Goal: Communication & Community: Answer question/provide support

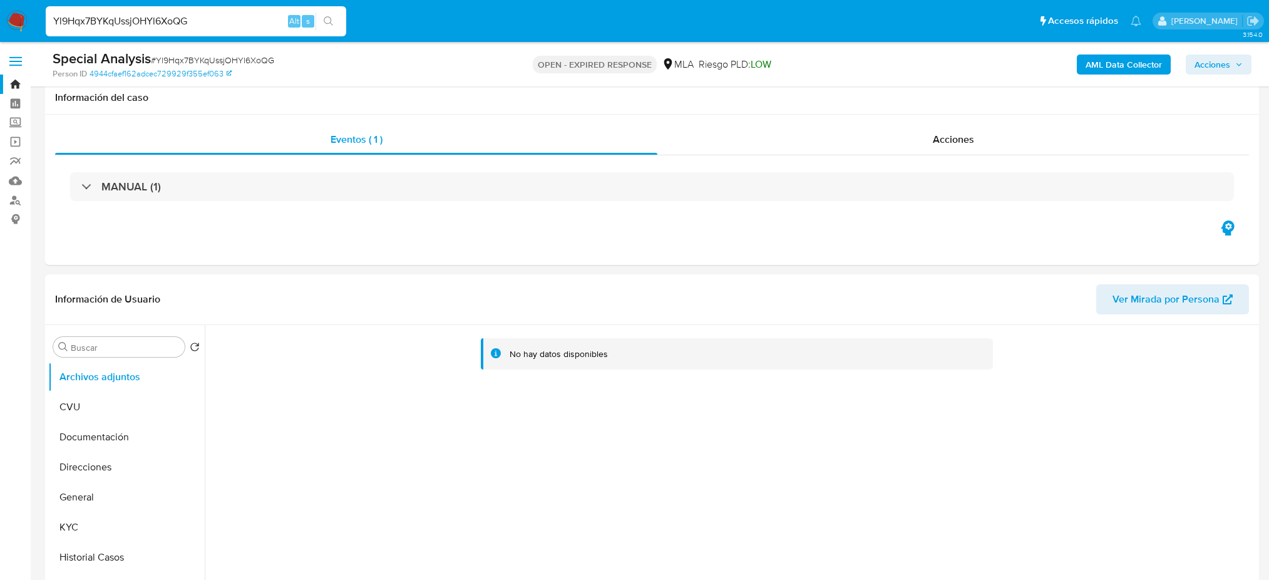
scroll to position [1336, 0]
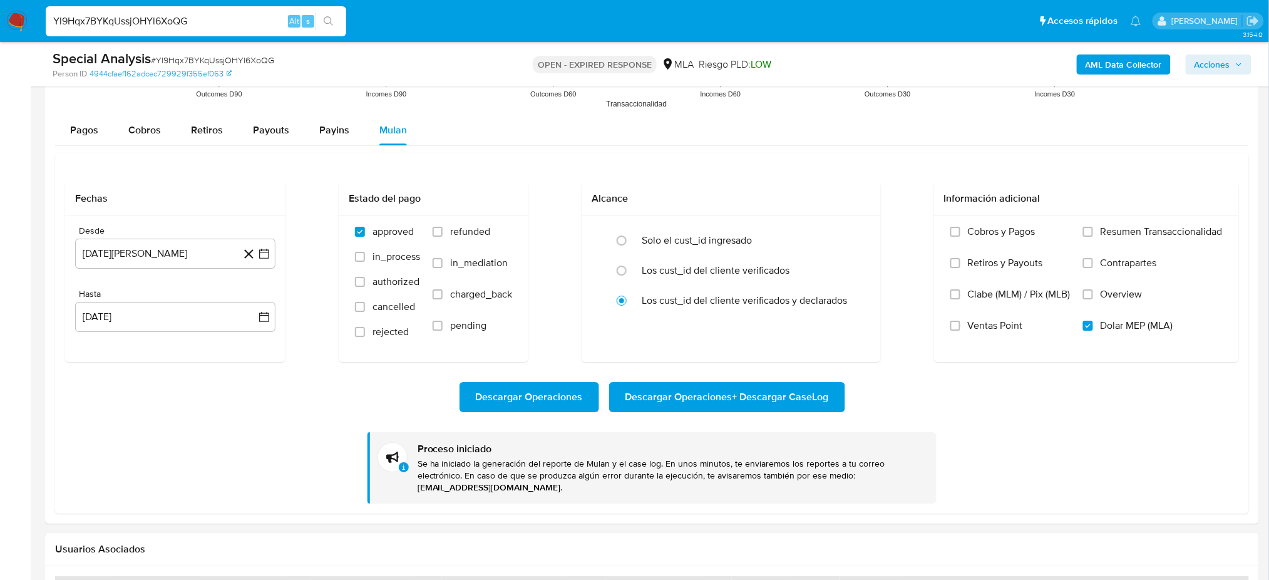
click at [217, 7] on div "Yl9Hqx7BYKqUssjOHYl6XoQG Alt s" at bounding box center [196, 21] width 301 height 30
drag, startPoint x: 213, startPoint y: 15, endPoint x: 0, endPoint y: 41, distance: 214.5
click at [0, 41] on nav "Pausado Ver notificaciones Yl9Hqx7BYKqUssjOHYl6XoQG Alt s Accesos rápidos Presi…" at bounding box center [634, 21] width 1269 height 42
paste input "76079587"
type input "76079587"
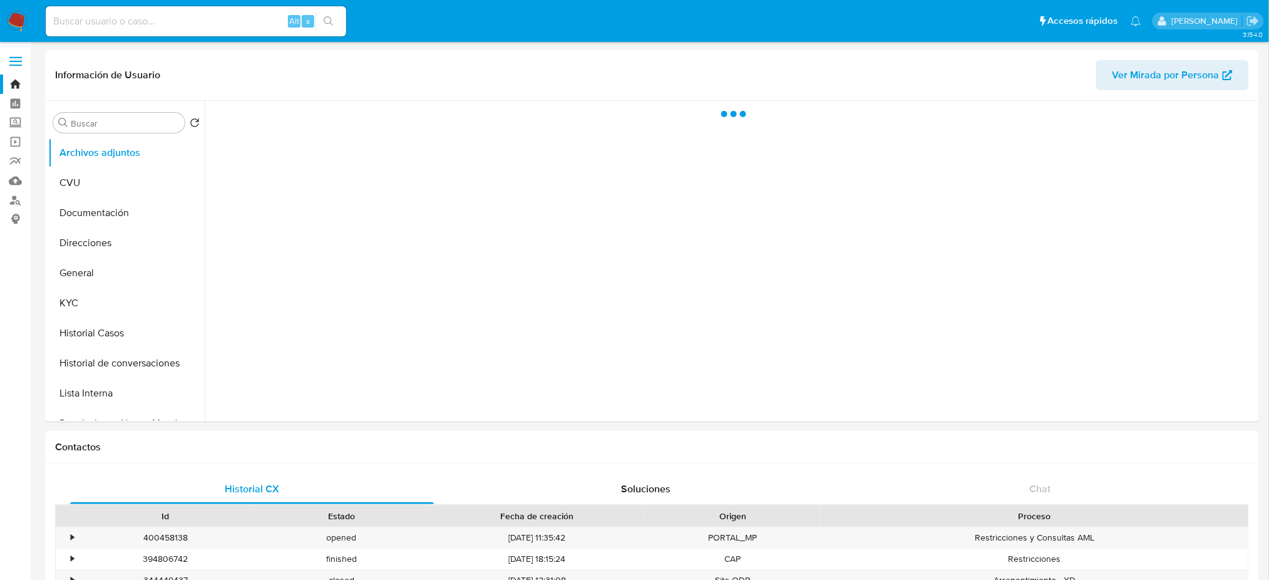
select select "10"
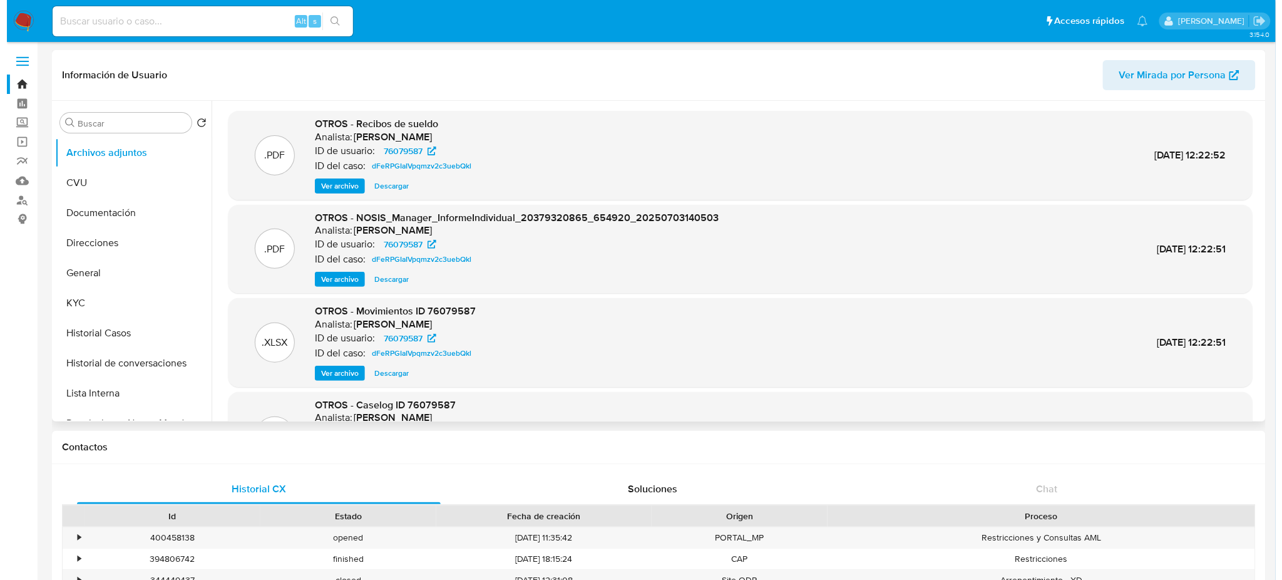
scroll to position [105, 0]
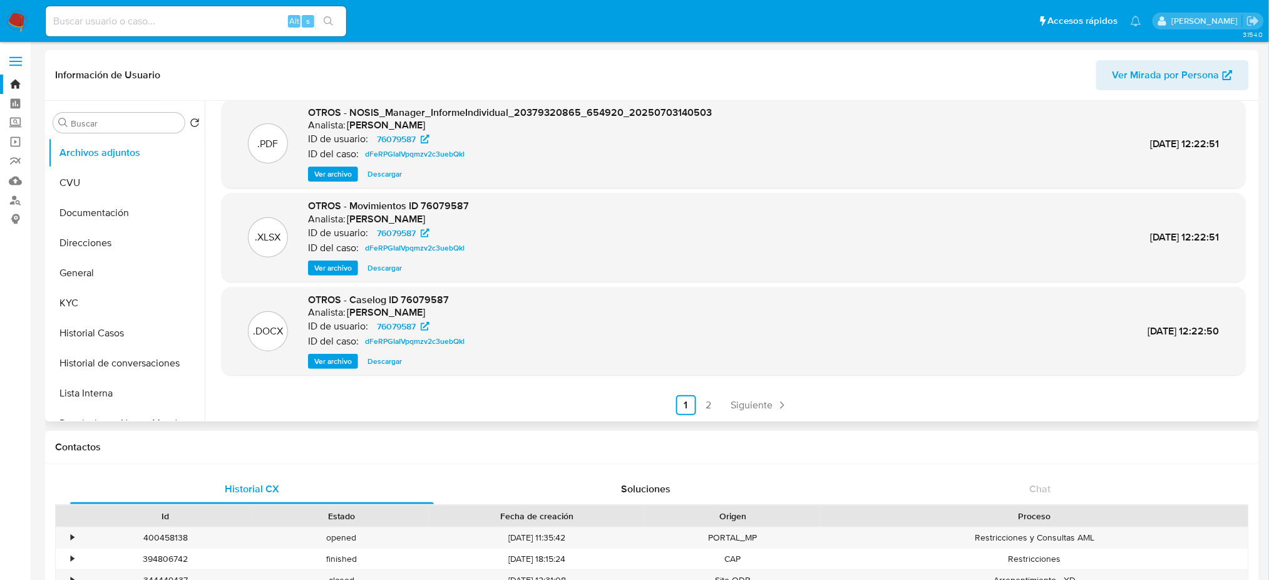
click at [337, 356] on span "Ver archivo" at bounding box center [333, 361] width 38 height 13
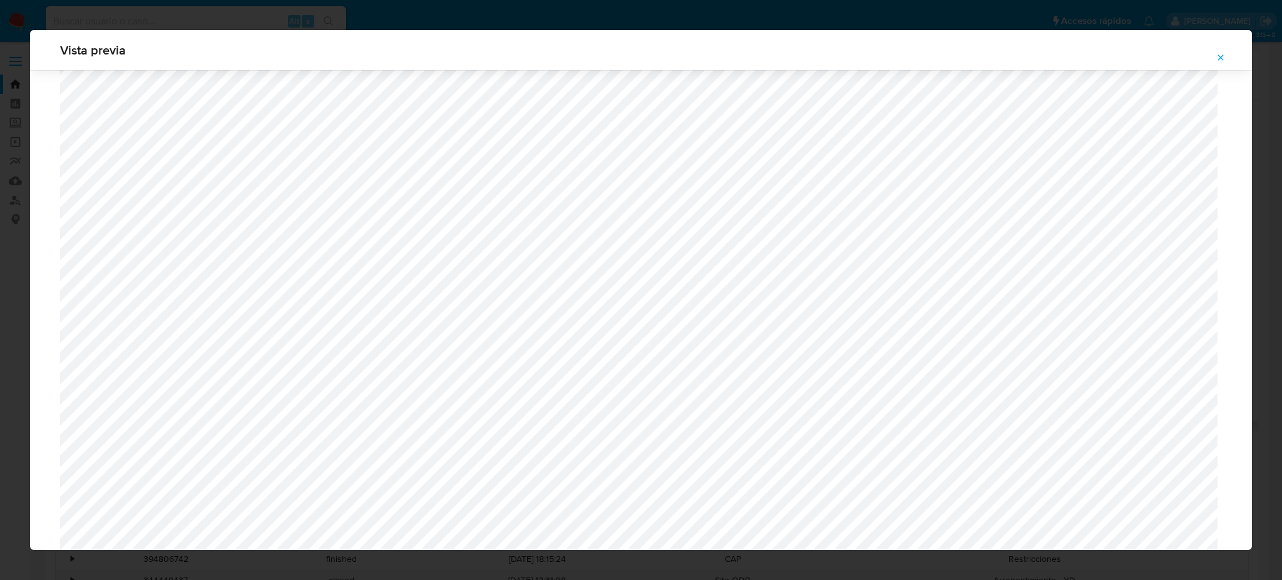
scroll to position [1020, 0]
click at [1227, 54] on button "Attachment preview" at bounding box center [1221, 58] width 28 height 20
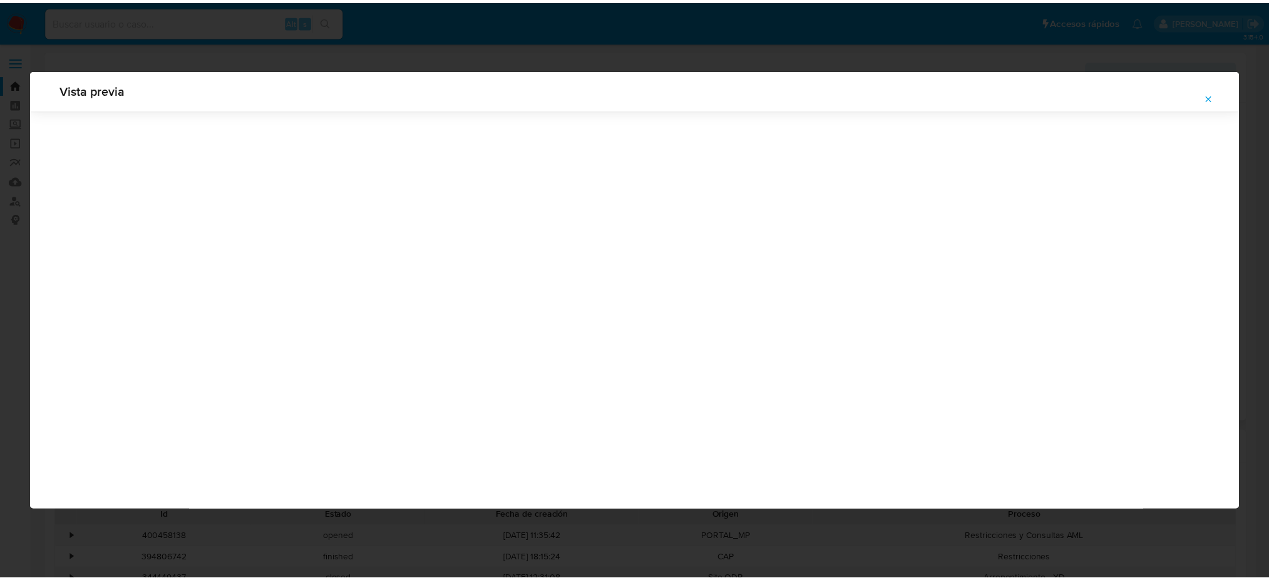
scroll to position [0, 0]
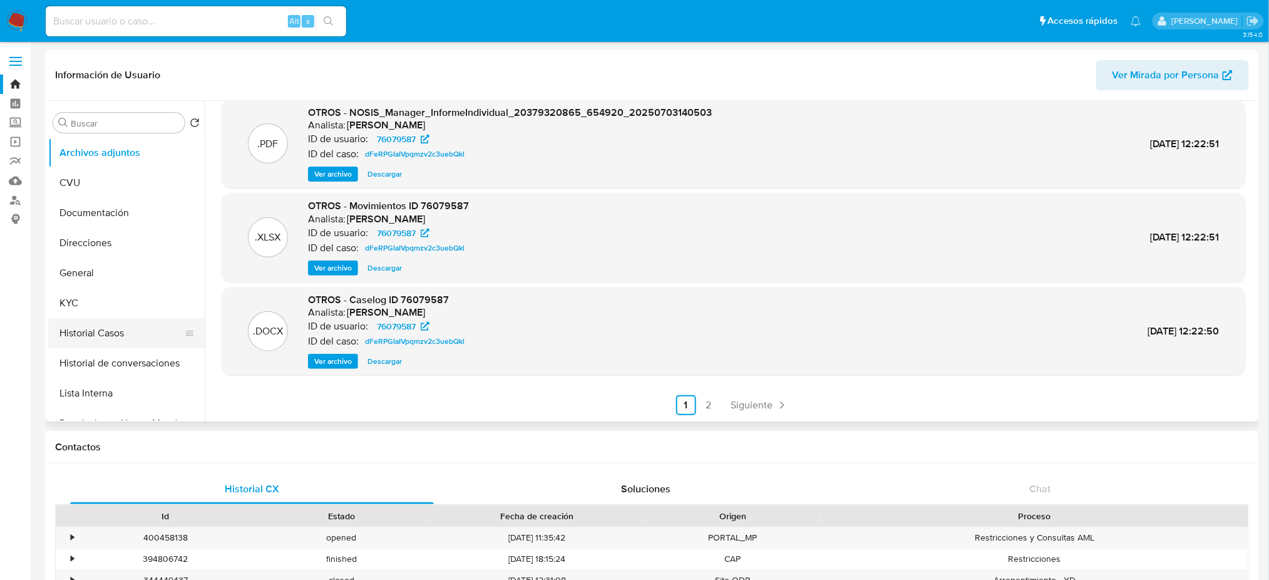
click at [96, 327] on button "Historial Casos" at bounding box center [121, 333] width 147 height 30
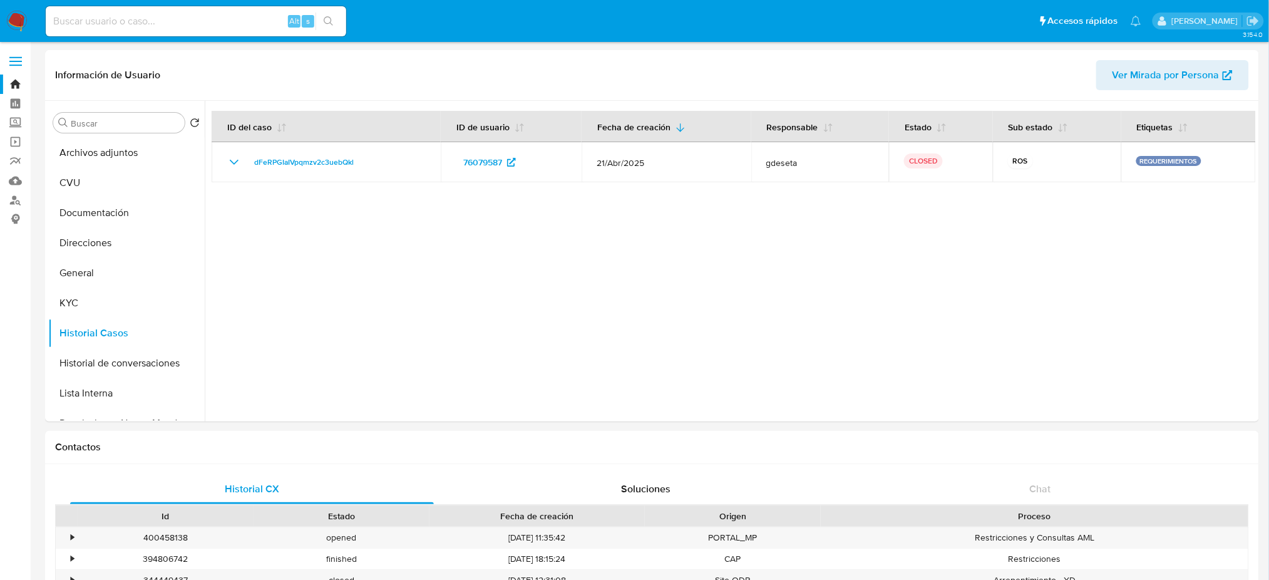
click at [212, 25] on input at bounding box center [196, 21] width 301 height 16
paste input "pLayMtWdZXFzYEe6s91Ho9cw"
type input "pLayMtWdZXFzYEe6s91Ho9cw"
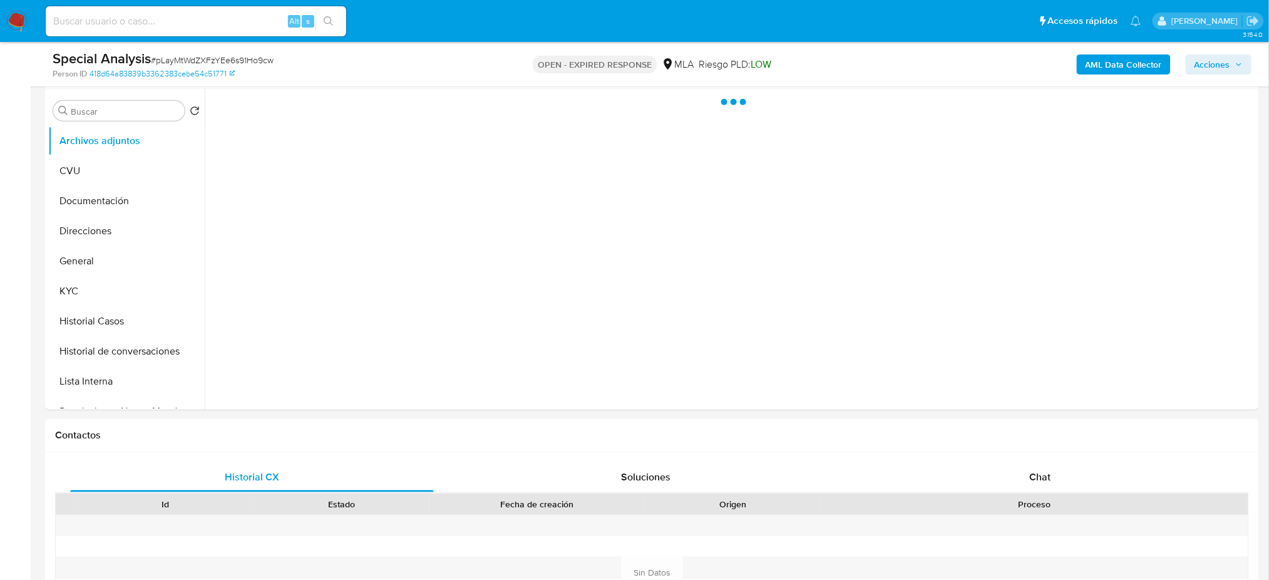
scroll to position [240, 0]
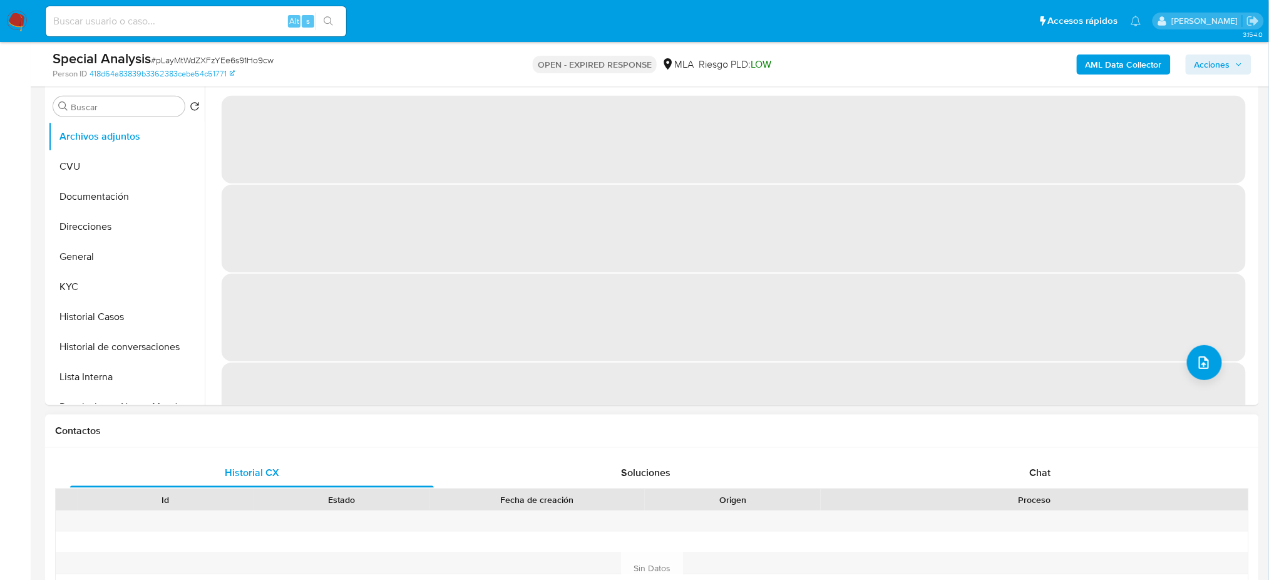
select select "10"
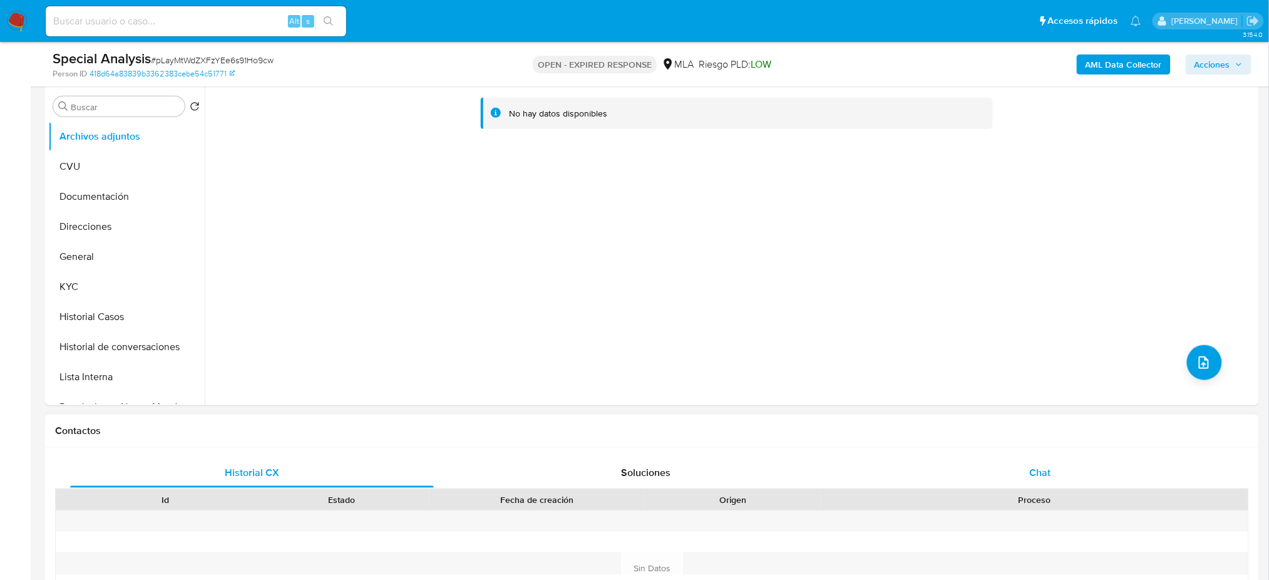
click at [1039, 462] on div "Chat" at bounding box center [1040, 473] width 364 height 30
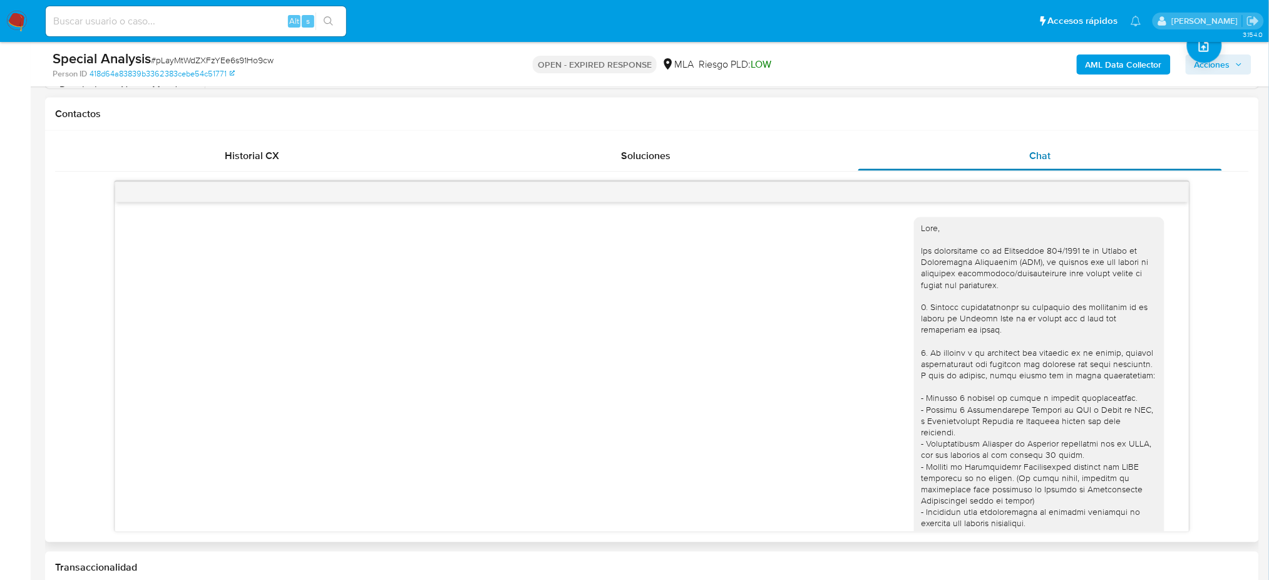
scroll to position [1162, 0]
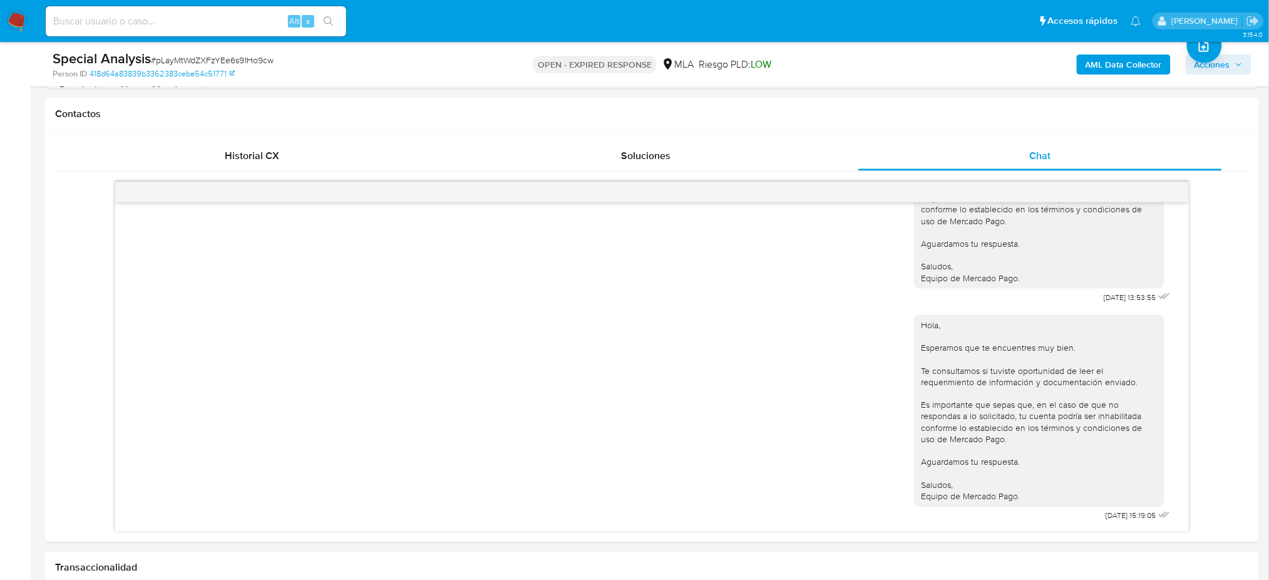
click at [203, 24] on input at bounding box center [196, 21] width 301 height 16
paste input "1Gww7bl1ZMnewWlpOG2iHvhf"
type input "1Gww7bl1ZMnewWlpOG2iHvhf"
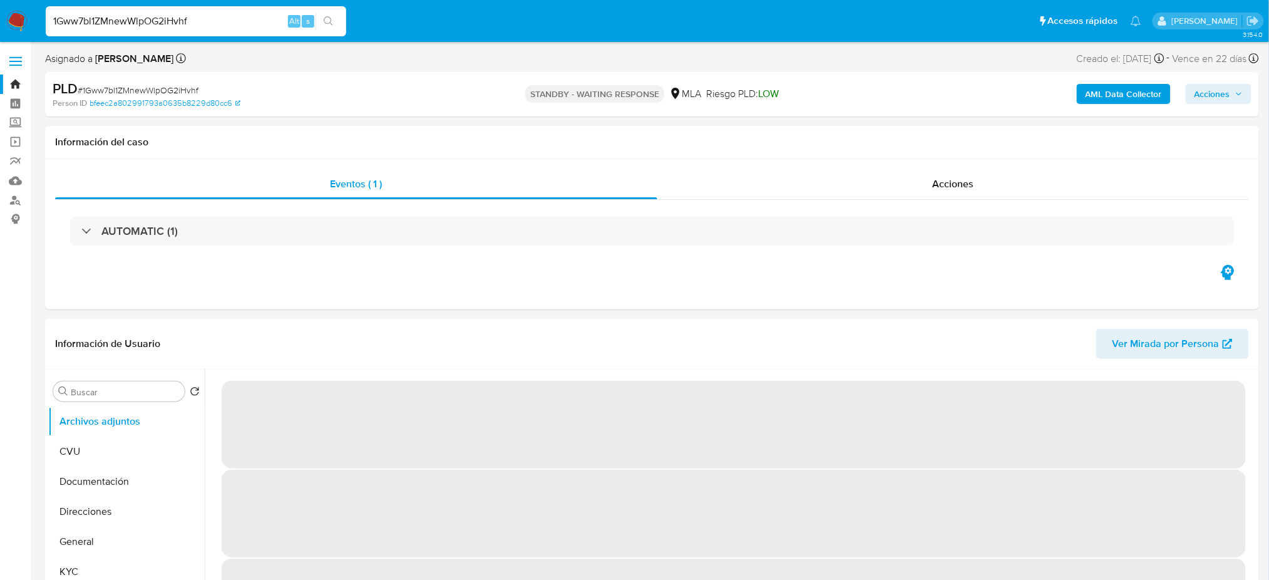
select select "10"
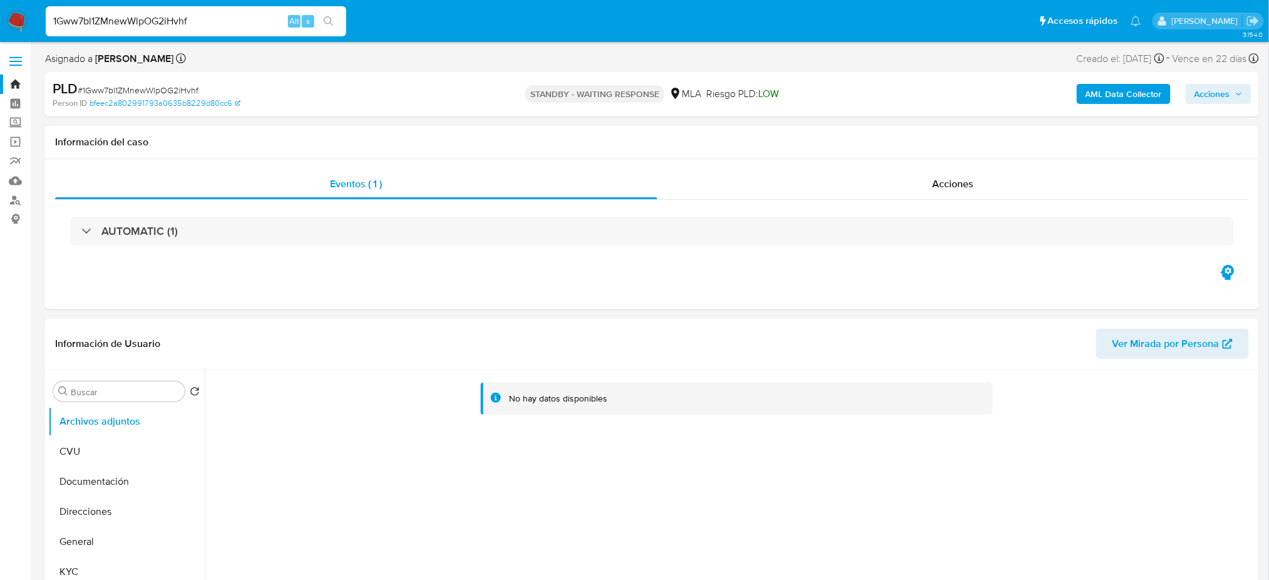
drag, startPoint x: 201, startPoint y: 16, endPoint x: 0, endPoint y: 34, distance: 201.8
click at [0, 34] on nav "Pausado Ver notificaciones 1Gww7bl1ZMnewWlpOG2iHvhf Alt s Accesos rápidos Presi…" at bounding box center [634, 21] width 1269 height 42
paste input "juPjLipzUirfNqA3SUQZS3BQ"
type input "juPjLipzUirfNqA3SUQZS3BQ"
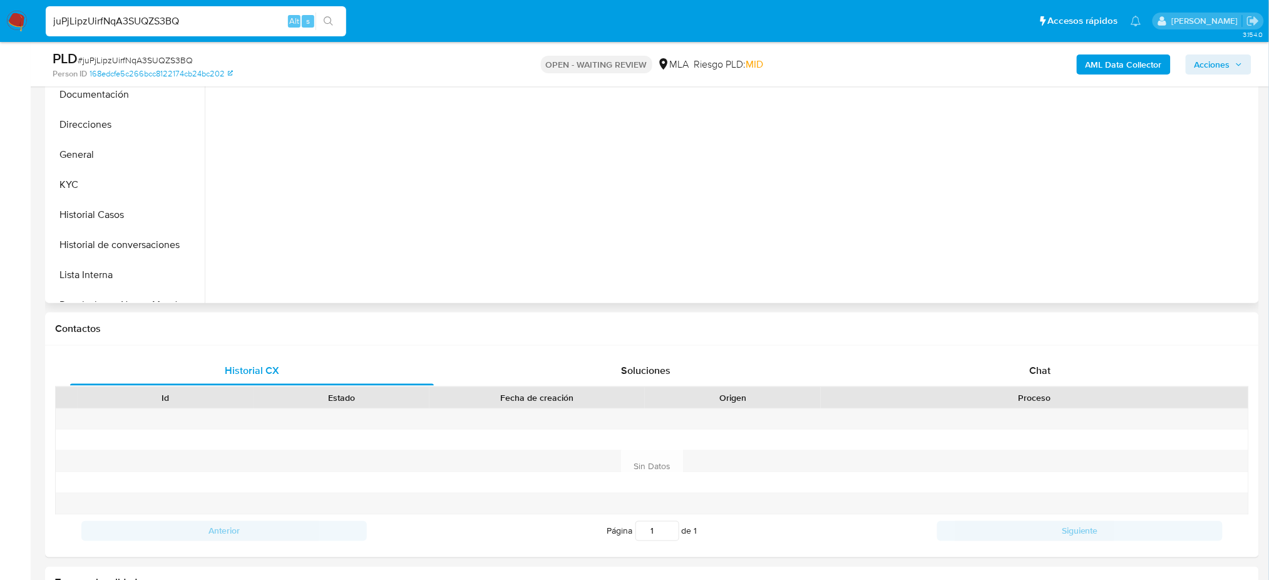
scroll to position [344, 0]
select select "10"
click at [1044, 368] on span "Chat" at bounding box center [1039, 369] width 21 height 14
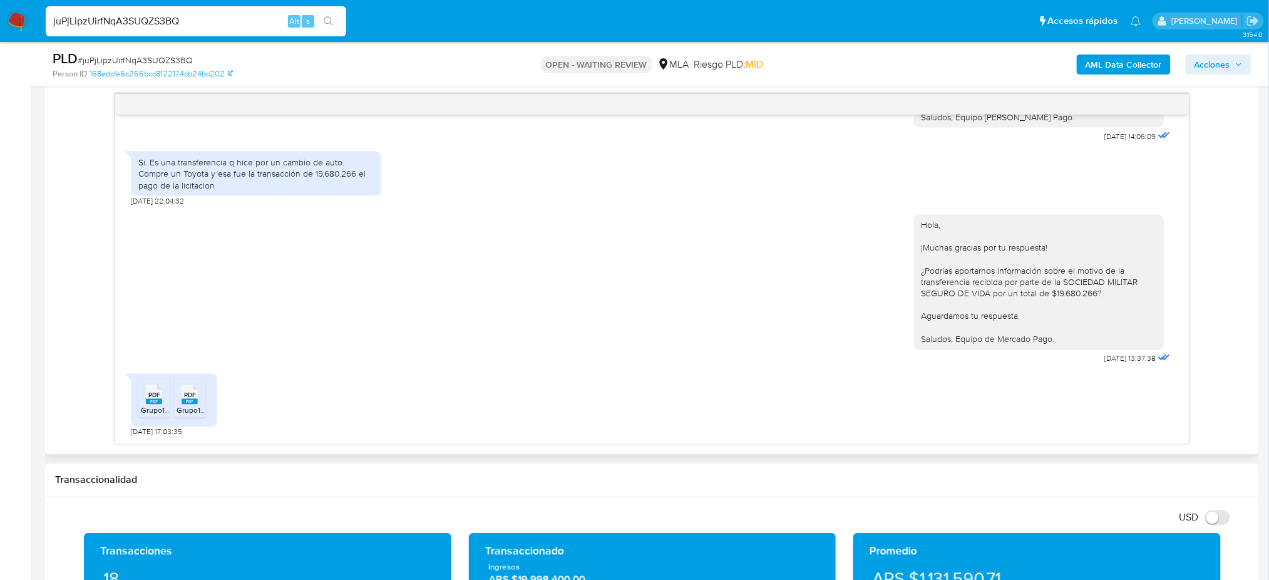
scroll to position [646, 0]
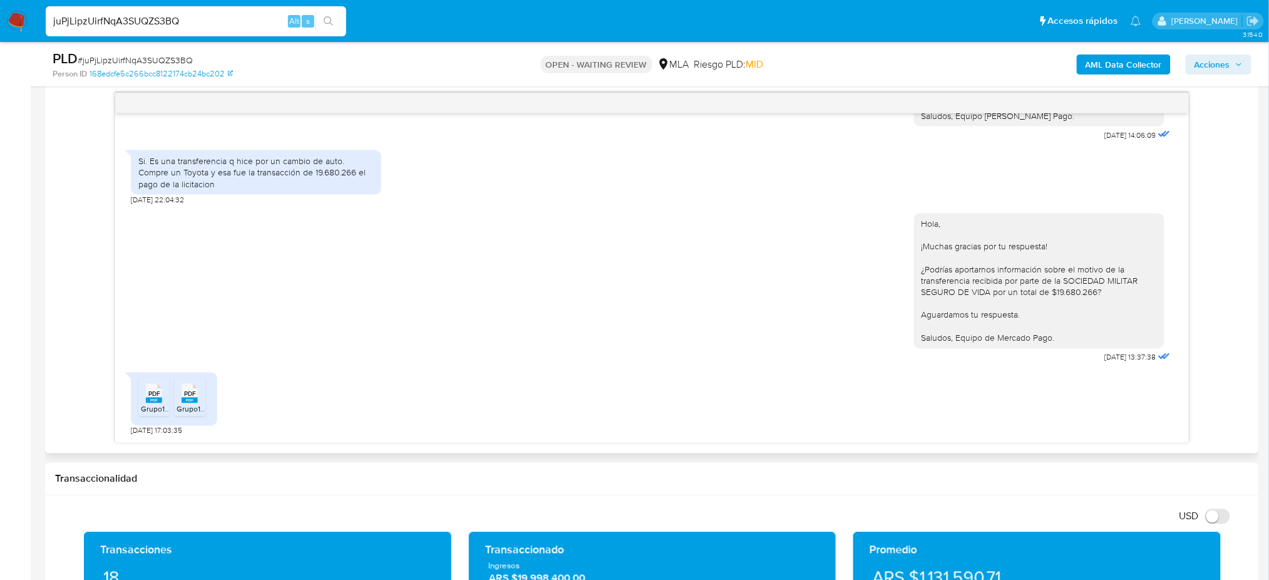
click at [159, 403] on rect at bounding box center [154, 401] width 16 height 6
click at [185, 402] on rect at bounding box center [190, 401] width 16 height 6
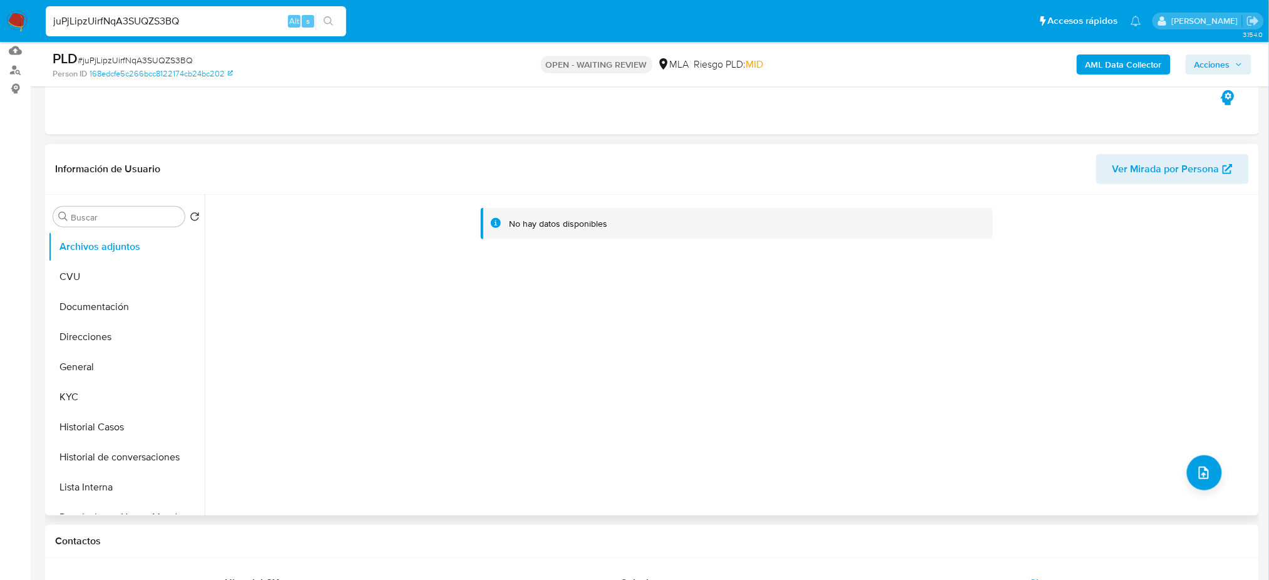
scroll to position [121, 0]
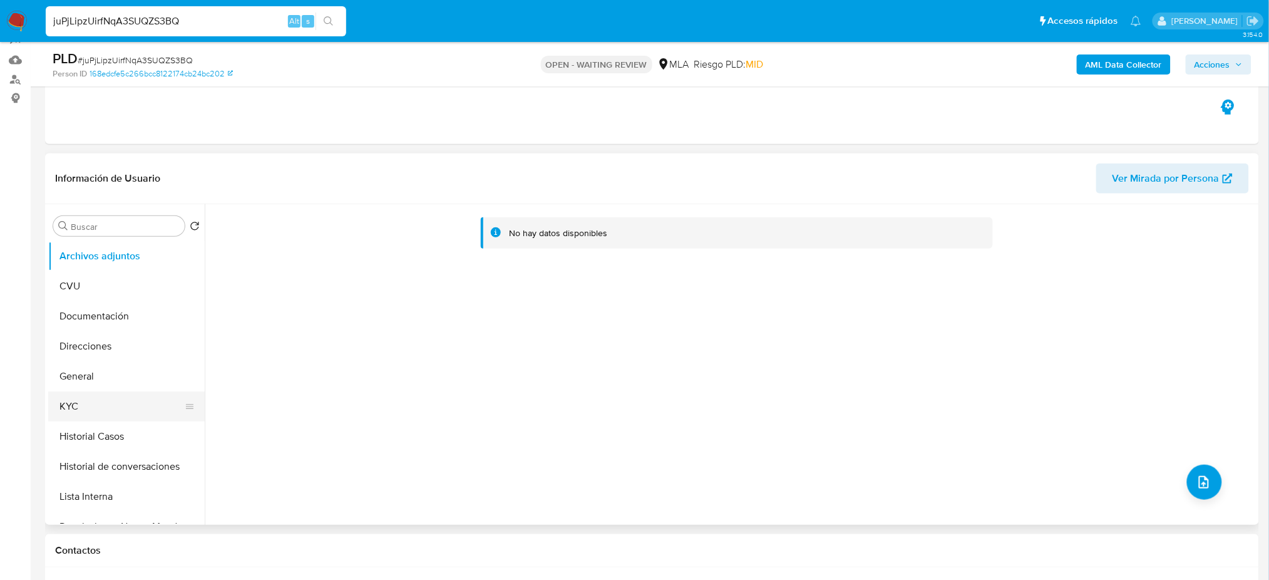
click at [81, 410] on button "KYC" at bounding box center [121, 406] width 147 height 30
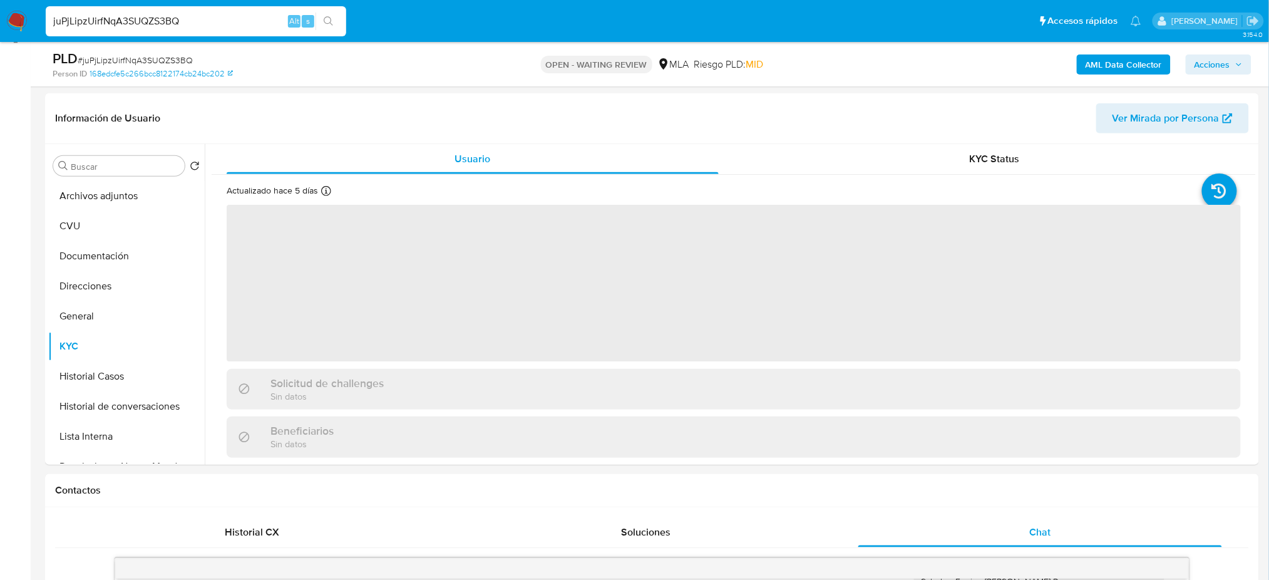
scroll to position [182, 0]
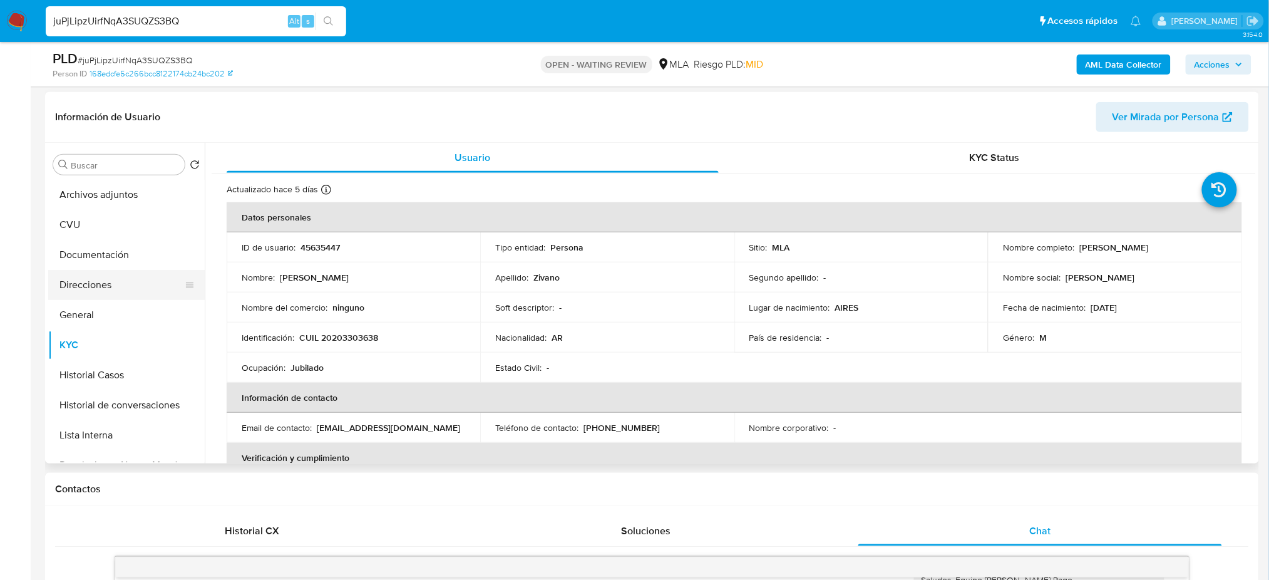
click at [103, 291] on button "Direcciones" at bounding box center [121, 285] width 147 height 30
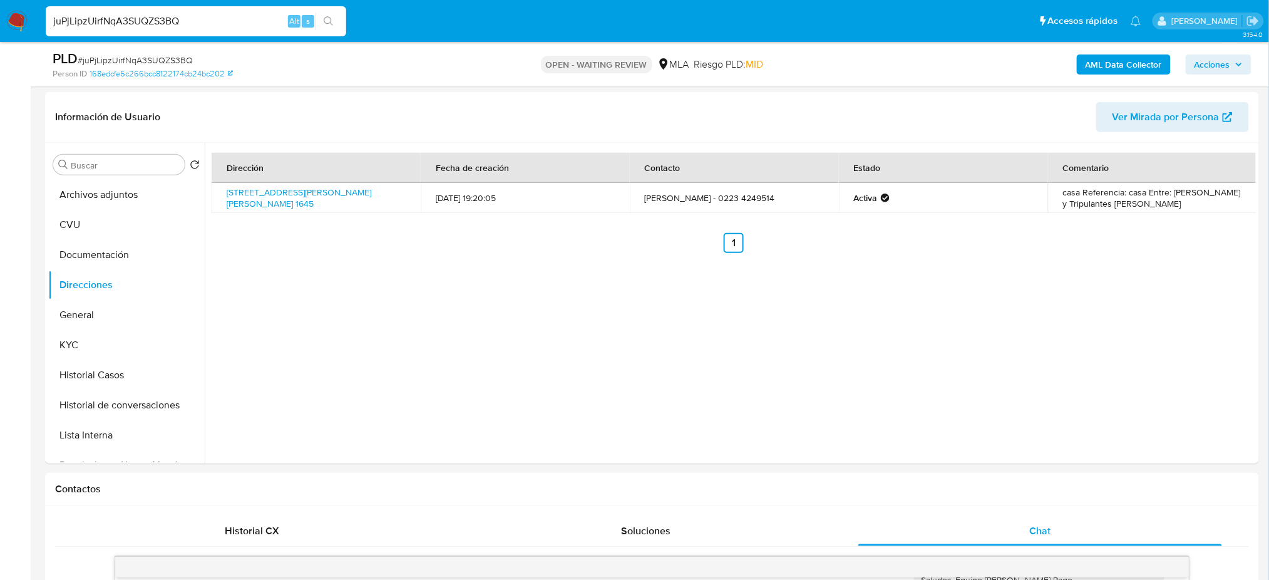
click at [244, 11] on div "juPjLipzUirfNqA3SUQZS3BQ Alt s" at bounding box center [196, 21] width 301 height 30
drag, startPoint x: 188, startPoint y: 25, endPoint x: 0, endPoint y: 17, distance: 188.0
click at [0, 17] on nav "Pausado Ver notificaciones juPjLipzUirfNqA3SUQZS3BQ Alt s Accesos rápidos Presi…" at bounding box center [634, 21] width 1269 height 42
paste input "572834536"
type input "572834536"
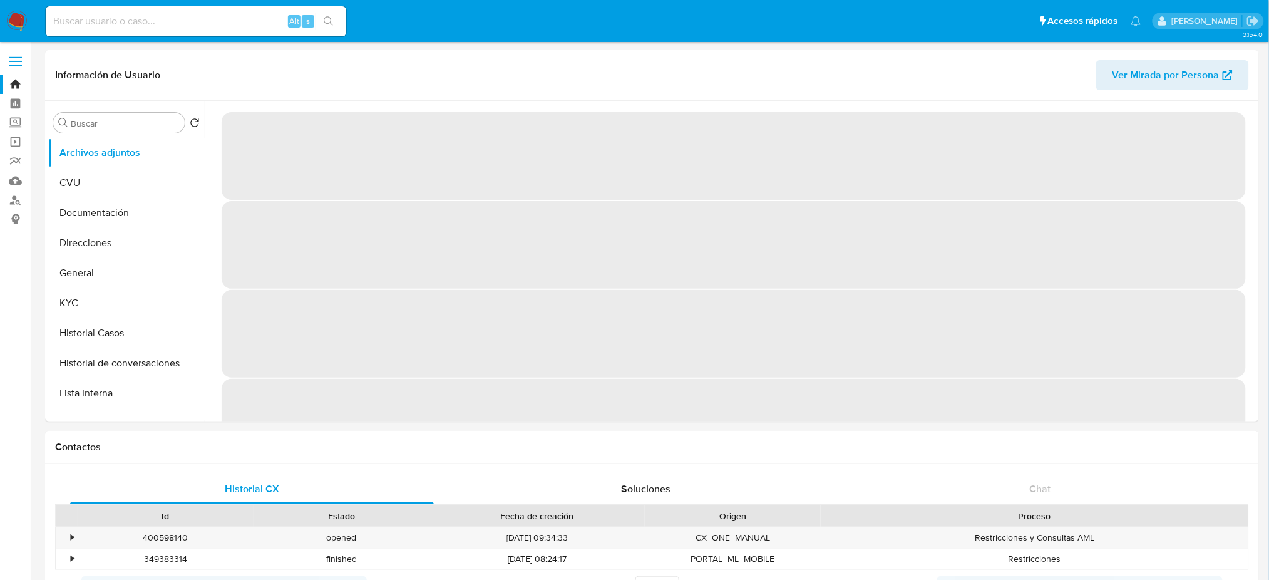
select select "10"
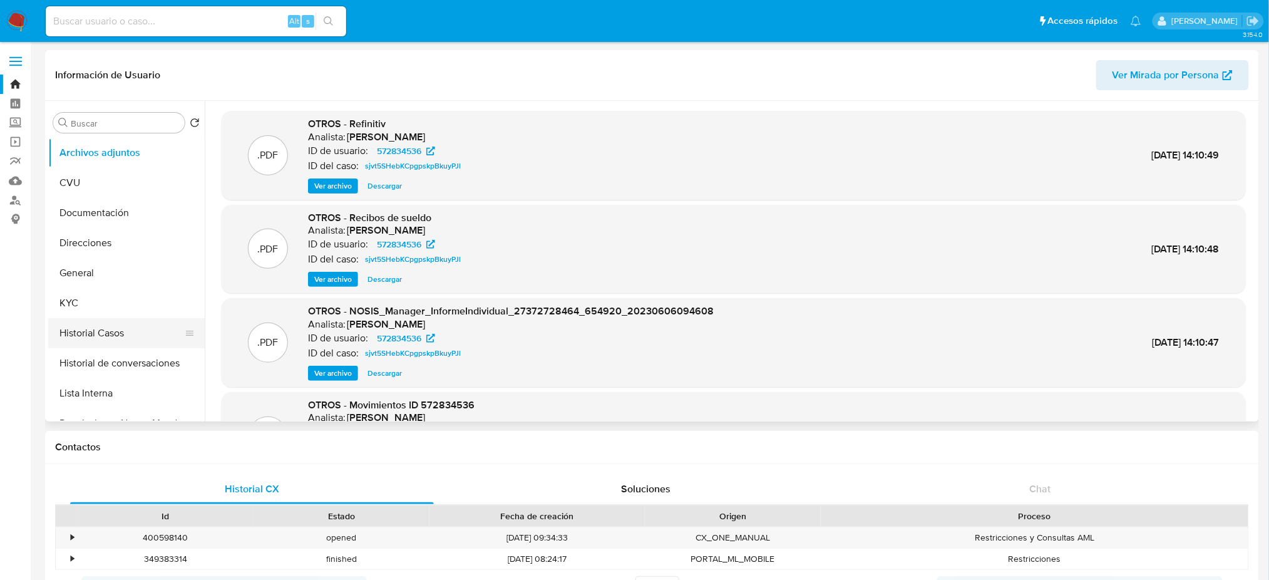
click at [103, 321] on button "Historial Casos" at bounding box center [121, 333] width 147 height 30
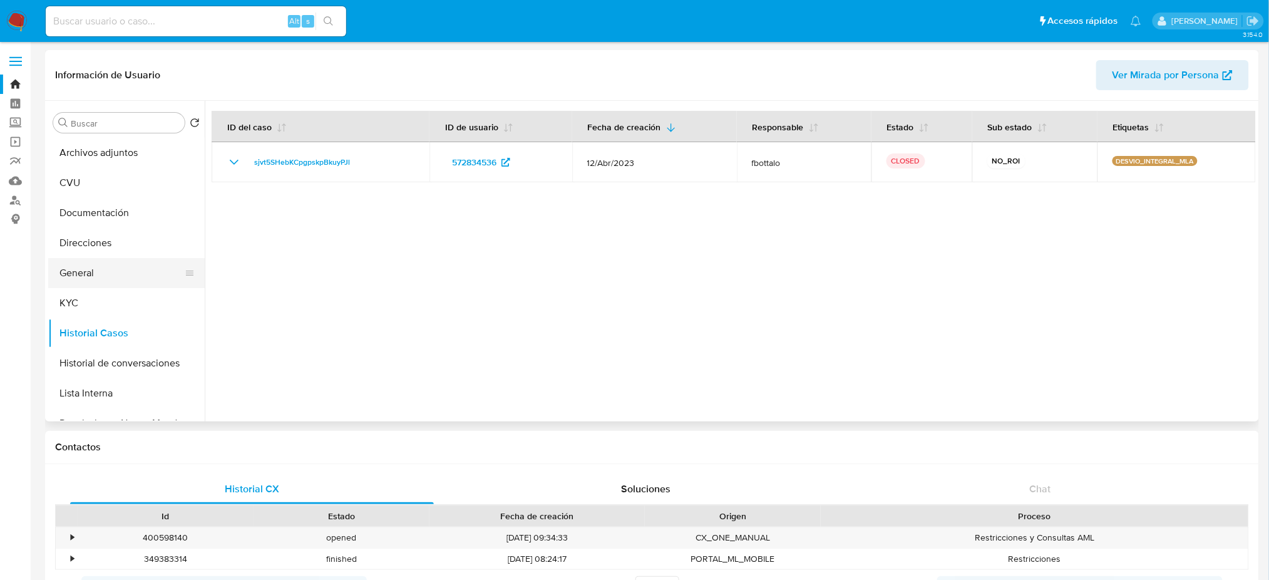
click at [81, 283] on button "General" at bounding box center [121, 273] width 147 height 30
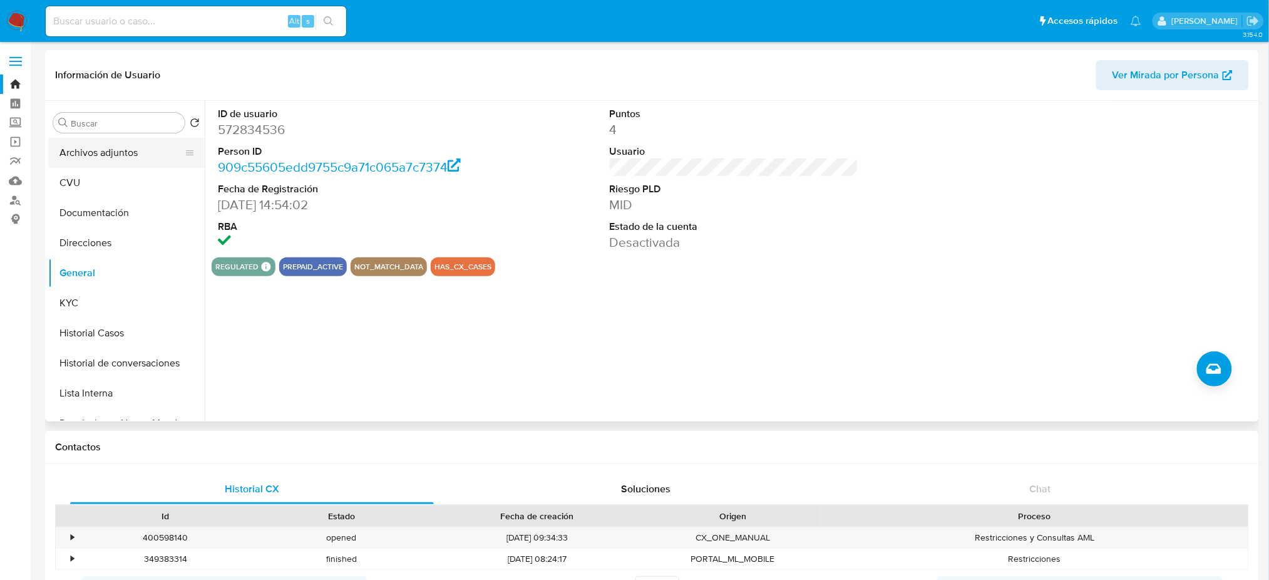
click at [135, 144] on button "Archivos adjuntos" at bounding box center [121, 153] width 147 height 30
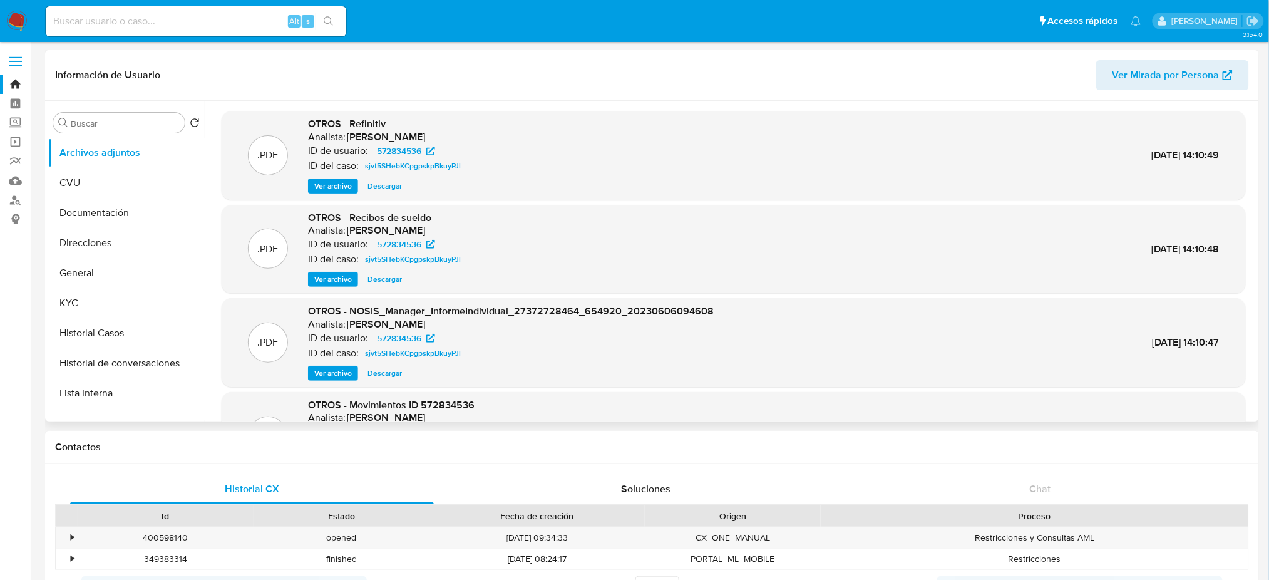
scroll to position [105, 0]
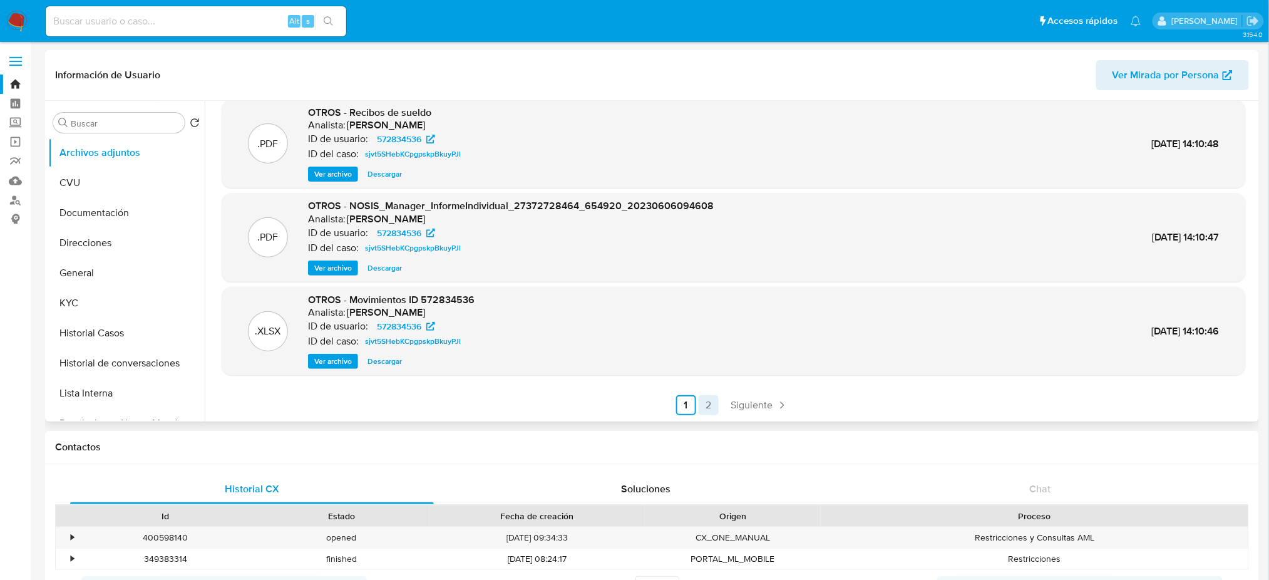
click at [706, 404] on link "2" at bounding box center [709, 405] width 20 height 20
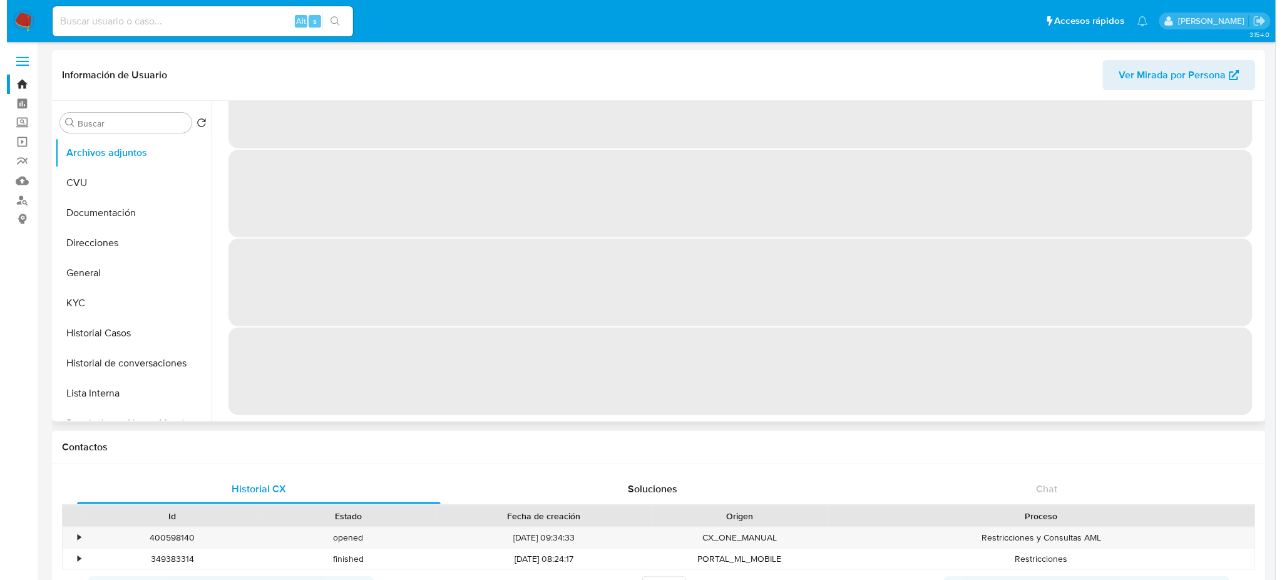
scroll to position [0, 0]
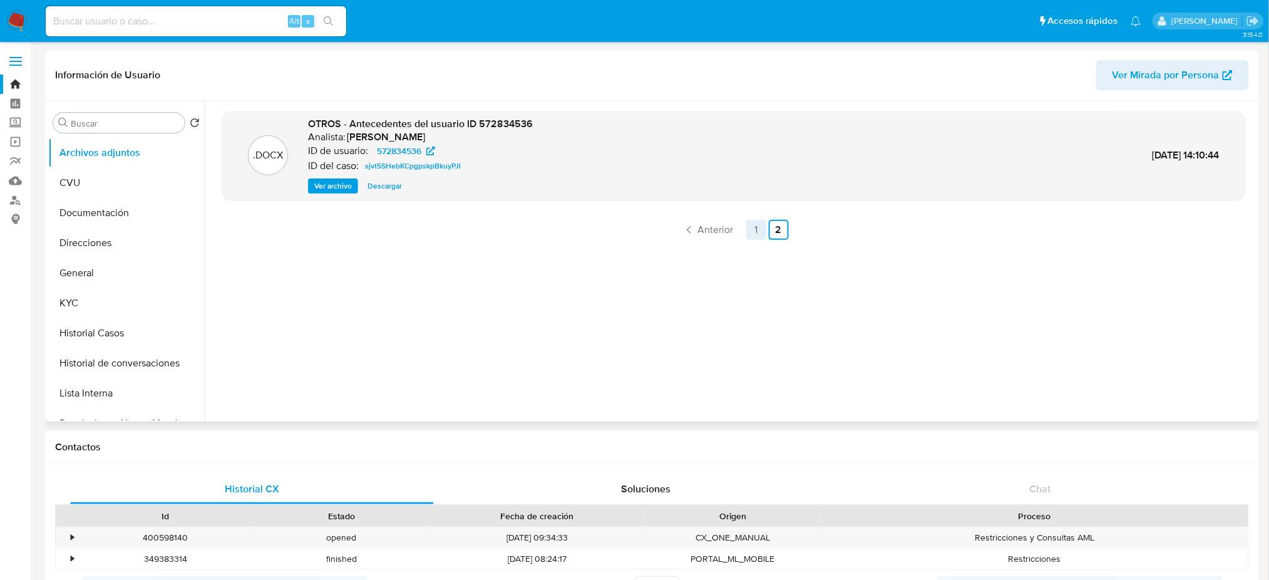
click at [751, 238] on link "1" at bounding box center [756, 230] width 20 height 20
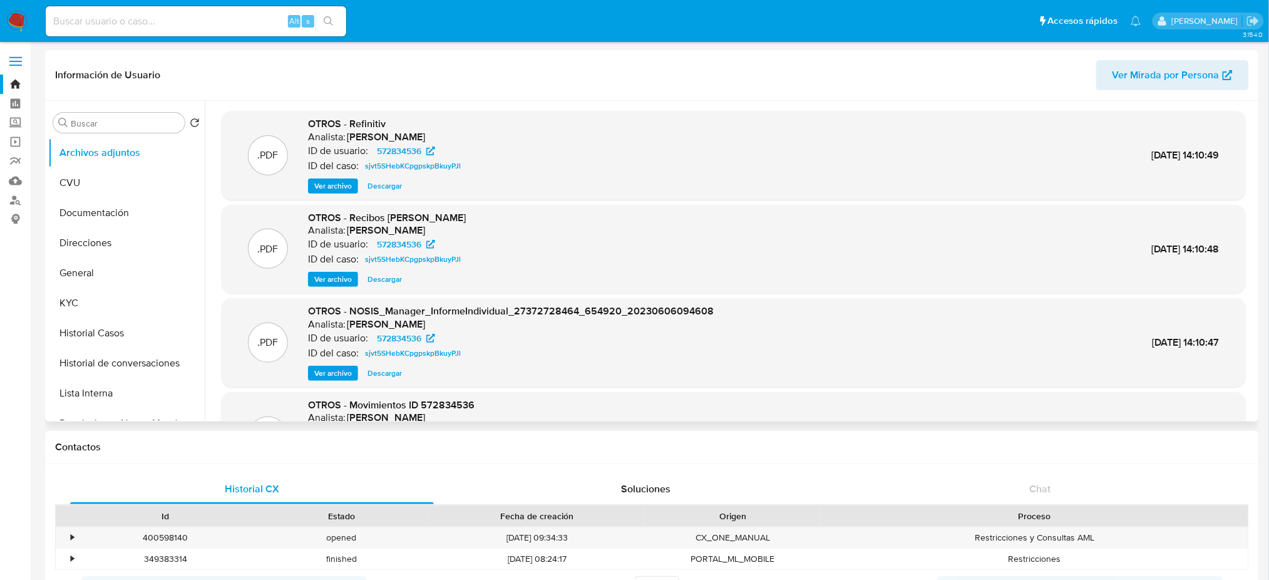
click at [319, 284] on span "Ver archivo" at bounding box center [333, 279] width 38 height 13
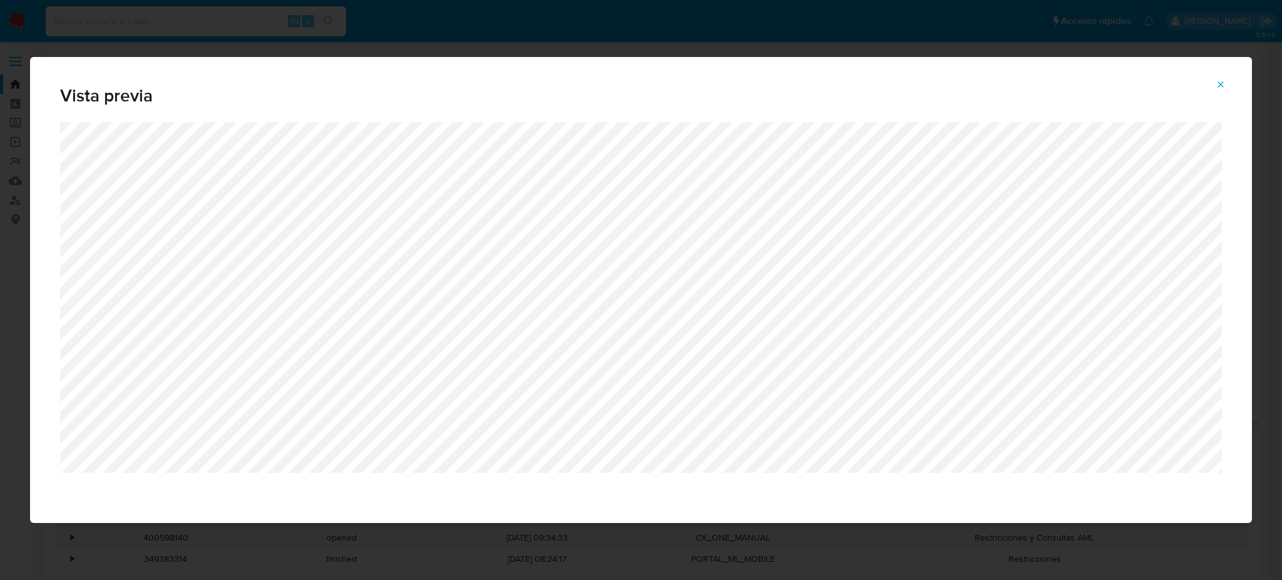
click at [1228, 78] on button "Attachment preview" at bounding box center [1221, 85] width 28 height 20
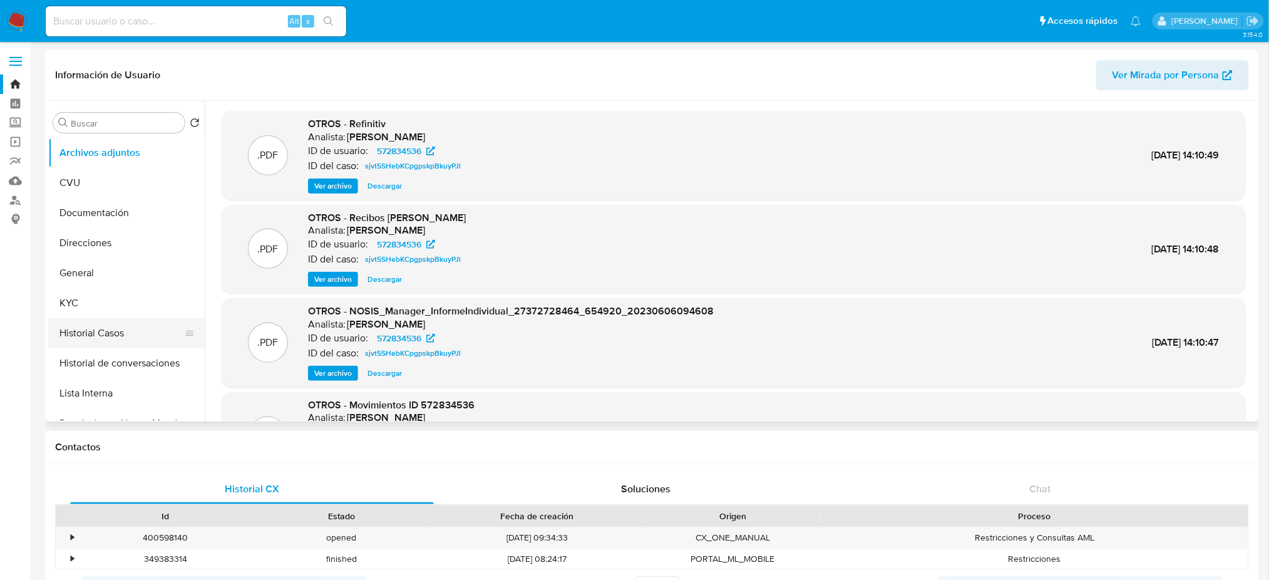
click at [89, 334] on button "Historial Casos" at bounding box center [121, 333] width 147 height 30
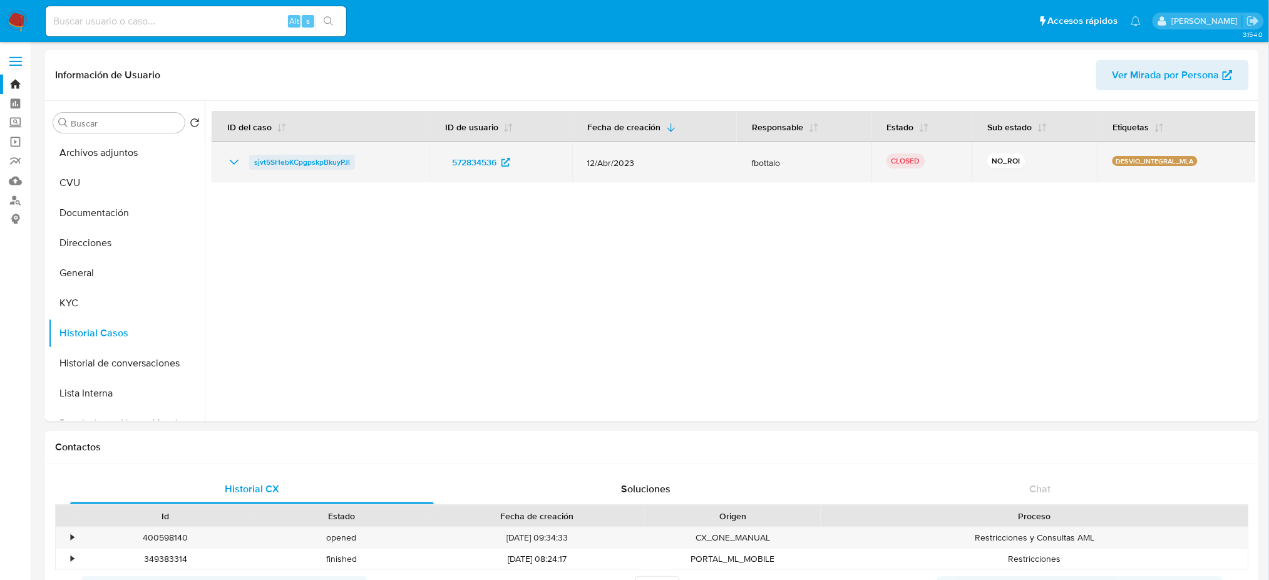
click at [309, 161] on span "sjvt5SHebKCpgpskpBkuyPJl" at bounding box center [302, 162] width 96 height 15
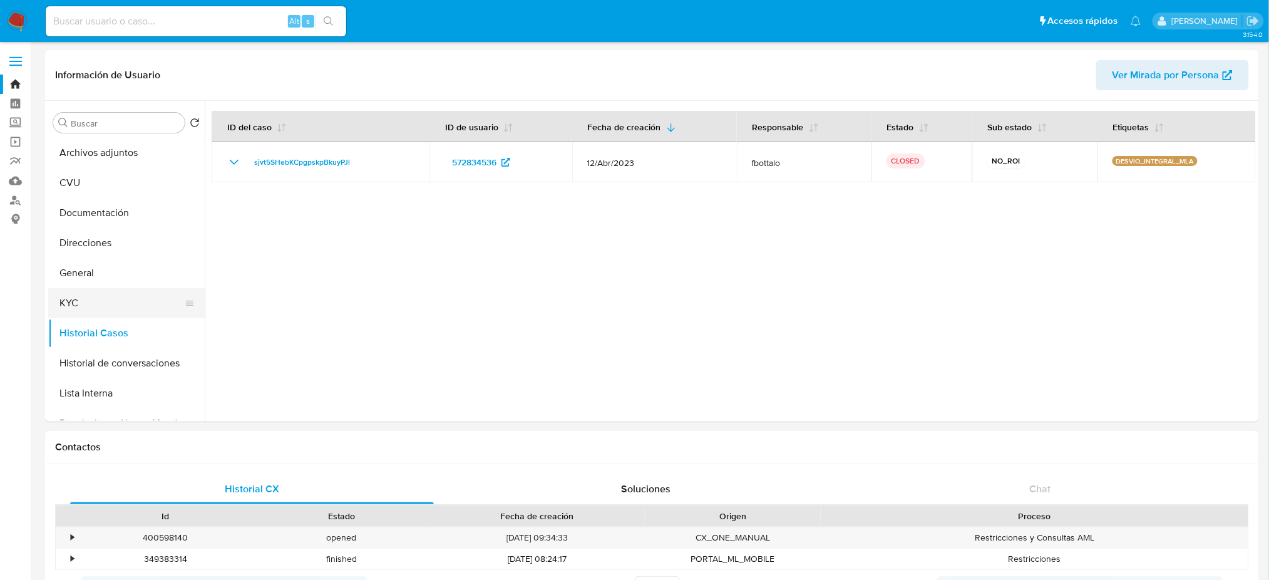
click at [145, 306] on button "KYC" at bounding box center [121, 303] width 147 height 30
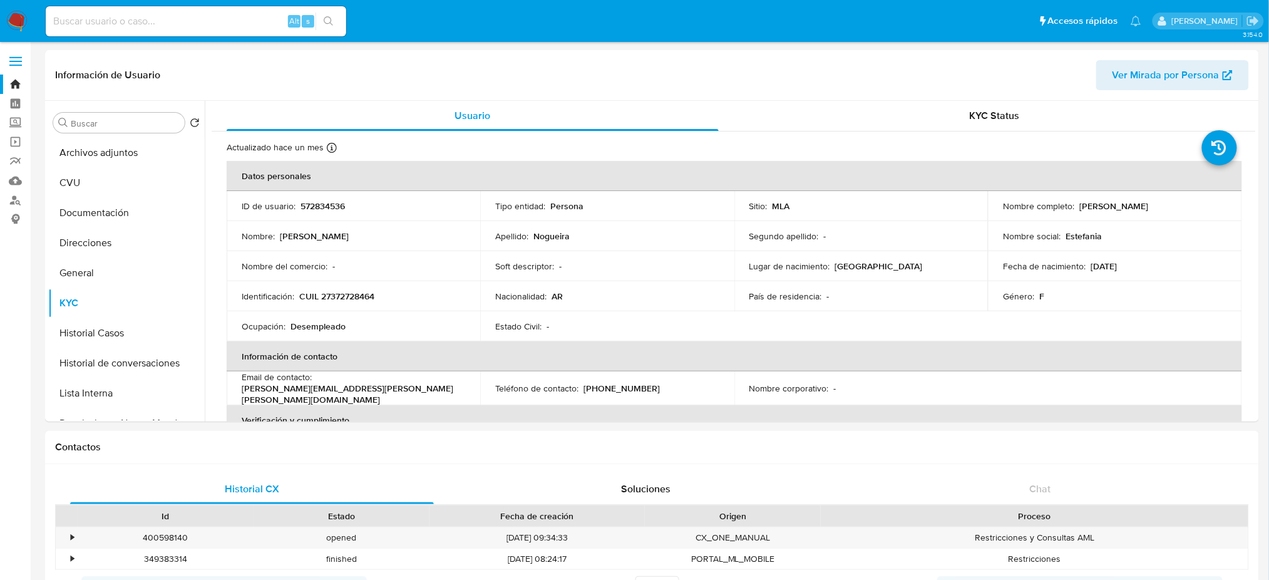
click at [329, 391] on p "estefania.nogueira.aguirre@gmail.com" at bounding box center [351, 394] width 219 height 23
click at [125, 264] on button "General" at bounding box center [121, 273] width 147 height 30
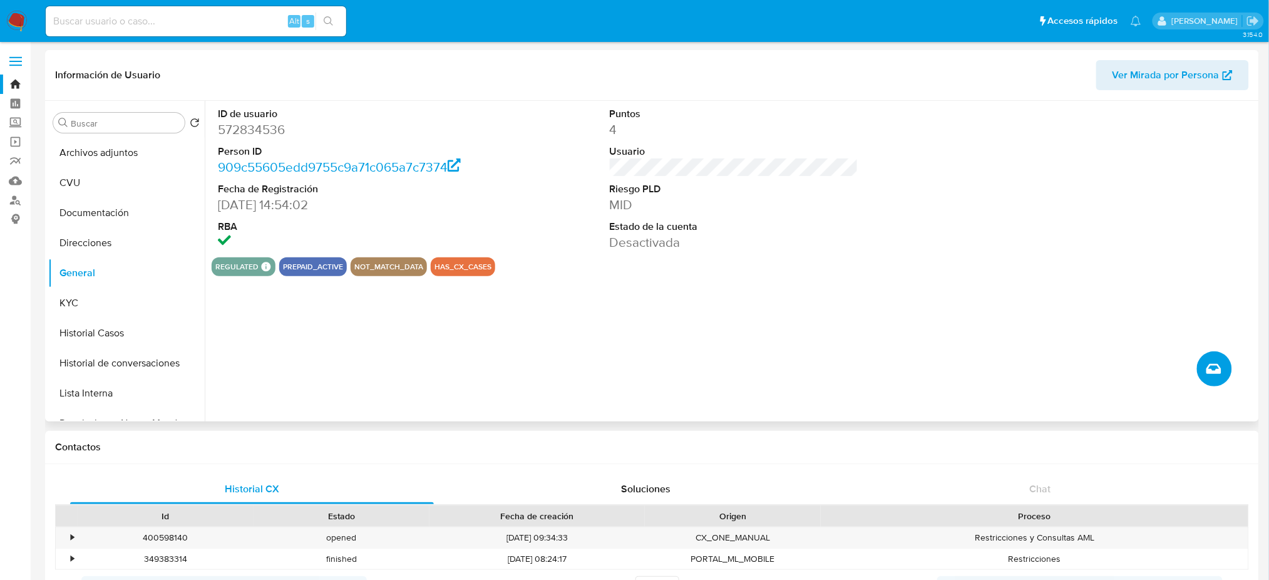
click at [1217, 366] on icon "Crear caso manual" at bounding box center [1214, 368] width 15 height 15
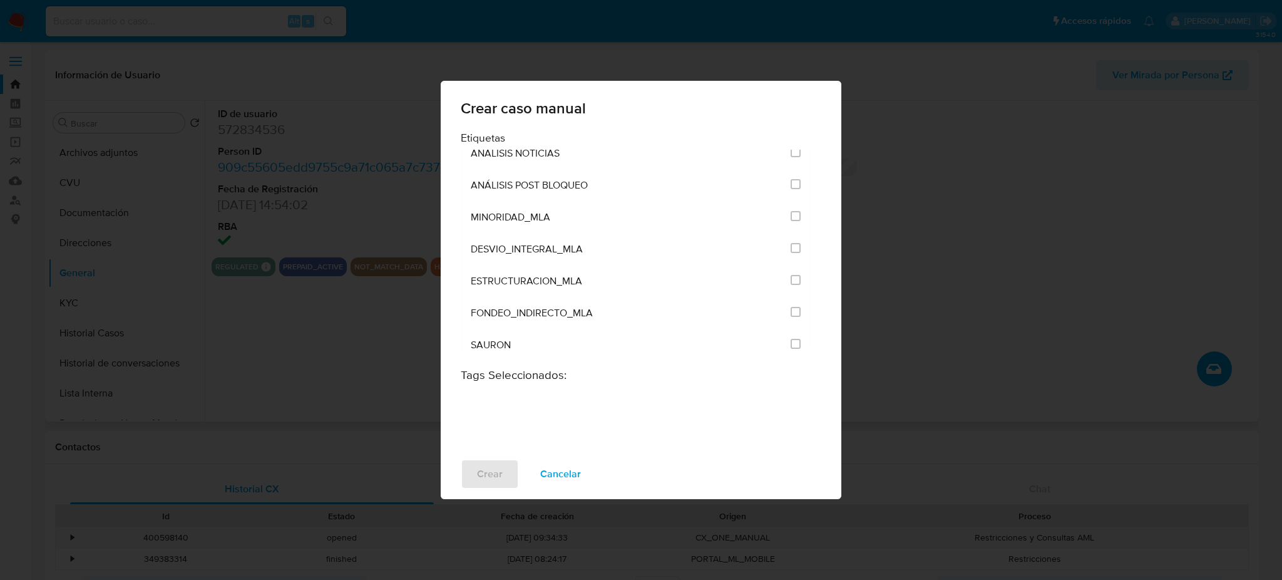
scroll to position [2547, 0]
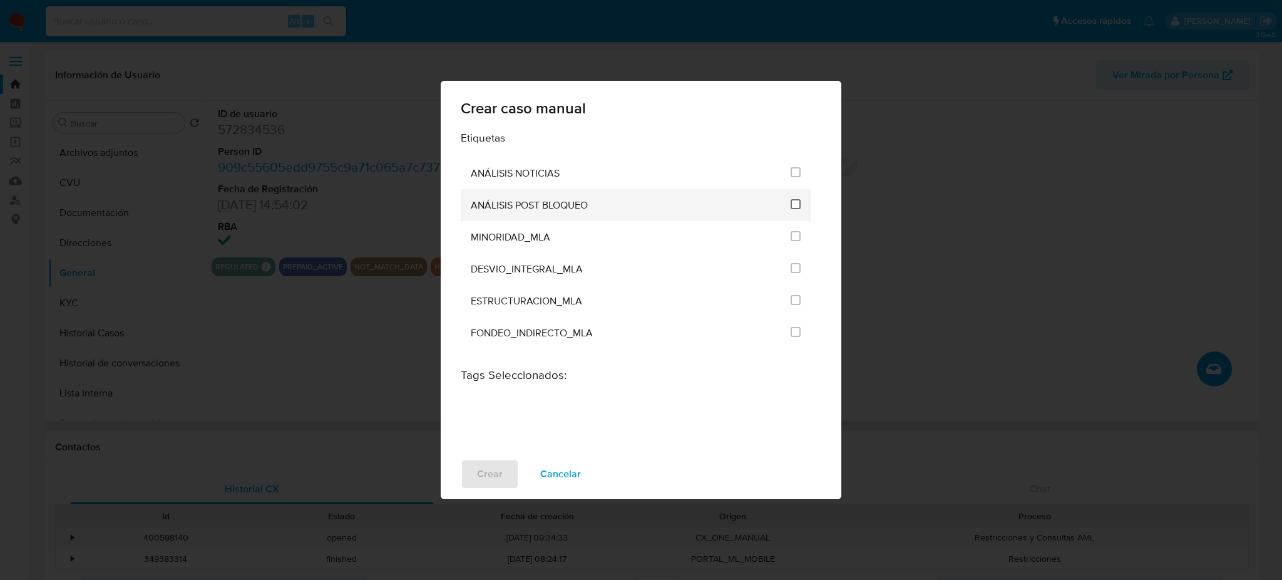
click at [791, 207] on input "3249" at bounding box center [796, 204] width 10 height 10
checkbox input "true"
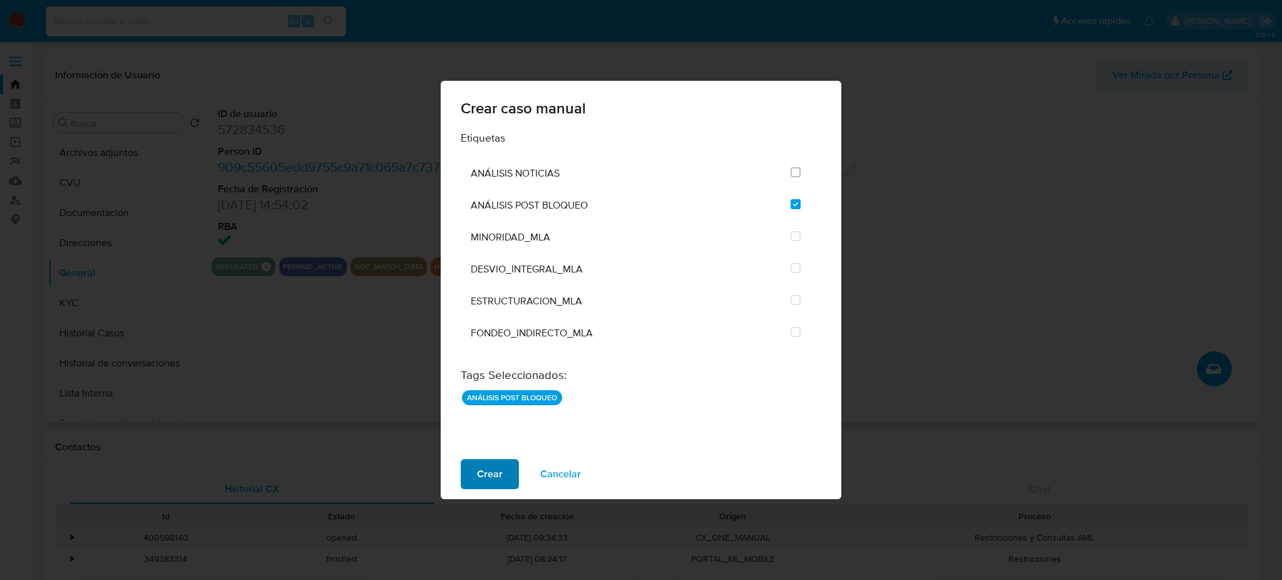
click at [493, 463] on span "Crear" at bounding box center [490, 474] width 26 height 28
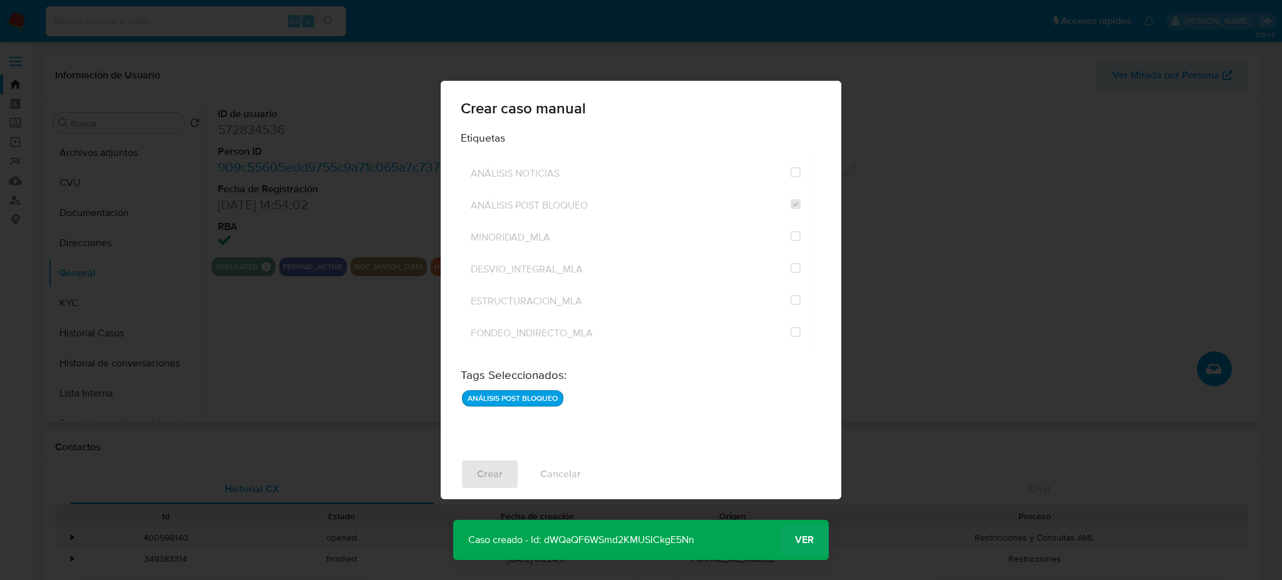
click at [813, 540] on span "Ver" at bounding box center [804, 540] width 19 height 0
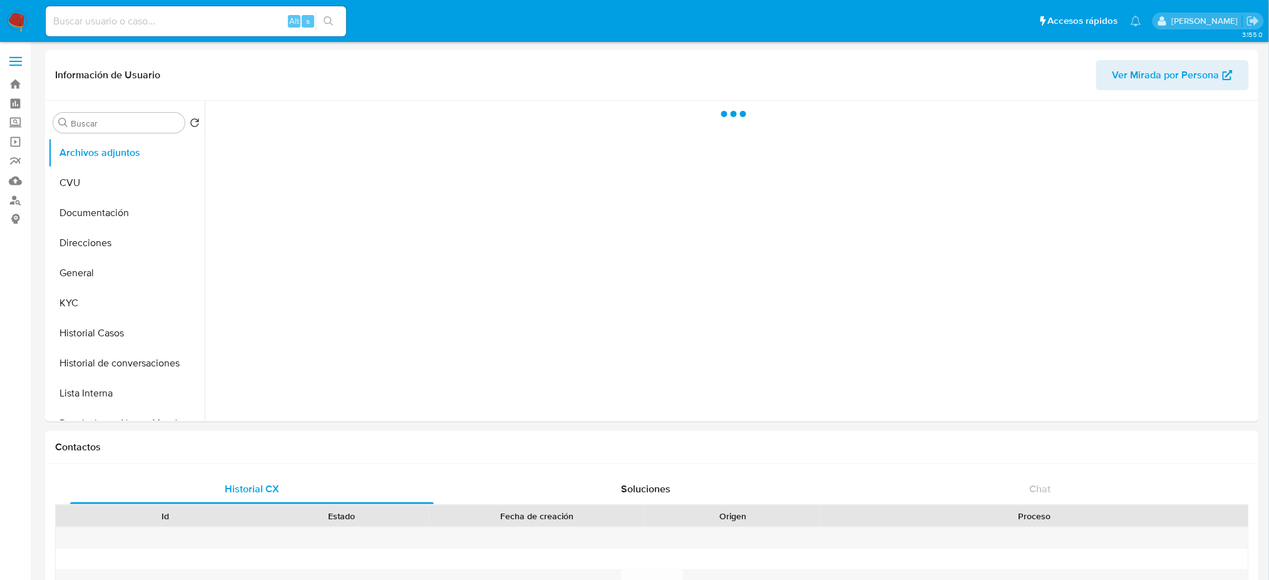
drag, startPoint x: 90, startPoint y: 329, endPoint x: 0, endPoint y: 376, distance: 101.7
click at [90, 329] on button "Historial Casos" at bounding box center [126, 333] width 157 height 30
select select "10"
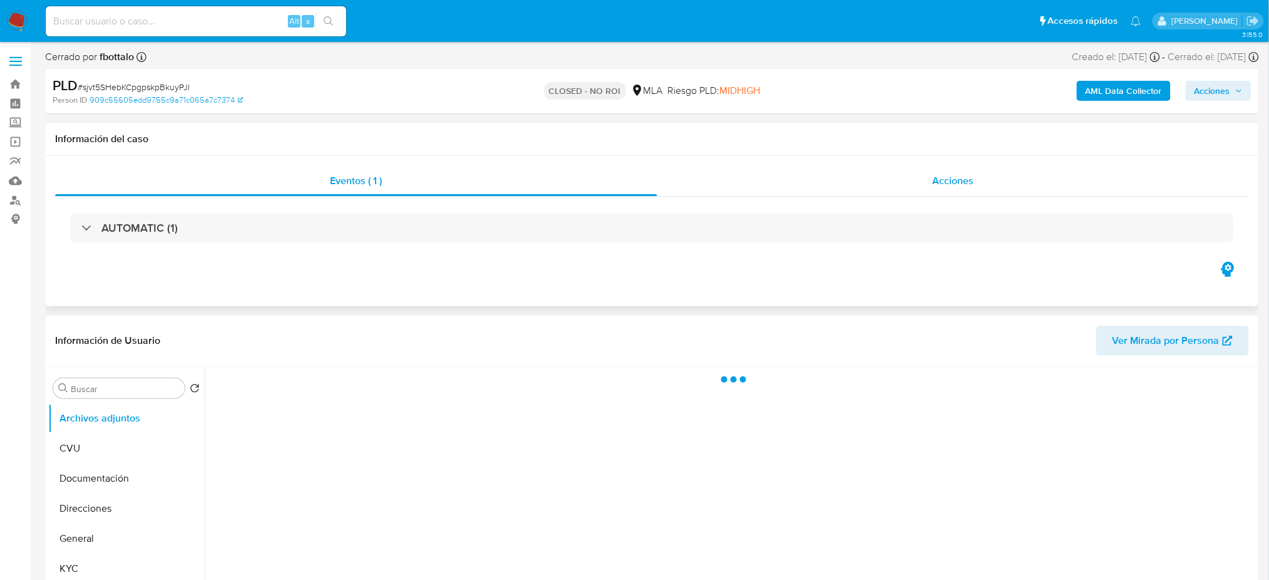
click at [957, 187] on span "Acciones" at bounding box center [953, 180] width 41 height 14
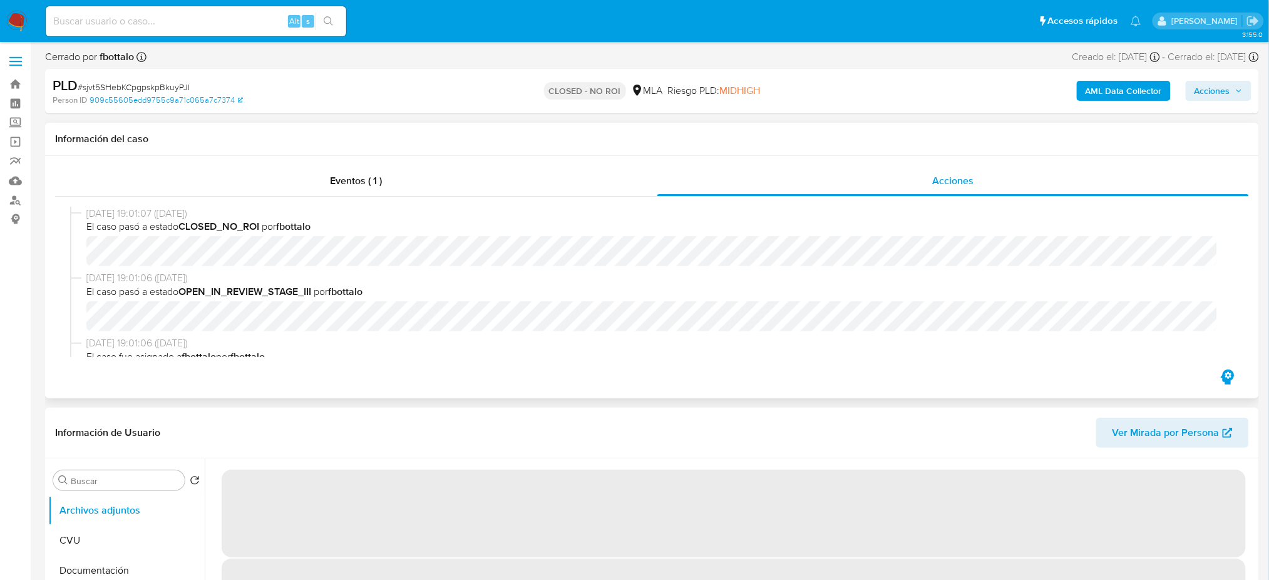
select select "10"
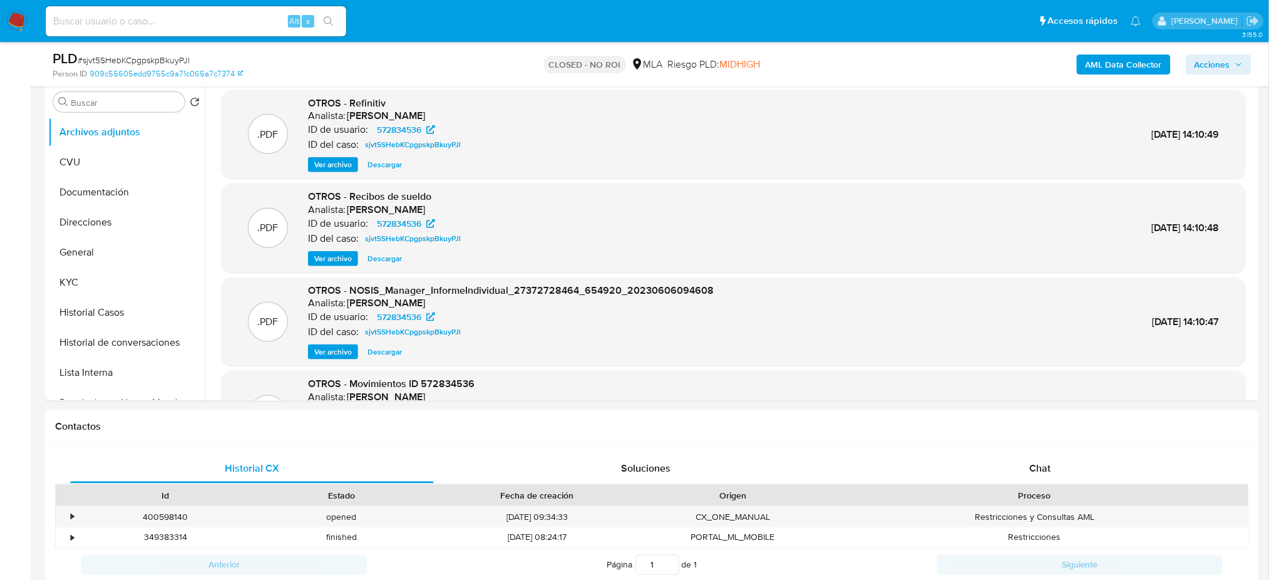
scroll to position [250, 0]
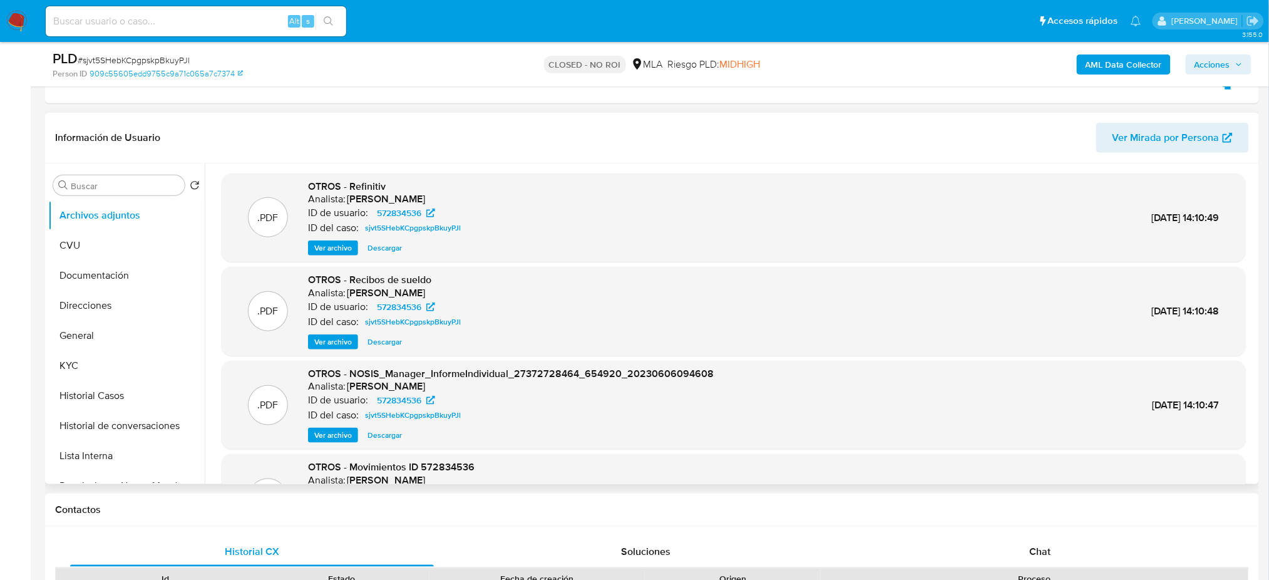
click at [335, 341] on span "Ver archivo" at bounding box center [333, 342] width 38 height 13
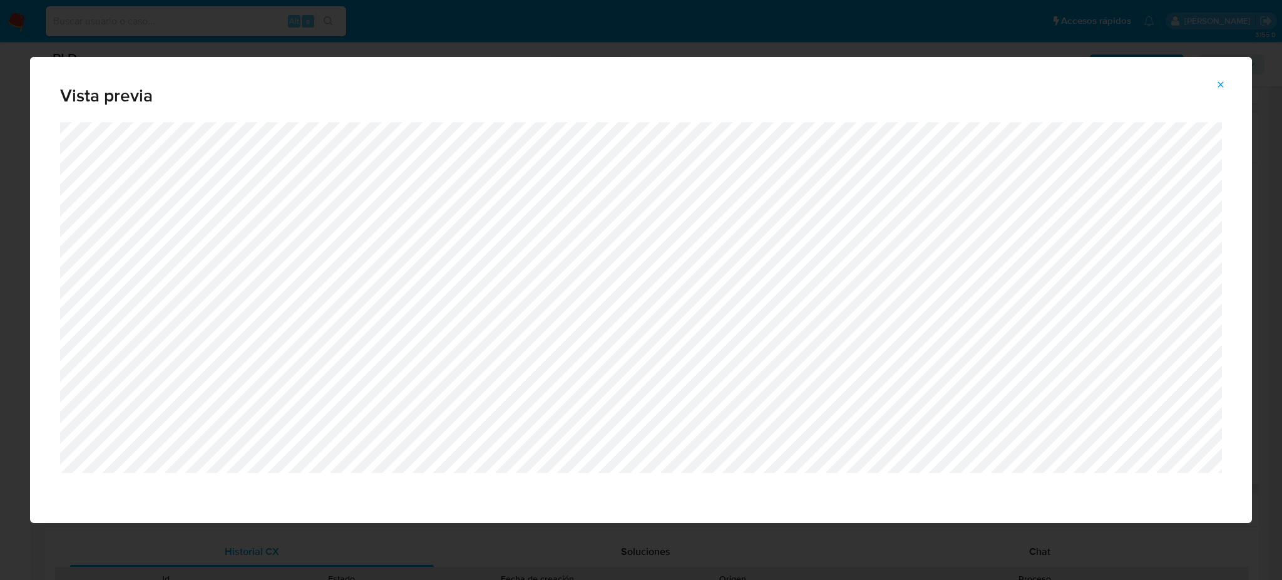
click at [1221, 85] on icon "Attachment preview" at bounding box center [1221, 84] width 6 height 6
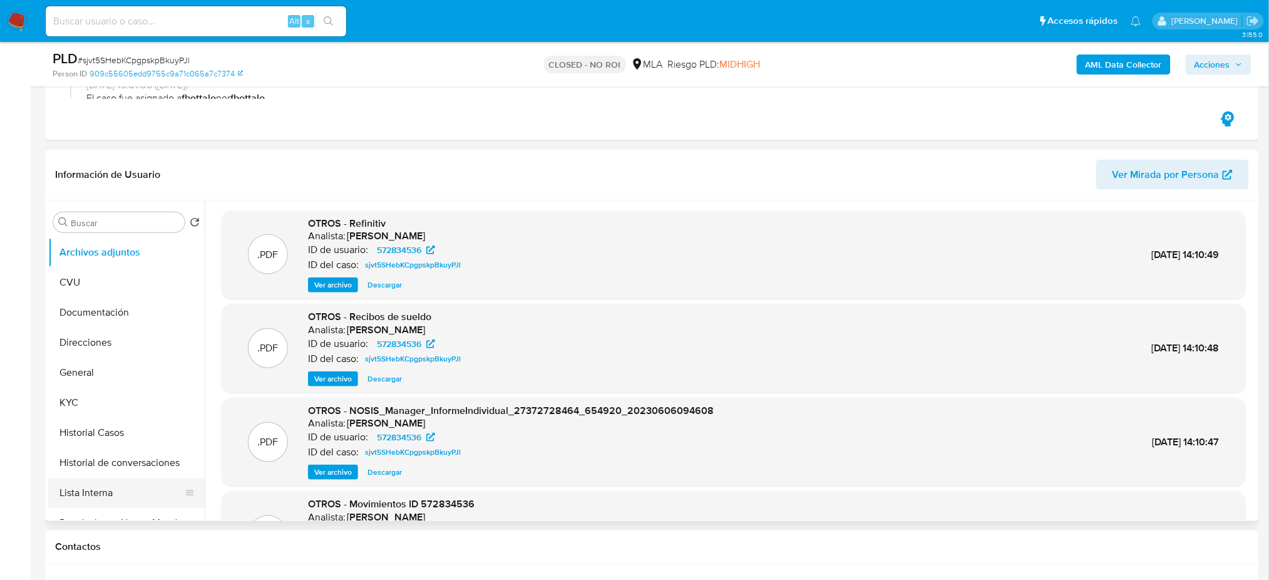
scroll to position [50, 0]
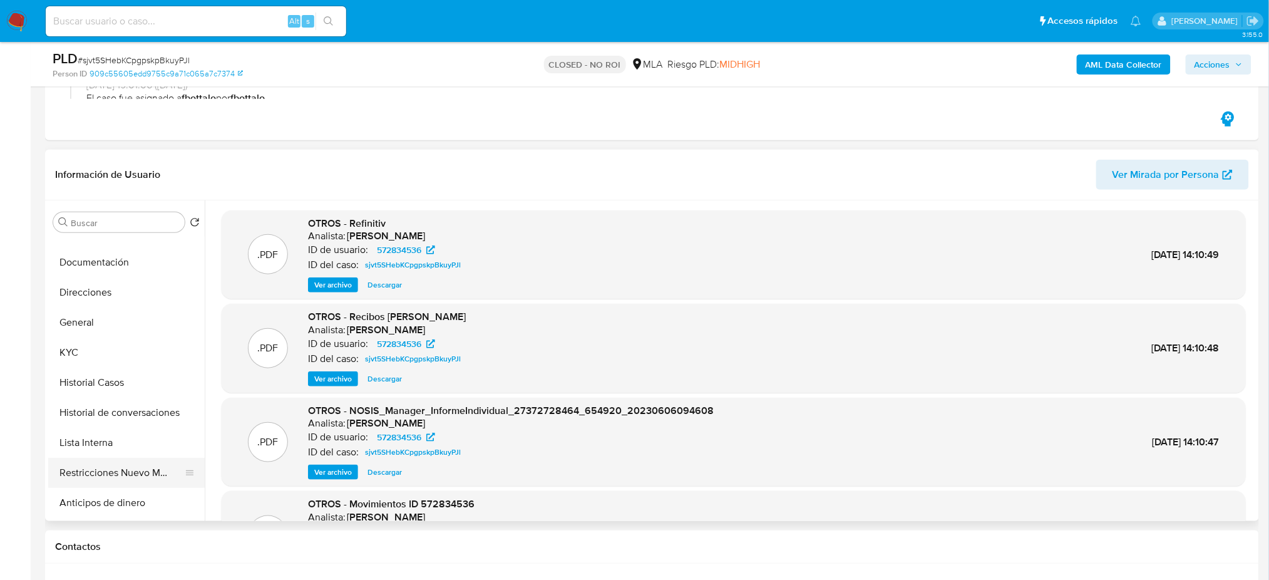
click at [111, 466] on button "Restricciones Nuevo Mundo" at bounding box center [121, 473] width 147 height 30
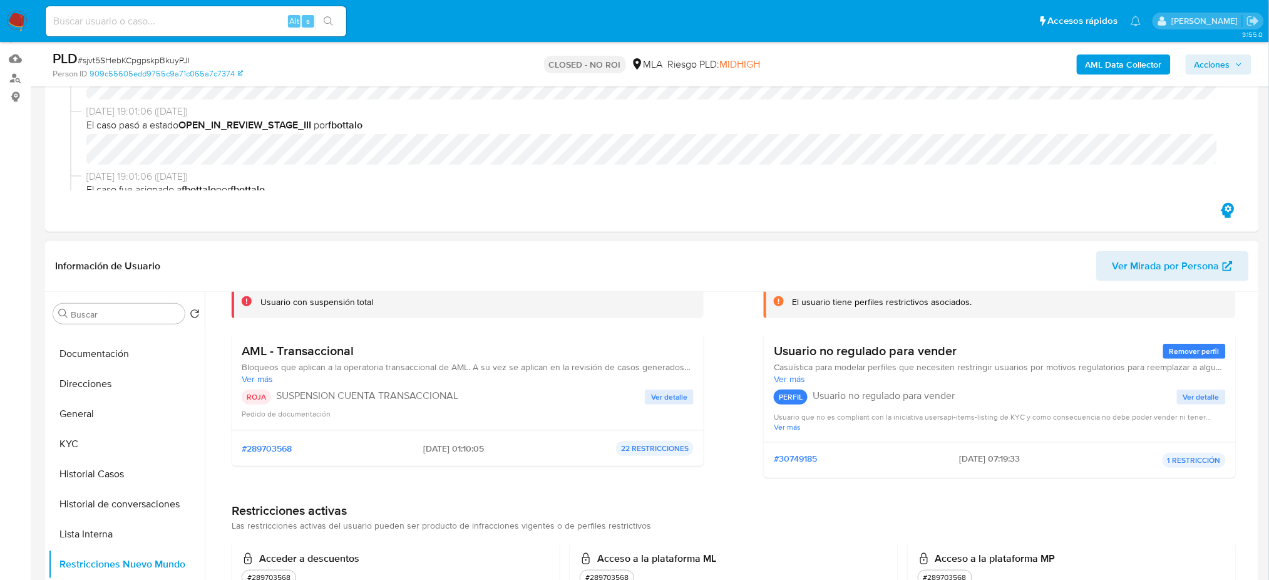
scroll to position [0, 0]
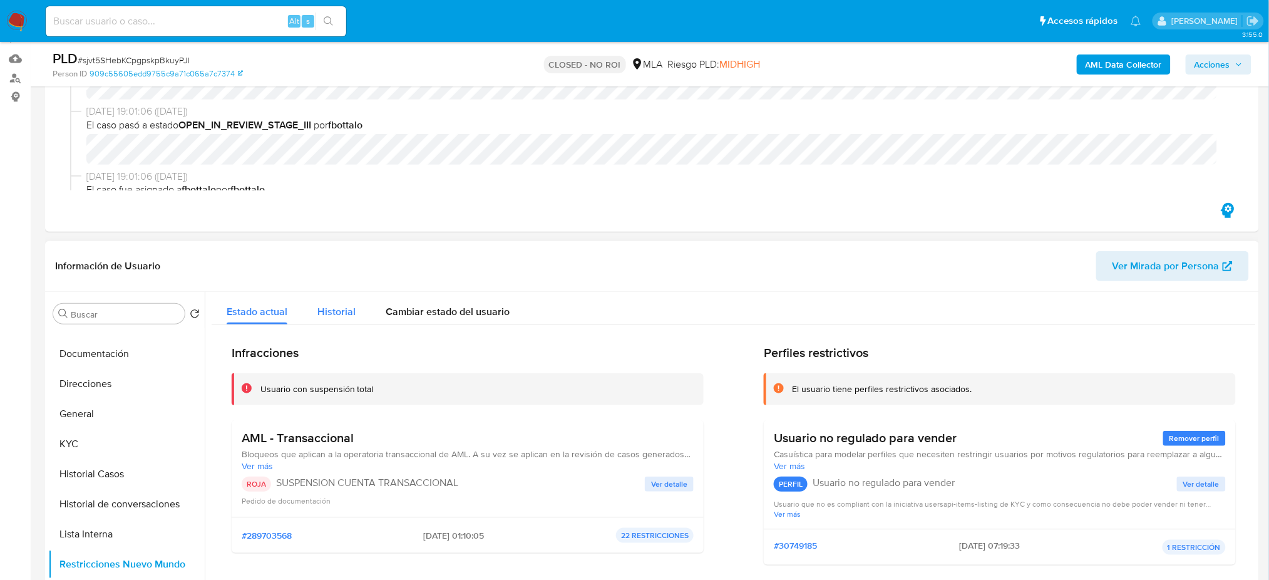
click at [316, 312] on button "Historial" at bounding box center [336, 308] width 68 height 33
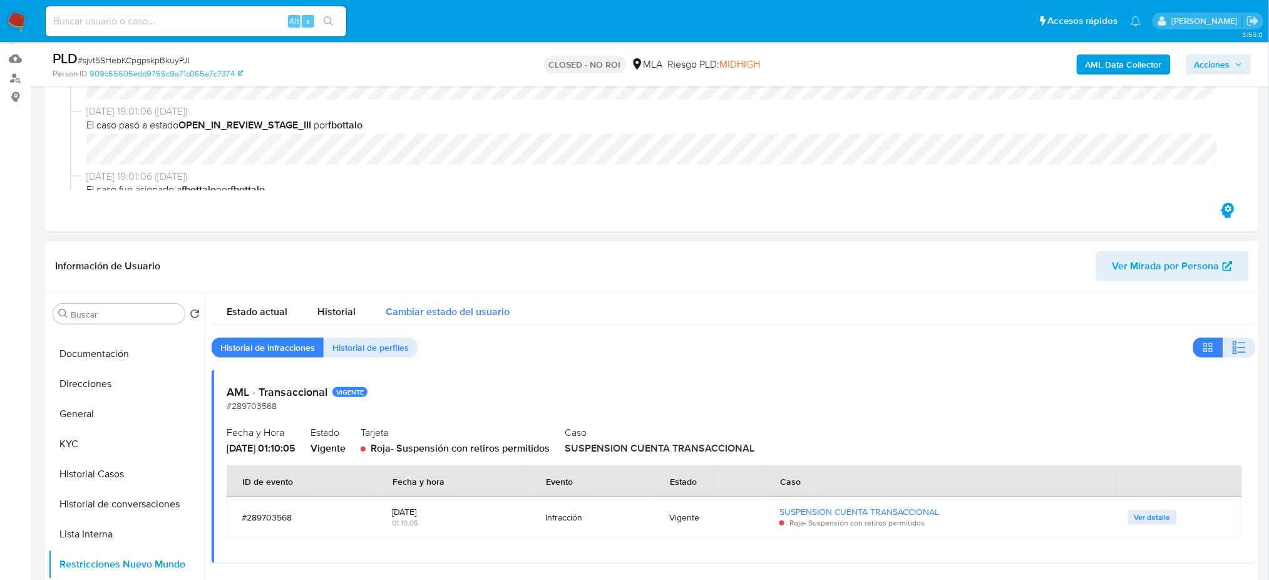
click at [409, 310] on span "Cambiar estado del usuario" at bounding box center [448, 311] width 124 height 14
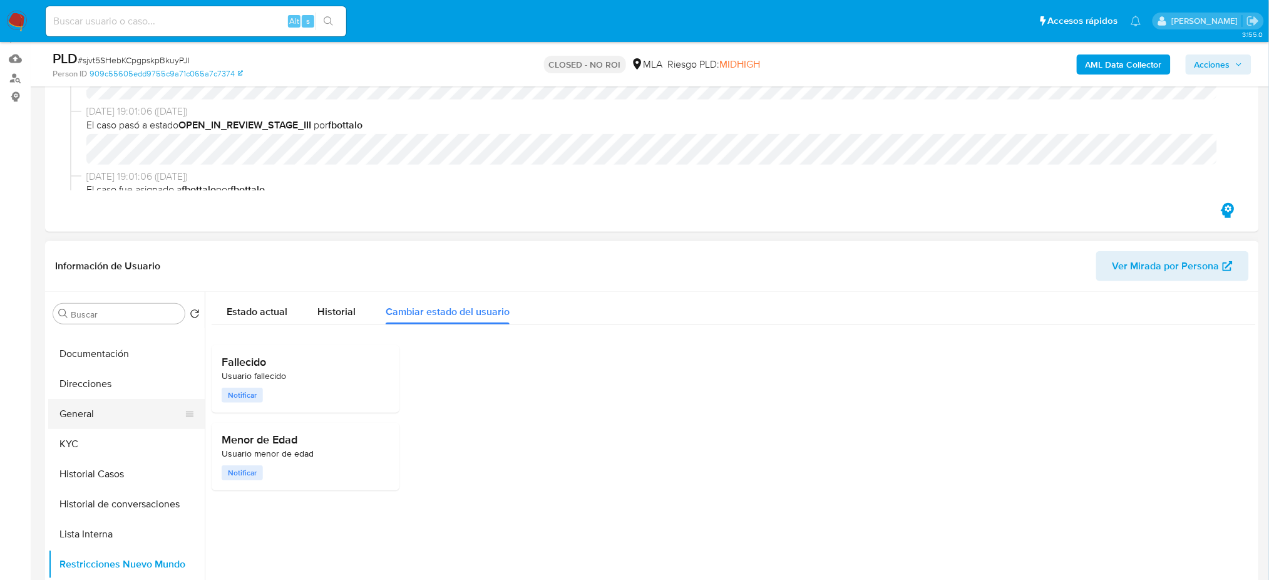
click at [105, 412] on button "General" at bounding box center [121, 414] width 147 height 30
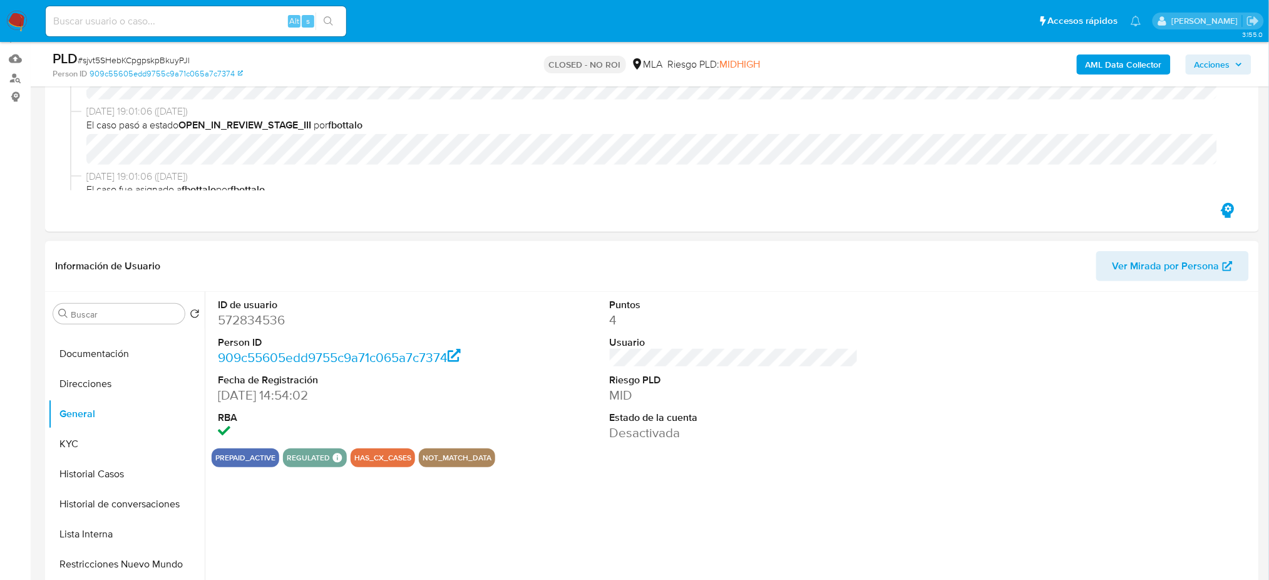
click at [244, 316] on dd "572834536" at bounding box center [342, 320] width 249 height 18
copy dd "572834536"
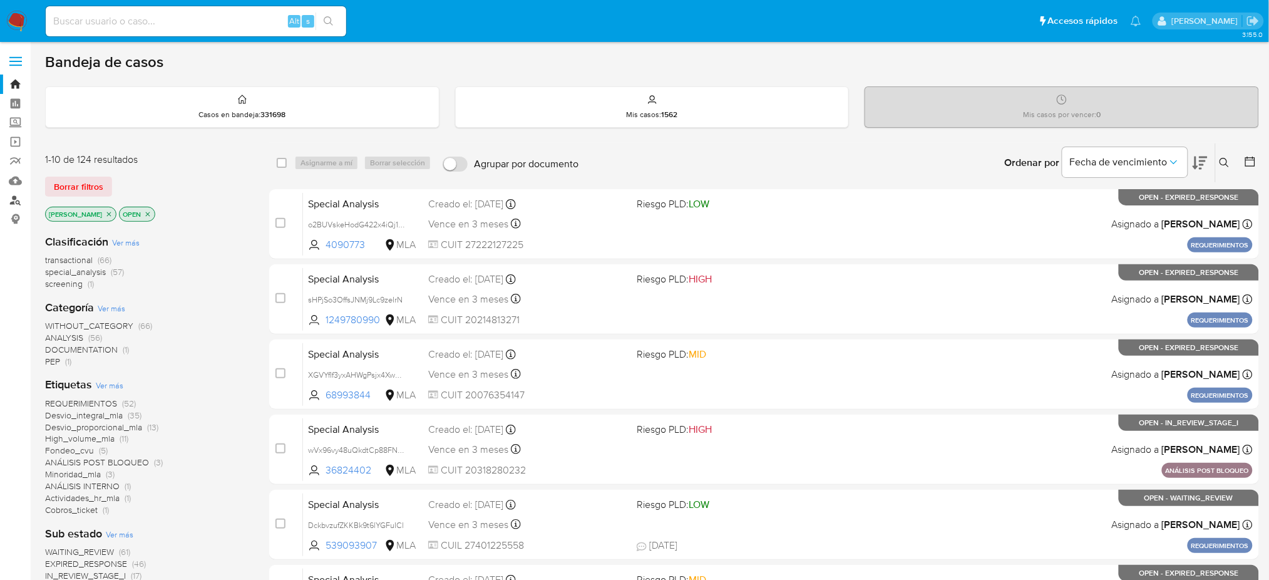
click at [16, 198] on link "Buscador de personas" at bounding box center [74, 199] width 149 height 19
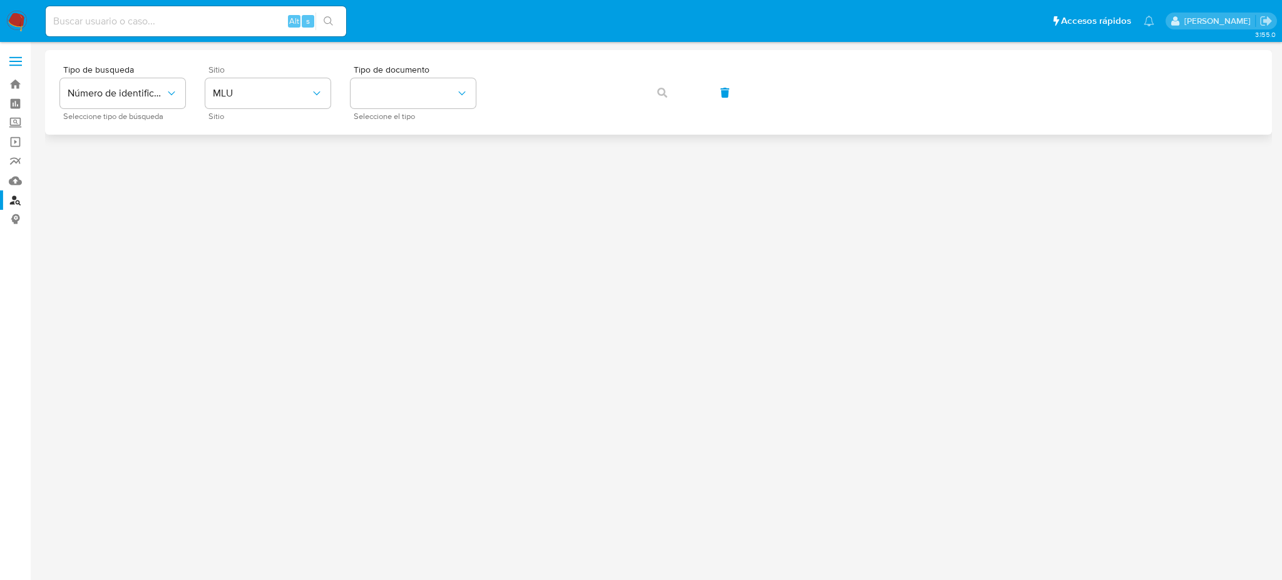
click at [243, 110] on div "Sitio MLU Sitio" at bounding box center [267, 92] width 125 height 54
click at [245, 103] on button "MLU" at bounding box center [267, 93] width 125 height 30
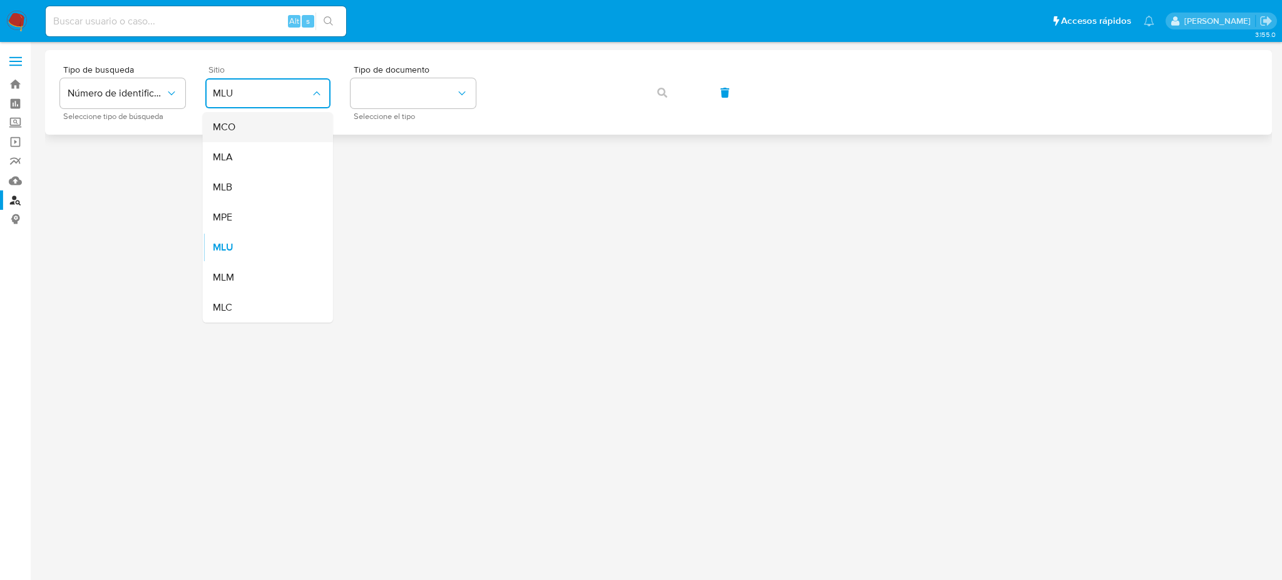
click at [255, 139] on div "MCO" at bounding box center [264, 127] width 103 height 30
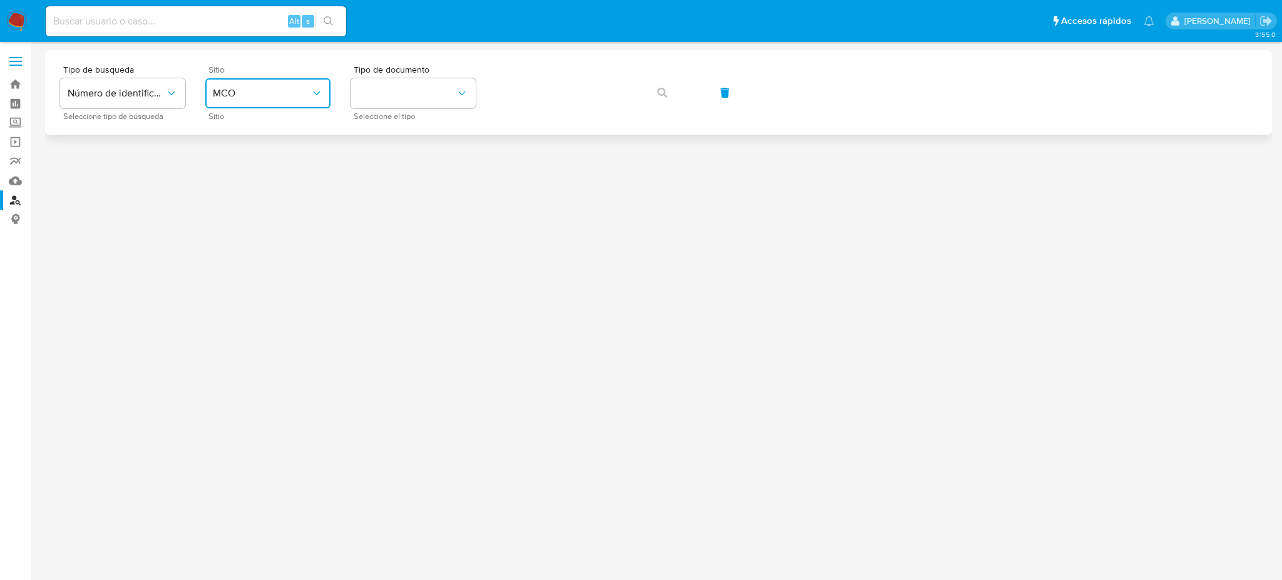
click at [262, 105] on button "MCO" at bounding box center [267, 93] width 125 height 30
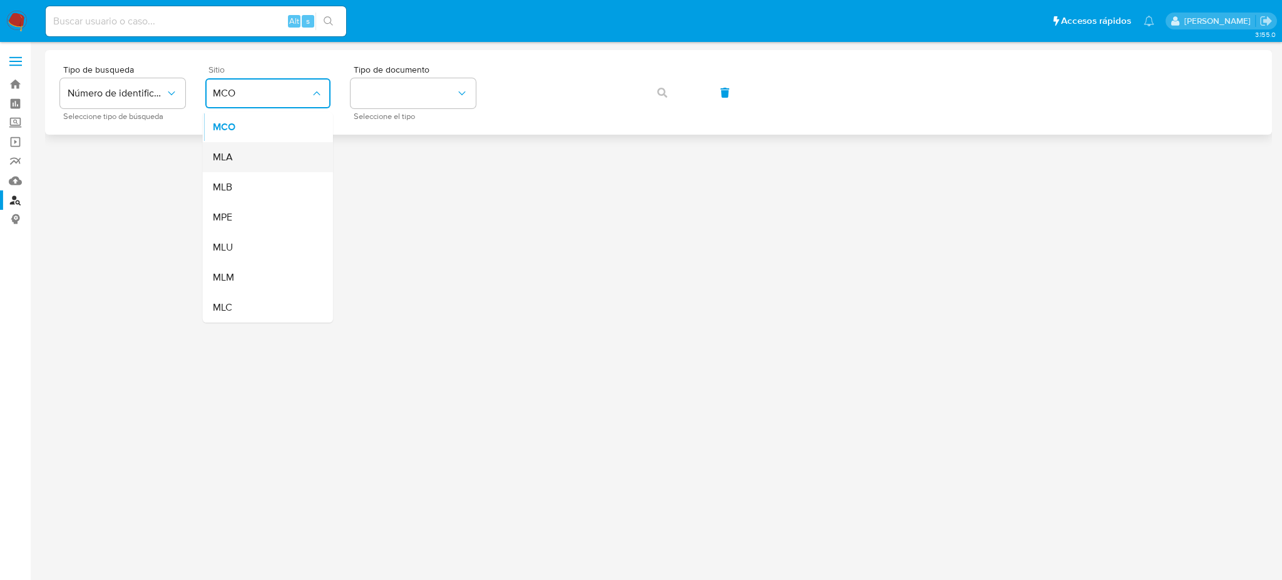
click at [276, 160] on div "MLA" at bounding box center [264, 157] width 103 height 30
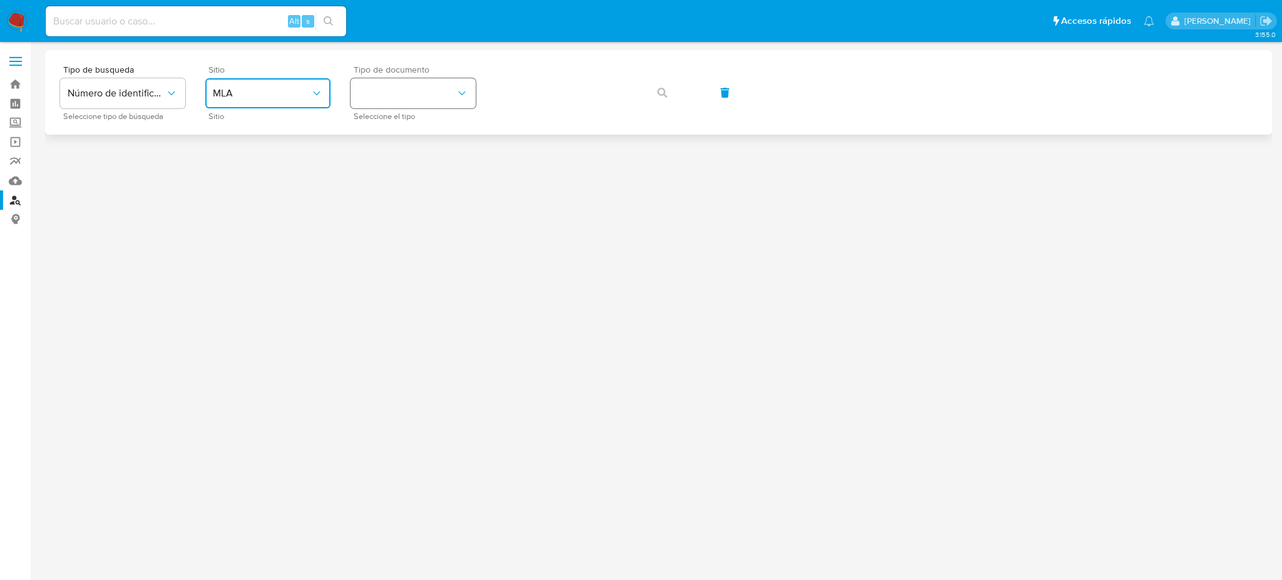
click at [438, 100] on button "identificationType" at bounding box center [413, 93] width 125 height 30
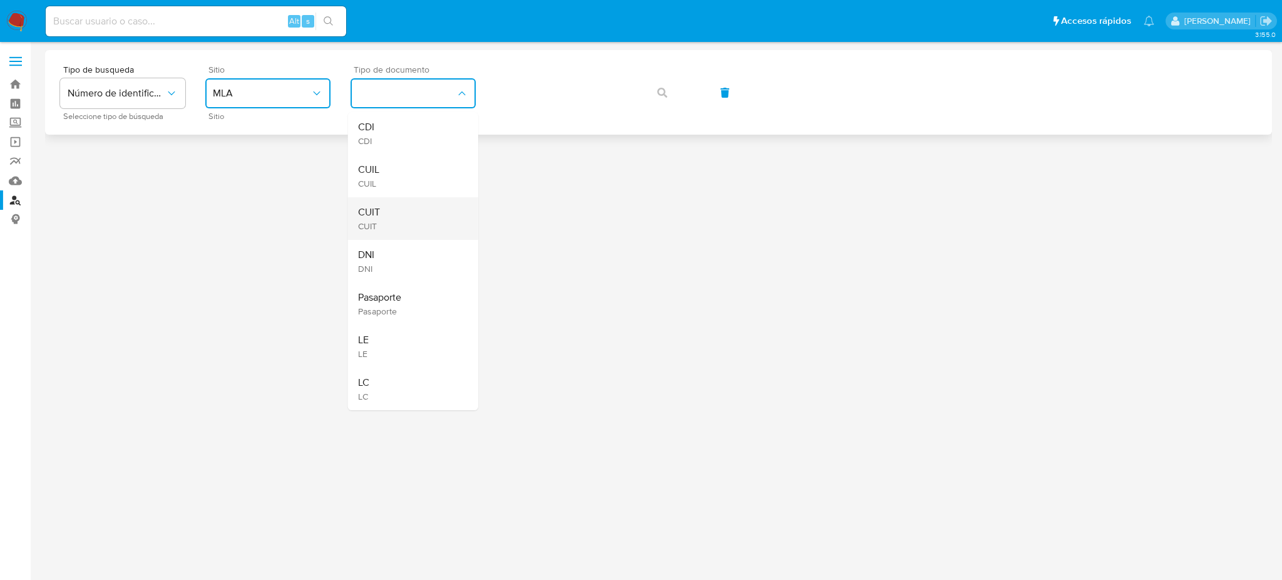
click at [435, 200] on div "CUIT CUIT" at bounding box center [409, 218] width 103 height 43
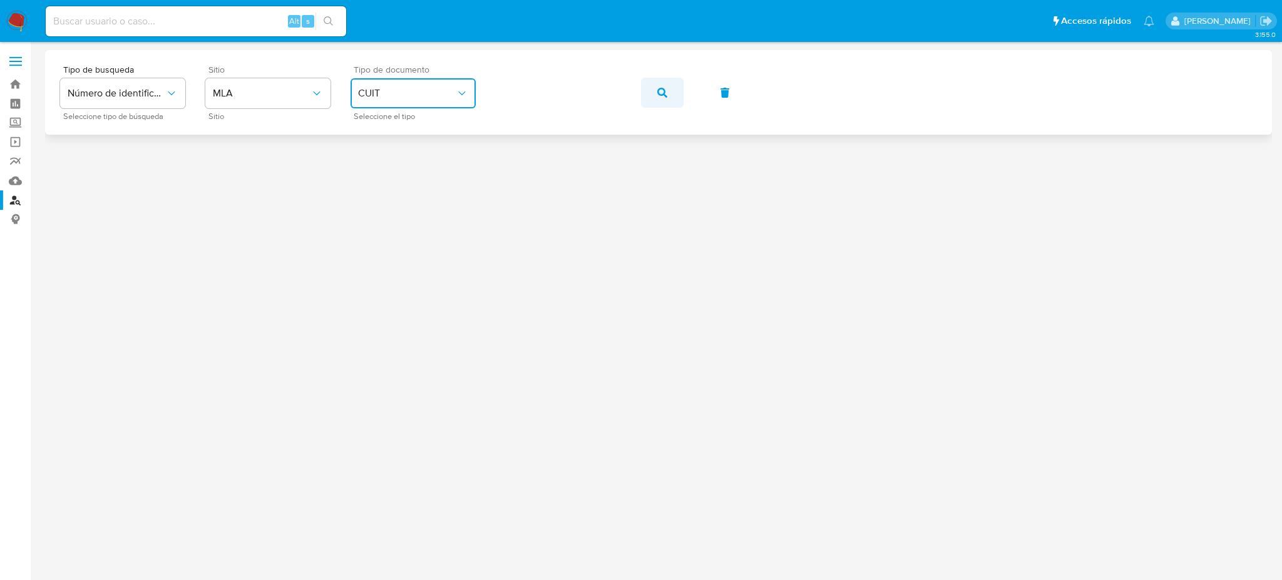
click at [666, 91] on icon "button" at bounding box center [662, 93] width 10 height 10
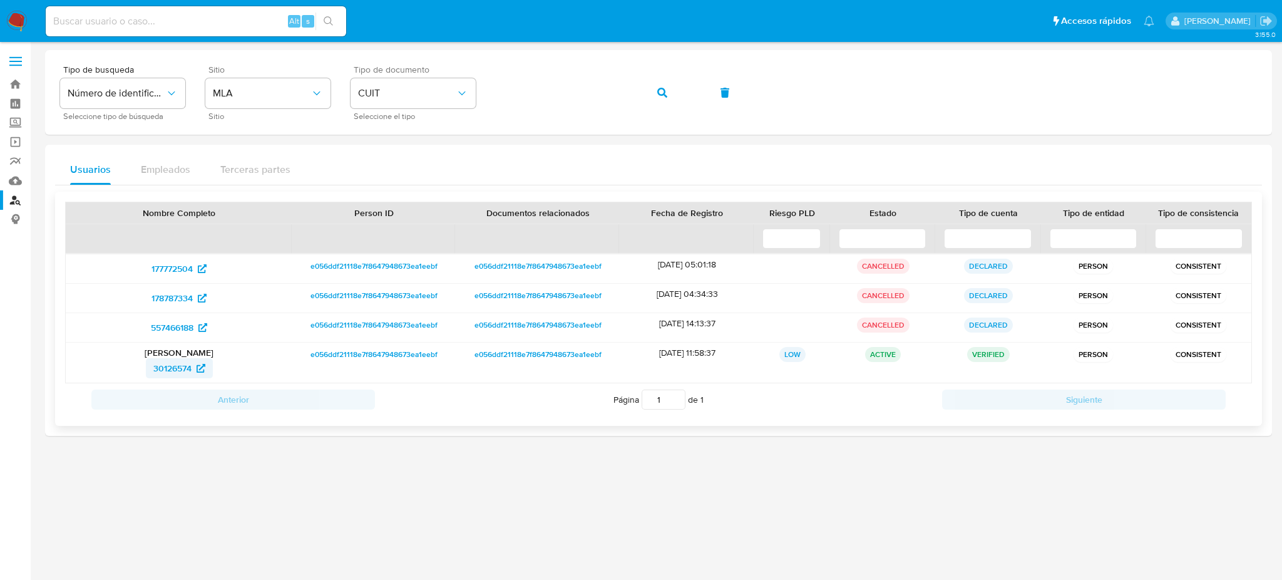
click at [167, 369] on span "30126574" at bounding box center [172, 368] width 38 height 20
click at [254, 23] on input at bounding box center [196, 21] width 301 height 16
paste input "1Gww7bl1ZMnewWlpOG2iHvhf"
type input "1Gww7bl1ZMnewWlpOG2iHvhf"
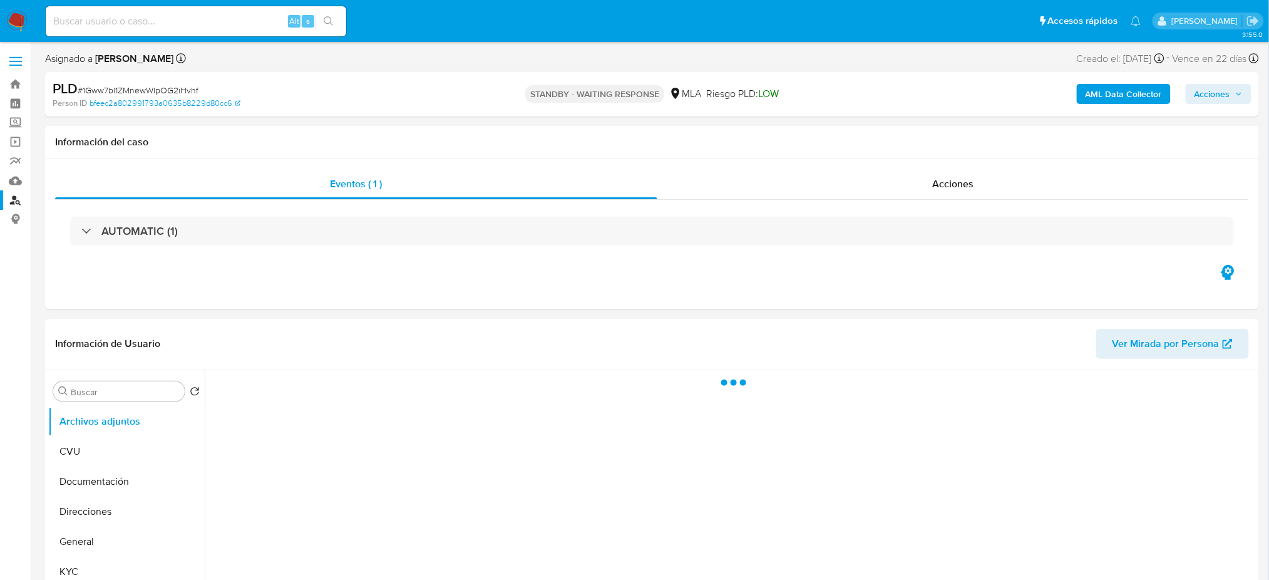
drag, startPoint x: 19, startPoint y: 11, endPoint x: 85, endPoint y: 1, distance: 67.1
click at [19, 11] on img at bounding box center [16, 21] width 21 height 21
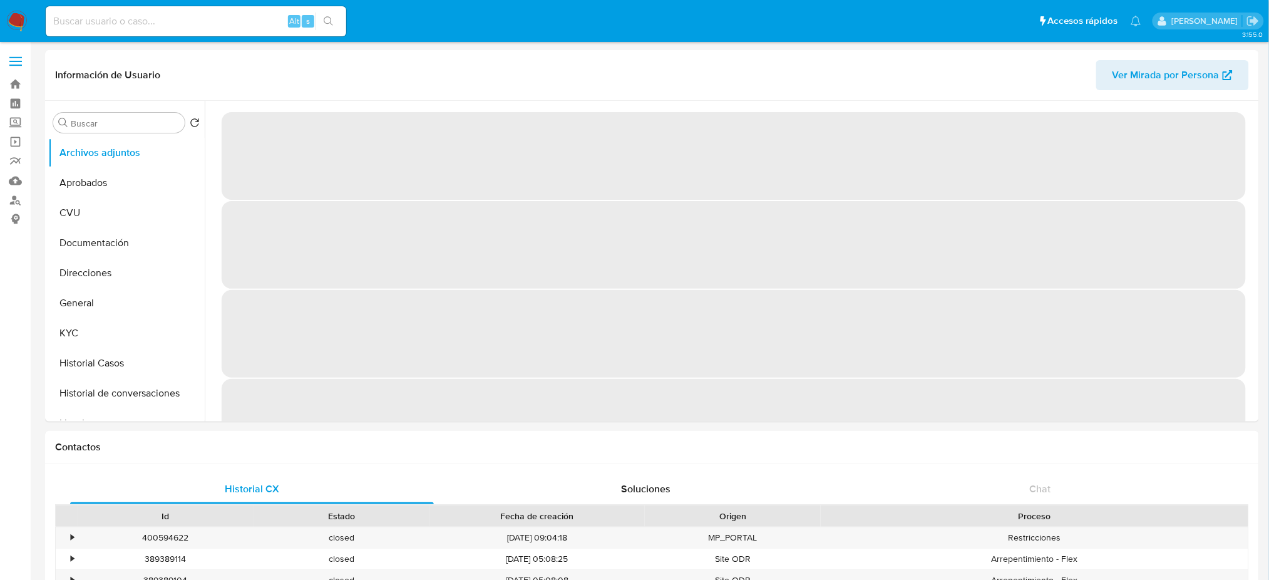
select select "10"
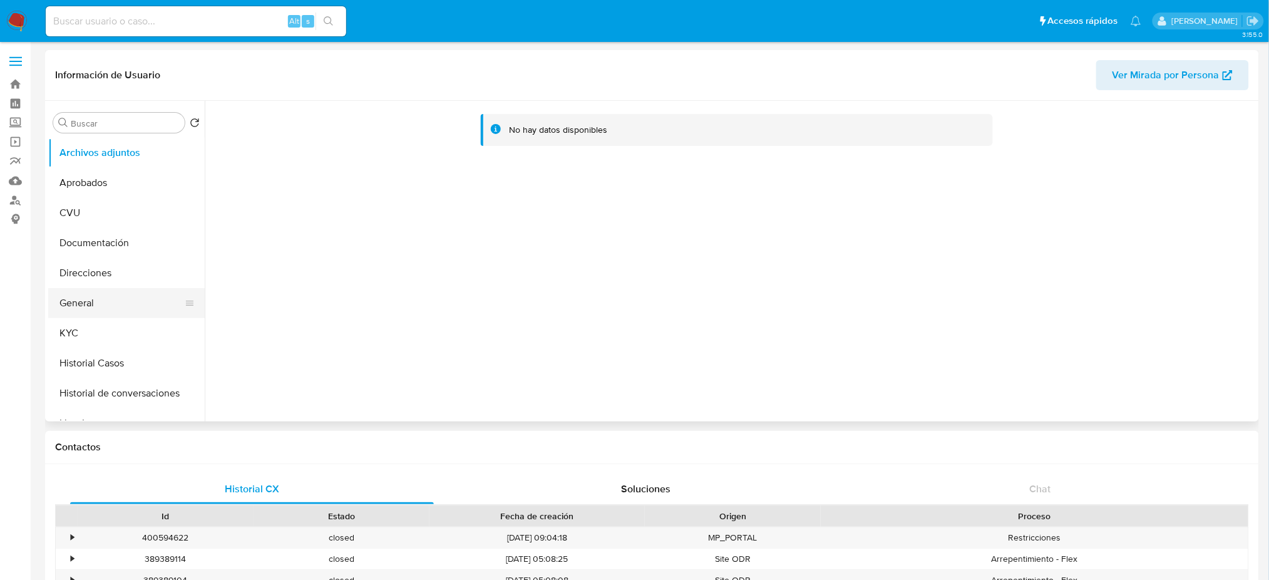
click at [91, 315] on button "General" at bounding box center [121, 303] width 147 height 30
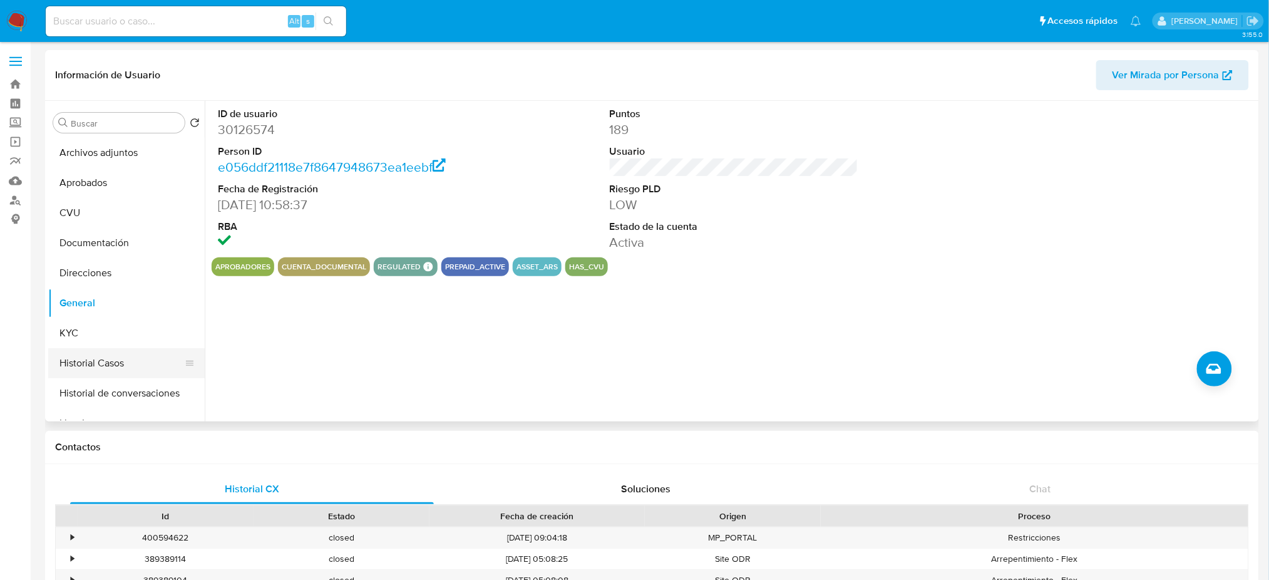
click at [128, 368] on button "Historial Casos" at bounding box center [121, 363] width 147 height 30
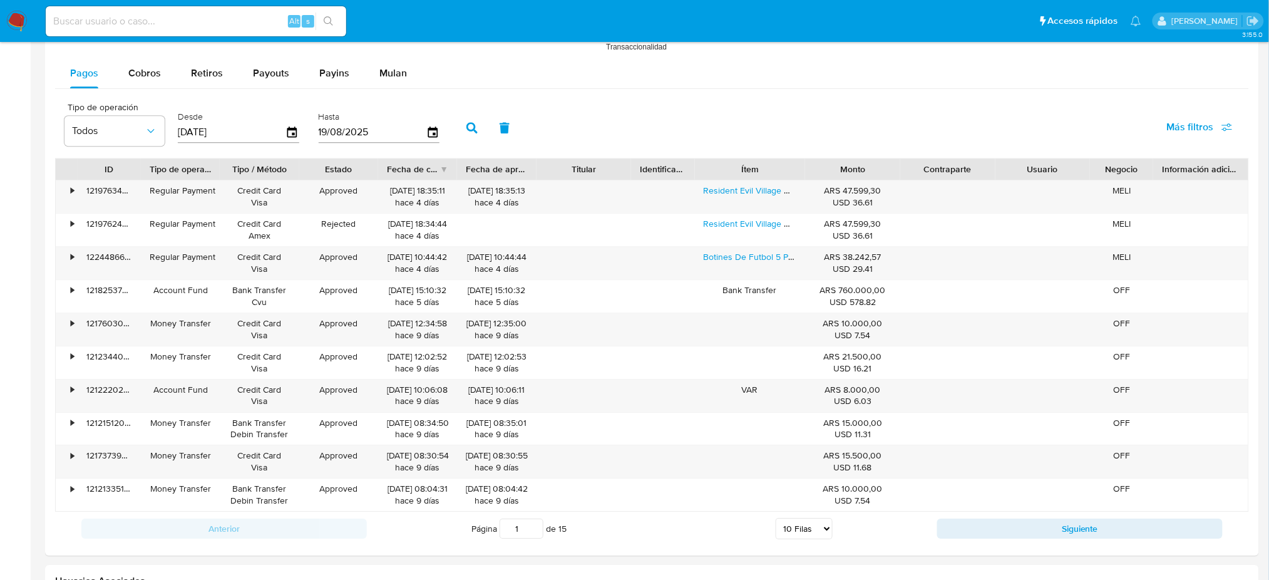
scroll to position [1457, 0]
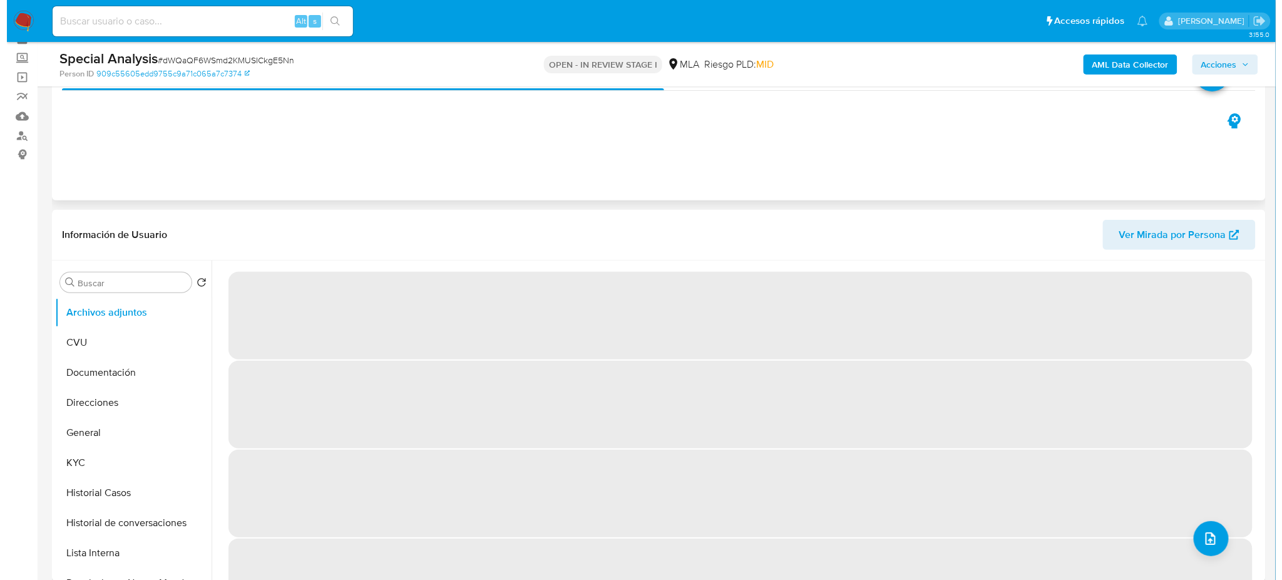
scroll to position [83, 0]
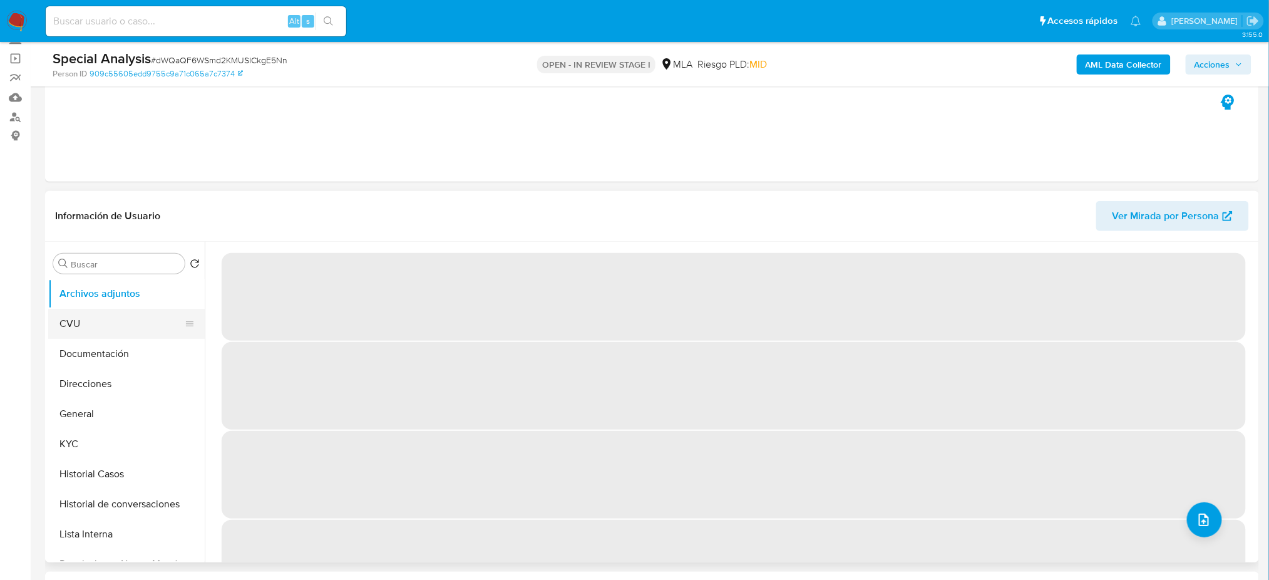
select select "10"
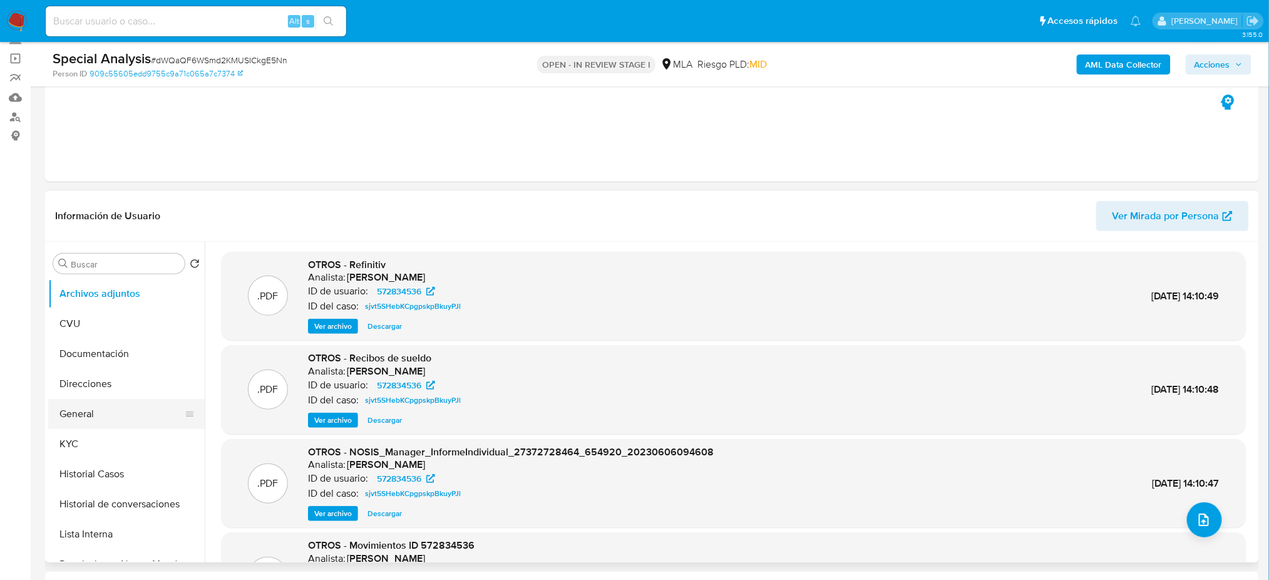
click at [108, 411] on button "General" at bounding box center [121, 414] width 147 height 30
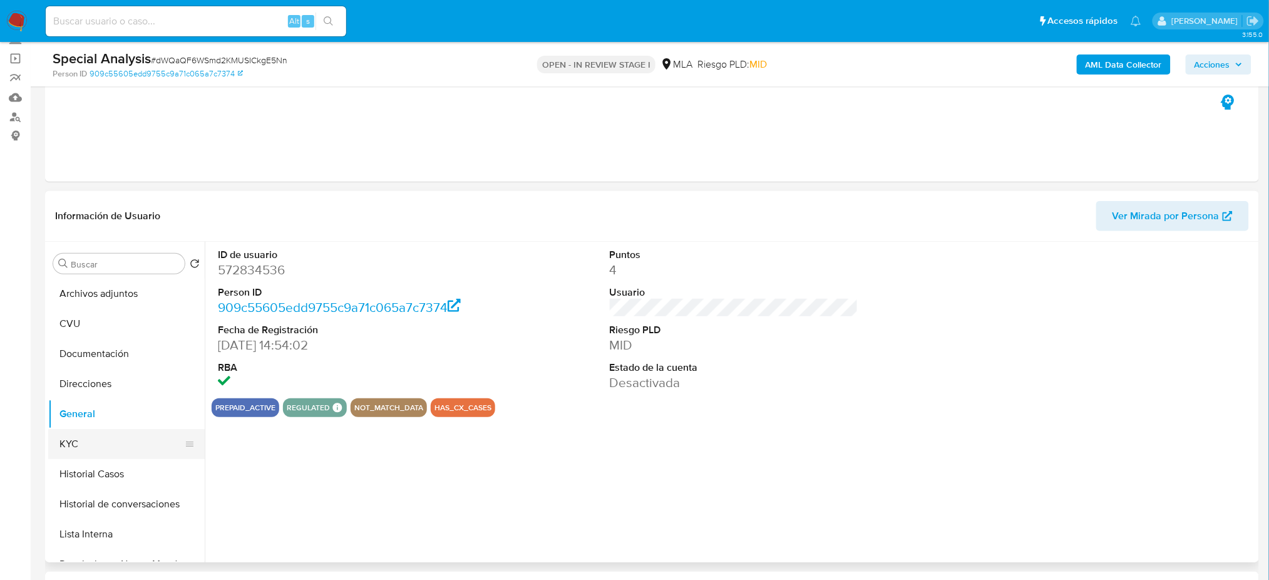
click at [121, 435] on button "KYC" at bounding box center [121, 444] width 147 height 30
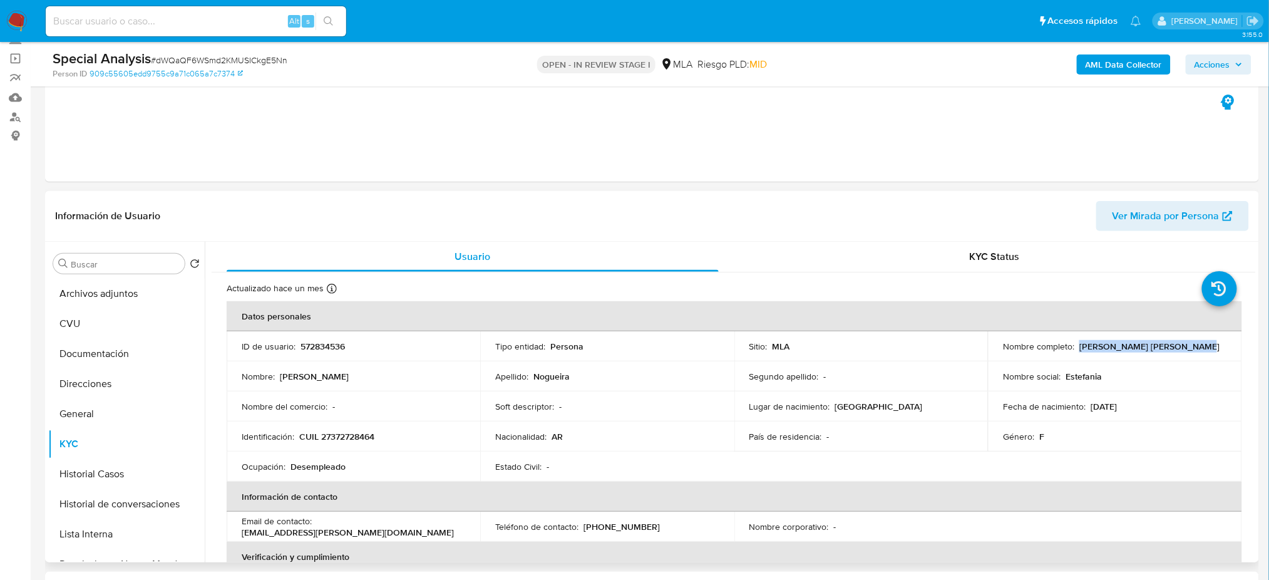
drag, startPoint x: 1077, startPoint y: 346, endPoint x: 1198, endPoint y: 348, distance: 121.5
click at [1198, 348] on div "Nombre completo : [PERSON_NAME]" at bounding box center [1115, 346] width 224 height 11
click at [353, 435] on p "CUIL 27372728464" at bounding box center [336, 436] width 75 height 11
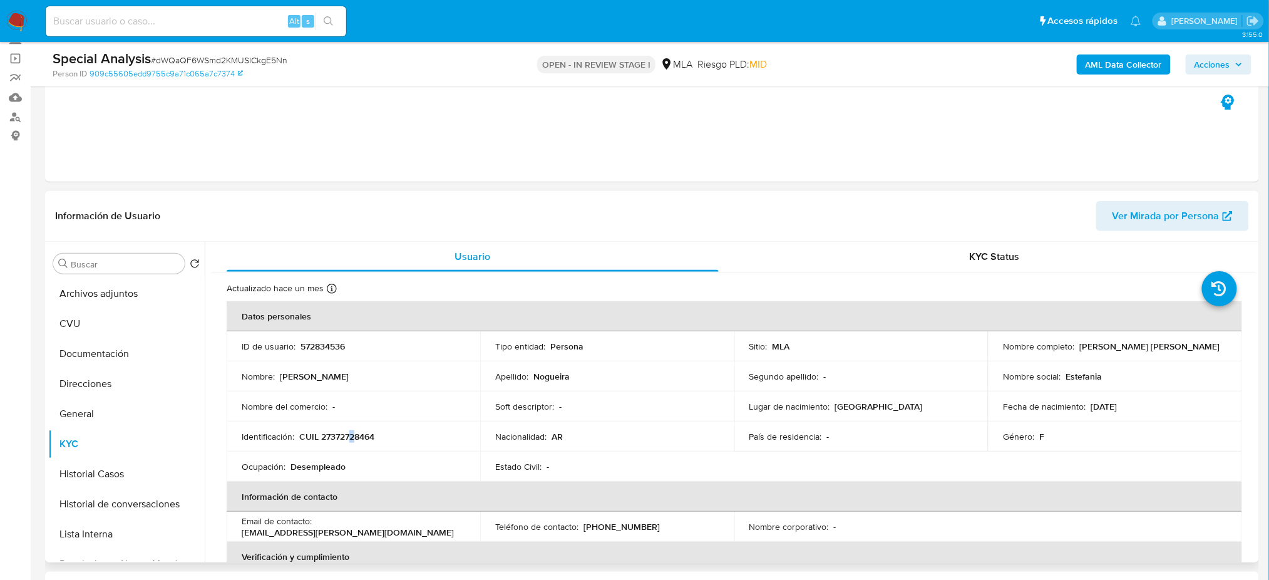
copy p "2"
click at [341, 433] on p "CUIL 27372728464" at bounding box center [336, 436] width 75 height 11
copy p "27372728464"
click at [125, 293] on button "Archivos adjuntos" at bounding box center [121, 294] width 147 height 30
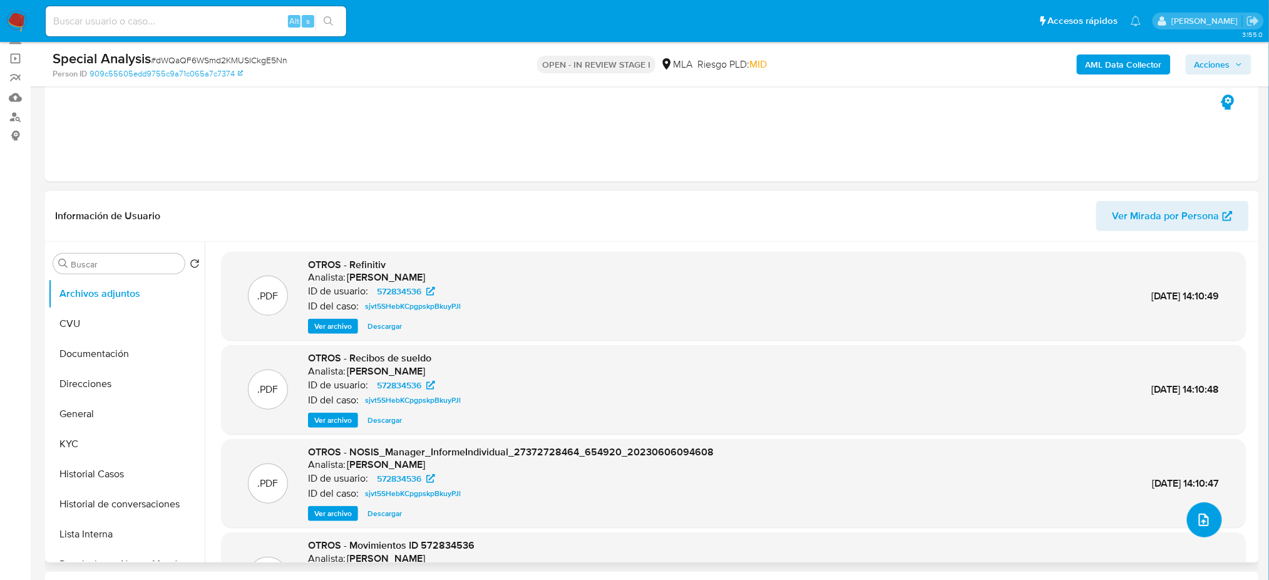
click at [1198, 534] on button "upload-file" at bounding box center [1204, 519] width 35 height 35
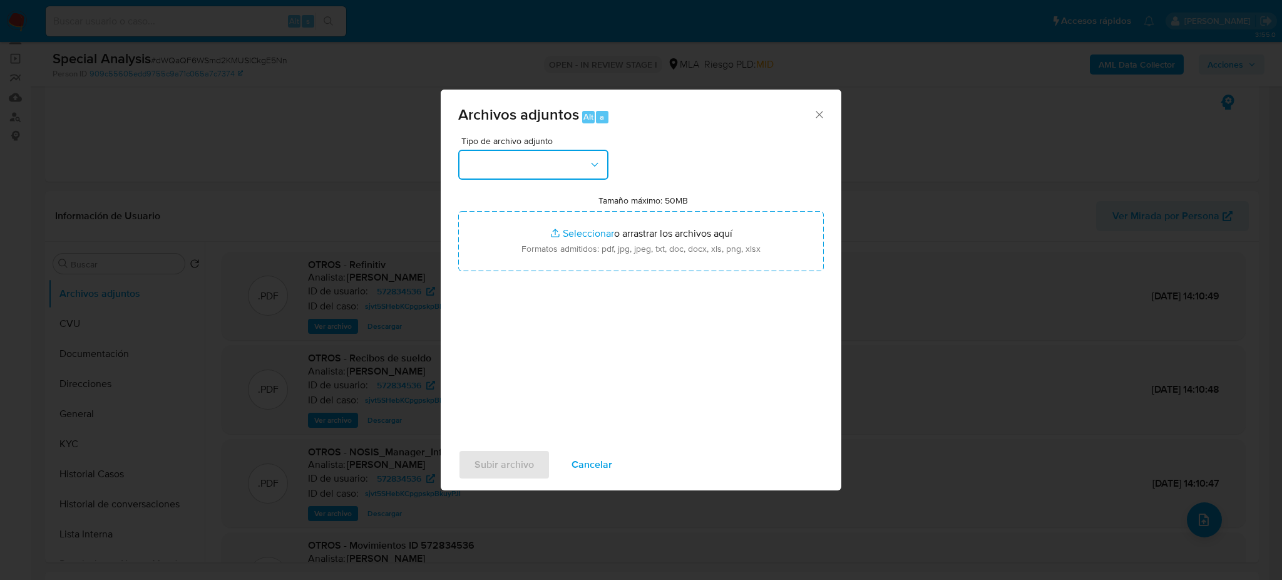
click at [543, 165] on button "button" at bounding box center [533, 165] width 150 height 30
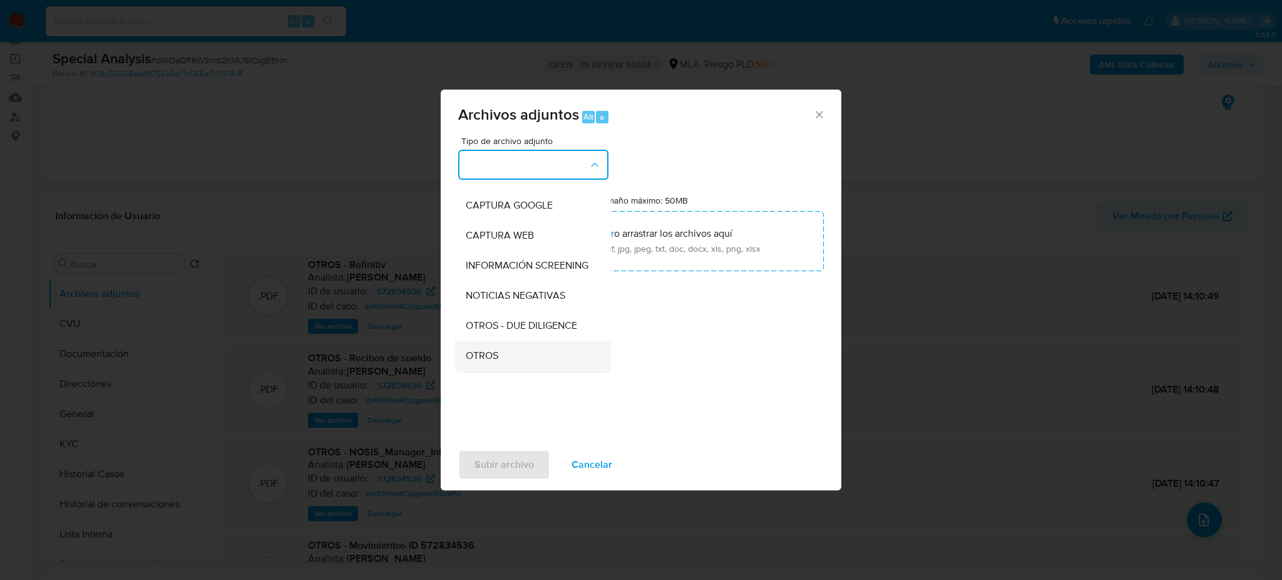
click at [518, 364] on div "OTROS" at bounding box center [530, 356] width 128 height 30
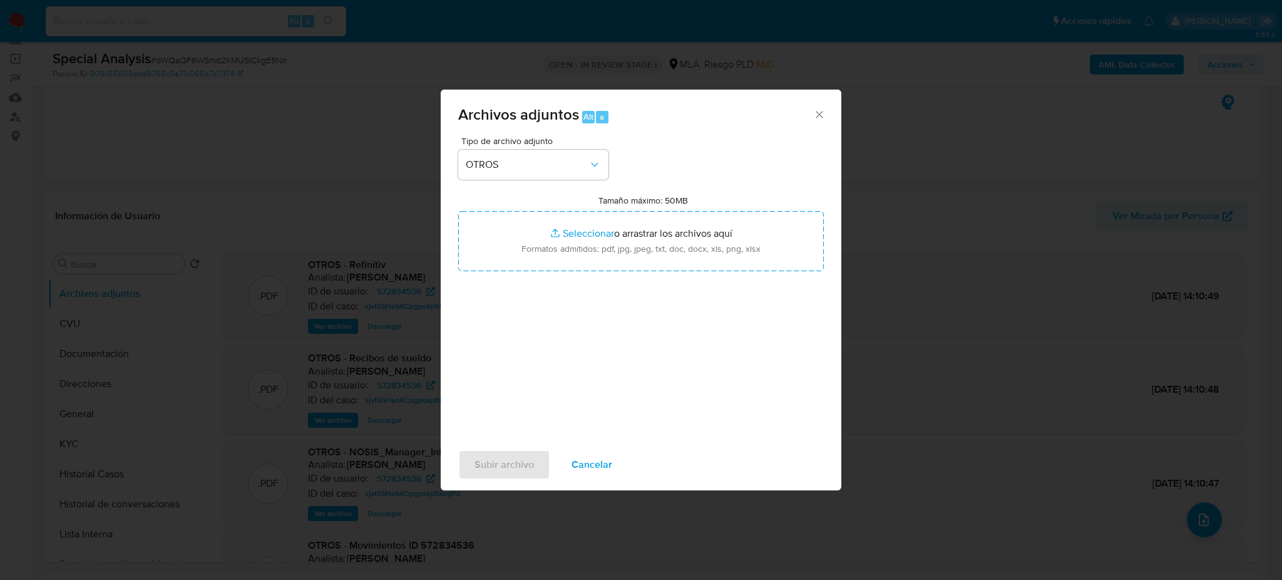
click at [578, 276] on div "Tipo de archivo adjunto OTROS Tamaño máximo: 50MB Seleccionar archivos Seleccio…" at bounding box center [641, 284] width 366 height 296
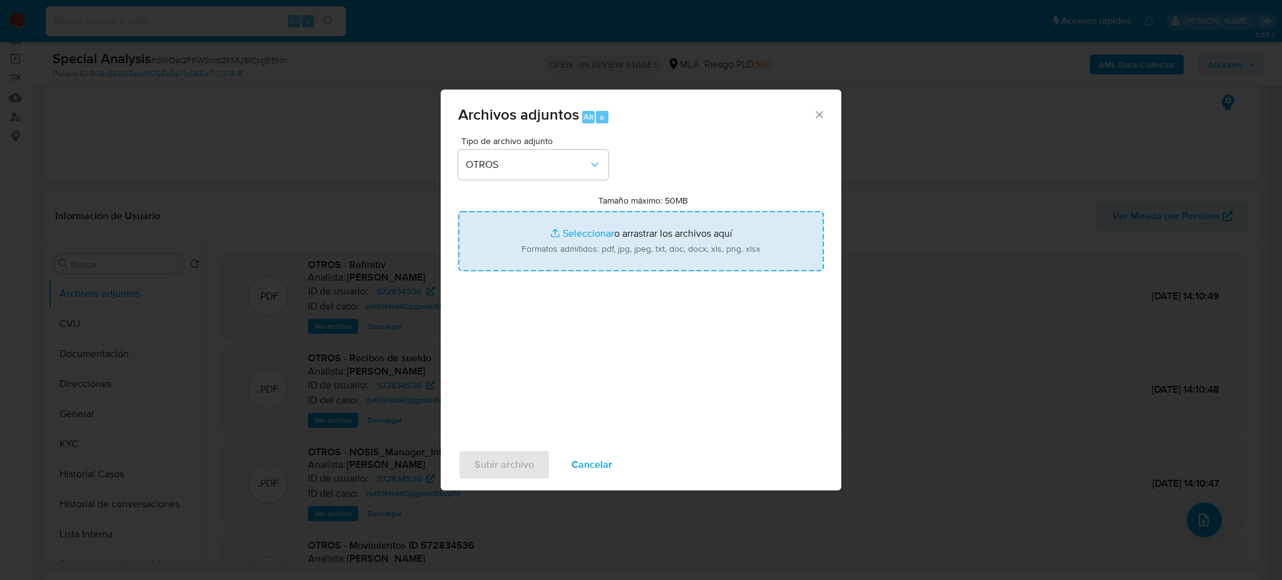
click at [584, 249] on input "Tamaño máximo: 50MB Seleccionar archivos" at bounding box center [641, 241] width 366 height 60
type input "C:\fakepath\Documentacion de [PERSON_NAME].pdf"
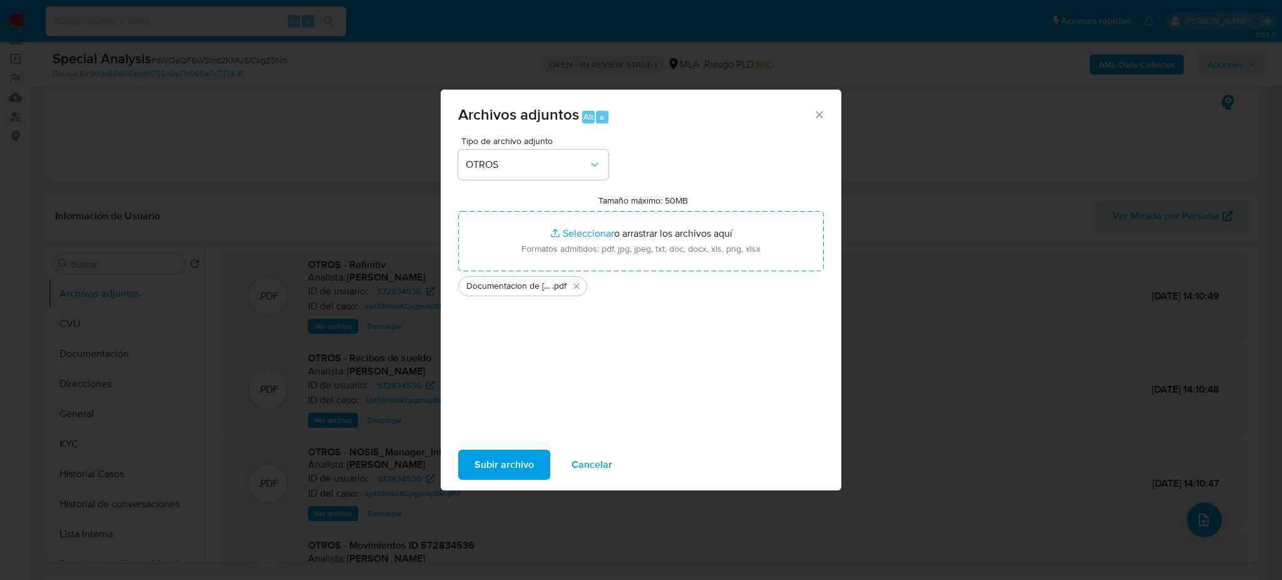
click at [497, 456] on span "Subir archivo" at bounding box center [504, 465] width 59 height 28
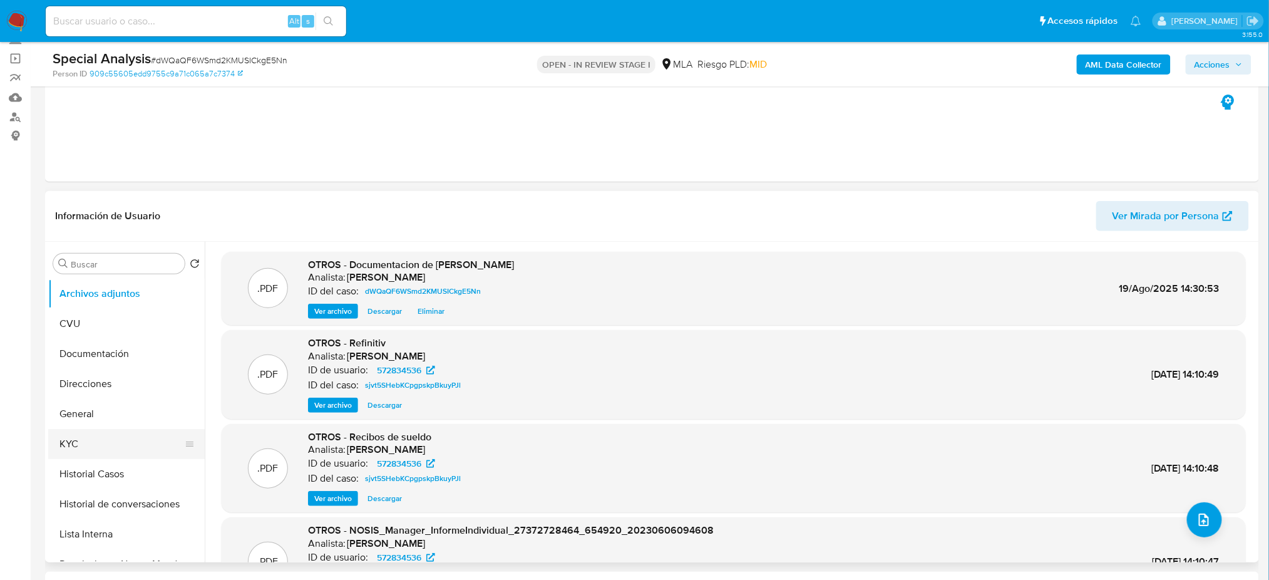
click at [85, 430] on button "KYC" at bounding box center [121, 444] width 147 height 30
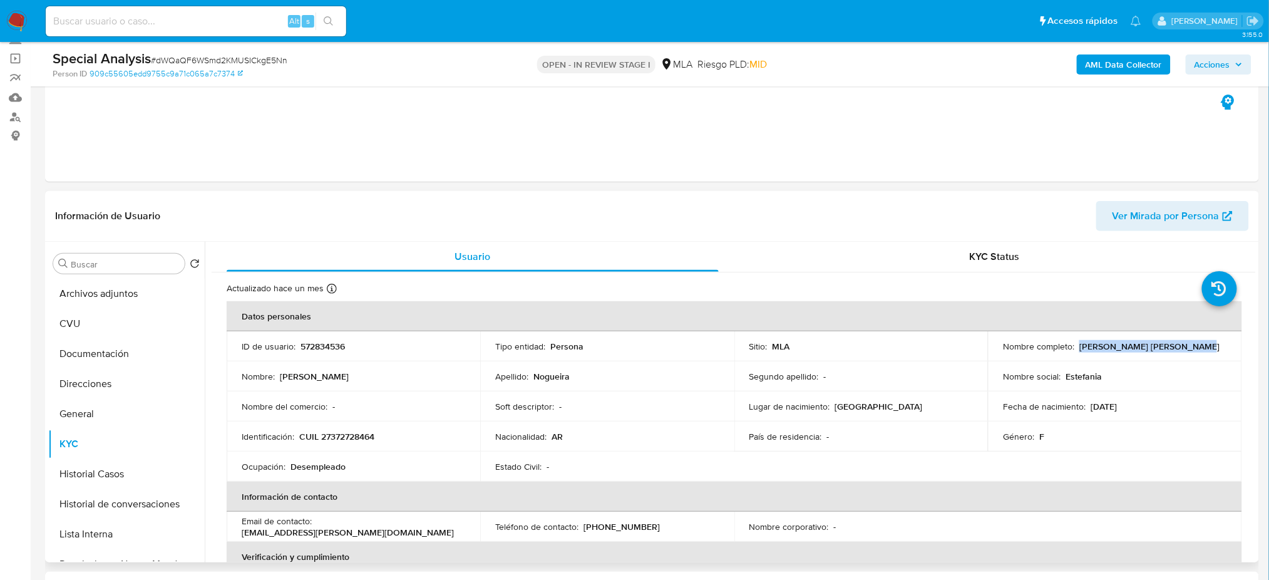
drag, startPoint x: 1077, startPoint y: 345, endPoint x: 1199, endPoint y: 349, distance: 122.2
click at [1199, 349] on div "Nombre completo : Estefania Soledad Nogueira" at bounding box center [1115, 346] width 224 height 11
copy p "[PERSON_NAME] [PERSON_NAME]"
click at [354, 434] on p "CUIL 27372728464" at bounding box center [336, 436] width 75 height 11
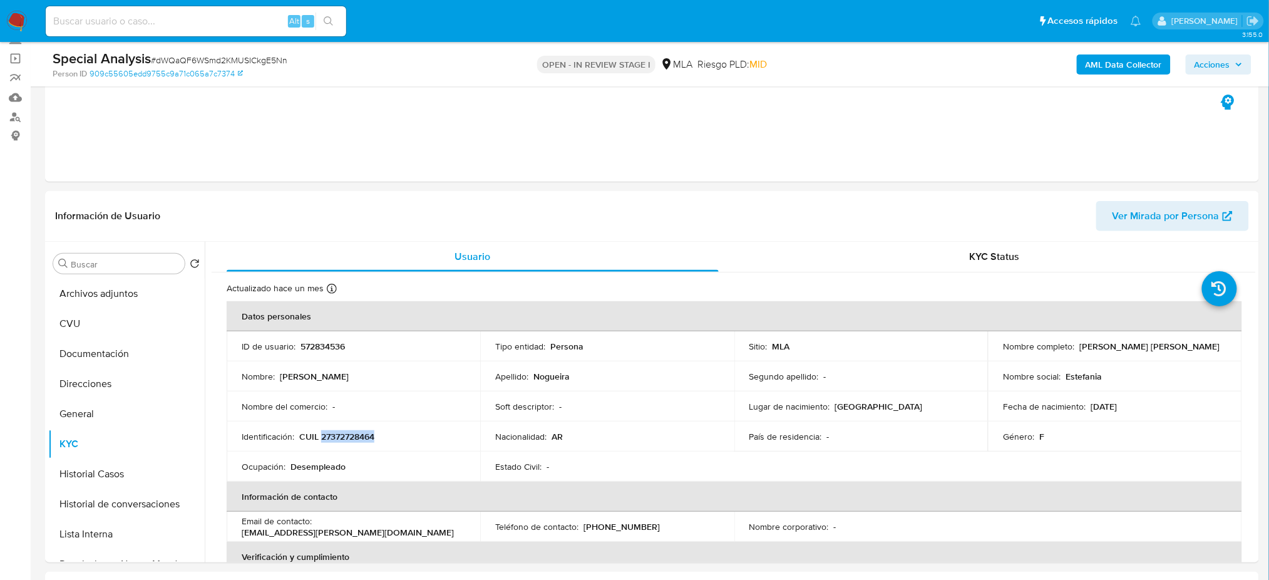
copy p "27372728464"
click at [109, 307] on button "Archivos adjuntos" at bounding box center [121, 294] width 147 height 30
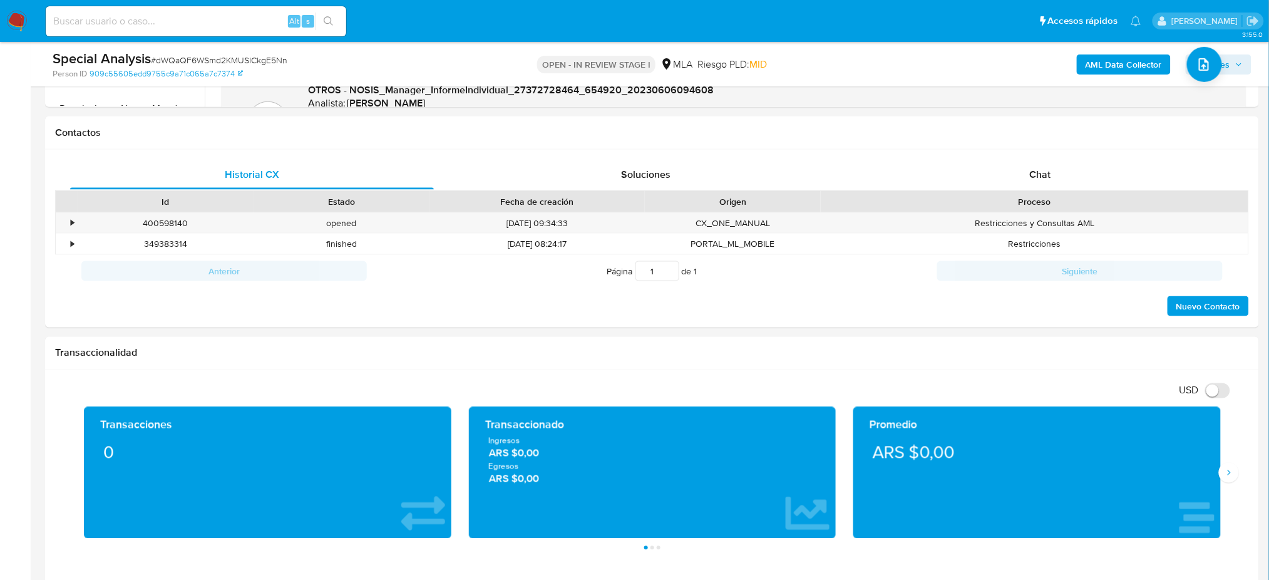
scroll to position [306, 0]
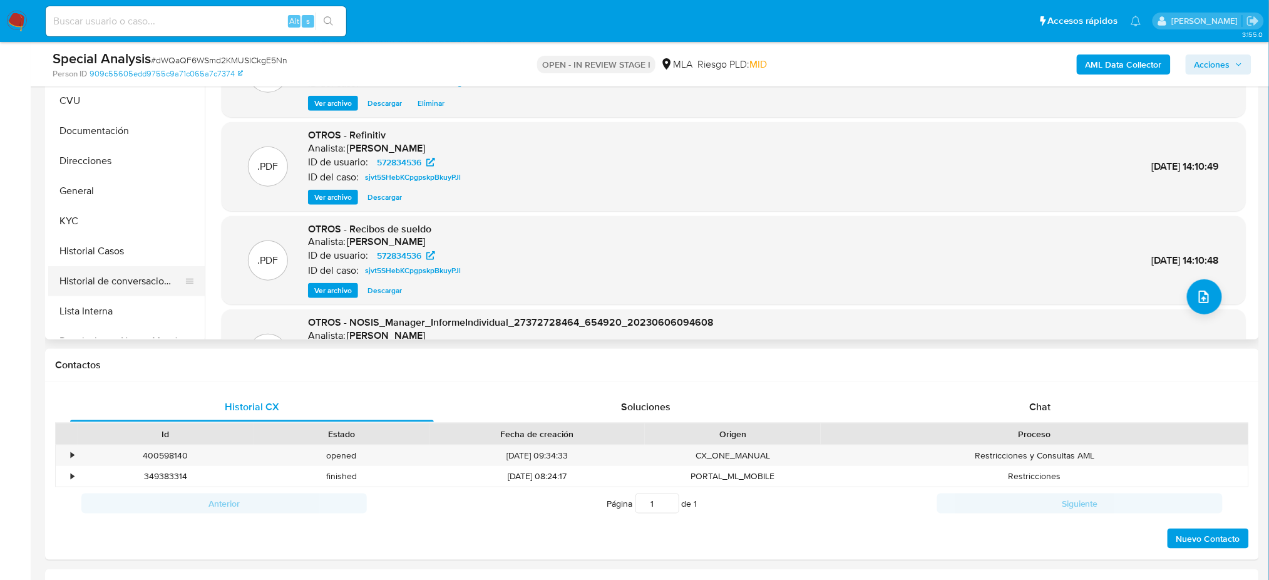
click at [106, 277] on button "Historial de conversaciones" at bounding box center [121, 281] width 147 height 30
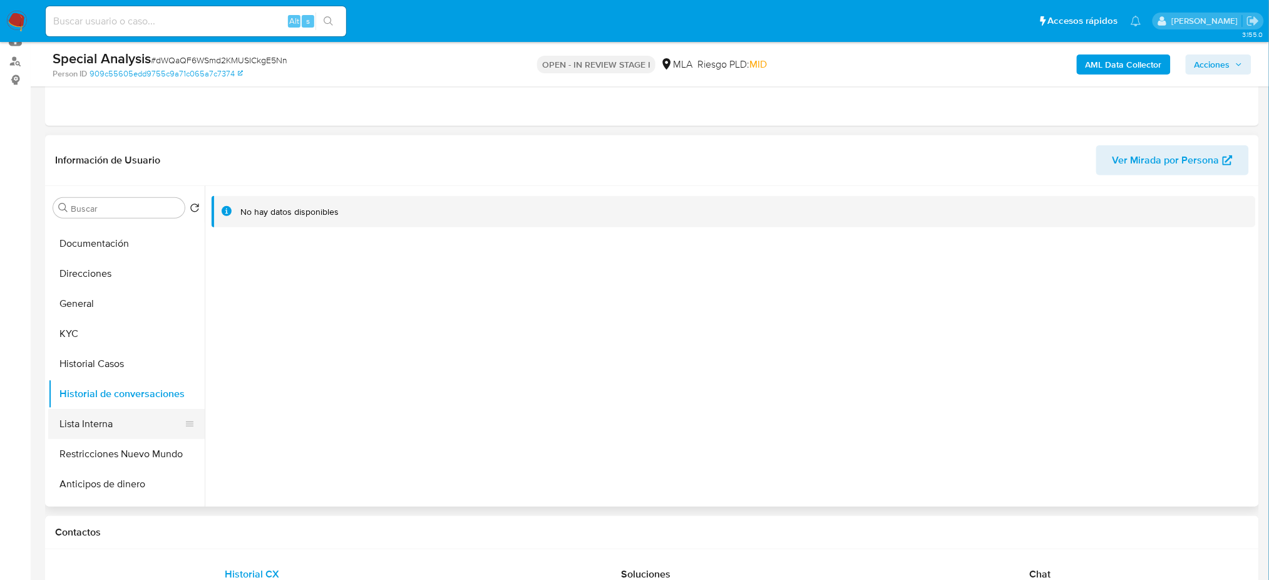
scroll to position [83, 0]
click at [133, 414] on button "Restricciones Nuevo Mundo" at bounding box center [121, 425] width 147 height 30
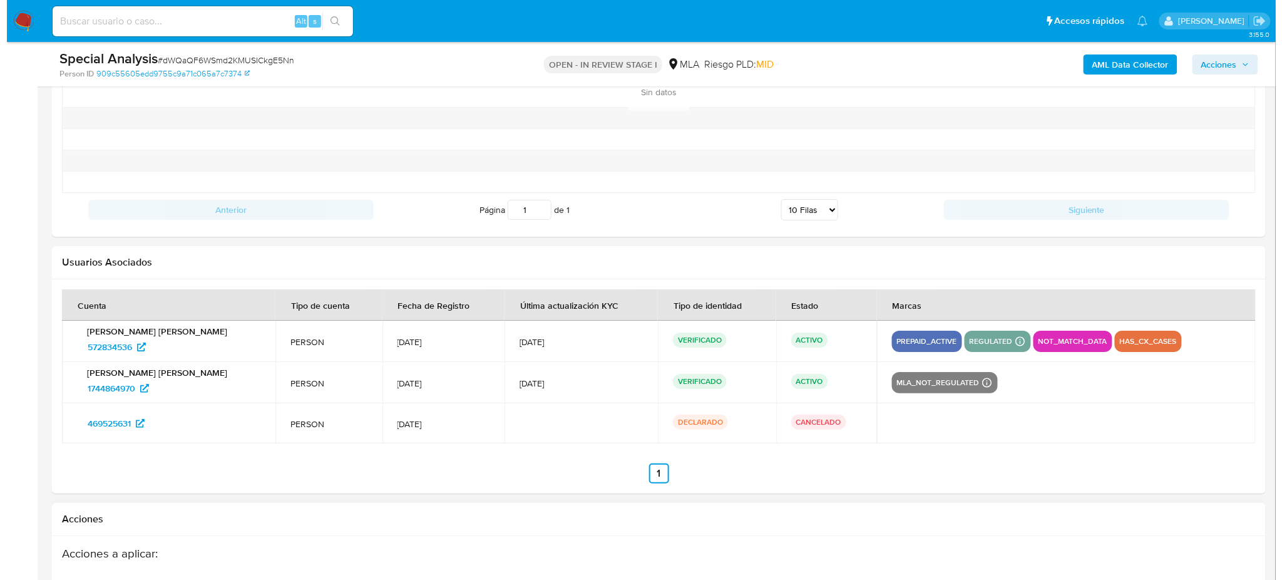
scroll to position [1809, 0]
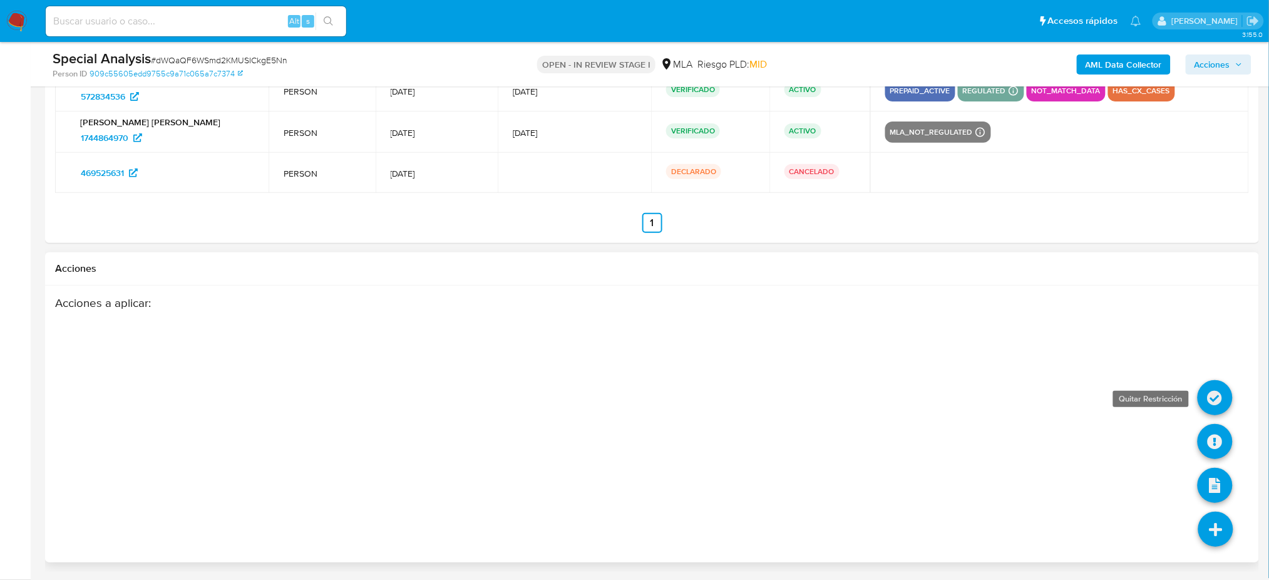
click at [1213, 397] on icon at bounding box center [1215, 397] width 35 height 35
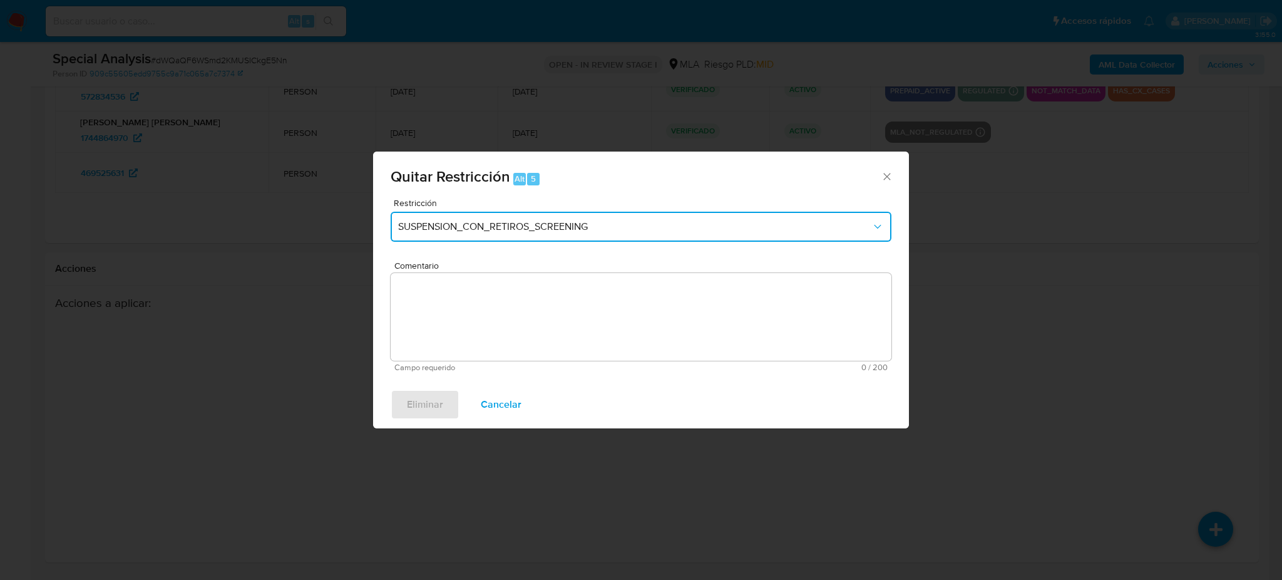
click at [461, 227] on span "SUSPENSION_CON_RETIROS_SCREENING" at bounding box center [634, 226] width 473 height 13
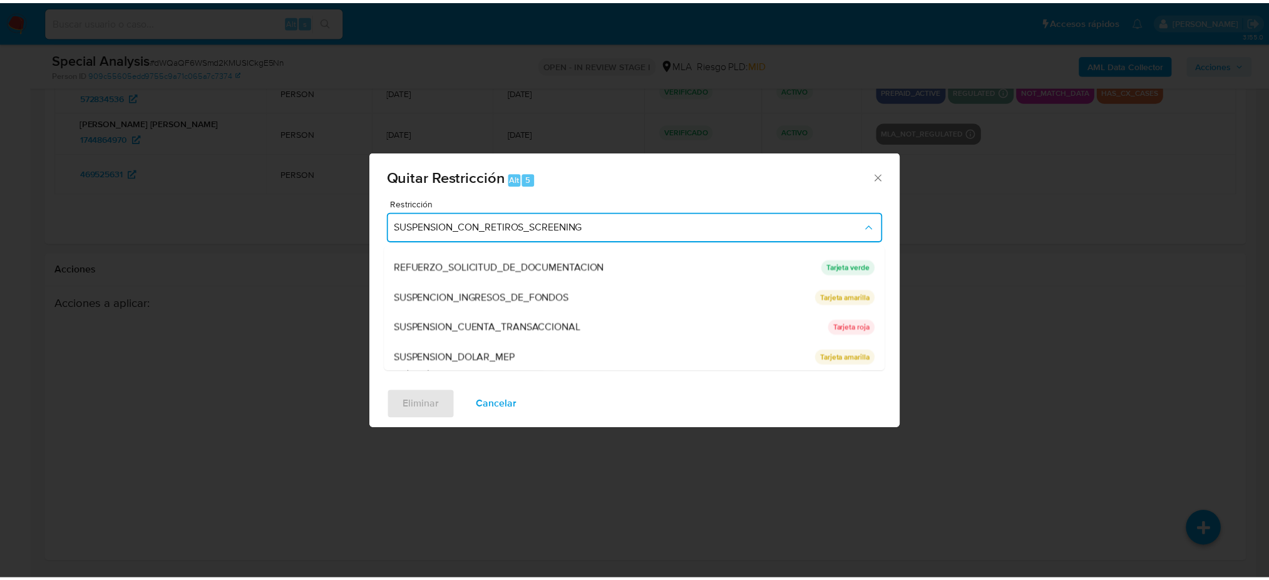
scroll to position [265, 0]
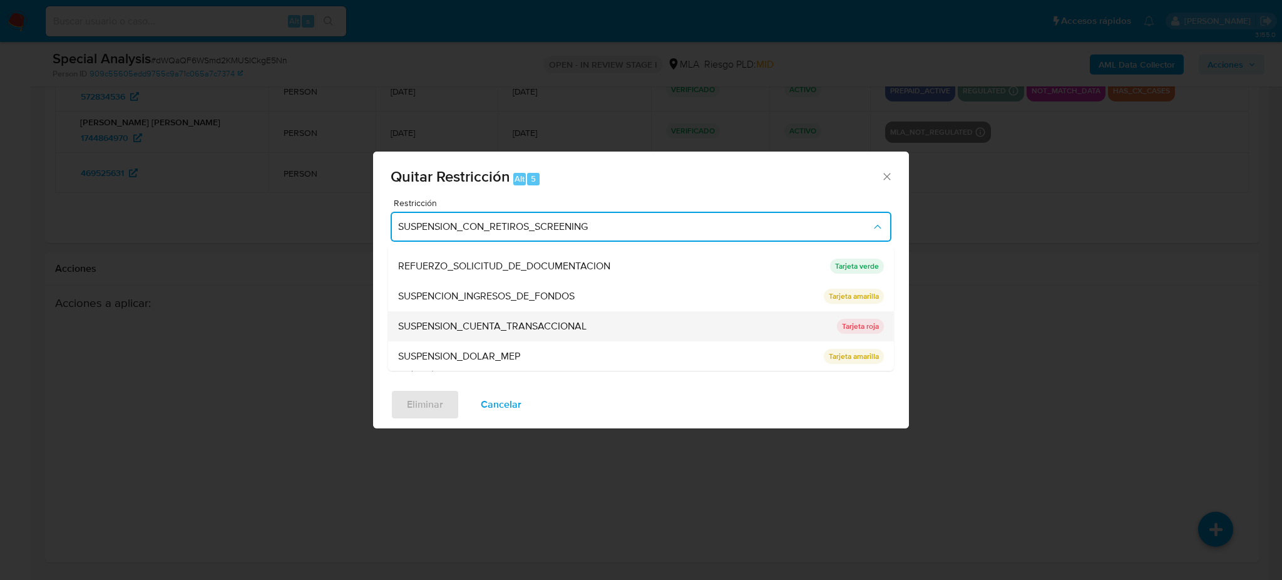
click at [476, 328] on span "SUSPENSION_CUENTA_TRANSACCIONAL" at bounding box center [492, 326] width 188 height 13
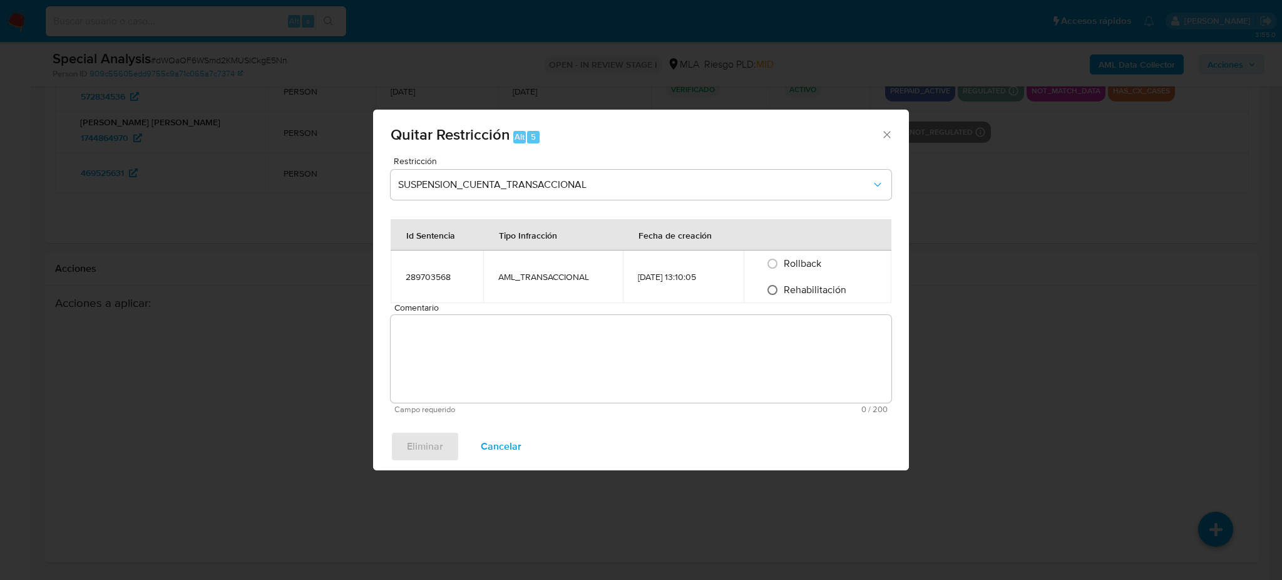
click at [780, 291] on input "Rehabilitación" at bounding box center [773, 290] width 20 height 20
radio input "true"
click at [687, 358] on textarea "Comentario" at bounding box center [641, 359] width 501 height 88
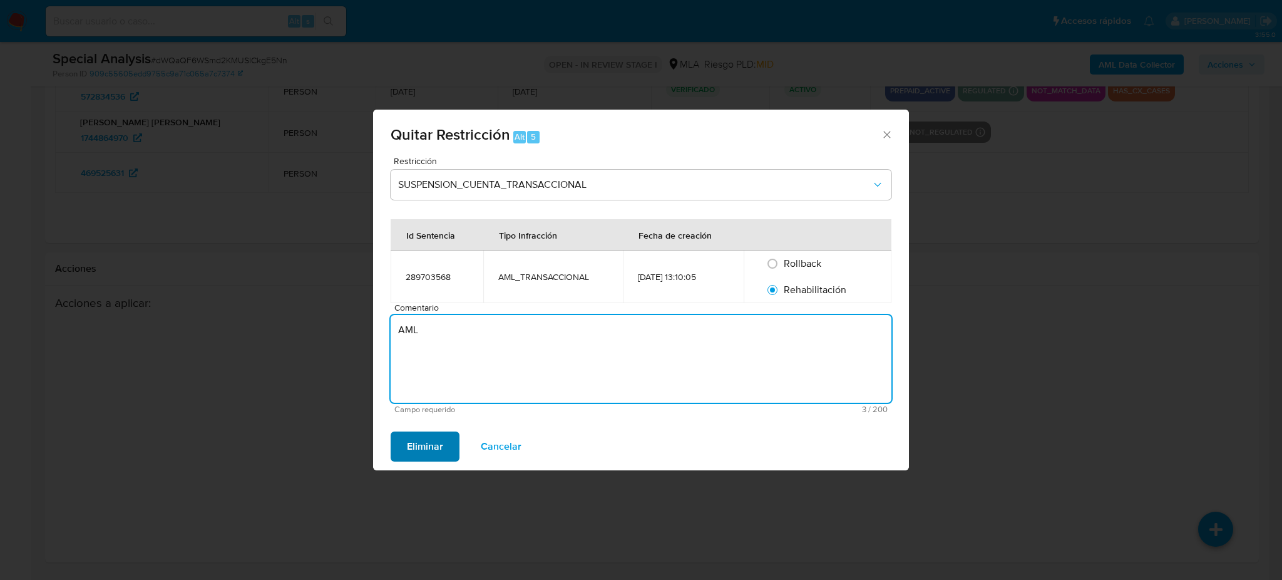
type textarea "AML"
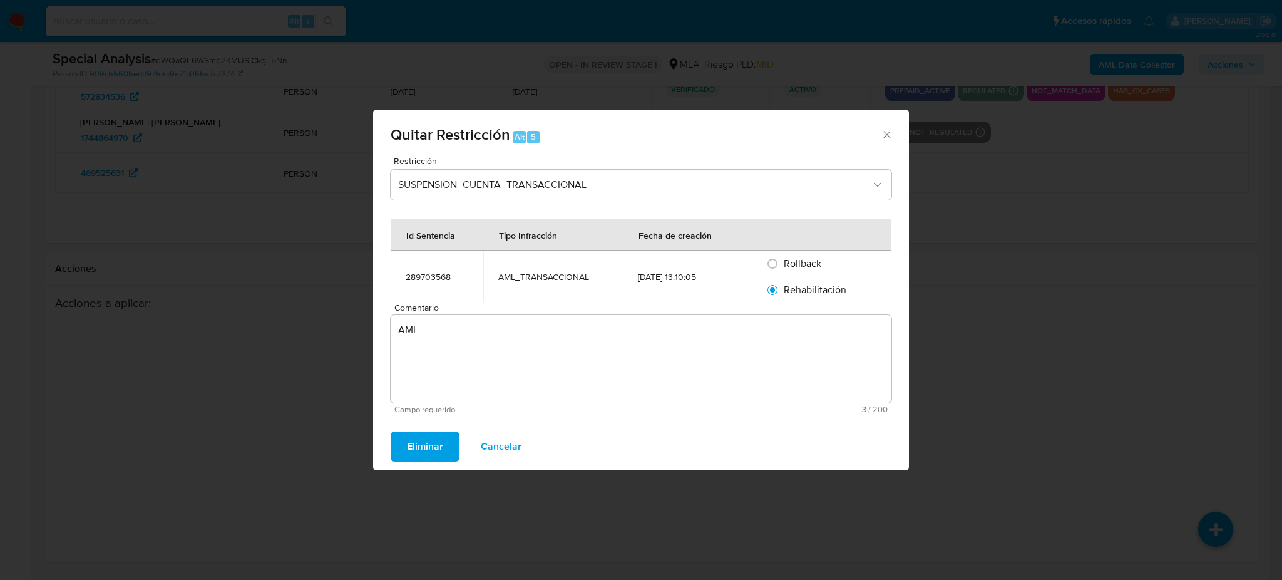
click at [427, 446] on span "Eliminar" at bounding box center [425, 447] width 36 height 28
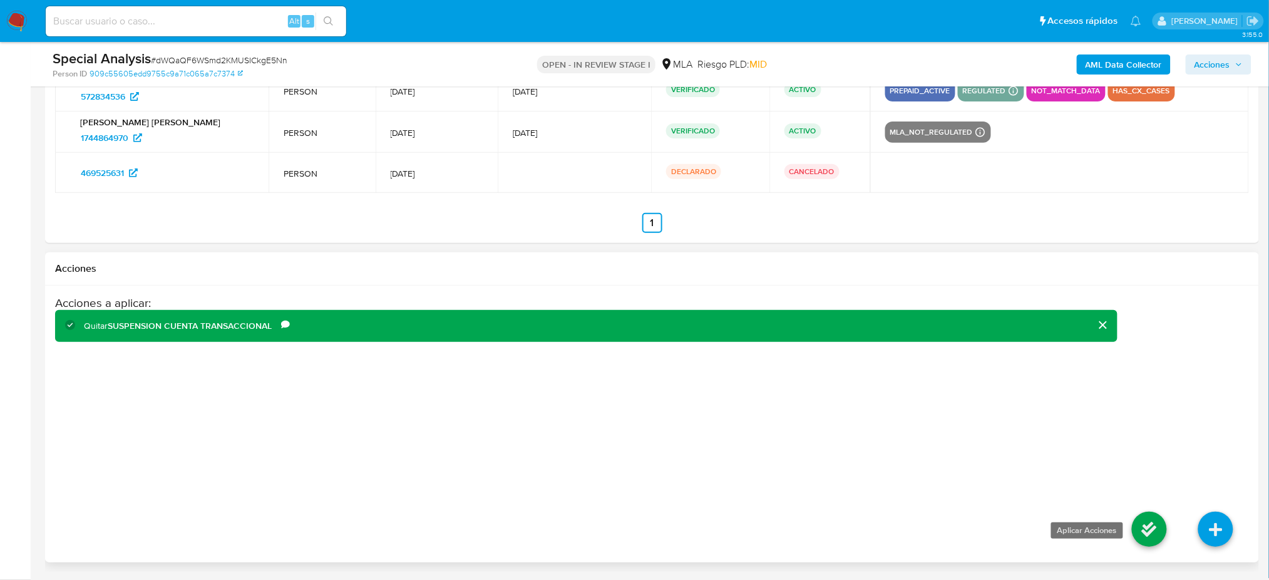
click at [1143, 525] on icon at bounding box center [1149, 529] width 35 height 35
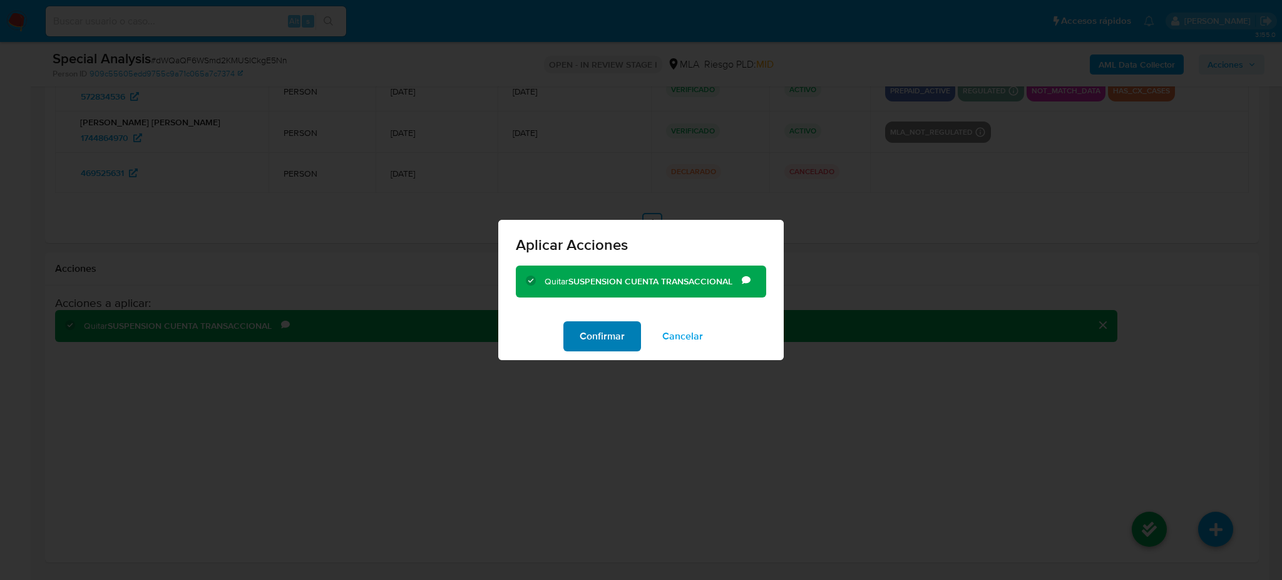
click at [622, 329] on span "Confirmar" at bounding box center [602, 336] width 45 height 28
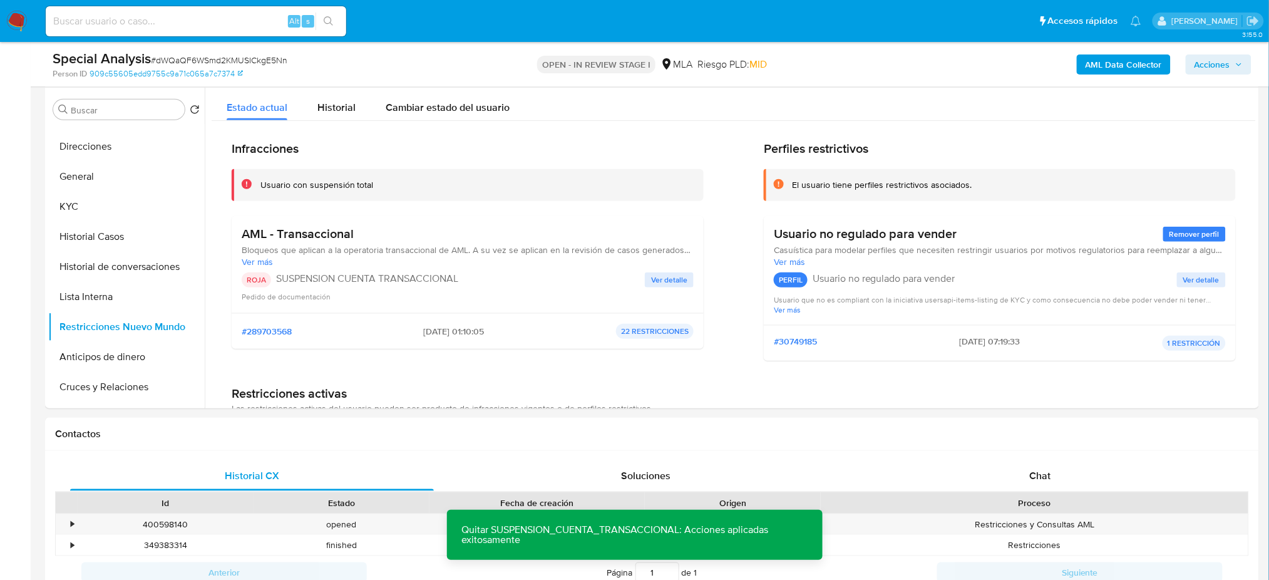
scroll to position [250, 0]
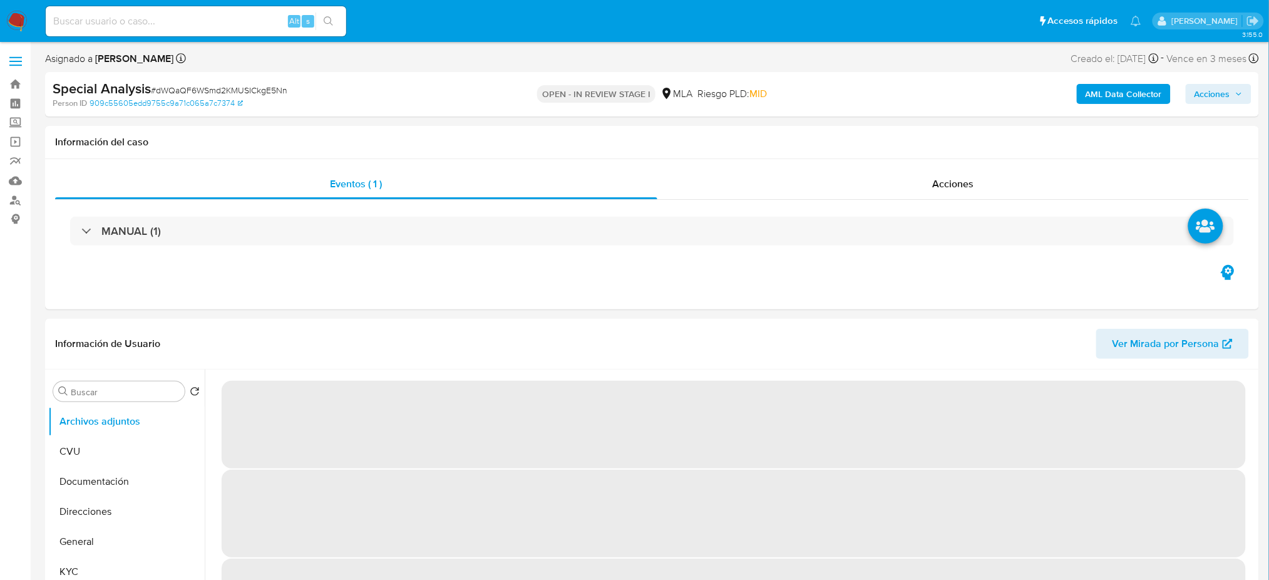
select select "10"
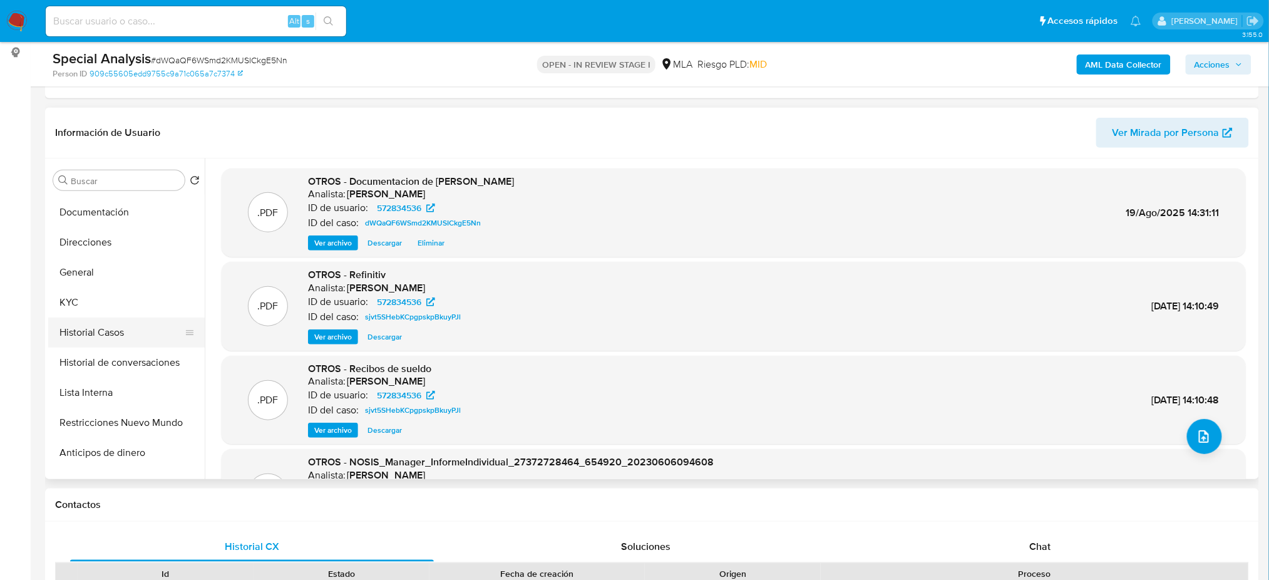
scroll to position [83, 0]
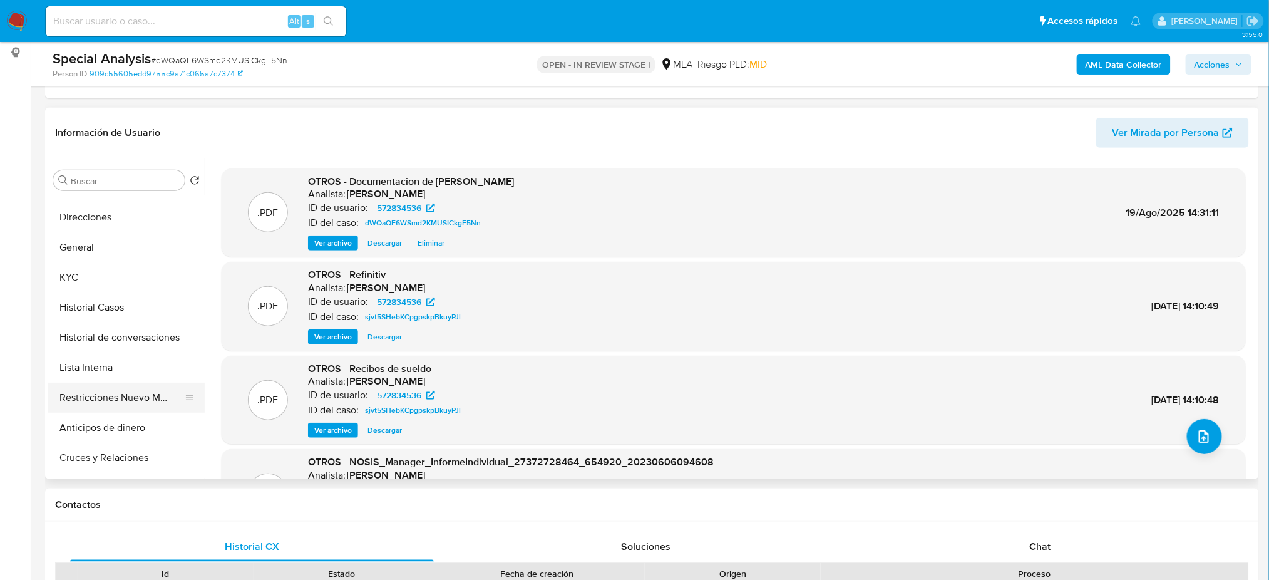
click at [123, 404] on button "Restricciones Nuevo Mundo" at bounding box center [121, 398] width 147 height 30
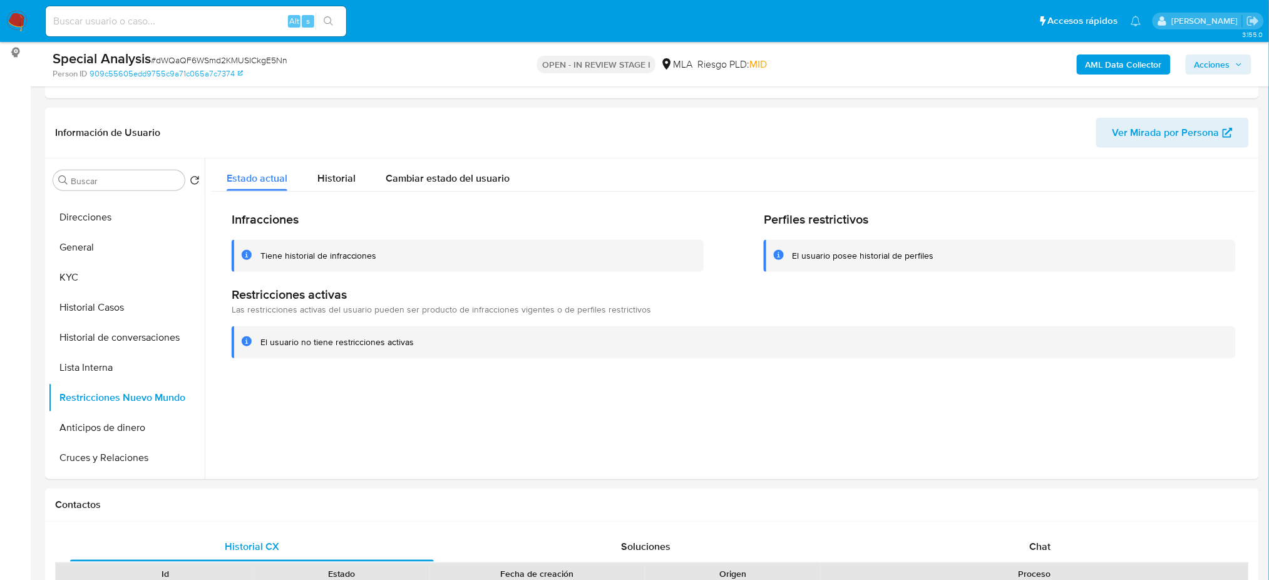
drag, startPoint x: 1207, startPoint y: 63, endPoint x: 1153, endPoint y: 74, distance: 55.5
click at [1207, 63] on span "Acciones" at bounding box center [1213, 64] width 36 height 20
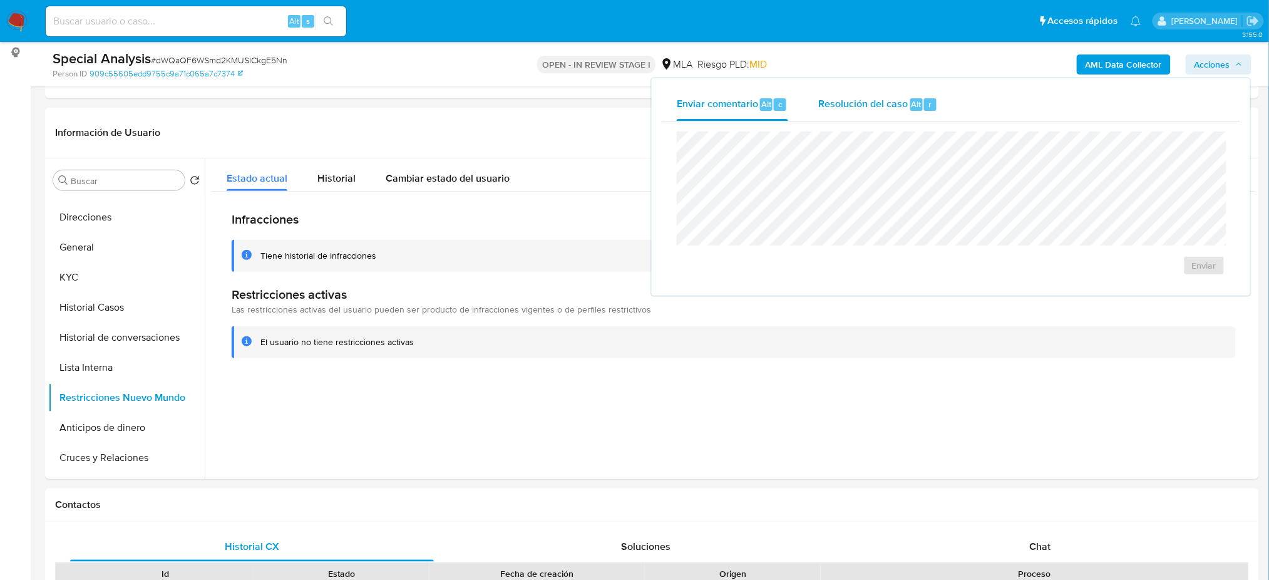
click at [853, 101] on span "Resolución del caso" at bounding box center [863, 103] width 90 height 14
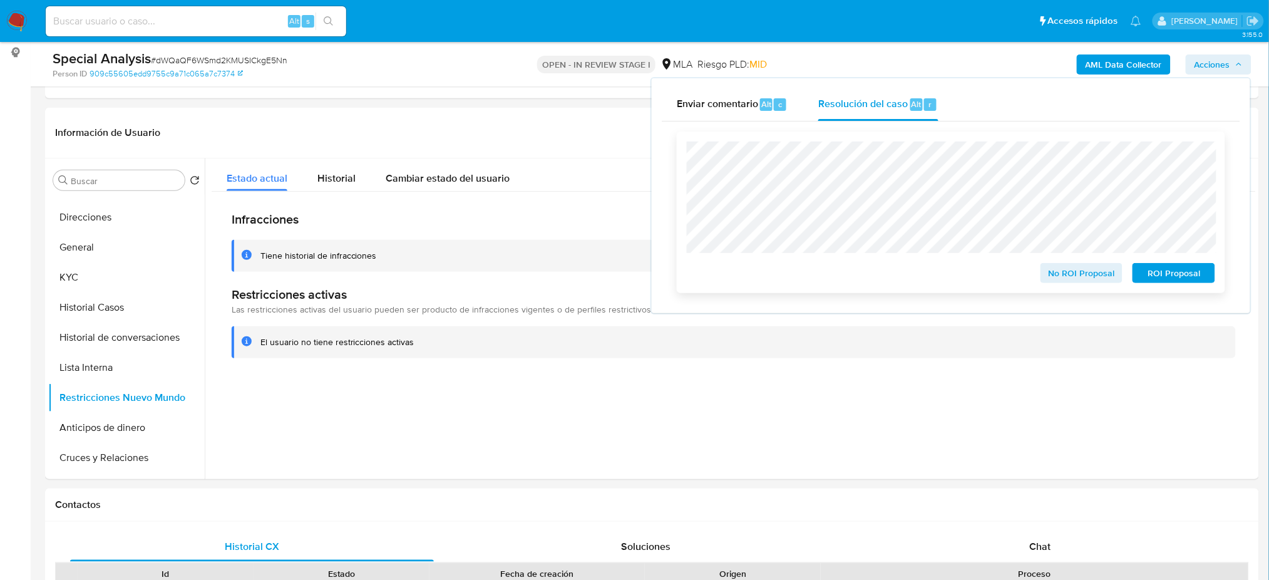
click at [1067, 279] on span "No ROI Proposal" at bounding box center [1081, 273] width 65 height 18
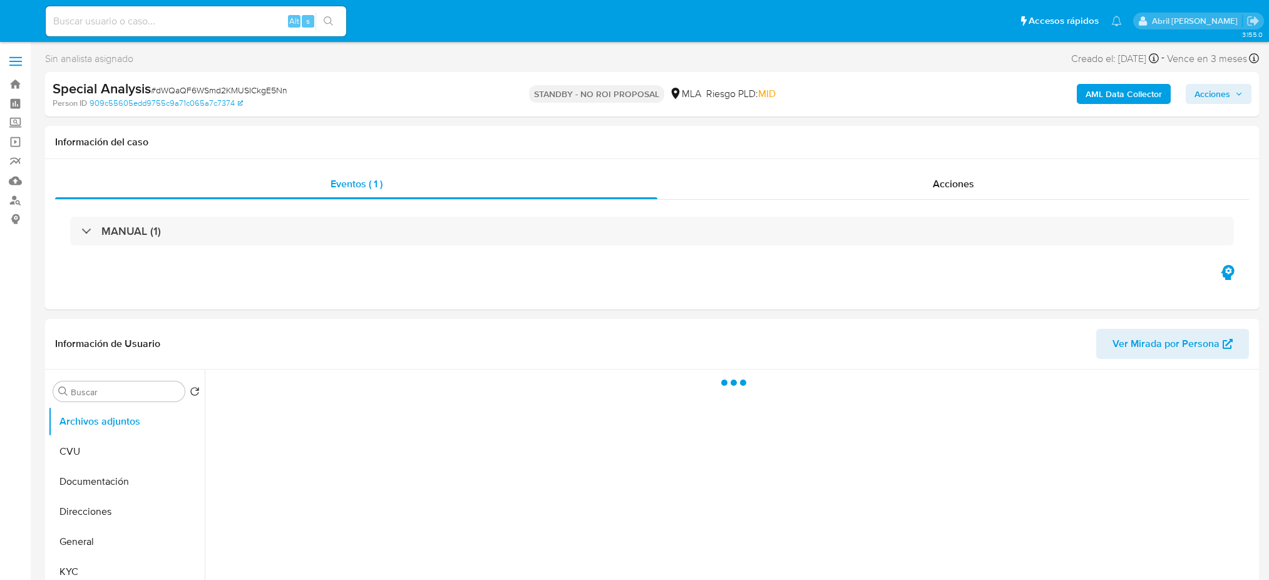
select select "10"
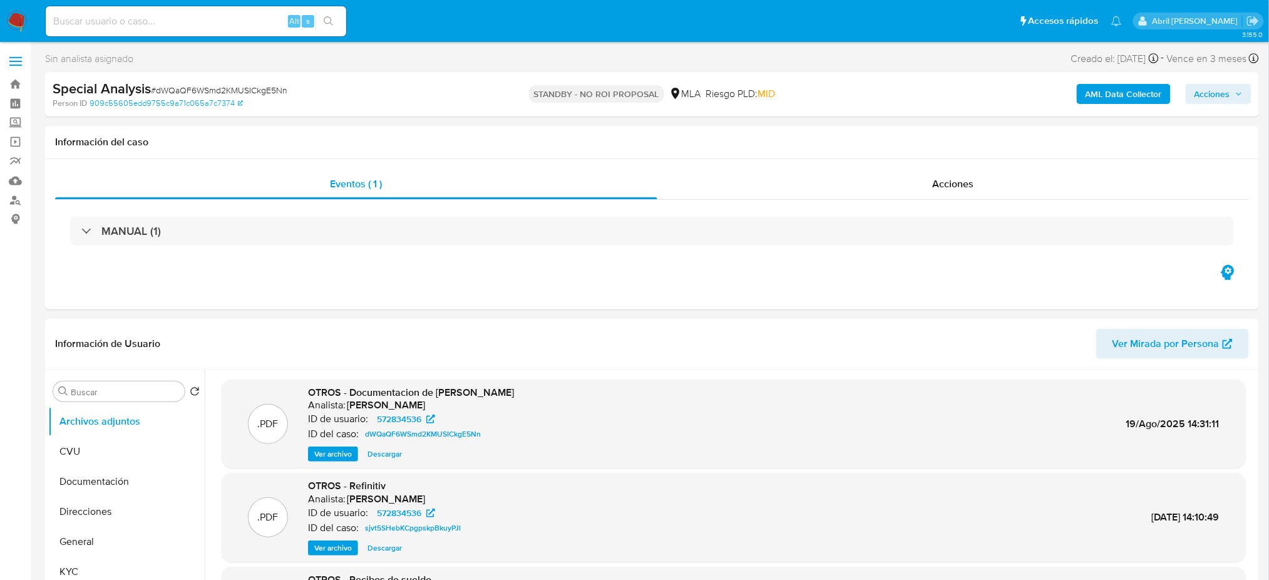
click at [194, 11] on div "Alt s" at bounding box center [196, 21] width 301 height 30
click at [197, 15] on input at bounding box center [196, 21] width 301 height 16
paste input "393996702"
type input "393996702"
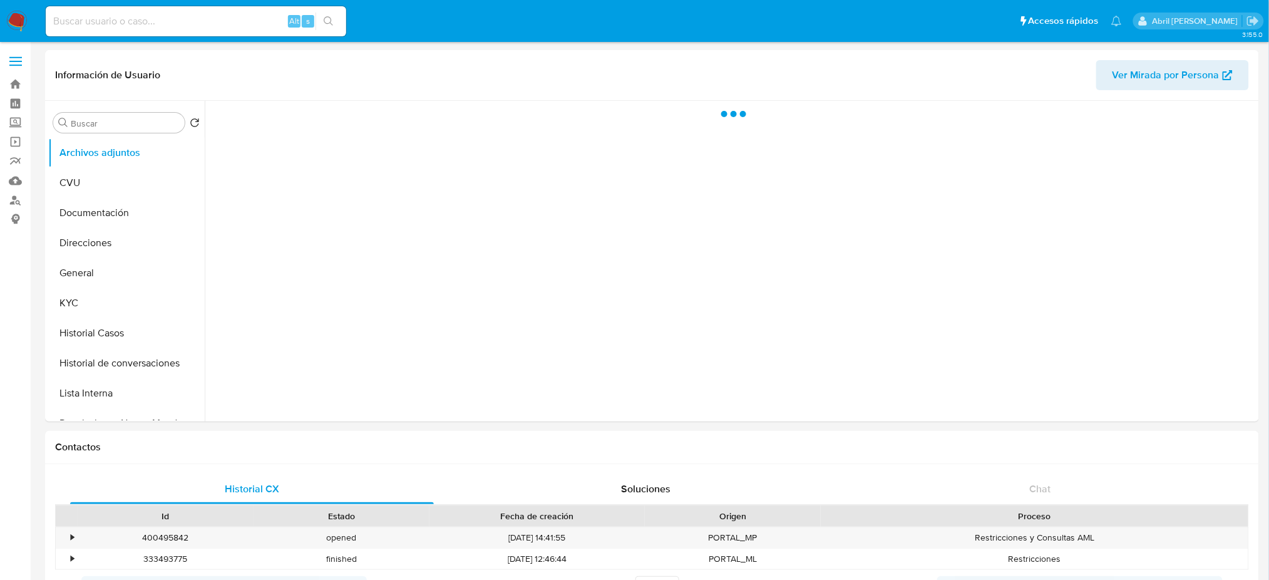
select select "10"
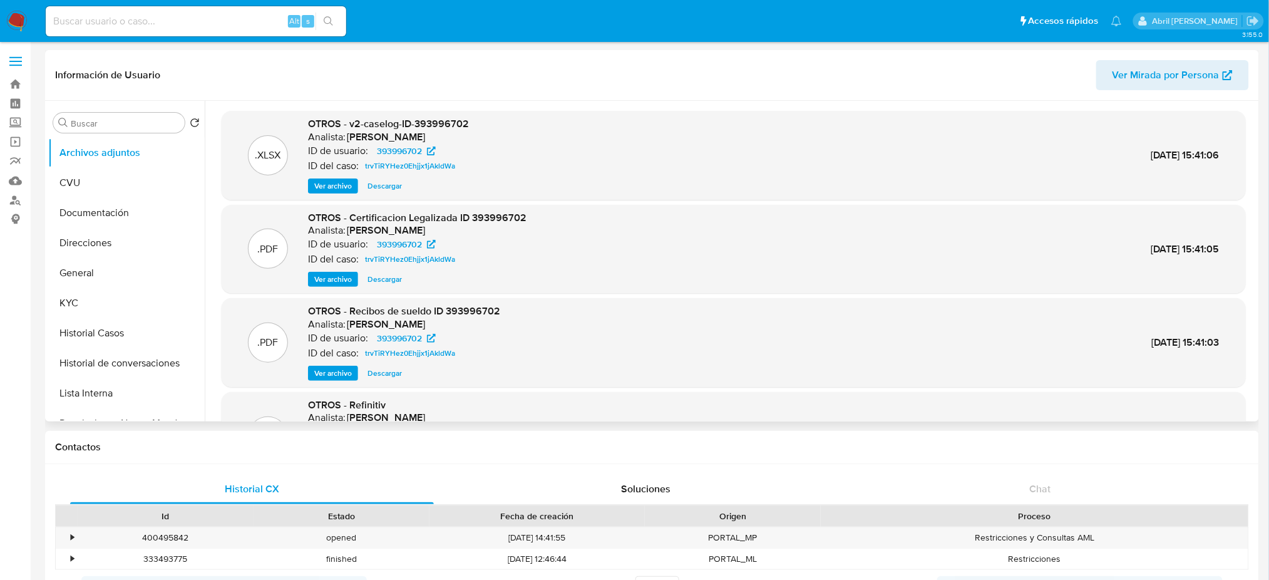
click at [341, 181] on span "Ver archivo" at bounding box center [333, 186] width 38 height 13
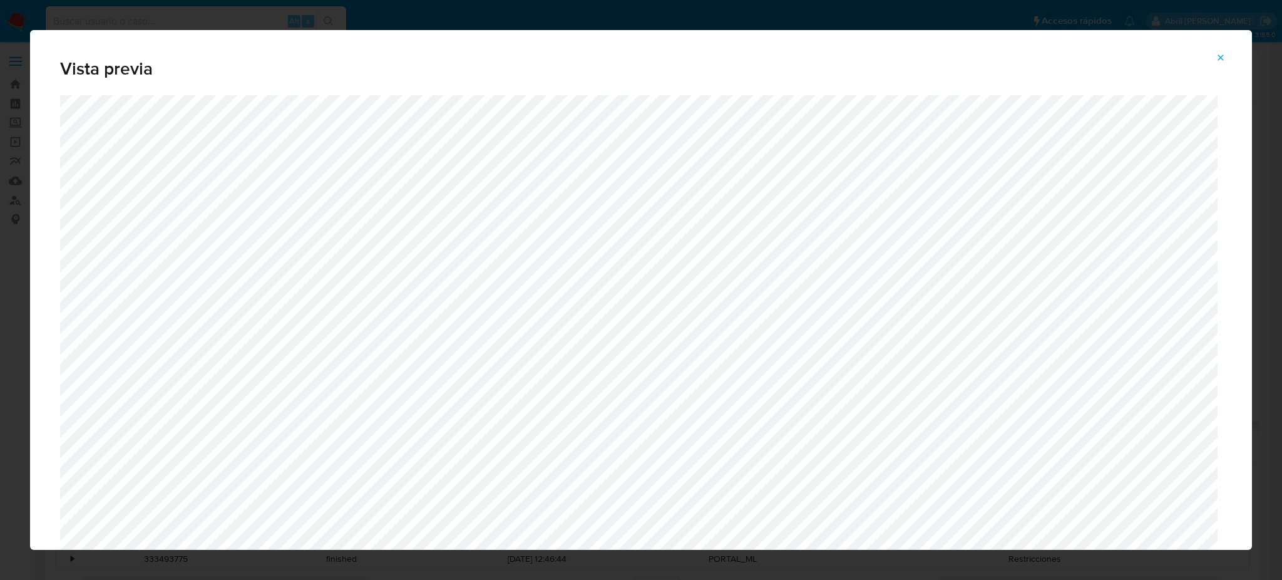
click at [1219, 54] on icon "Attachment preview" at bounding box center [1221, 58] width 10 height 10
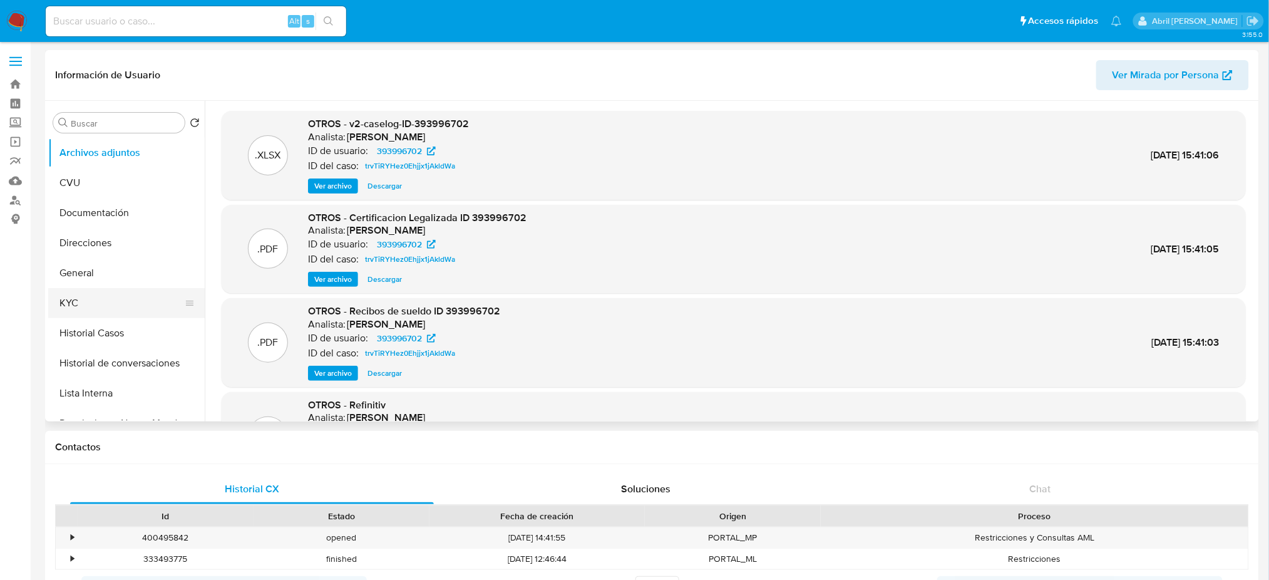
click at [94, 299] on button "KYC" at bounding box center [121, 303] width 147 height 30
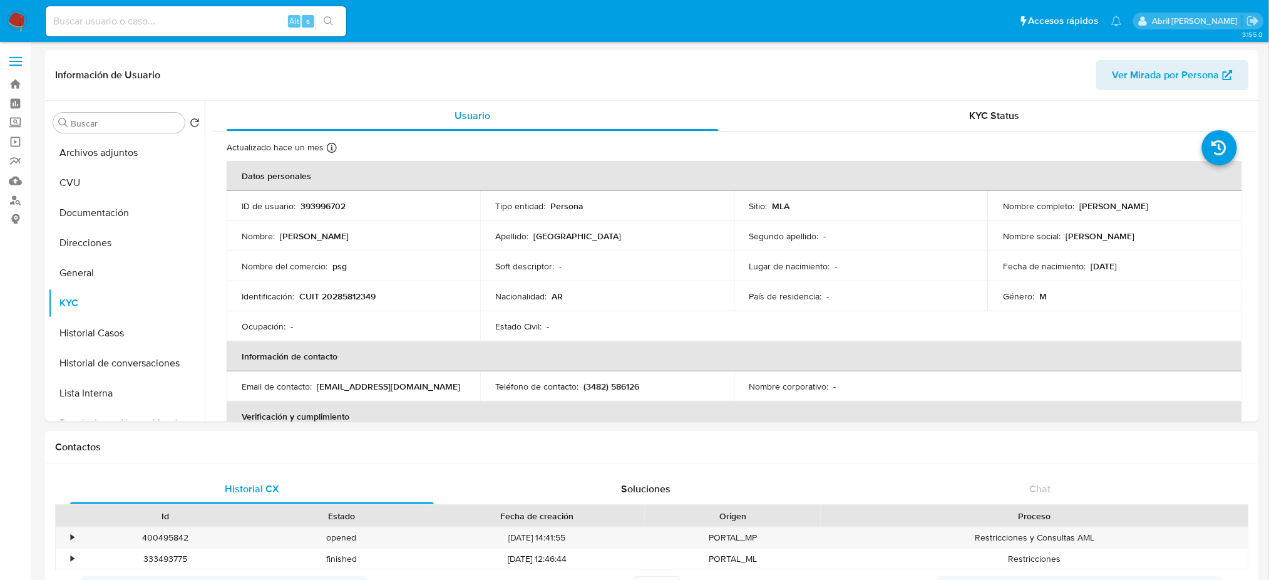
click at [367, 289] on td "Identificación : CUIT 20285812349" at bounding box center [354, 296] width 254 height 30
click at [367, 291] on p "CUIT 20285812349" at bounding box center [337, 296] width 76 height 11
click at [382, 314] on td "Ocupación : -" at bounding box center [354, 326] width 254 height 30
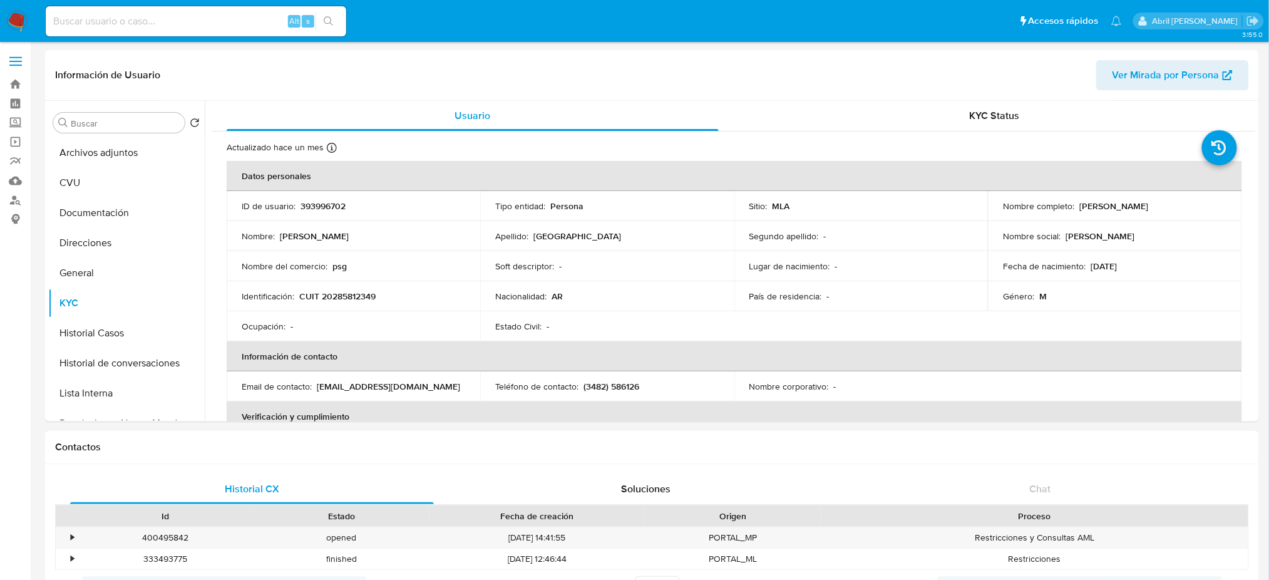
click at [333, 299] on p "CUIT 20285812349" at bounding box center [337, 296] width 76 height 11
copy p "20285812349"
click at [86, 152] on button "Archivos adjuntos" at bounding box center [121, 153] width 147 height 30
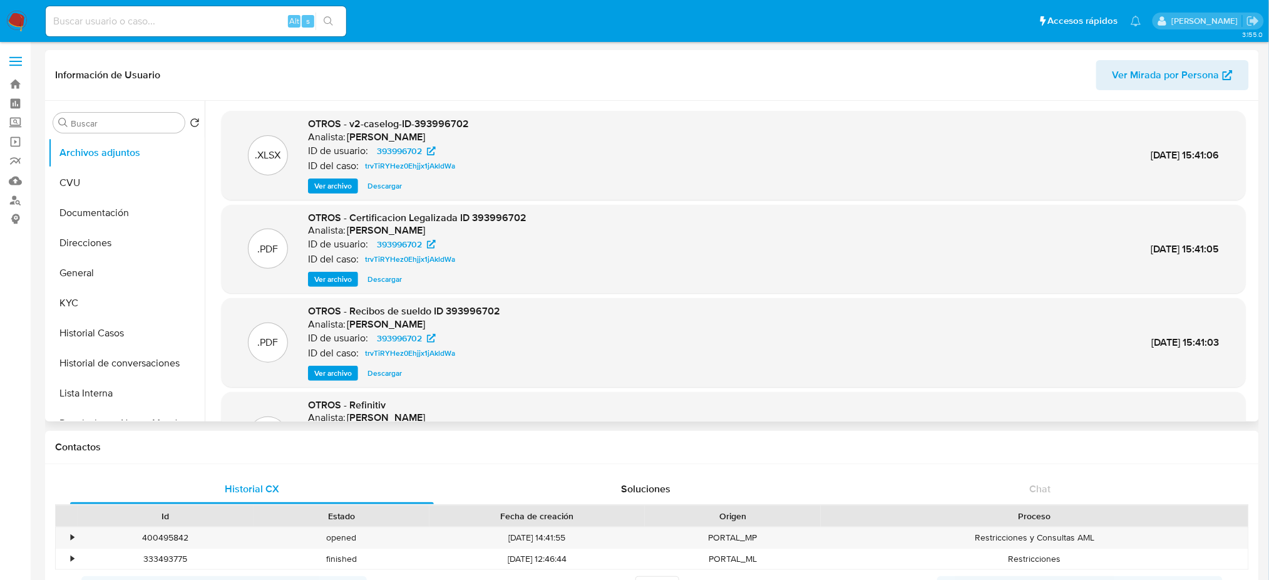
click at [331, 184] on span "Ver archivo" at bounding box center [333, 186] width 38 height 13
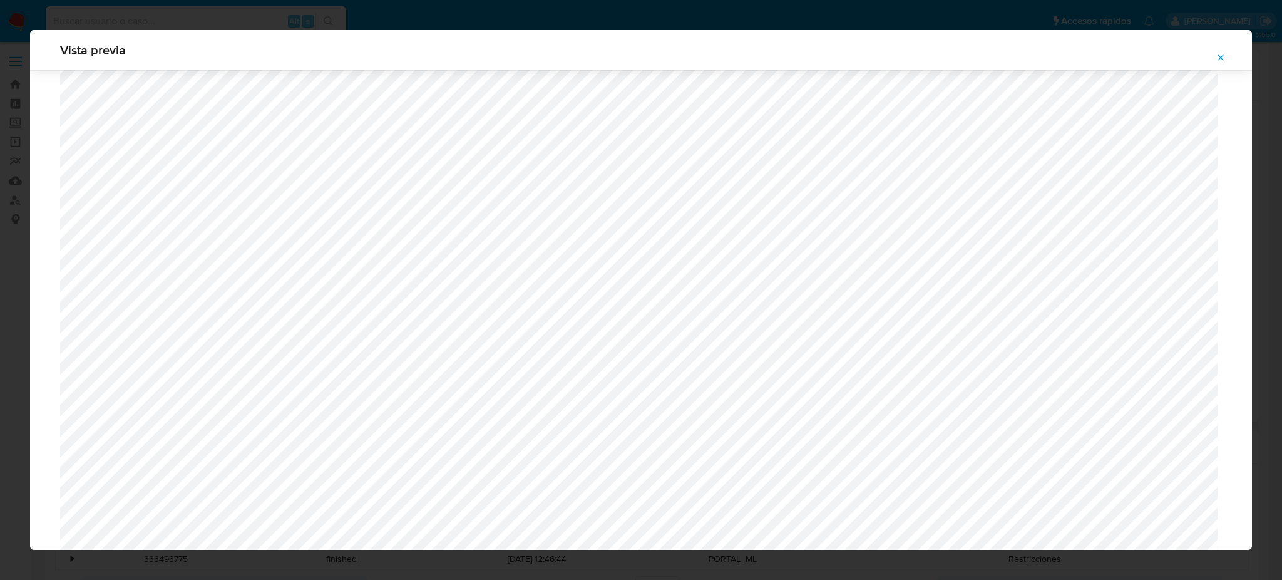
scroll to position [559, 0]
click at [1215, 59] on button "Attachment preview" at bounding box center [1221, 58] width 28 height 20
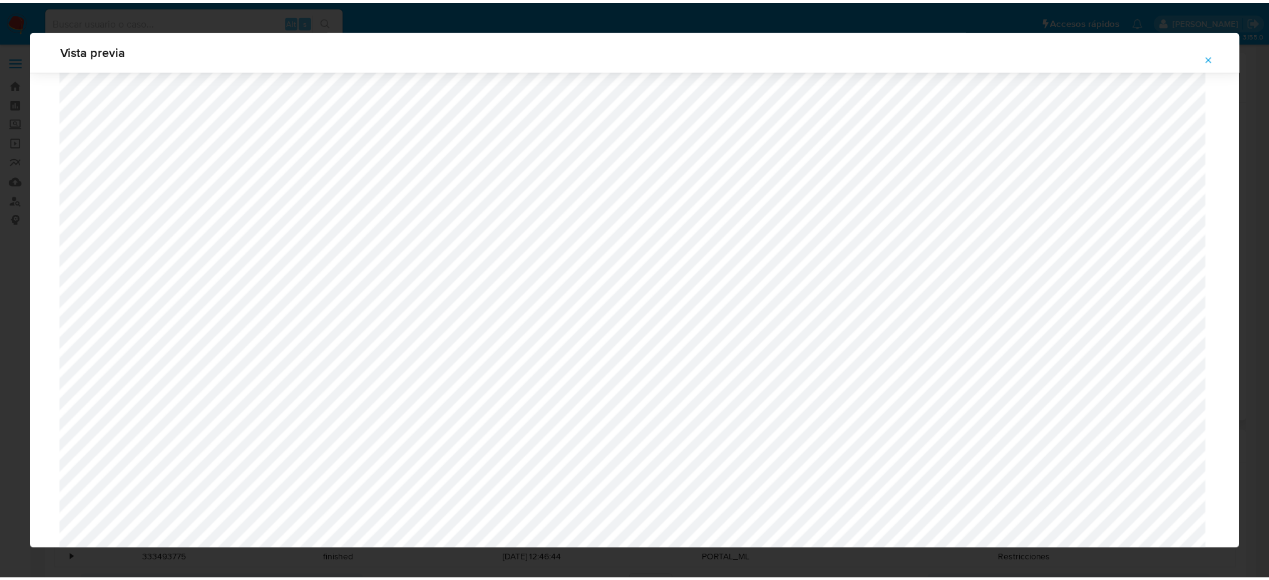
scroll to position [0, 0]
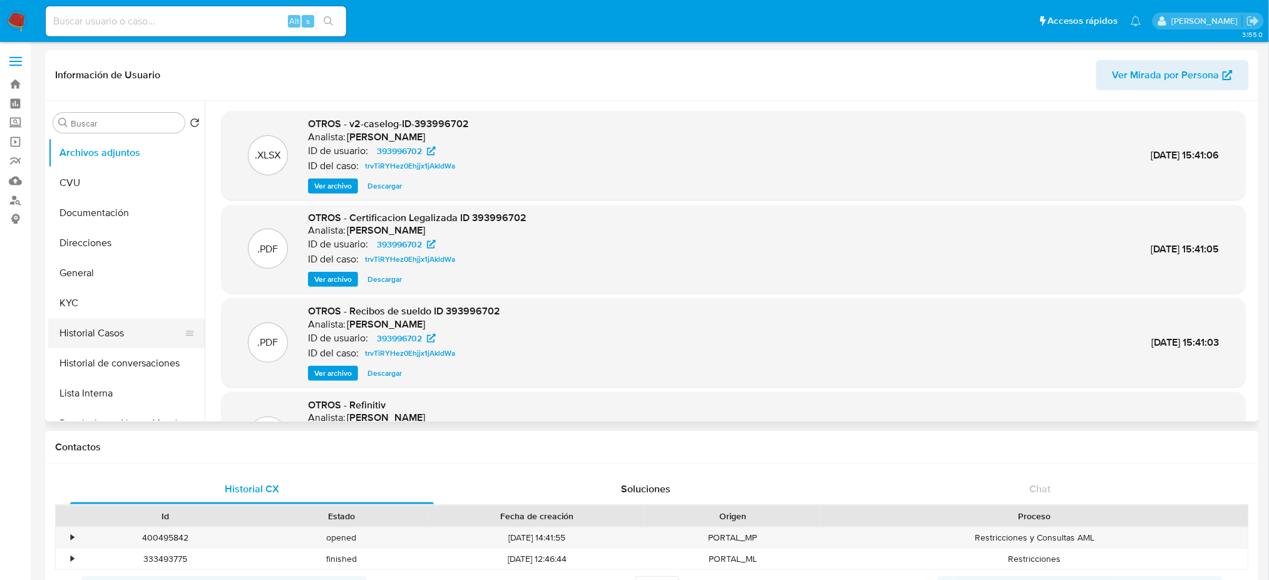
click at [96, 336] on button "Historial Casos" at bounding box center [121, 333] width 147 height 30
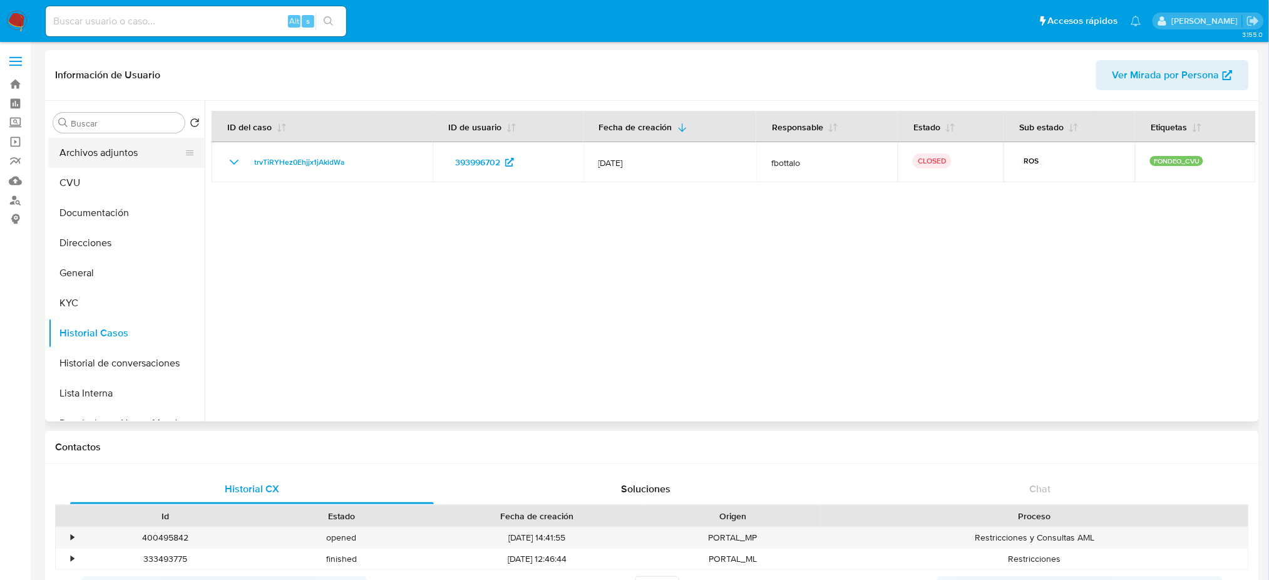
click at [128, 156] on button "Archivos adjuntos" at bounding box center [121, 153] width 147 height 30
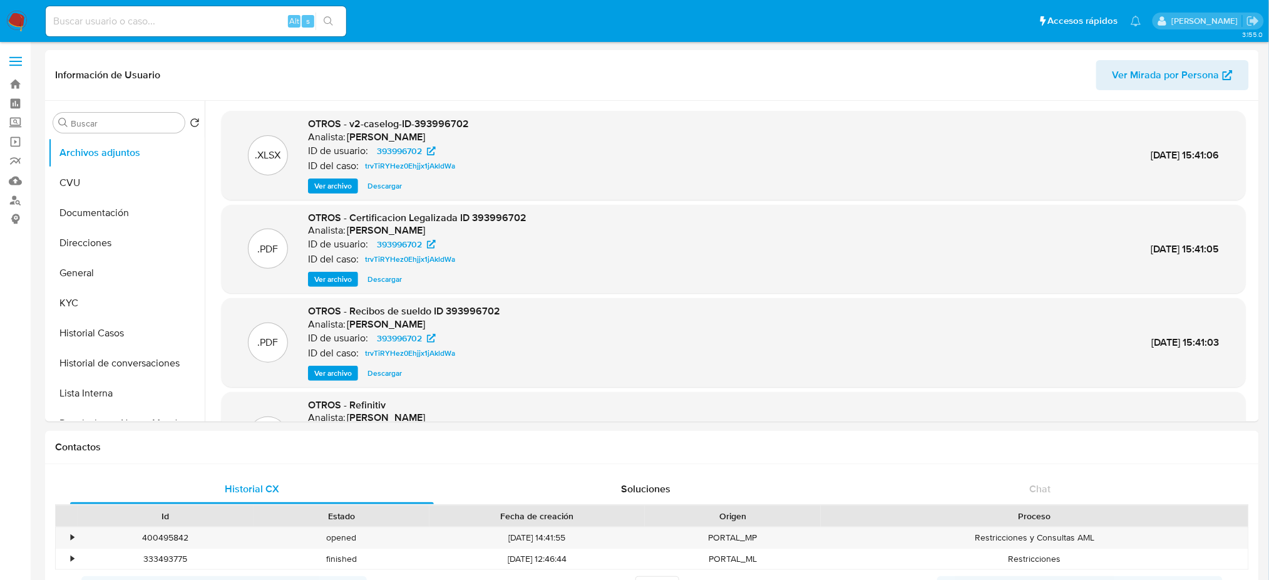
click at [332, 185] on span "Ver archivo" at bounding box center [333, 186] width 38 height 13
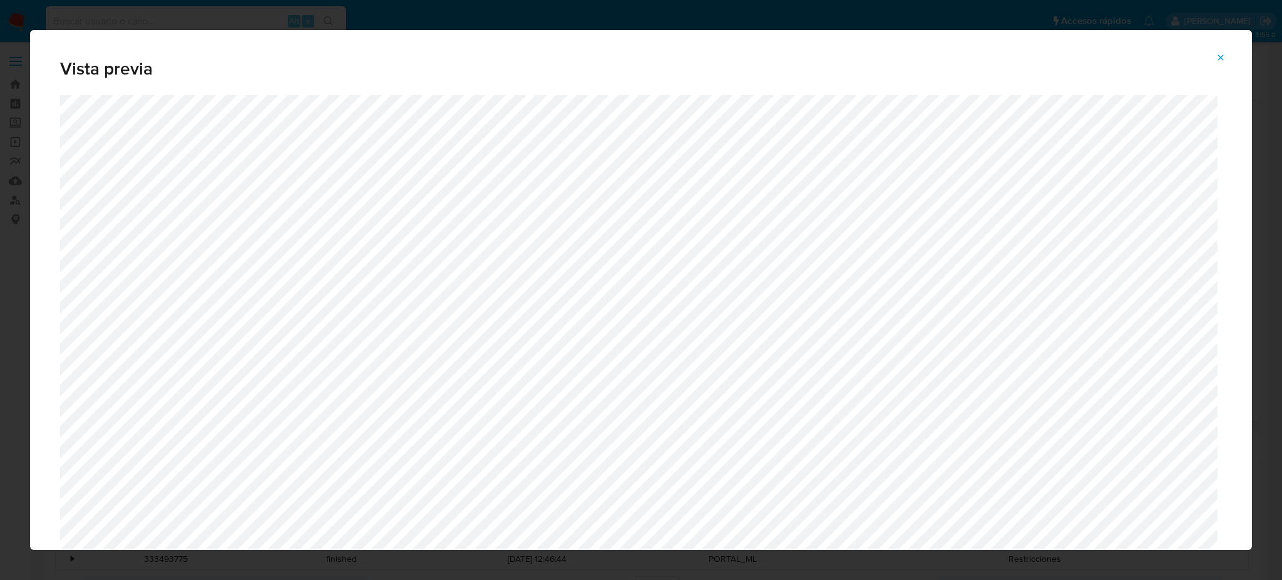
click at [1155, 153] on div ".XLSX OTROS - v2-caselog-ID-393996702 Analista: amedzovich ID de usuario: 39399…" at bounding box center [734, 155] width 1024 height 89
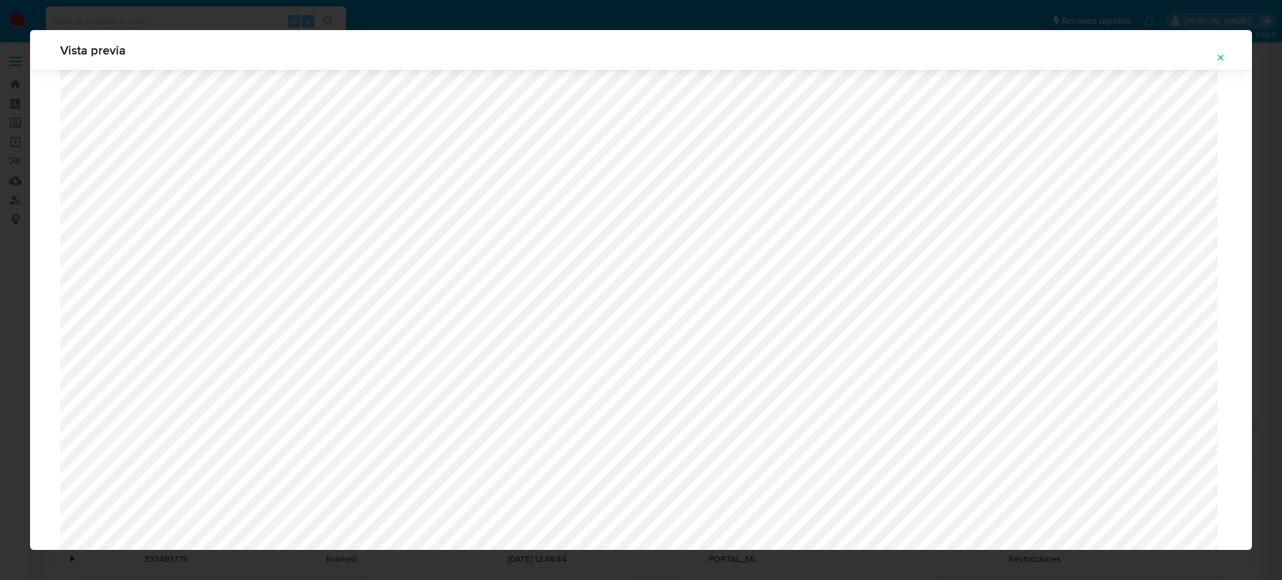
scroll to position [642, 0]
click at [1226, 56] on icon "Attachment preview" at bounding box center [1221, 58] width 10 height 10
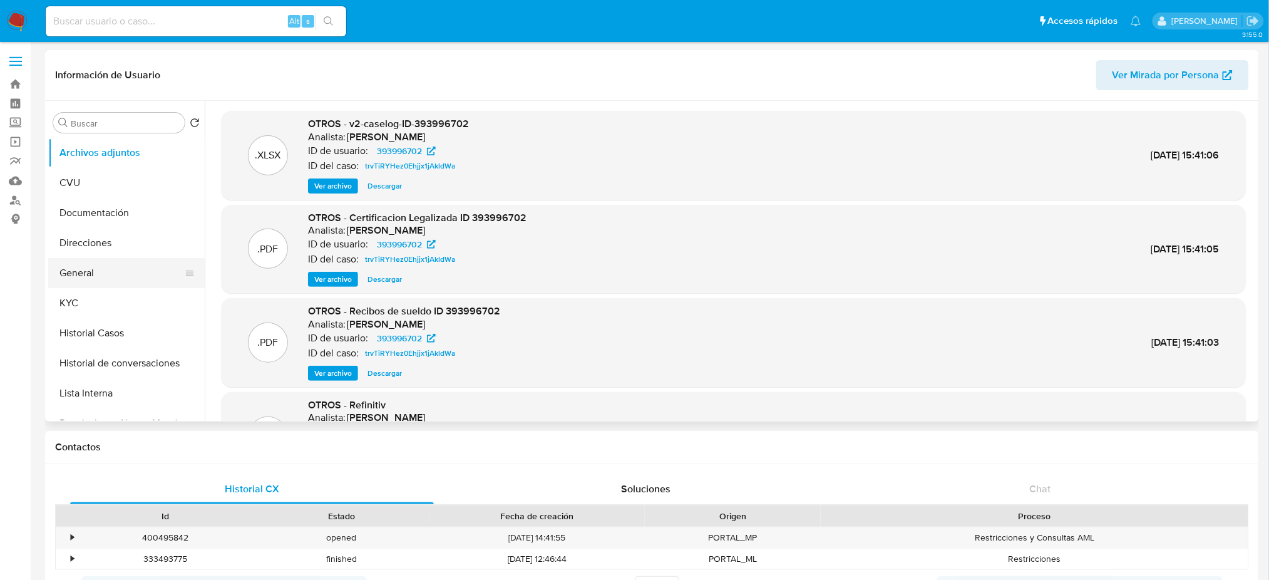
click at [54, 268] on button "General" at bounding box center [121, 273] width 147 height 30
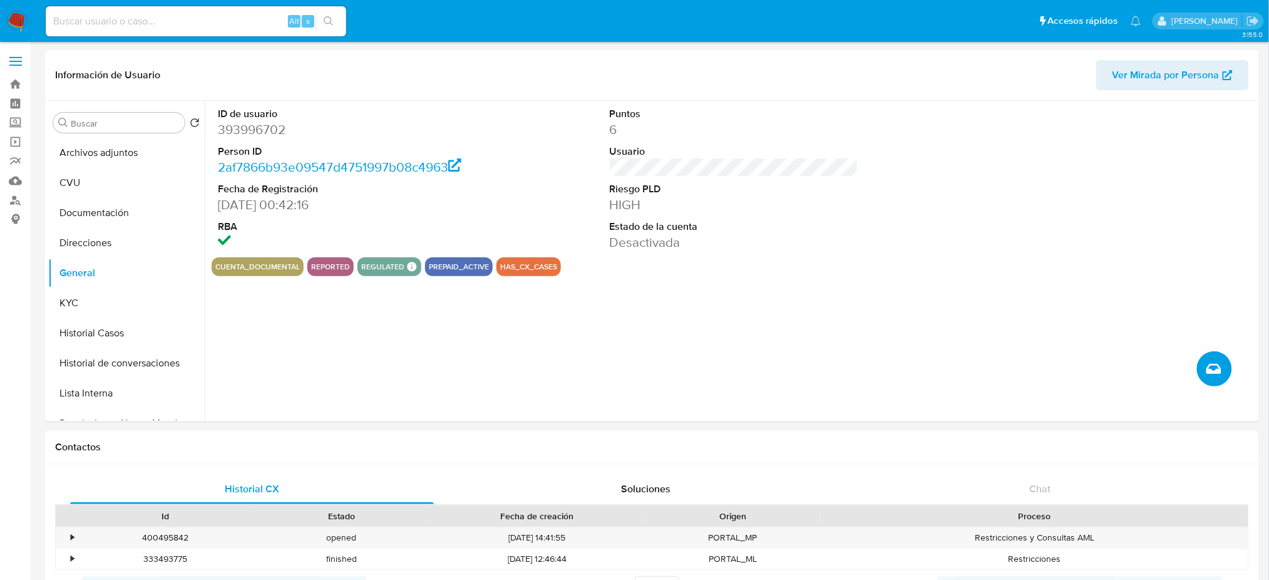
click at [1198, 369] on button "Crear caso manual" at bounding box center [1214, 368] width 35 height 35
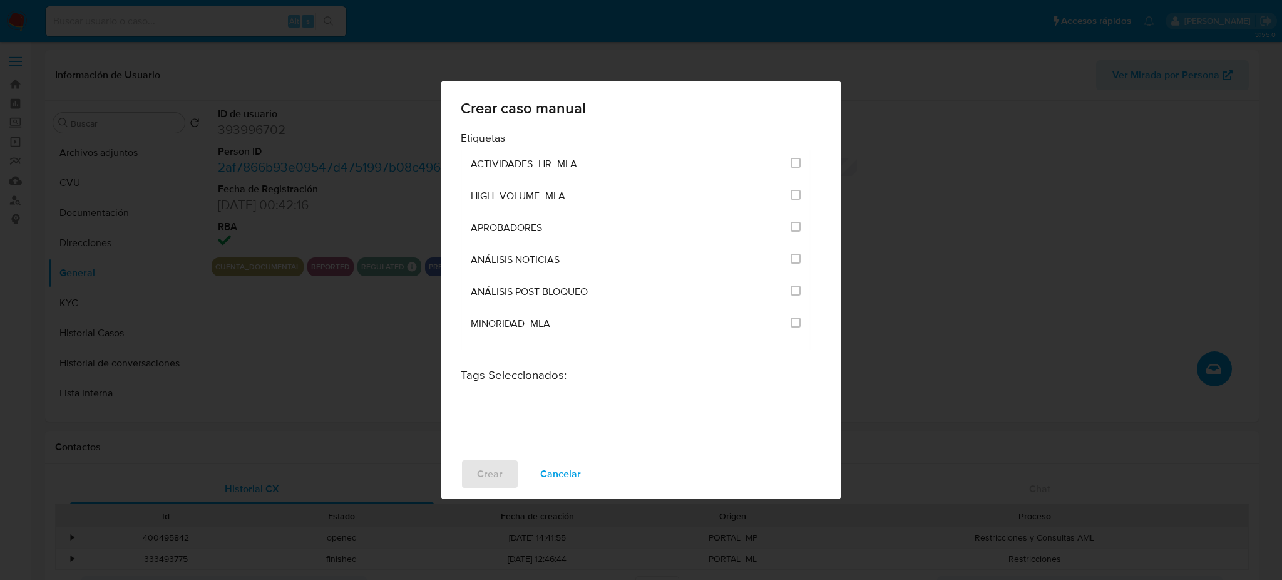
scroll to position [2505, 0]
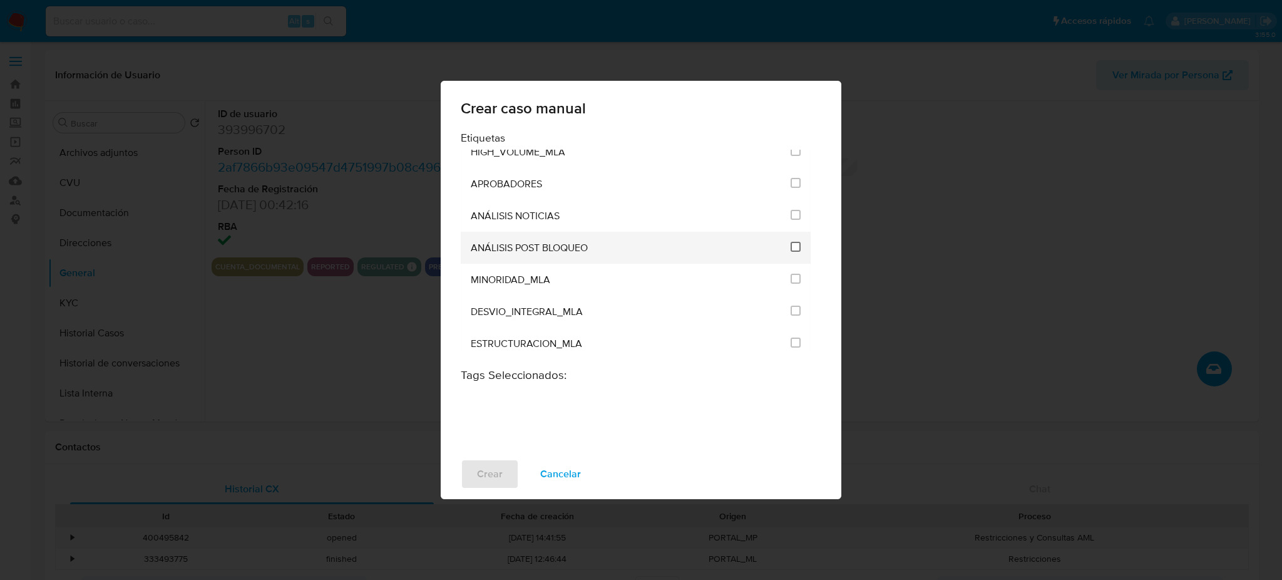
click at [791, 248] on input "3249" at bounding box center [796, 247] width 10 height 10
checkbox input "true"
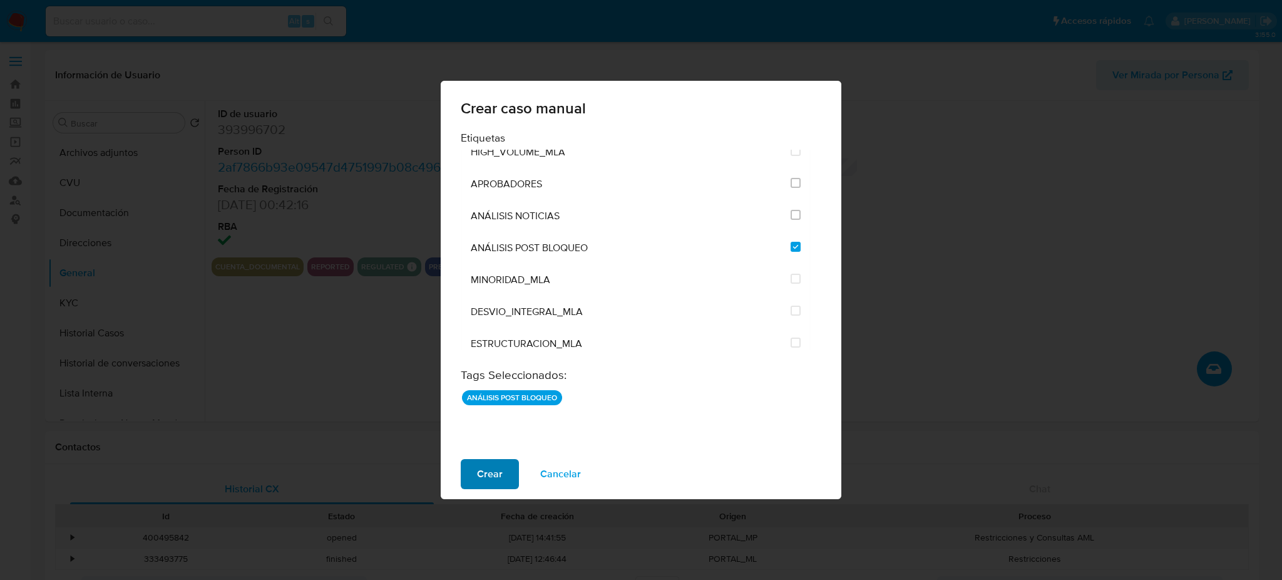
click at [484, 479] on span "Crear" at bounding box center [490, 474] width 26 height 28
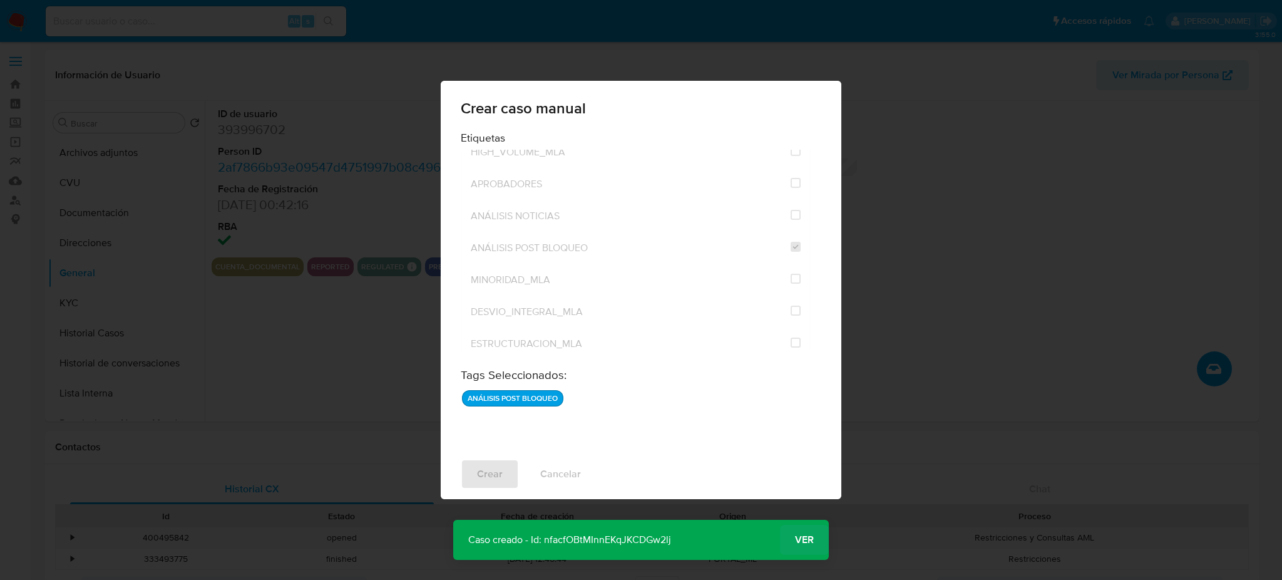
click at [803, 540] on span "Ver" at bounding box center [804, 540] width 19 height 0
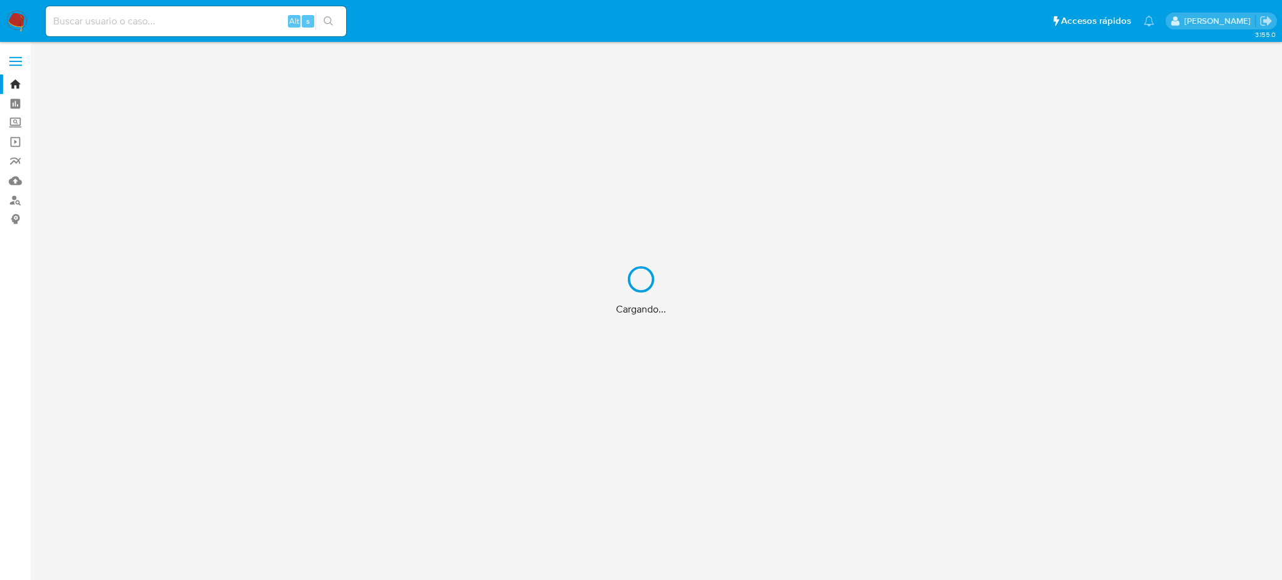
click at [222, 19] on div "Cargando..." at bounding box center [641, 290] width 1282 height 580
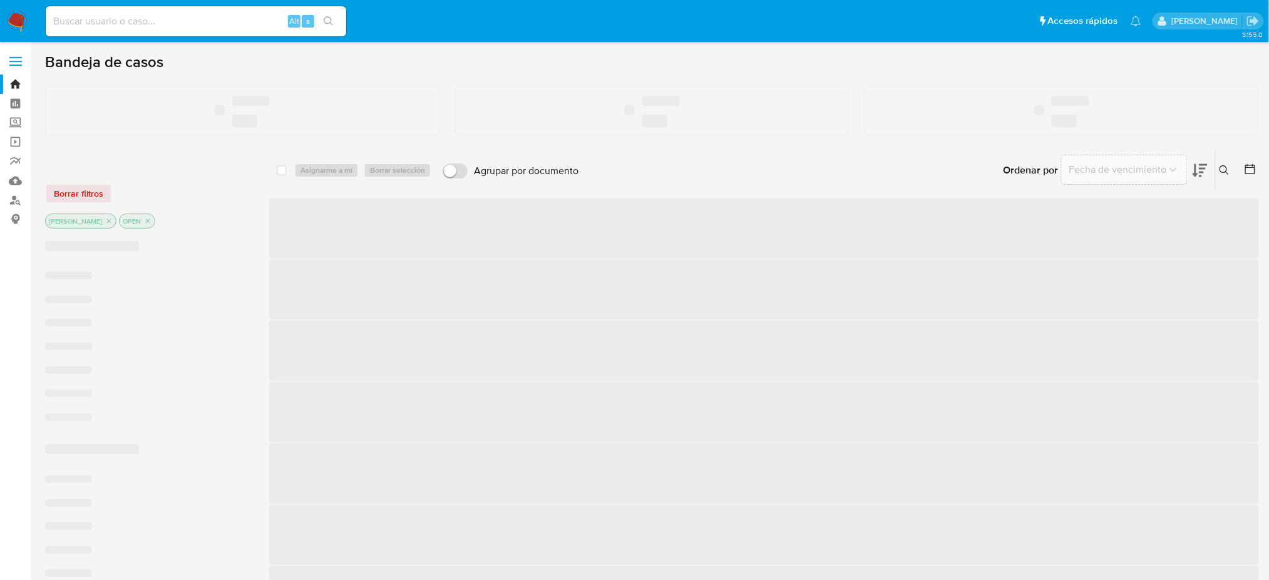
click at [222, 19] on input at bounding box center [196, 21] width 301 height 16
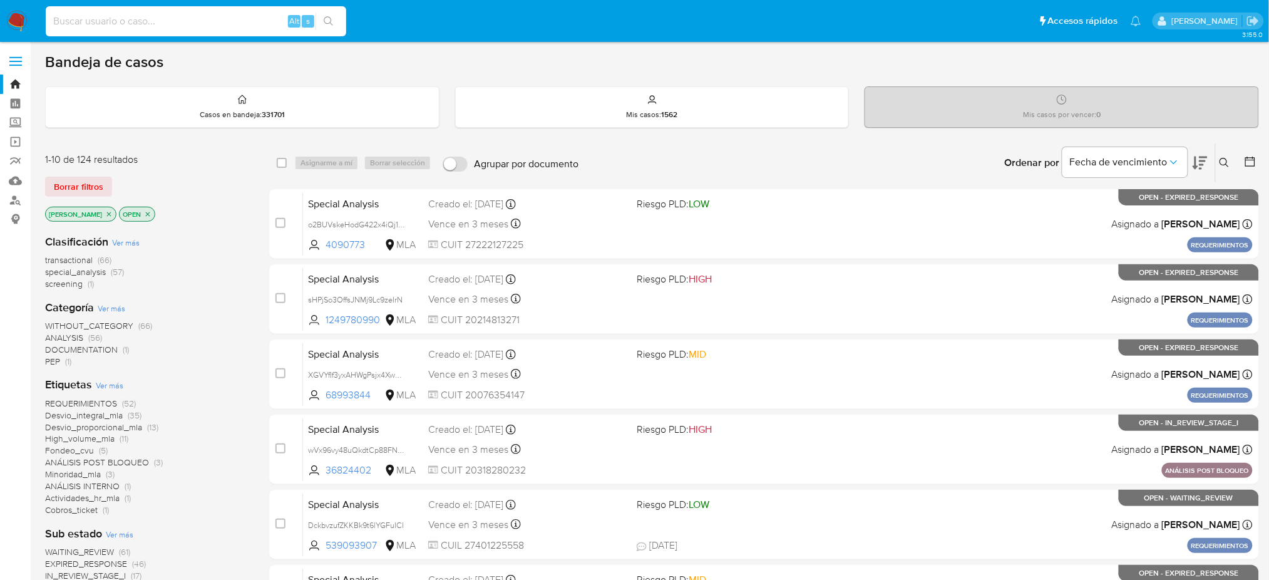
paste input "elkcoEyuRtlkdR8uODFHzHyH"
type input "elkcoEyuRtlkdR8uODFHzHyH"
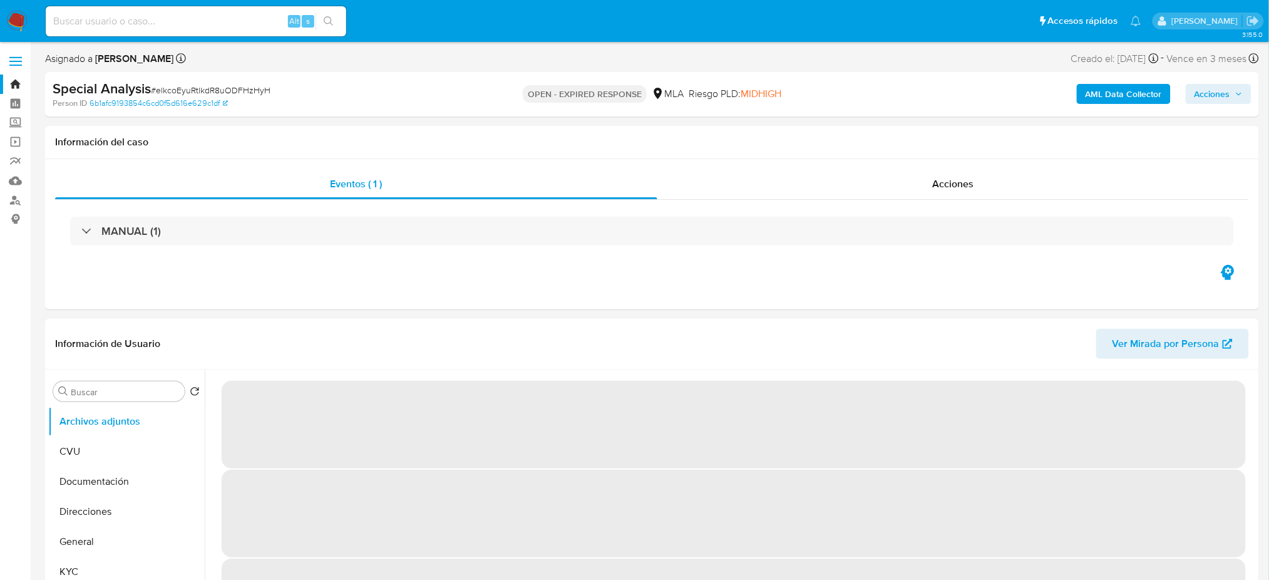
select select "10"
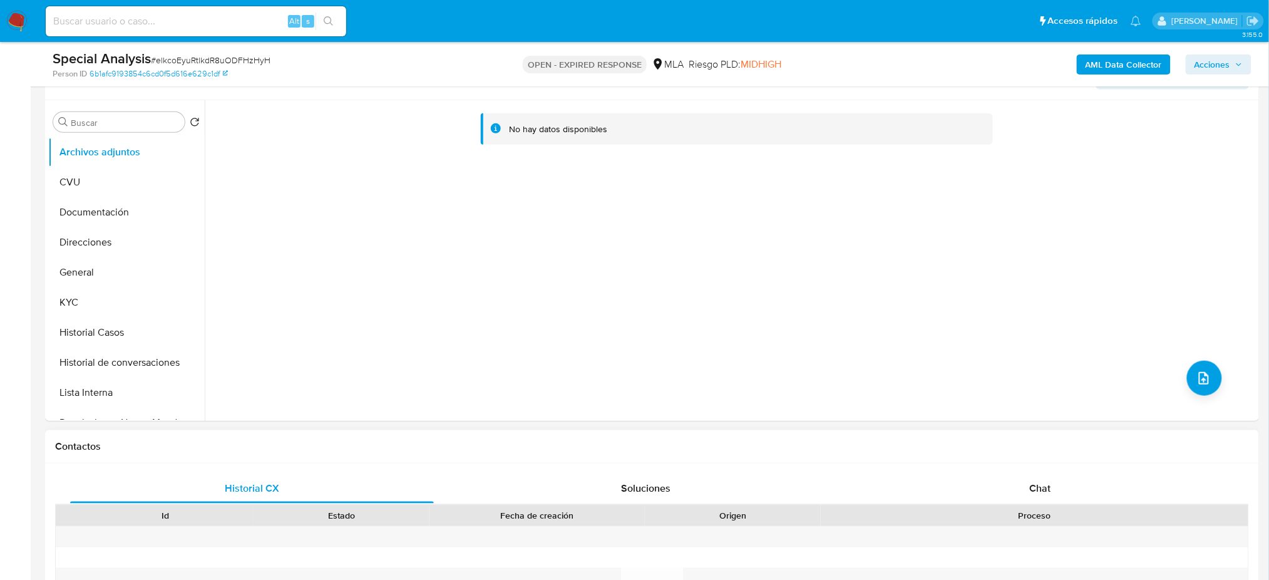
scroll to position [250, 0]
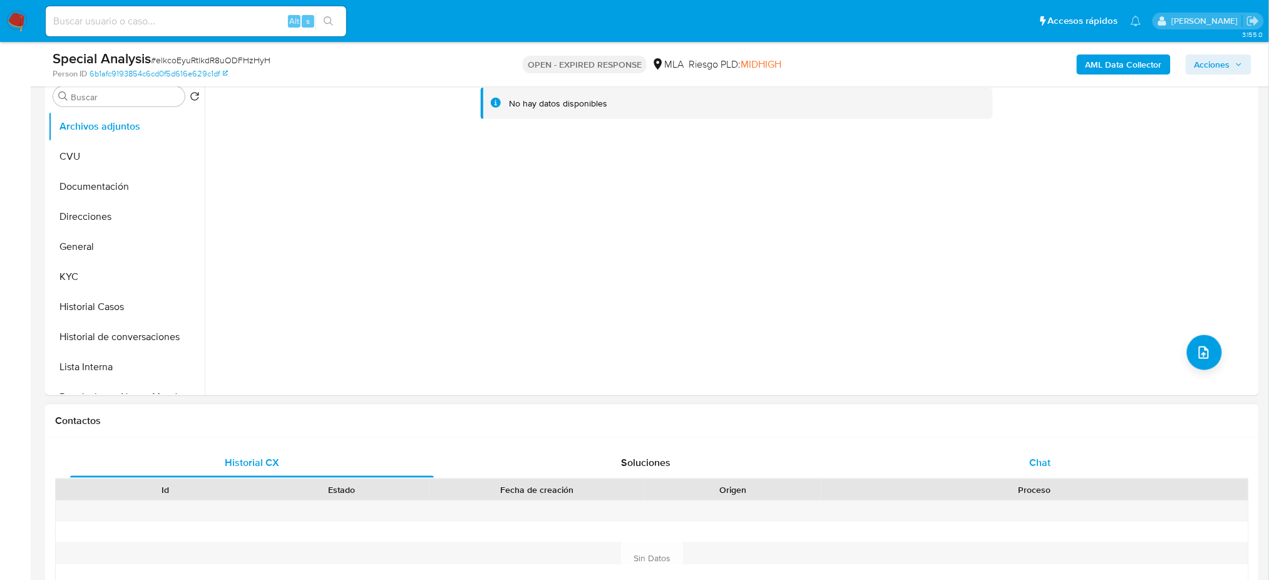
click at [1069, 458] on div "Chat" at bounding box center [1040, 463] width 364 height 30
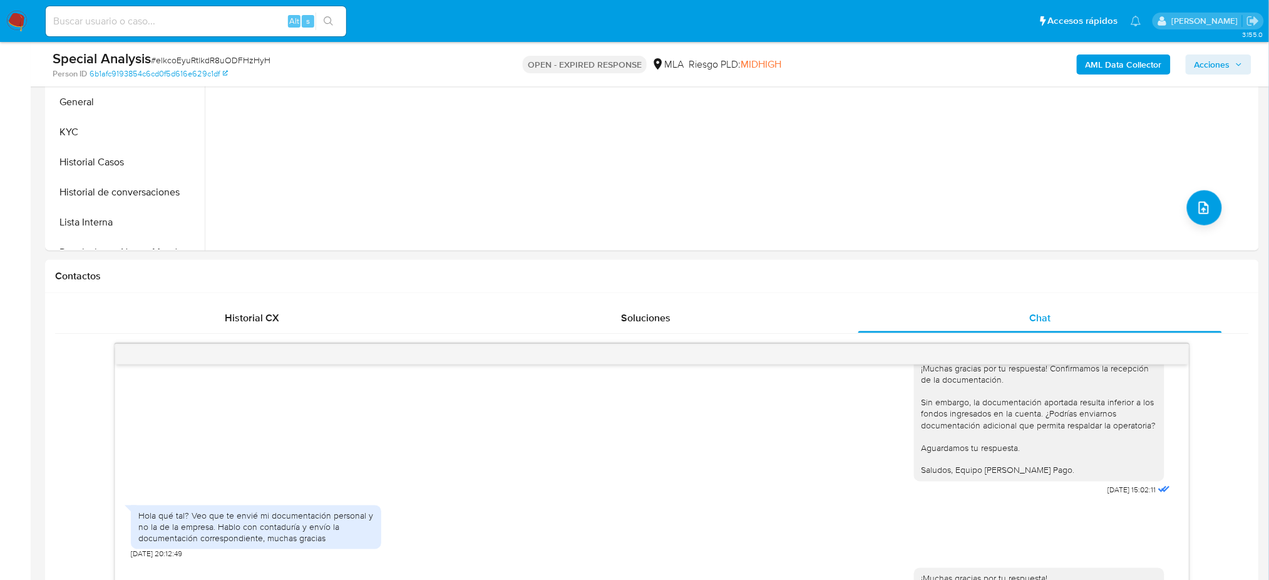
scroll to position [584, 0]
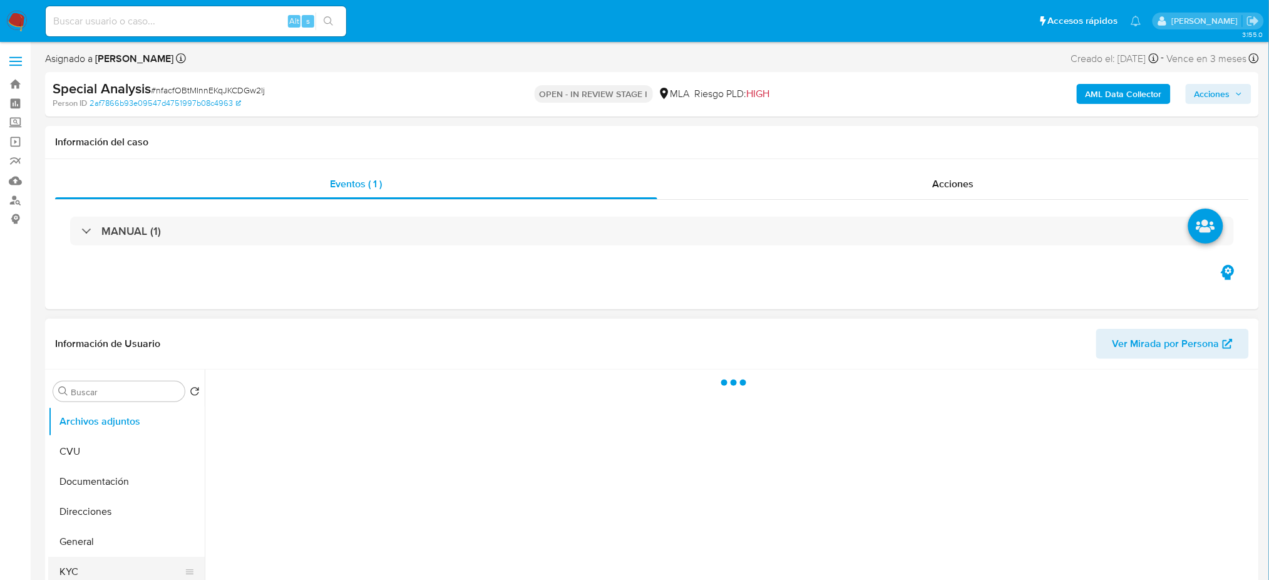
click at [93, 557] on button "KYC" at bounding box center [121, 572] width 147 height 30
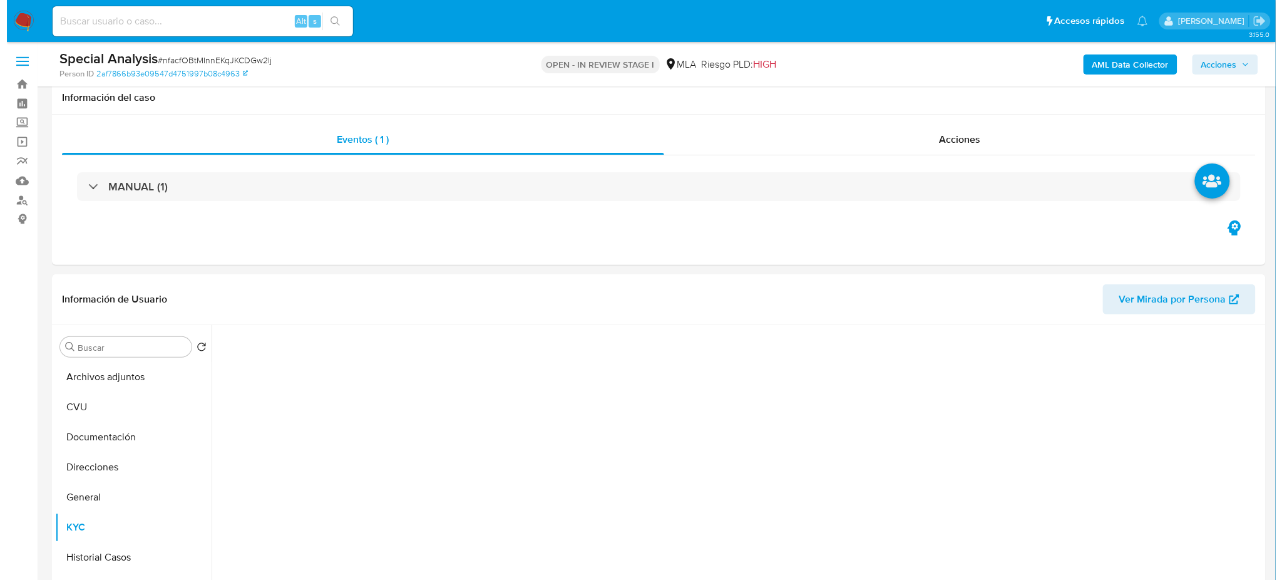
scroll to position [83, 0]
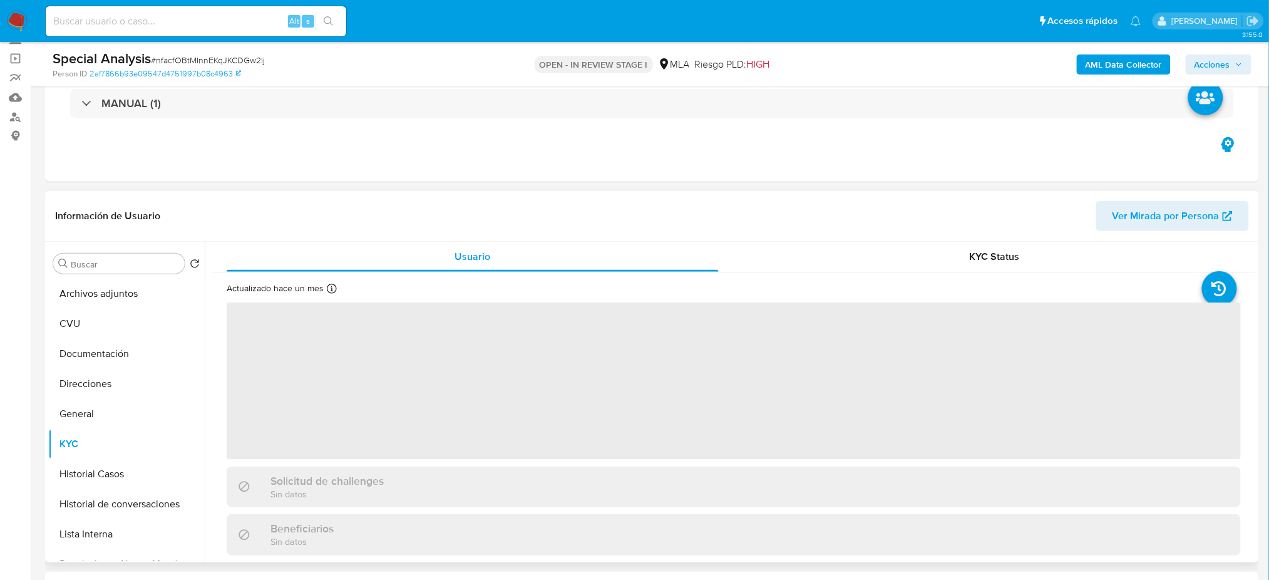
select select "10"
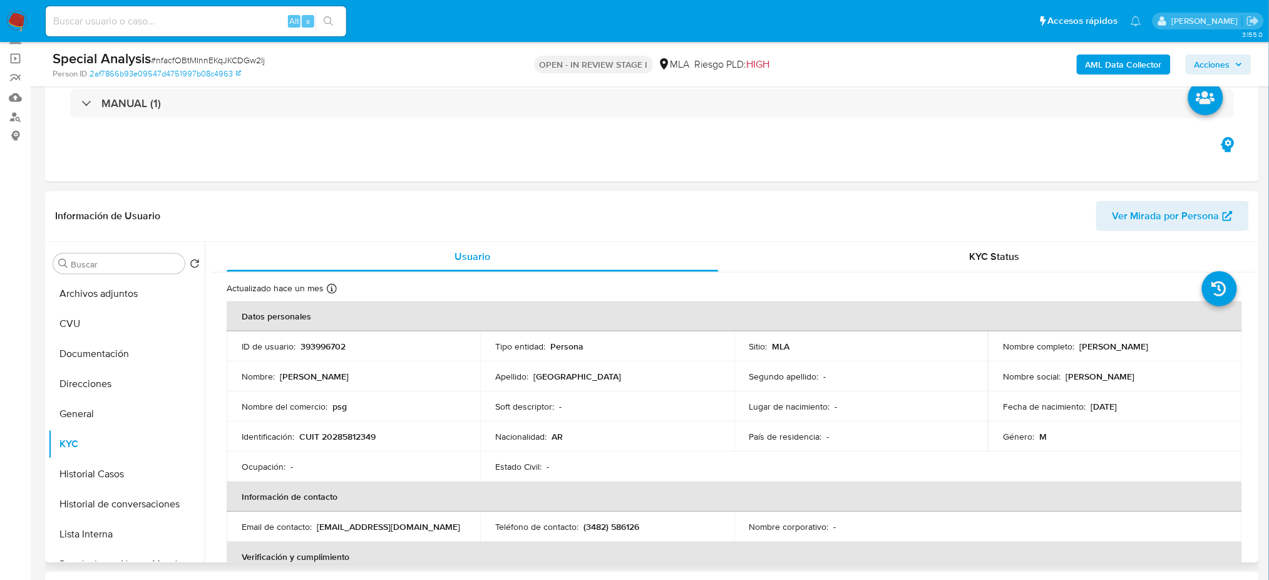
drag, startPoint x: 1074, startPoint y: 342, endPoint x: 1227, endPoint y: 344, distance: 152.2
click at [1227, 344] on td "Nombre completo : Alberto Ismael Oviedo" at bounding box center [1115, 346] width 254 height 30
copy div "Alberto Ismael Oviedo"
click at [354, 436] on p "CUIT 20285812349" at bounding box center [337, 436] width 76 height 11
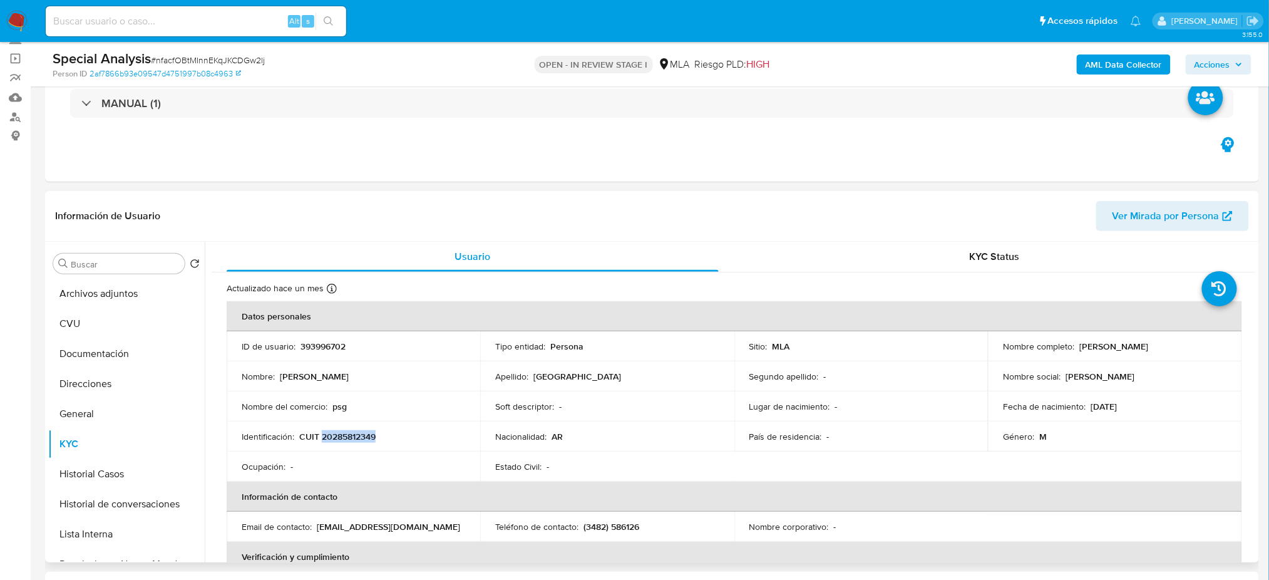
click at [354, 436] on p "CUIT 20285812349" at bounding box center [337, 436] width 76 height 11
copy p "20285812349"
click at [128, 291] on button "Archivos adjuntos" at bounding box center [121, 294] width 147 height 30
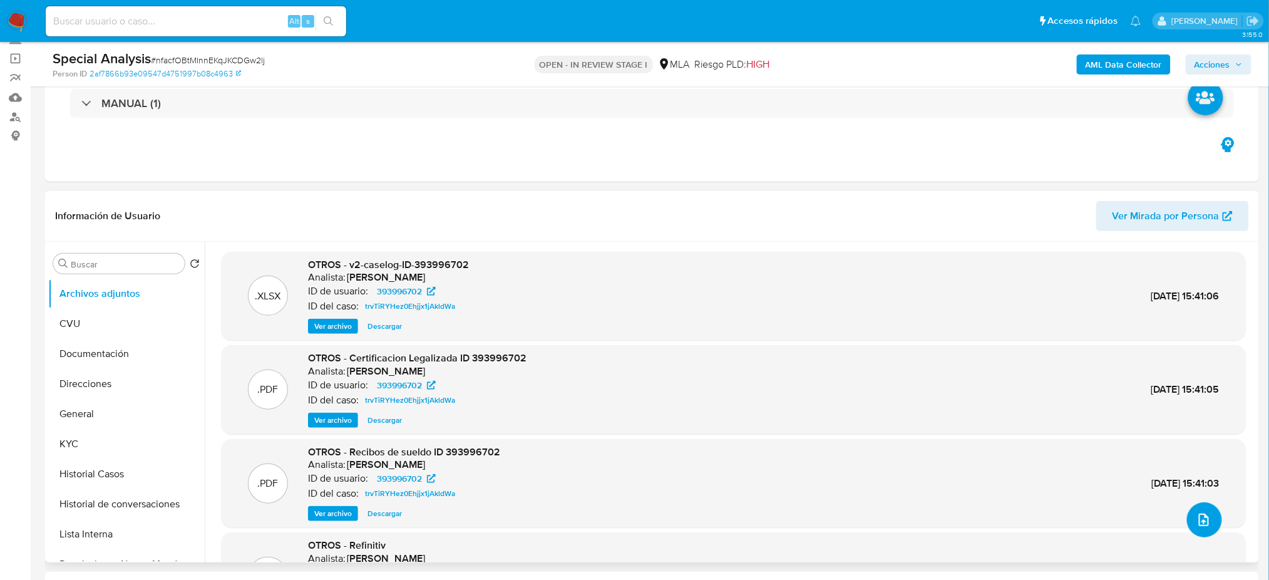
click at [1204, 518] on icon "upload-file" at bounding box center [1204, 519] width 10 height 13
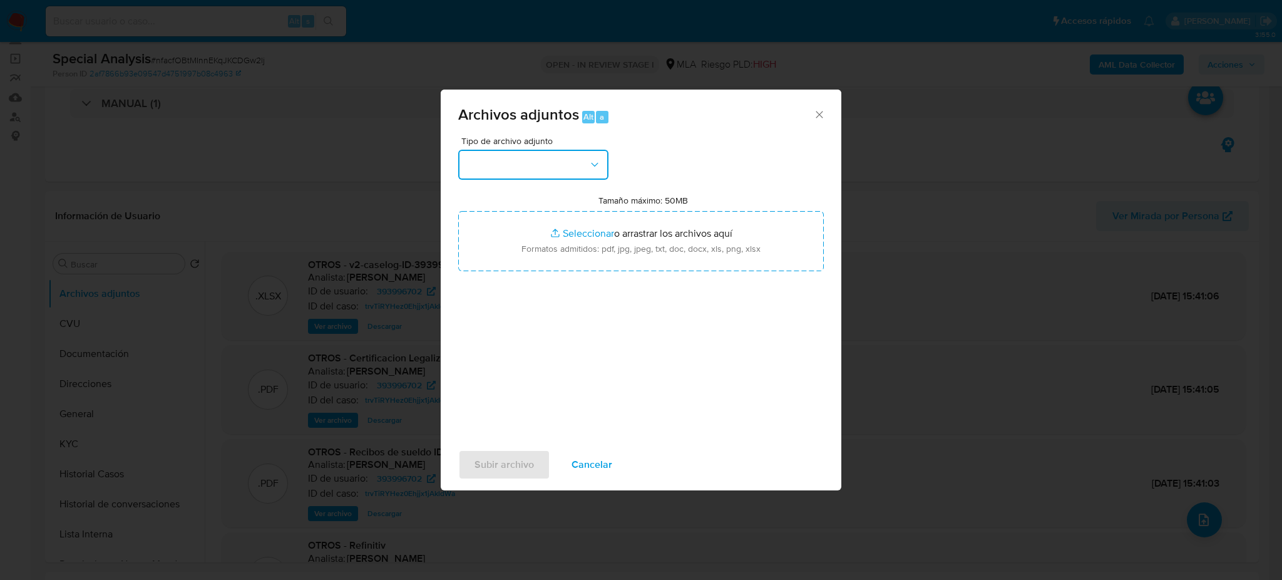
click at [522, 157] on button "button" at bounding box center [533, 165] width 150 height 30
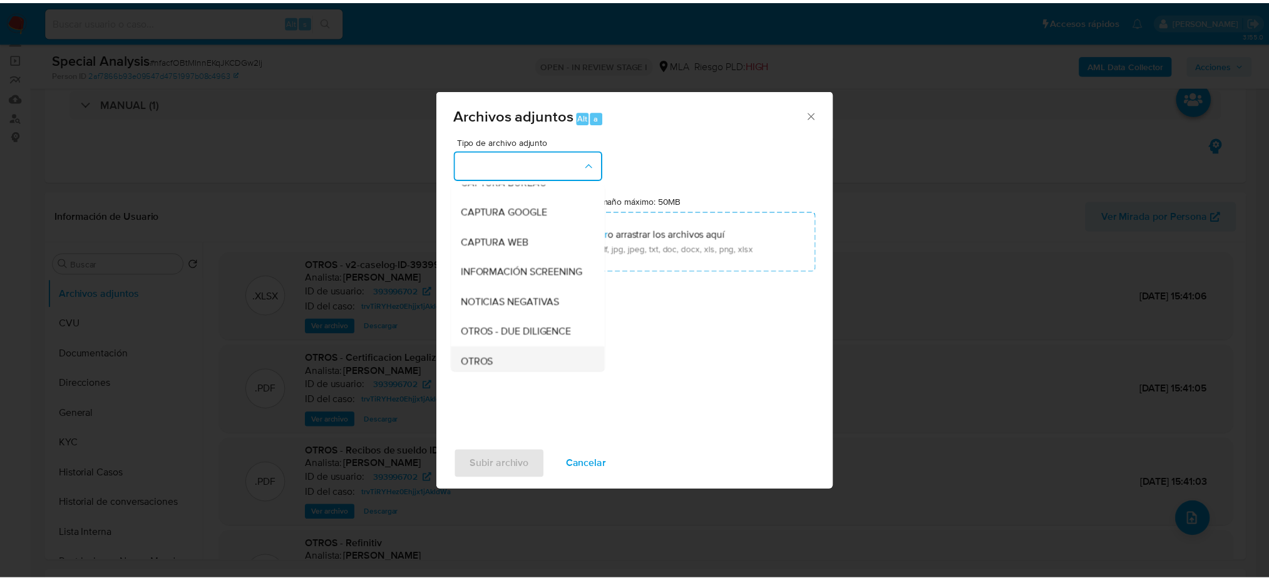
scroll to position [167, 0]
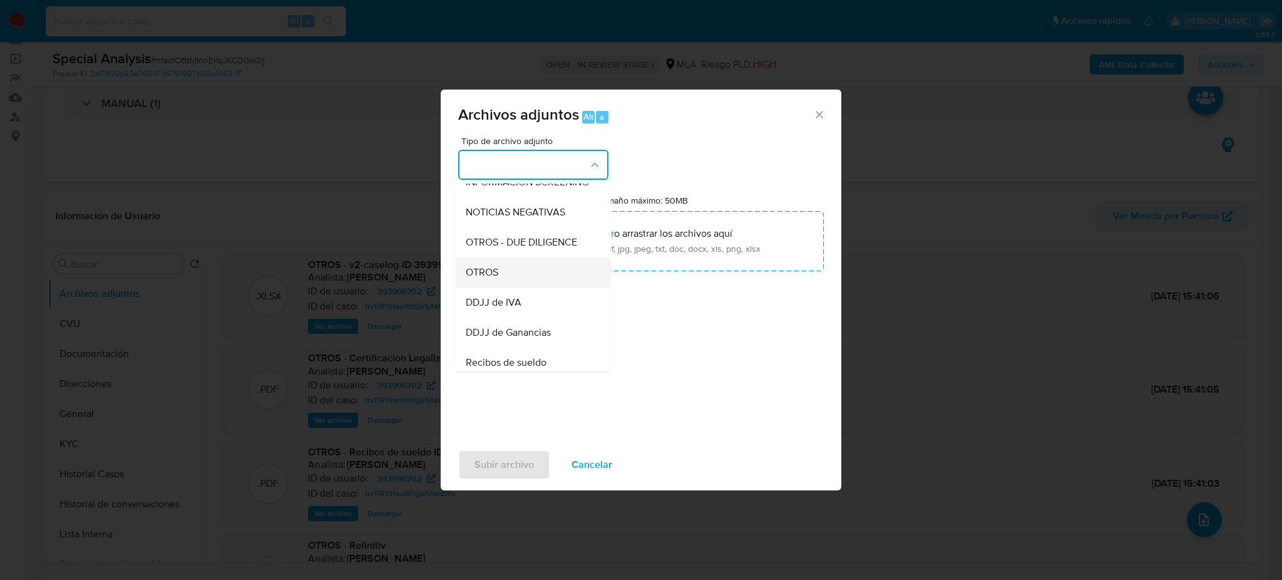
click at [508, 286] on div "OTROS" at bounding box center [530, 272] width 128 height 30
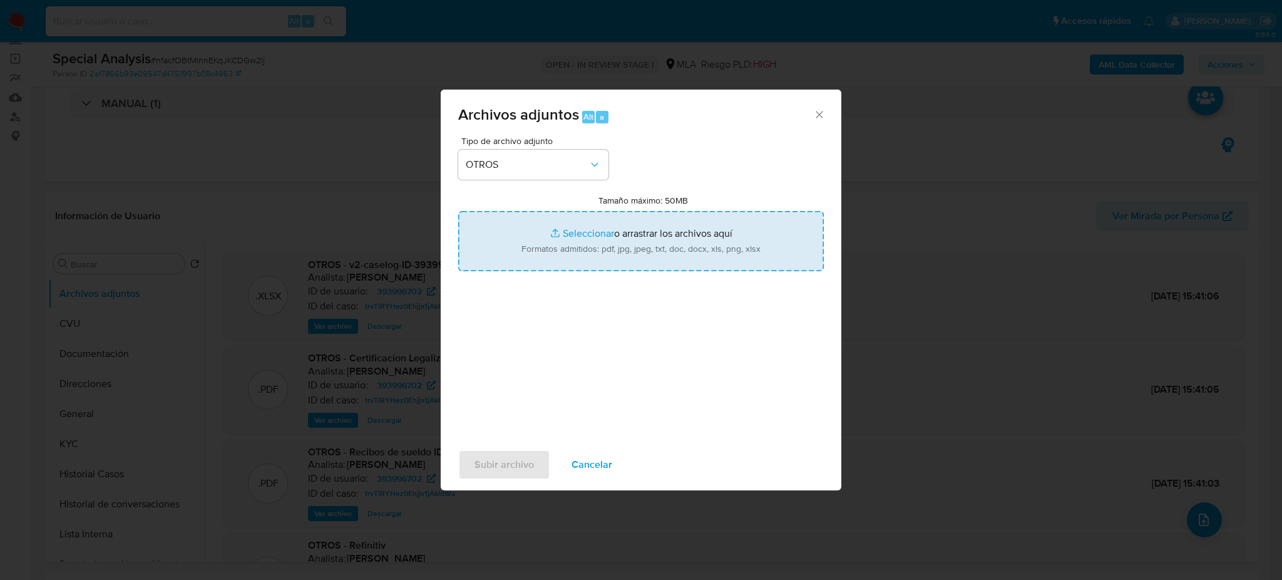
type input "C:\fakepath\Certificacion de Ingresos Alberto Ismael Oviedo.pdf"
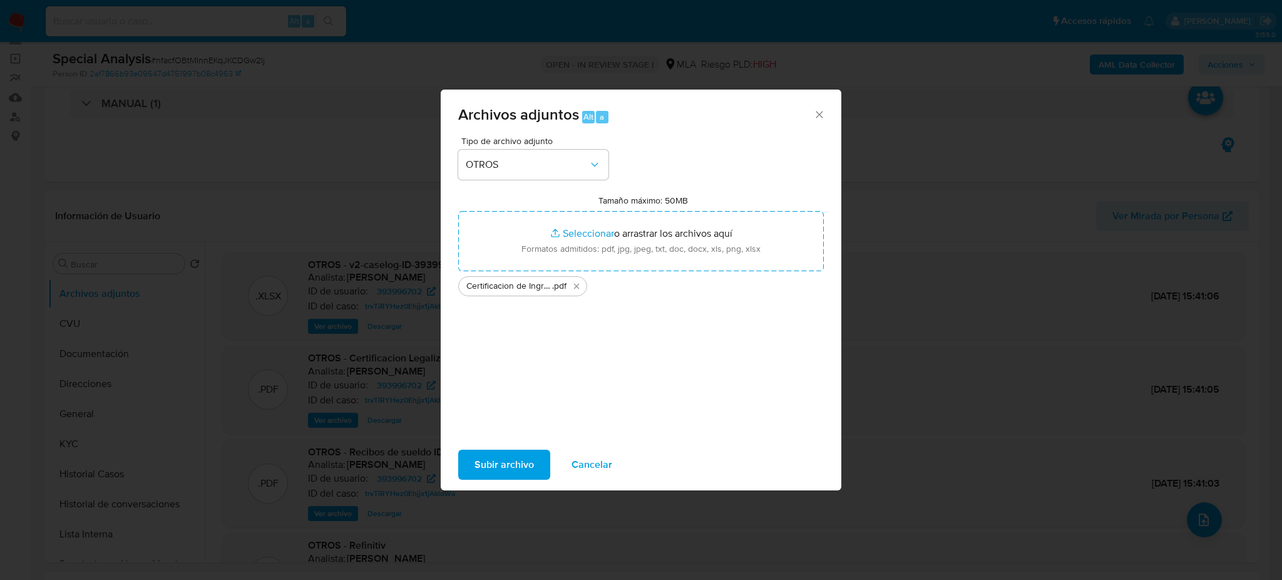
click at [501, 465] on span "Subir archivo" at bounding box center [504, 465] width 59 height 28
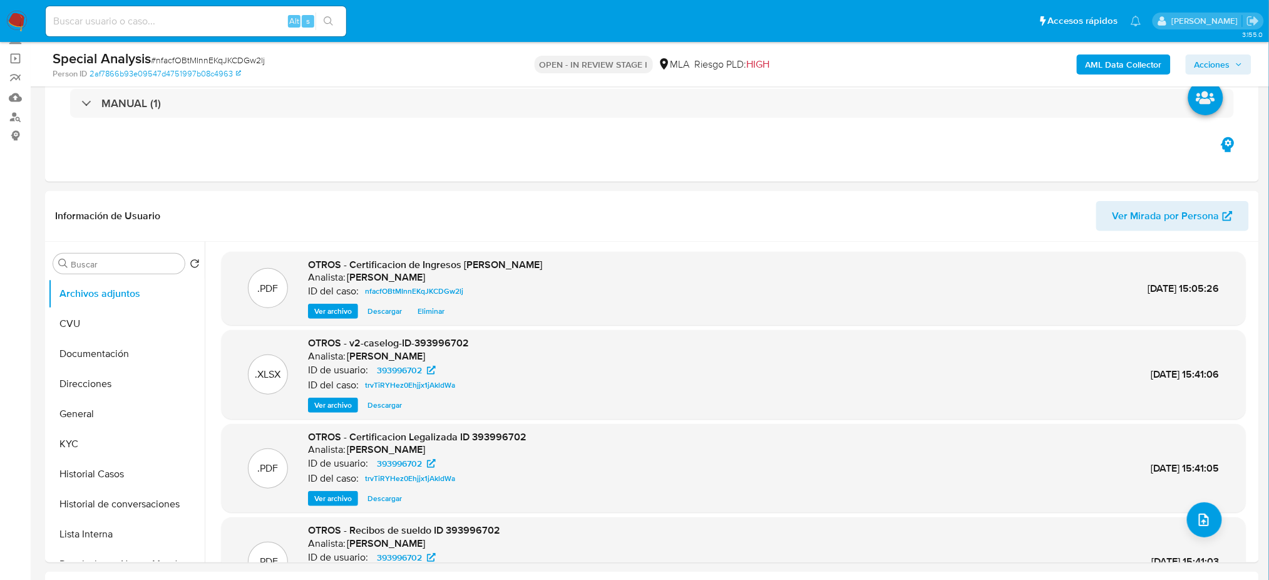
click at [1217, 65] on span "Acciones" at bounding box center [1213, 64] width 36 height 20
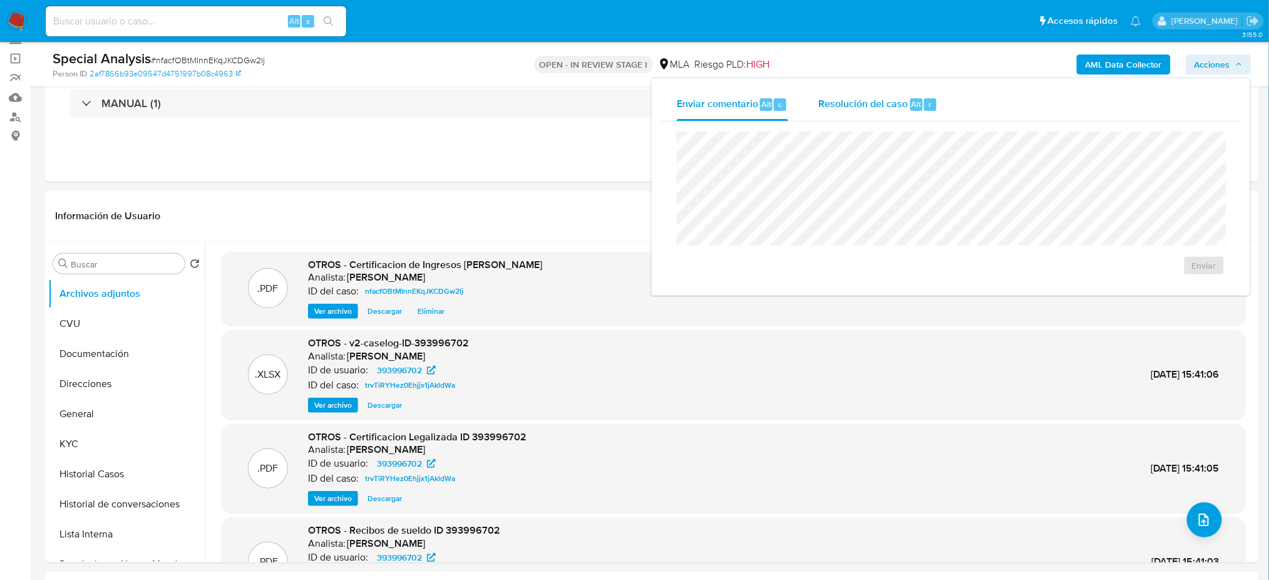
click at [905, 103] on span "Resolución del caso" at bounding box center [863, 103] width 90 height 14
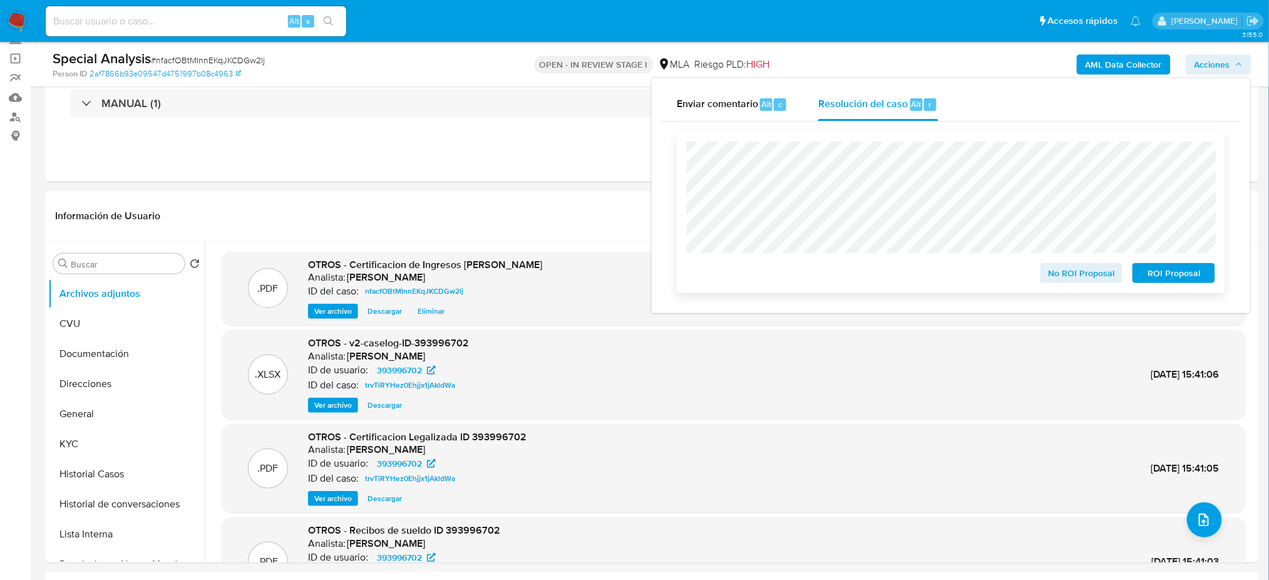
click at [1078, 270] on span "No ROI Proposal" at bounding box center [1081, 273] width 65 height 18
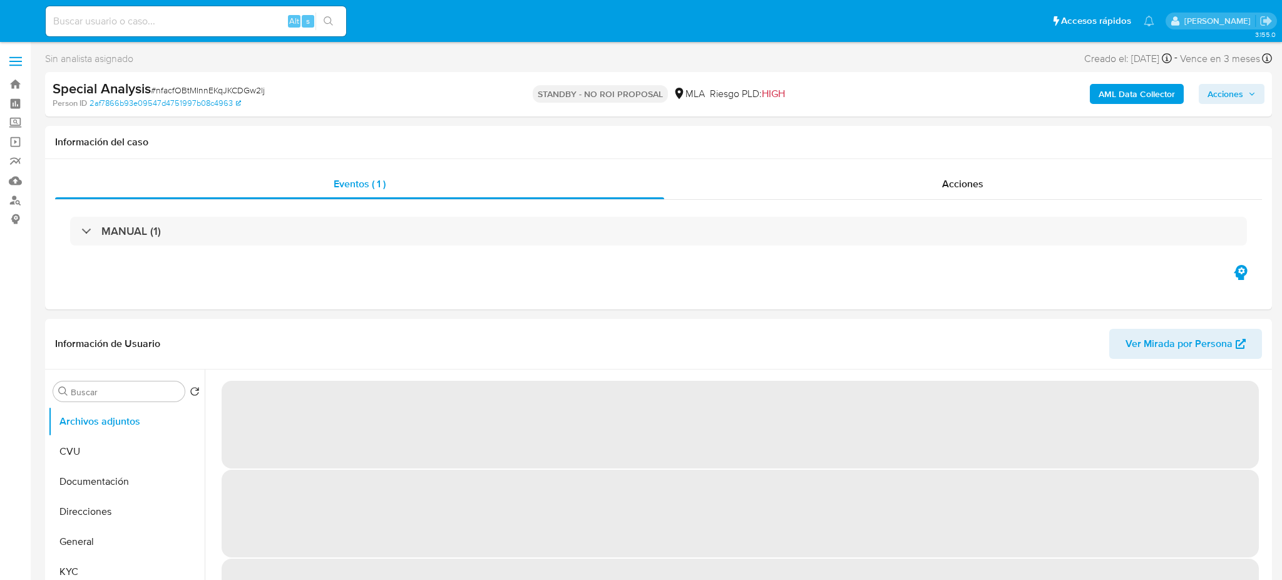
select select "10"
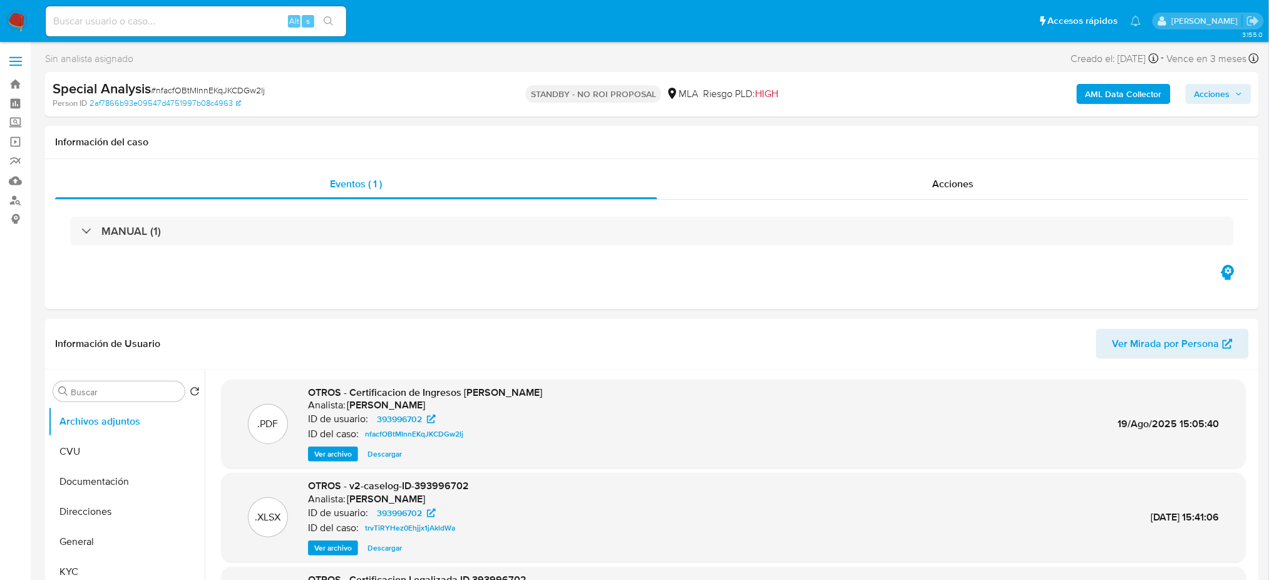
click at [16, 16] on img at bounding box center [16, 21] width 21 height 21
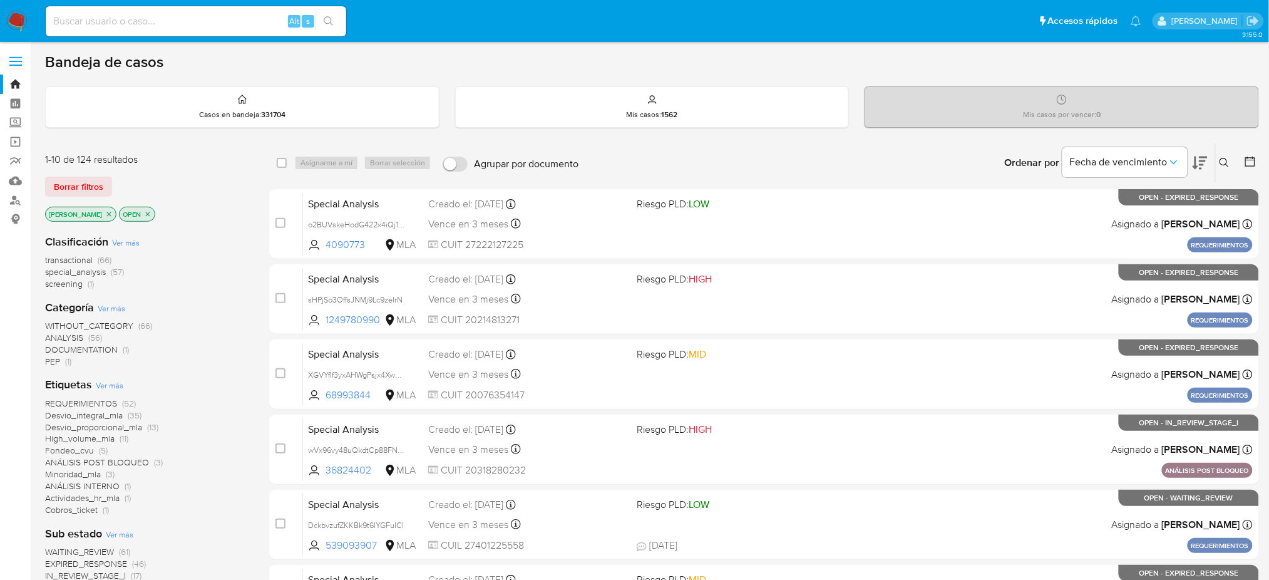
click at [213, 16] on input at bounding box center [196, 21] width 301 height 16
paste input "1Gww7bl1ZMnewWlpOG2iHvhf"
type input "1Gww7bl1ZMnewWlpOG2iHvhf"
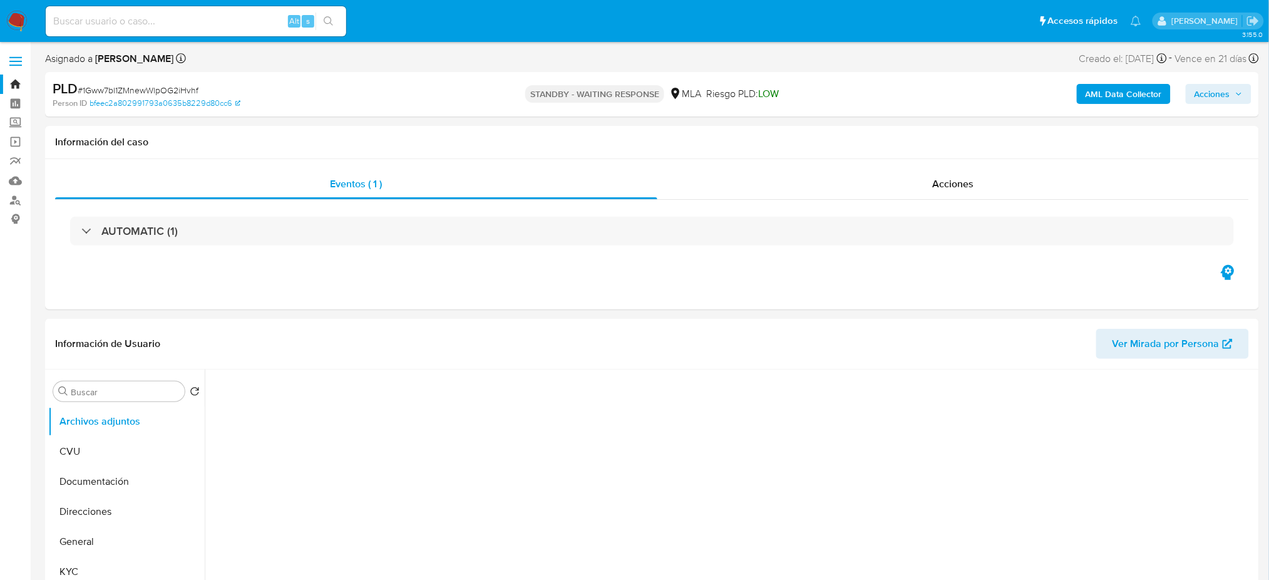
select select "10"
click at [230, 24] on input at bounding box center [196, 21] width 301 height 16
paste input "pLayMtWdZXFzYEe6s91Ho9cw"
type input "pLayMtWdZXFzYEe6s91Ho9cw"
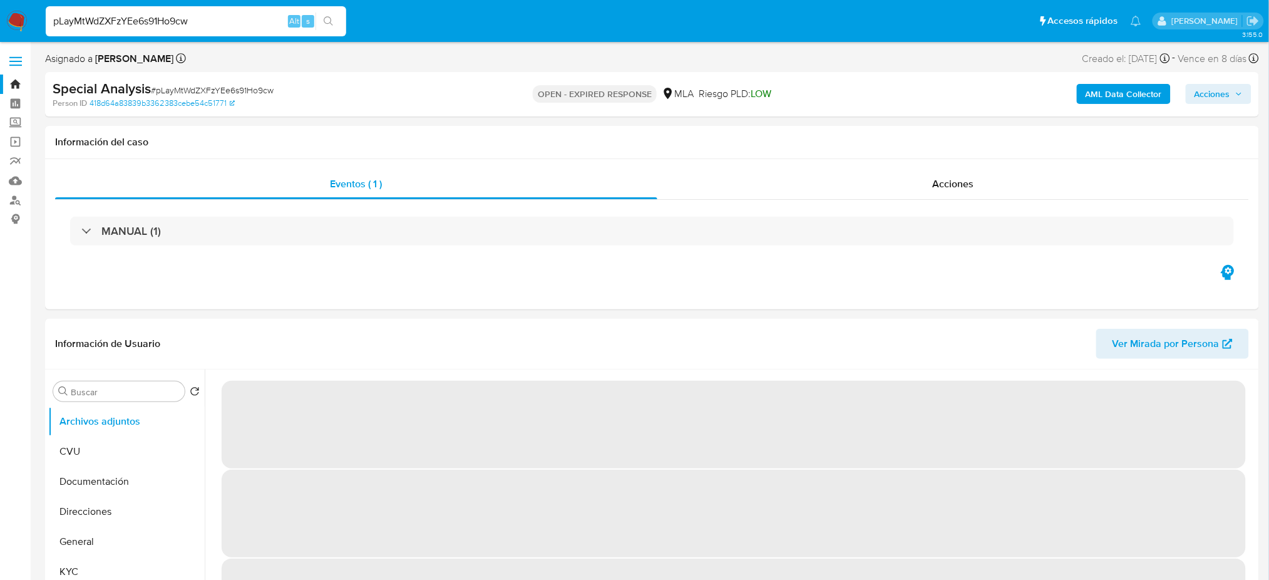
select select "10"
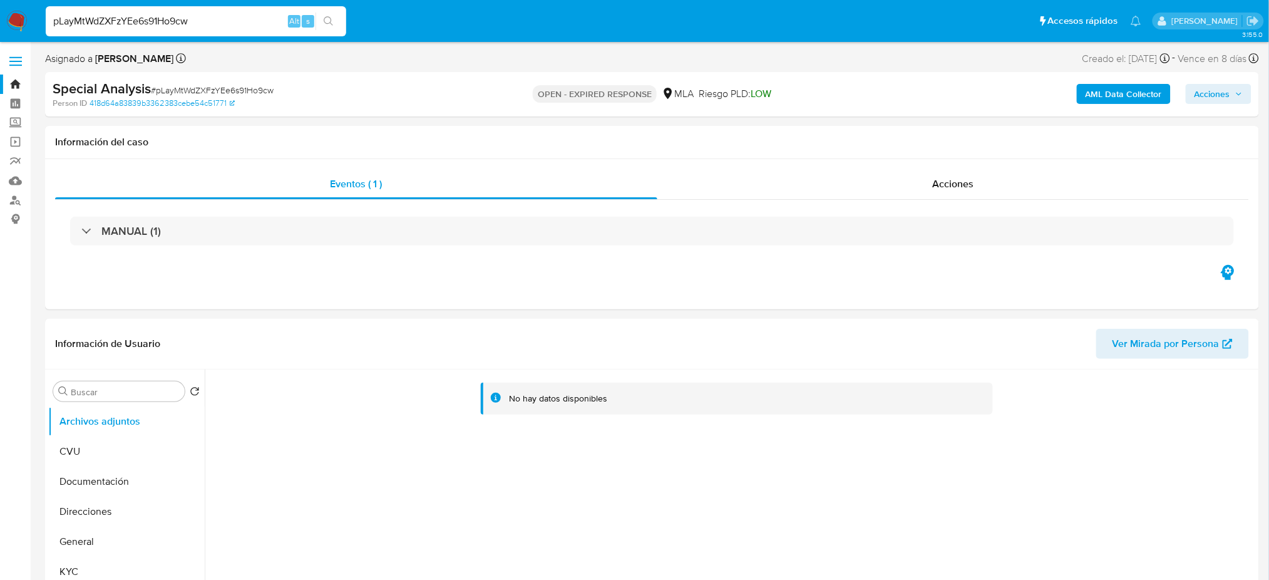
drag, startPoint x: 207, startPoint y: 26, endPoint x: 0, endPoint y: 36, distance: 206.9
click at [0, 36] on nav "Pausado Ver notificaciones pLayMtWdZXFzYEe6s91Ho9cw Alt s Accesos rápidos Presi…" at bounding box center [634, 21] width 1269 height 42
paste input "juPjLipzUirfNqA3SUQZS3BQ"
type input "juPjLipzUirfNqA3SUQZS3BQ"
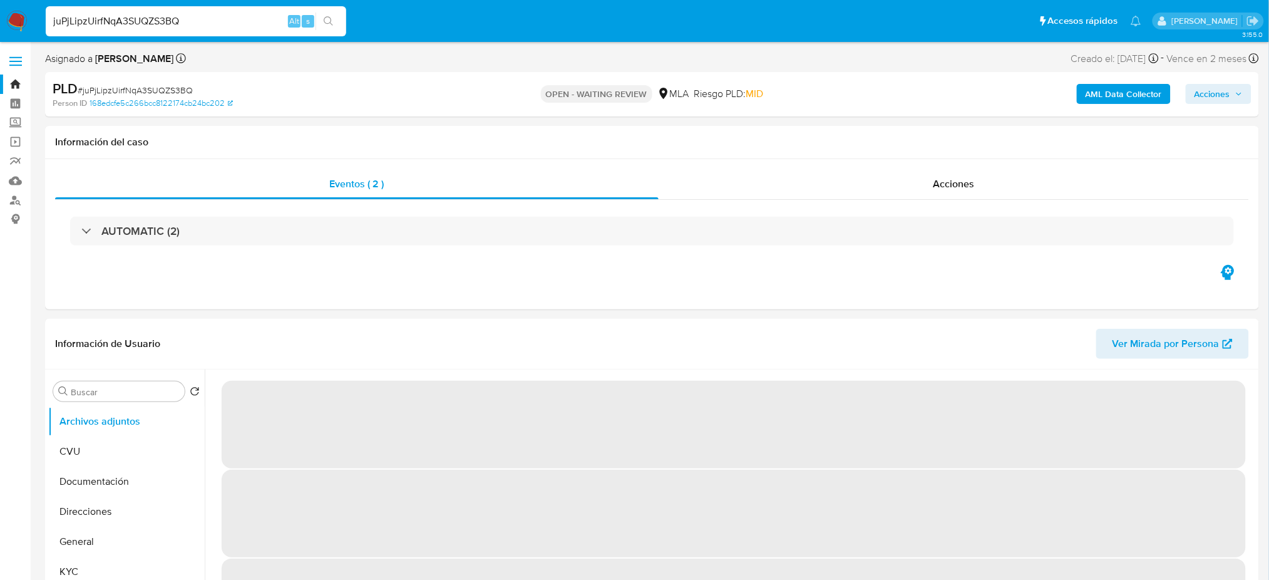
select select "10"
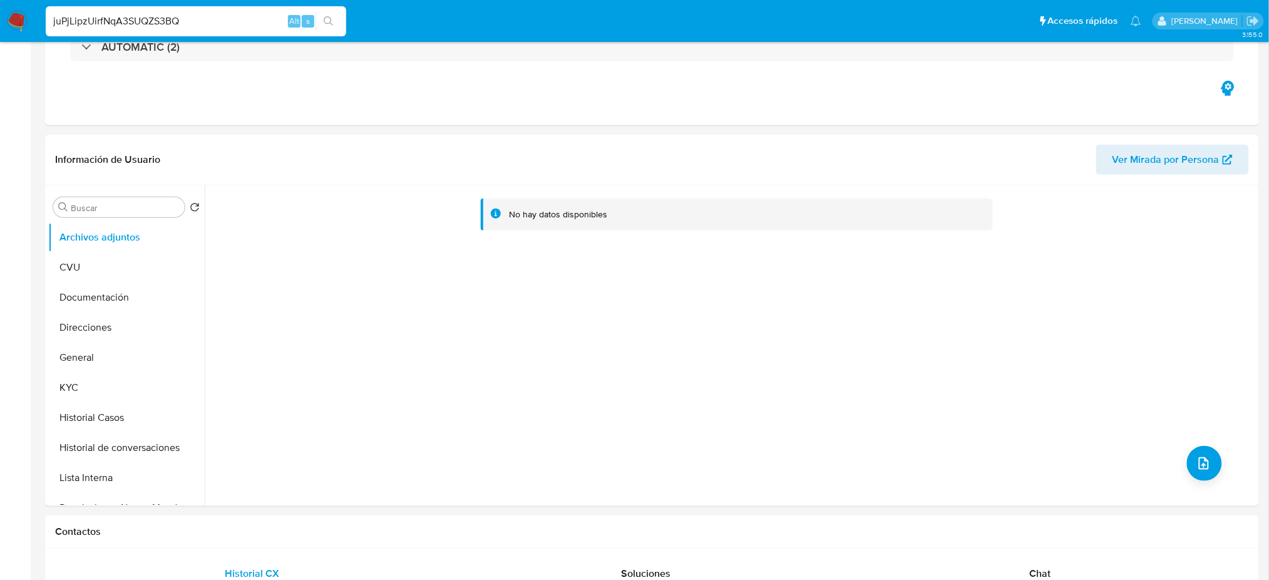
scroll to position [584, 0]
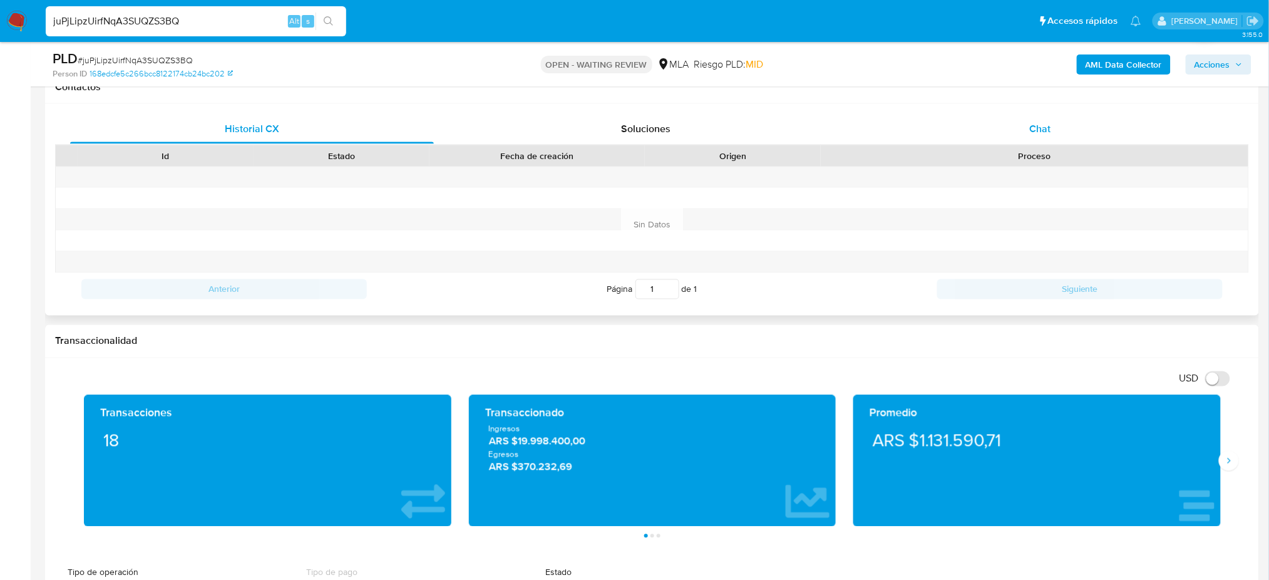
click at [1033, 118] on div "Chat" at bounding box center [1040, 129] width 364 height 30
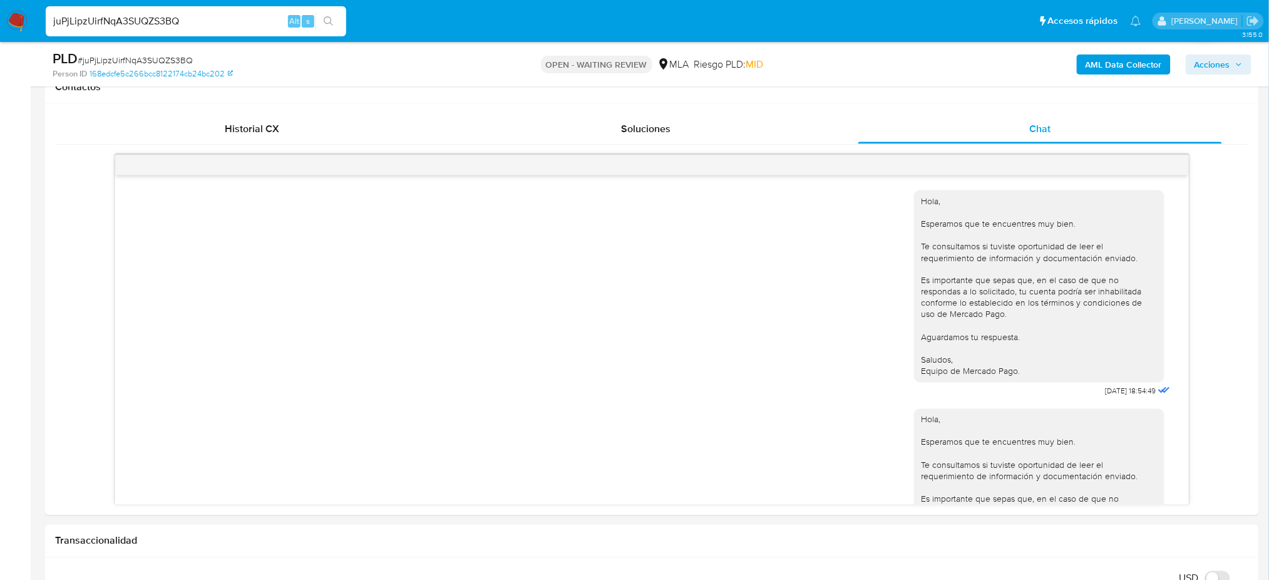
scroll to position [1246, 0]
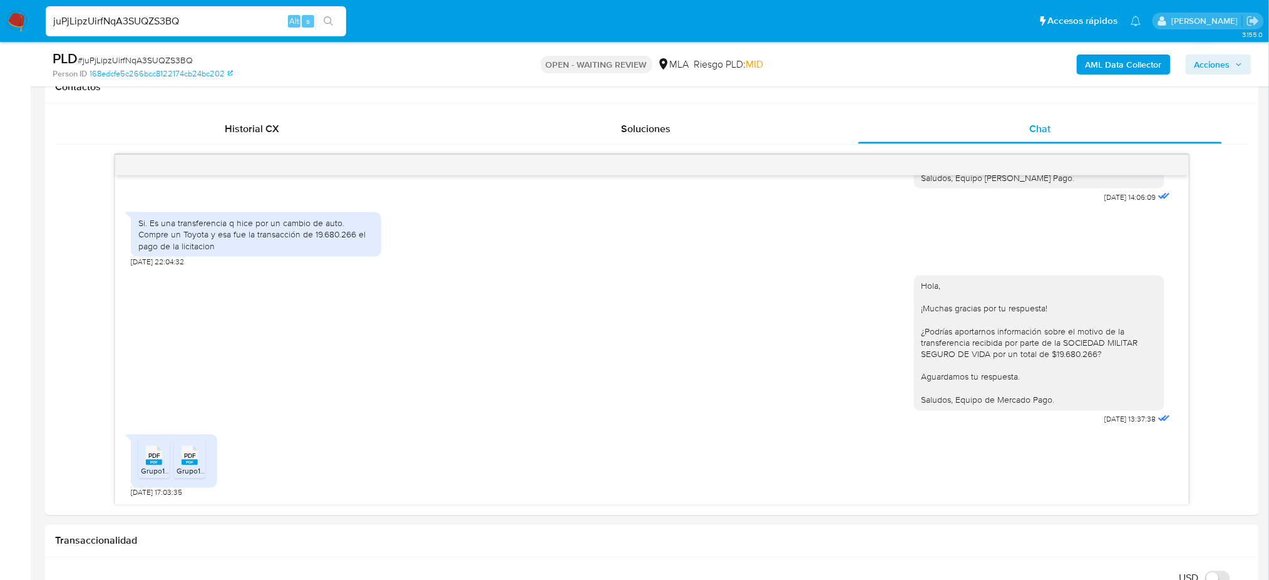
click at [0, 26] on nav "Pausado Ver notificaciones juPjLipzUirfNqA3SUQZS3BQ Alt s Accesos rápidos Presi…" at bounding box center [634, 21] width 1269 height 42
paste input "X5AQuVa0WJGDF9TiTae7fLD"
type input "X5AQuVa0WJGDF9TiTae7fLDQ"
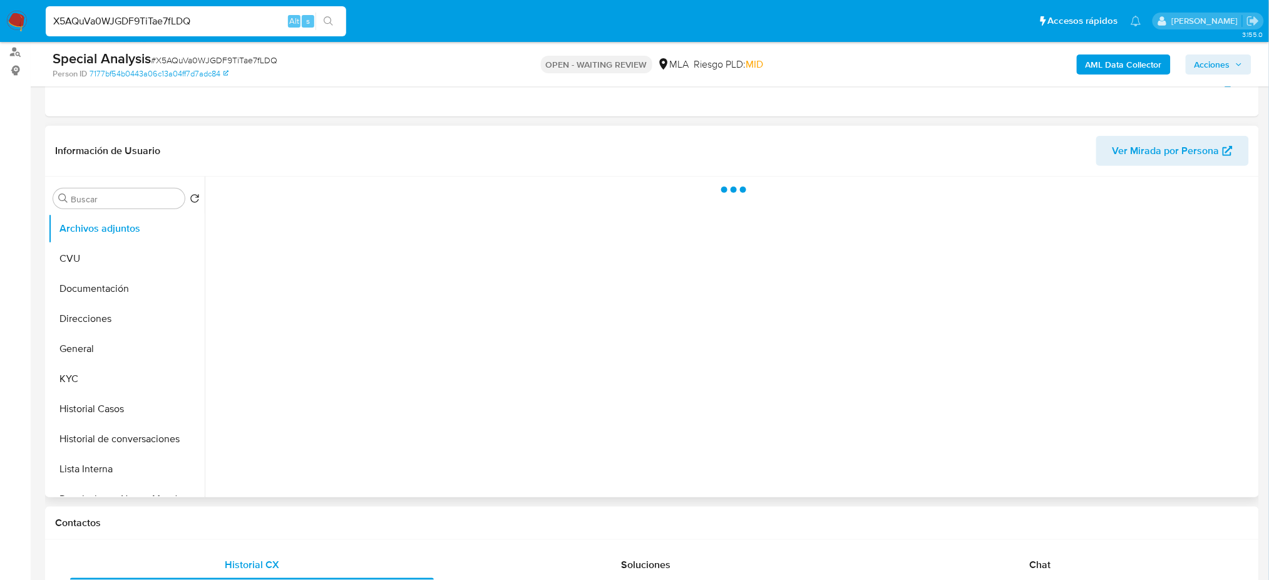
scroll to position [501, 0]
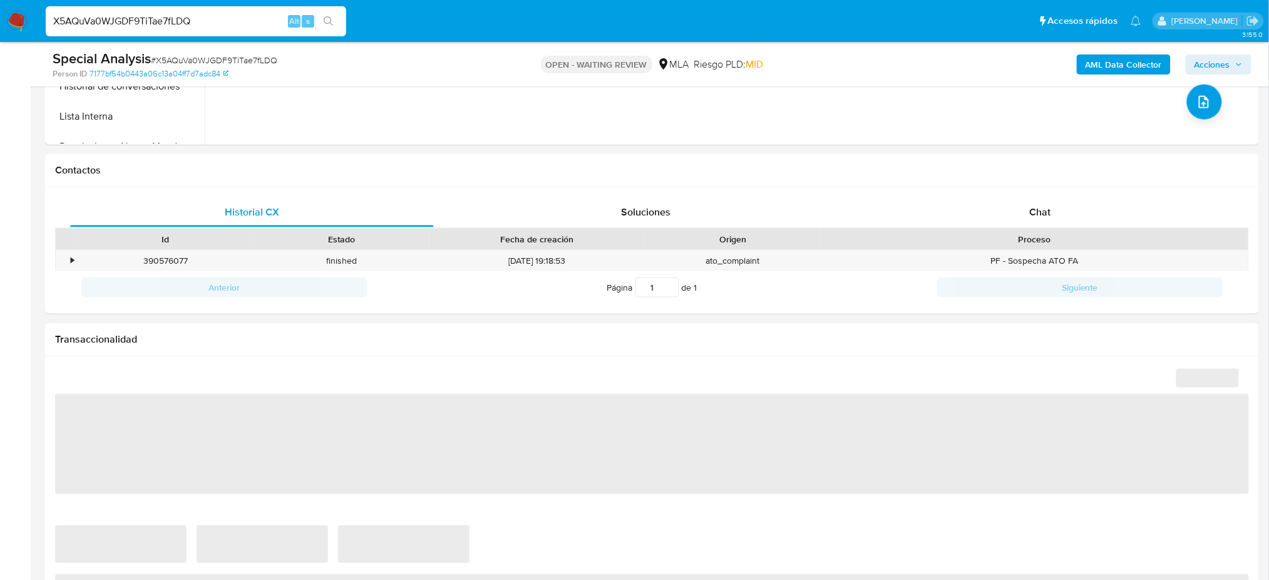
select select "10"
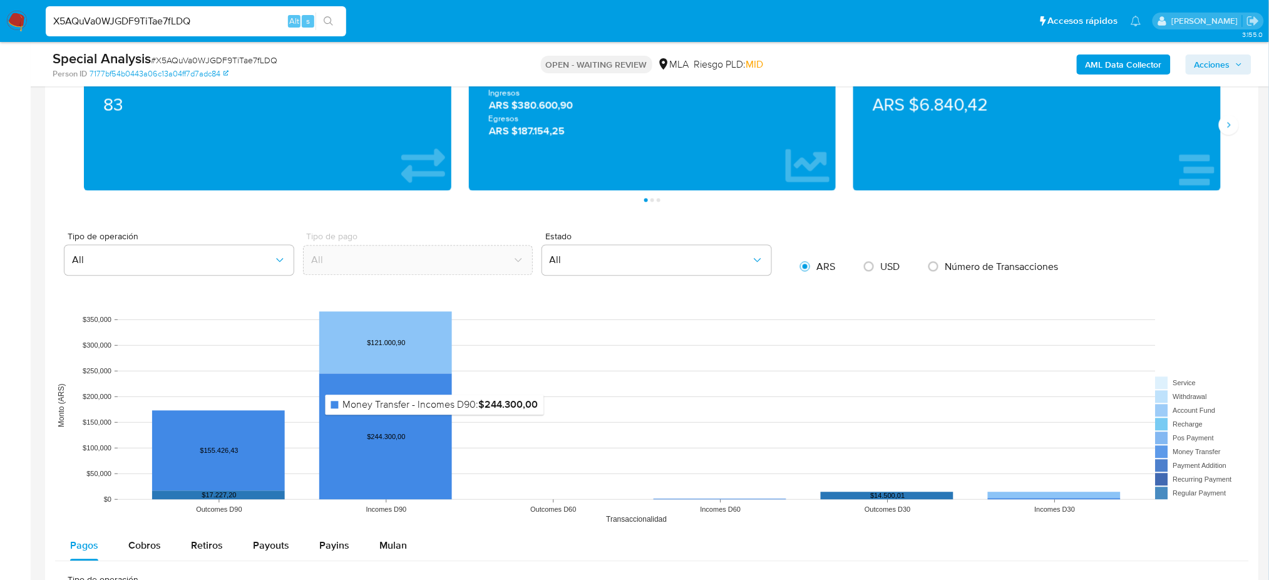
scroll to position [1252, 0]
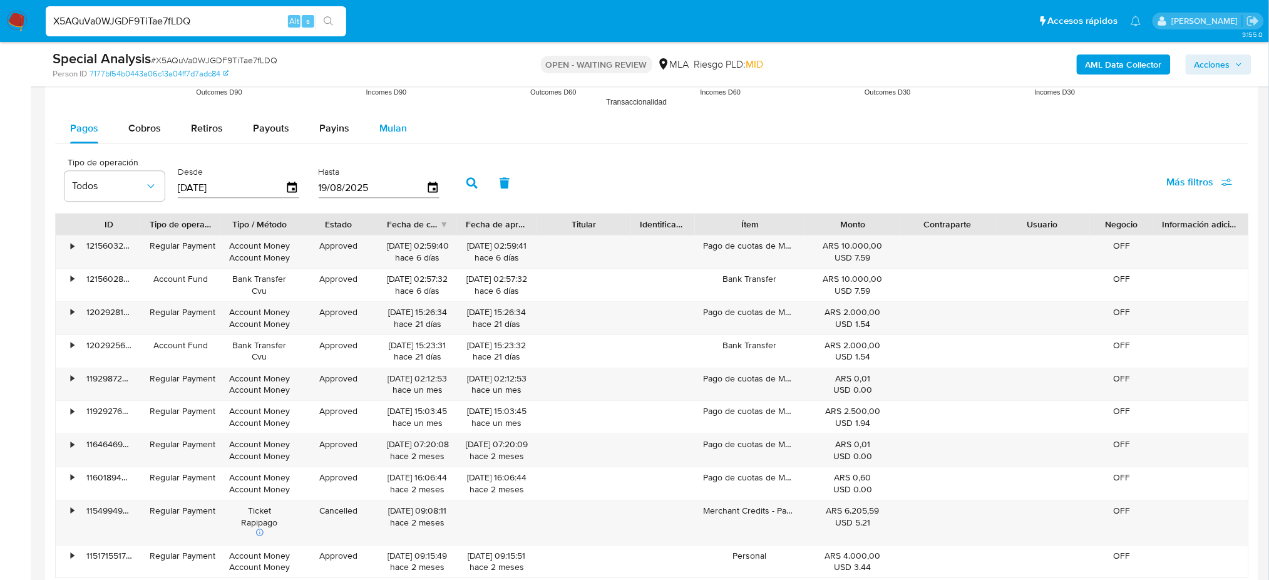
click at [402, 119] on div "Mulan" at bounding box center [393, 128] width 28 height 30
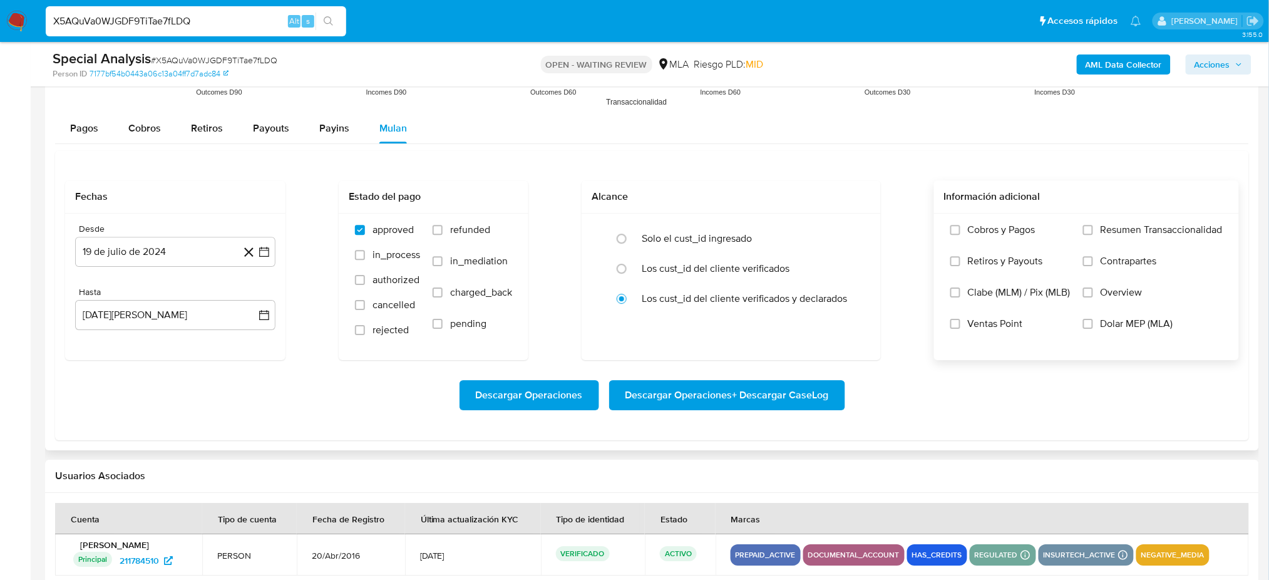
click at [1094, 324] on label "Dolar MEP (MLA)" at bounding box center [1153, 332] width 140 height 31
click at [1093, 324] on input "Dolar MEP (MLA)" at bounding box center [1088, 324] width 10 height 10
click at [152, 242] on button "19 de julio de 2024" at bounding box center [175, 252] width 200 height 30
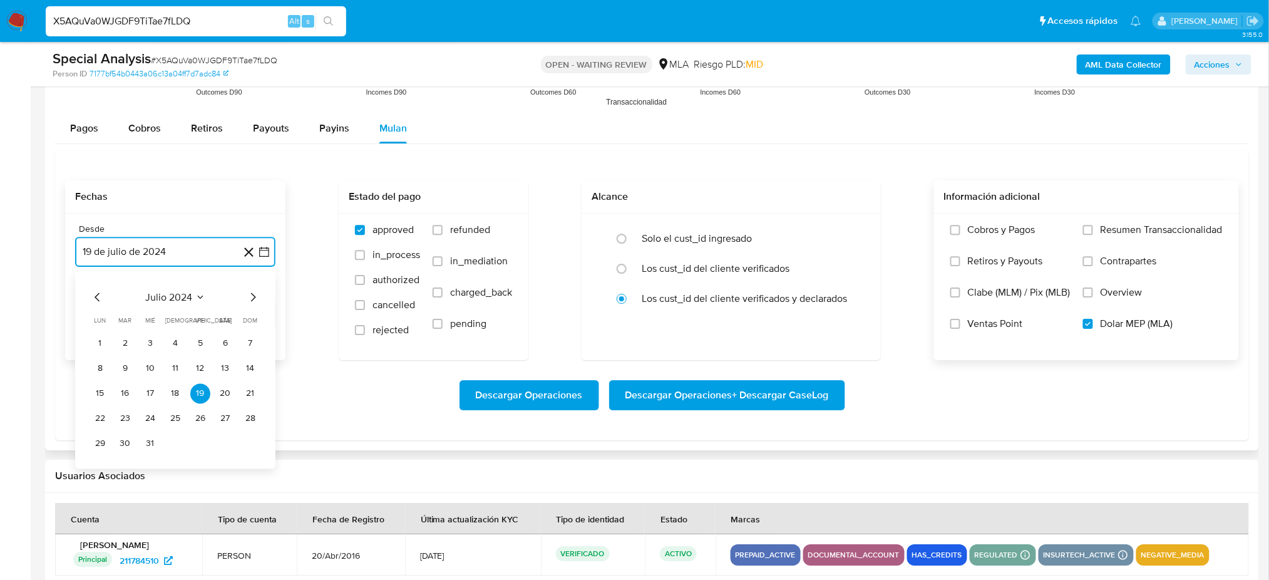
click at [255, 294] on icon "Mes siguiente" at bounding box center [252, 296] width 15 height 15
click at [175, 338] on button "1" at bounding box center [175, 343] width 20 height 20
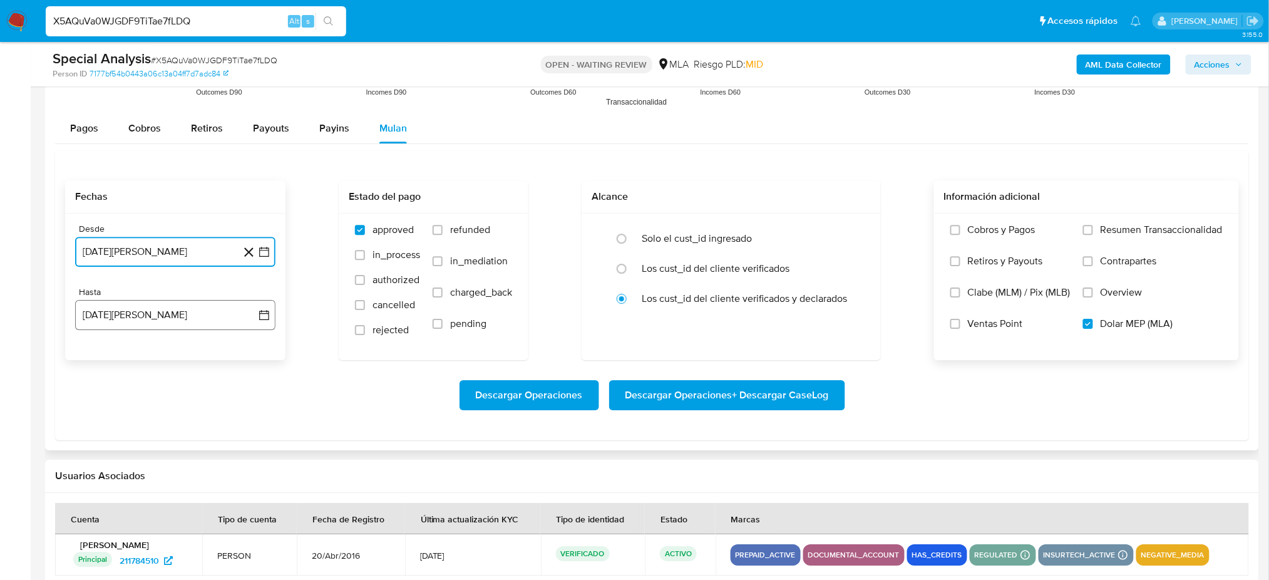
click at [162, 309] on button "[DATE]" at bounding box center [175, 315] width 200 height 30
click at [95, 358] on icon "Mes anterior" at bounding box center [97, 360] width 15 height 15
click at [168, 508] on button "31" at bounding box center [175, 507] width 20 height 20
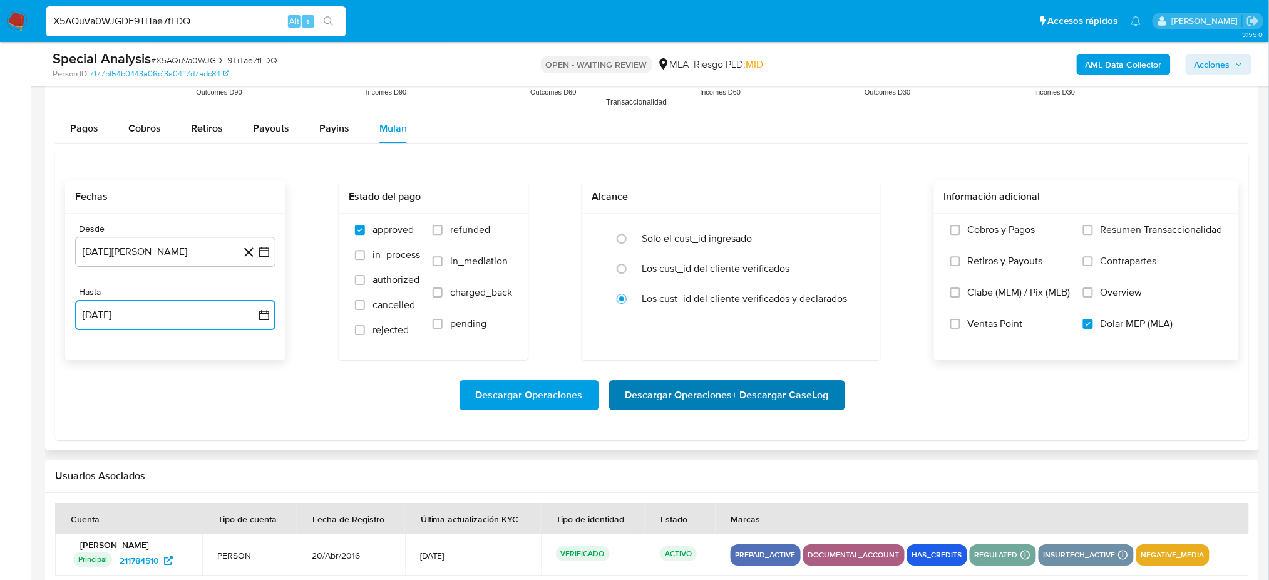
click at [832, 398] on button "Descargar Operaciones + Descargar CaseLog" at bounding box center [727, 395] width 236 height 30
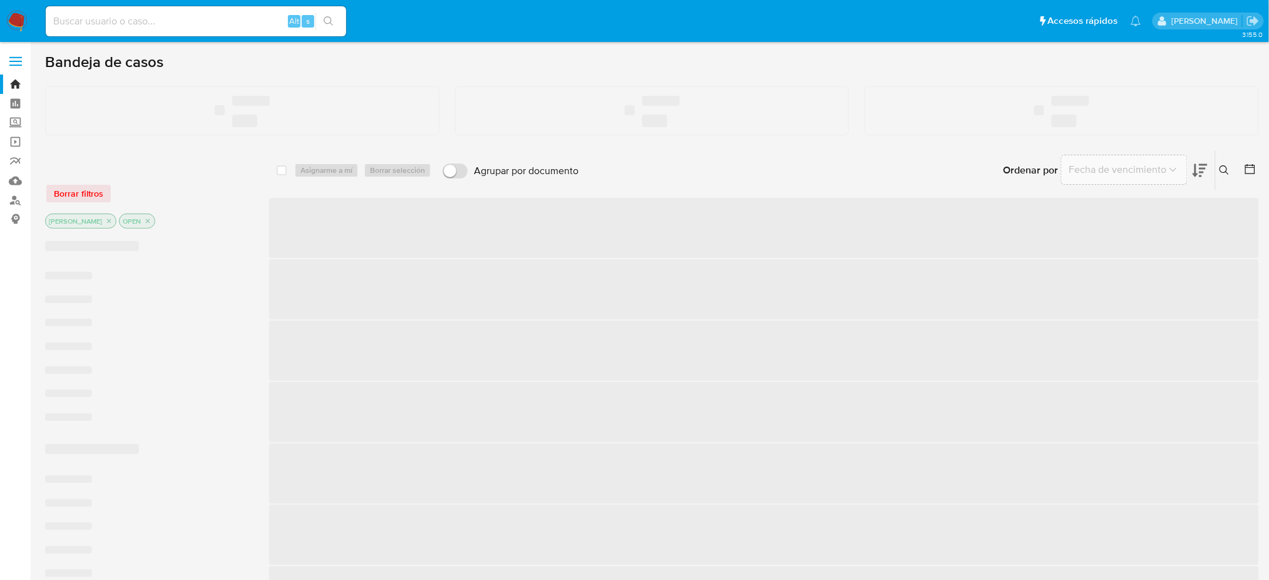
click at [242, 16] on input at bounding box center [196, 21] width 301 height 16
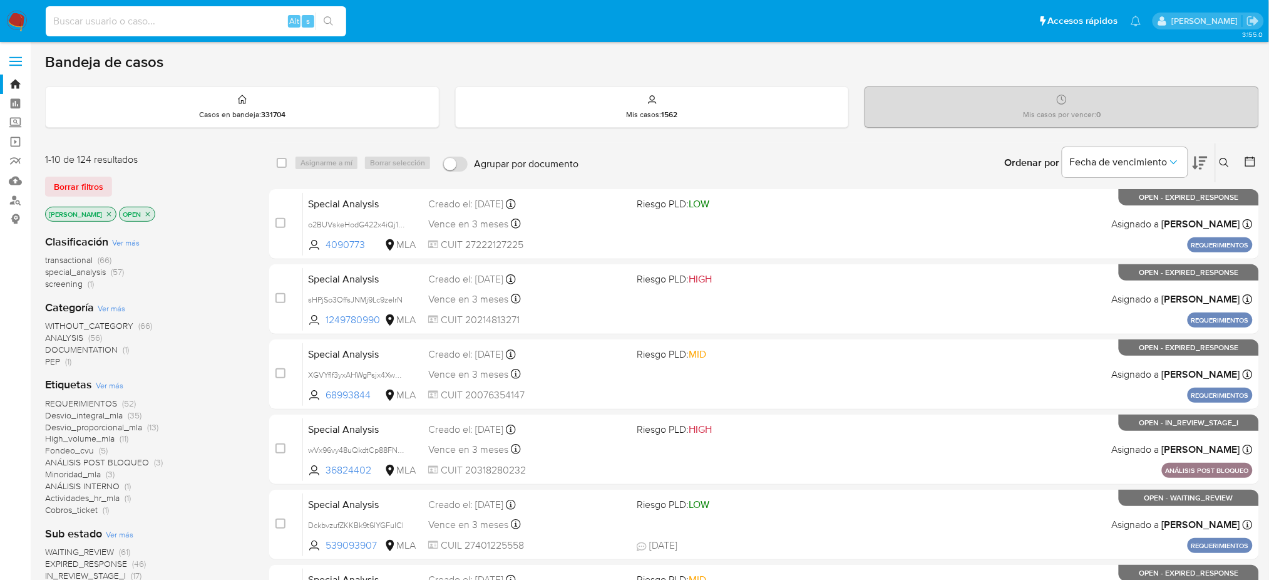
paste input "0yuoC9csZ6YdtgDsFVoWI37e"
type input "0yuoC9csZ6YdtgDsFVoWI37e"
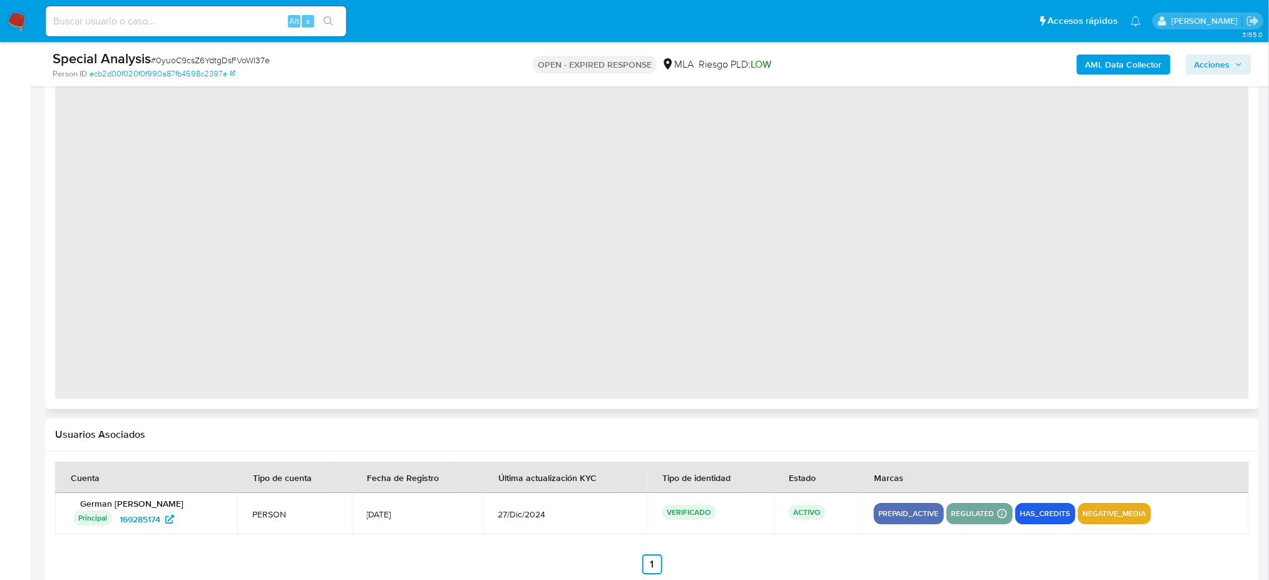
select select "10"
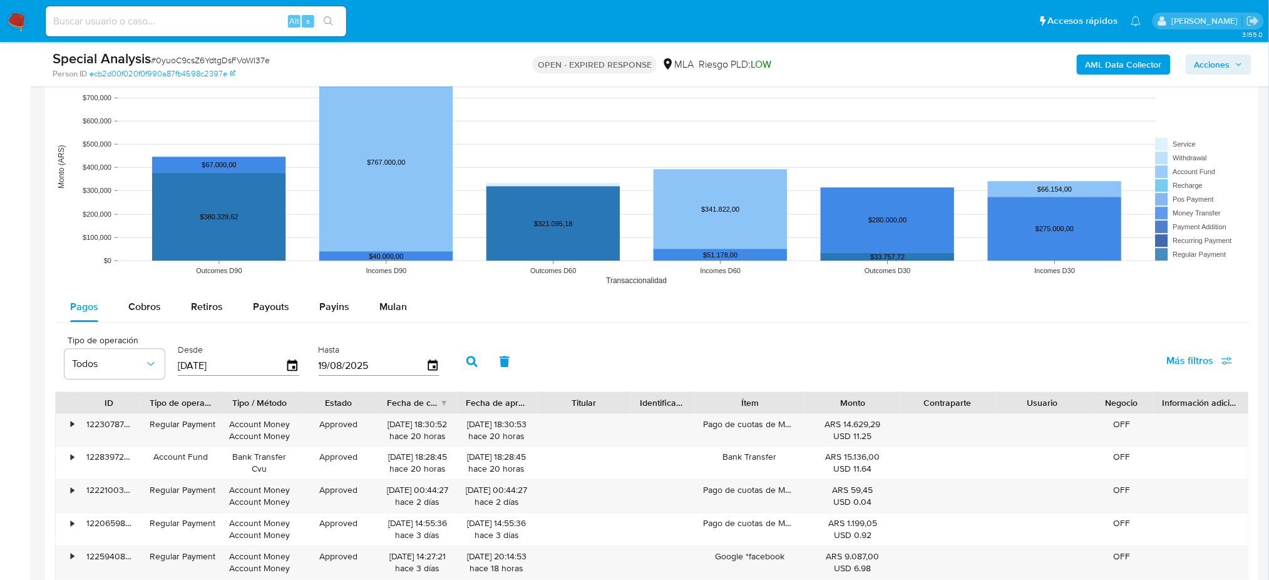
click at [384, 309] on span "Mulan" at bounding box center [393, 306] width 28 height 14
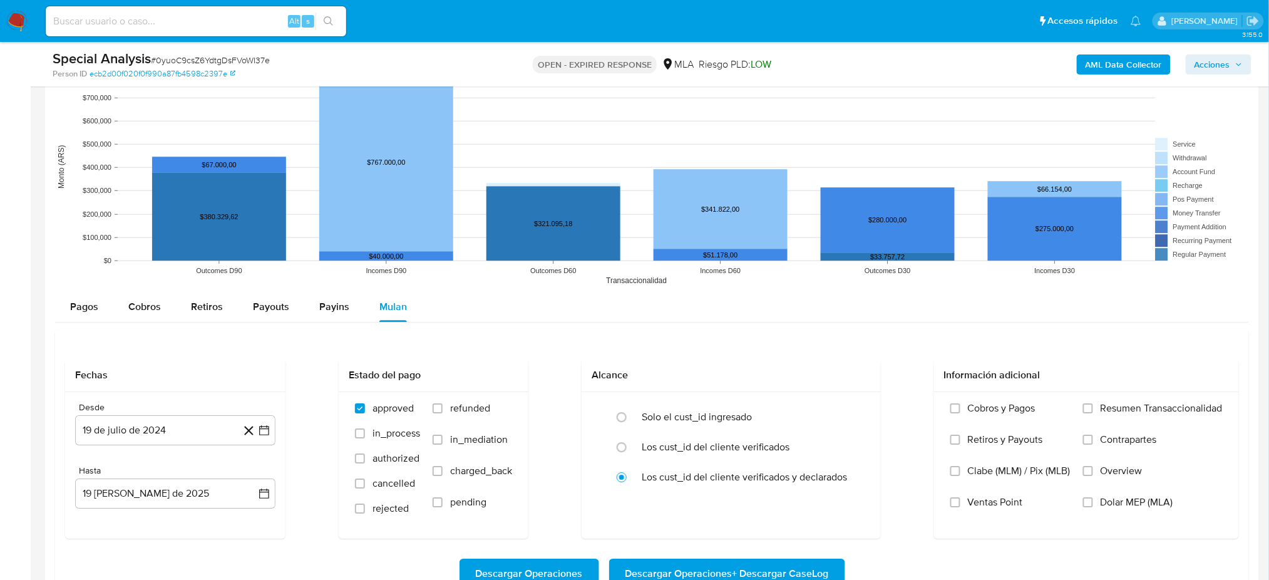
scroll to position [1326, 0]
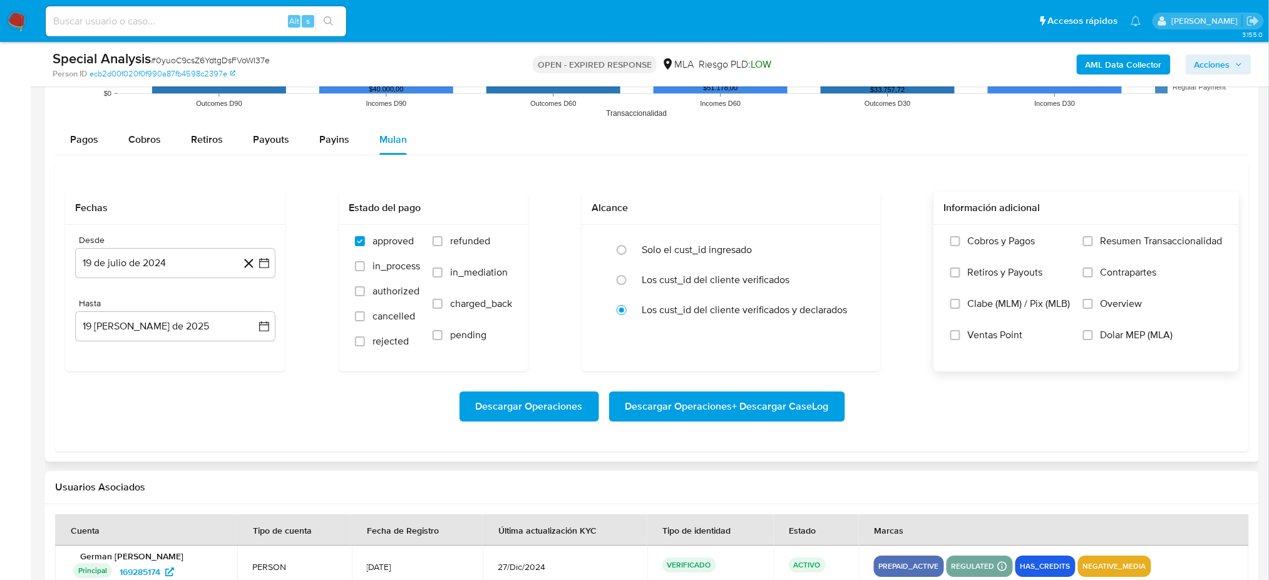
click at [1153, 335] on span "Dolar MEP (MLA)" at bounding box center [1137, 335] width 73 height 13
click at [1093, 335] on input "Dolar MEP (MLA)" at bounding box center [1088, 335] width 10 height 10
click at [145, 260] on button "19 de julio de 2024" at bounding box center [175, 263] width 200 height 30
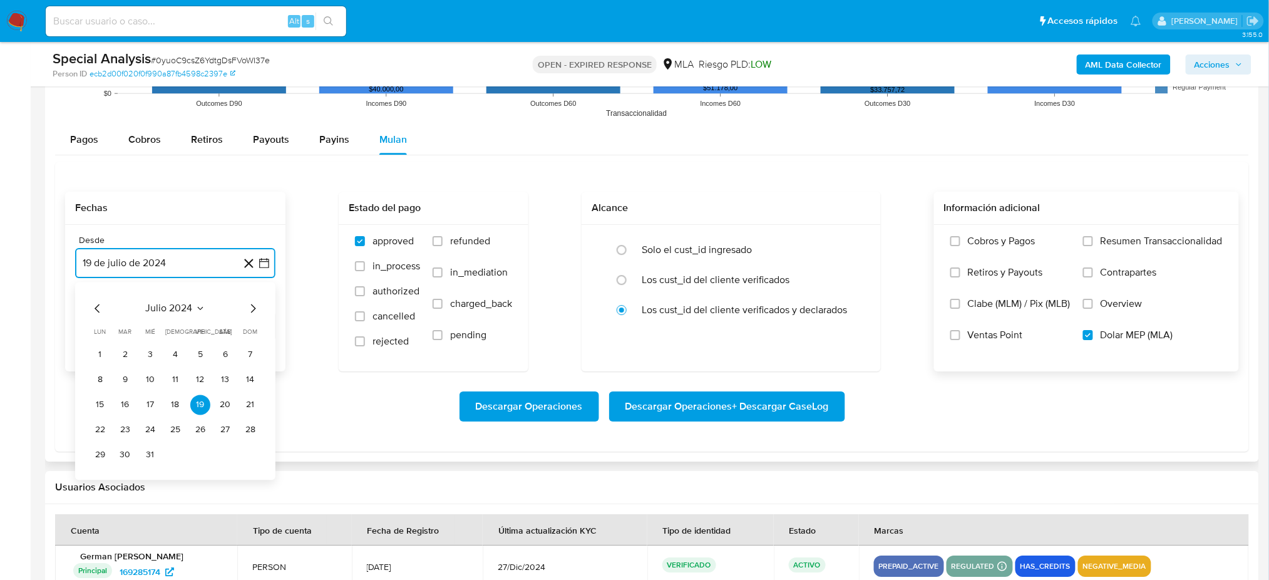
click at [254, 303] on icon "Mes siguiente" at bounding box center [252, 308] width 15 height 15
click at [174, 358] on button "1" at bounding box center [175, 354] width 20 height 20
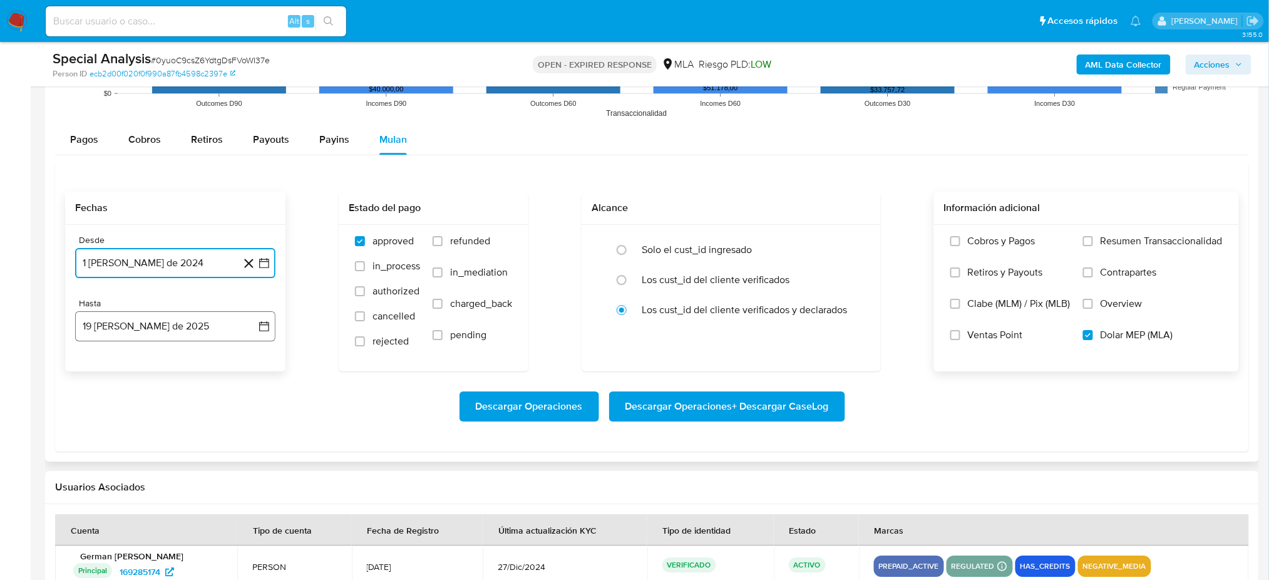
click at [157, 336] on button "[DATE]" at bounding box center [175, 326] width 200 height 30
click at [91, 369] on icon "Mes anterior" at bounding box center [97, 371] width 15 height 15
click at [181, 520] on button "31" at bounding box center [175, 518] width 20 height 20
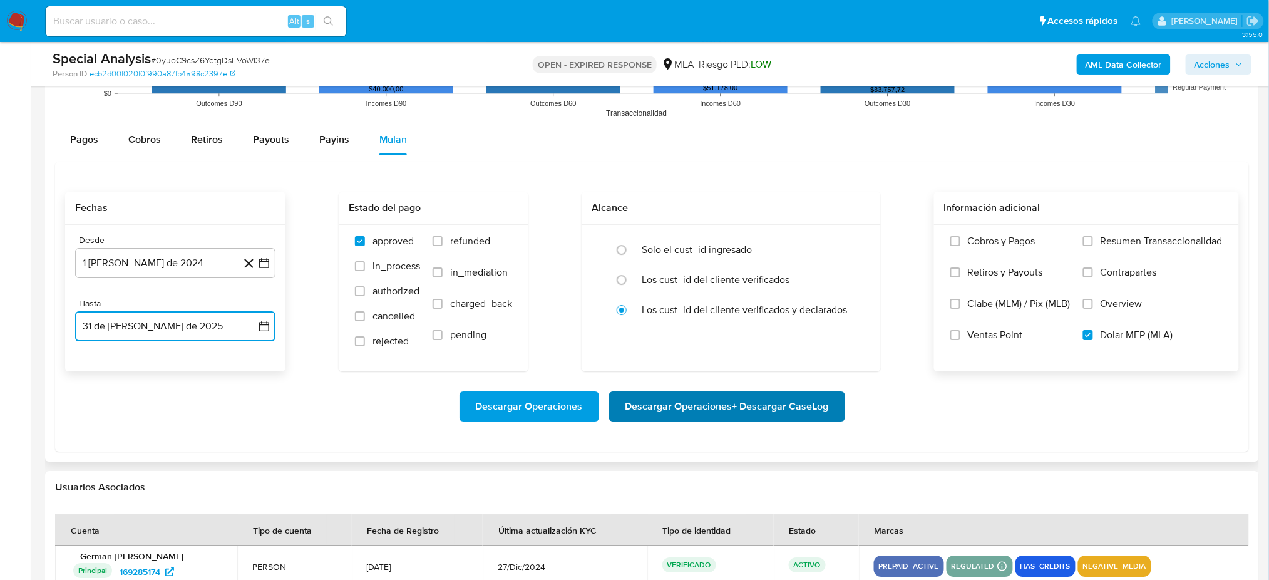
click at [775, 411] on span "Descargar Operaciones + Descargar CaseLog" at bounding box center [727, 407] width 203 height 28
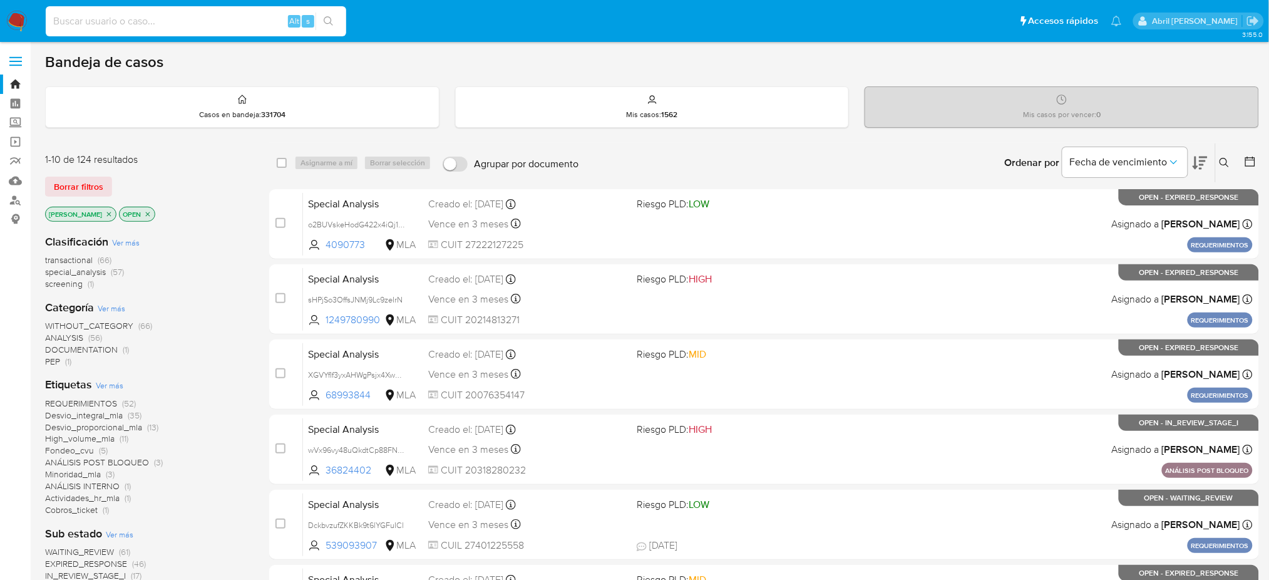
click at [257, 21] on input at bounding box center [196, 21] width 301 height 16
paste input "eEglwEv1RQaYTJIMlsqfKnia"
type input "eEglwEv1RQaYTJIMlsqfKnia"
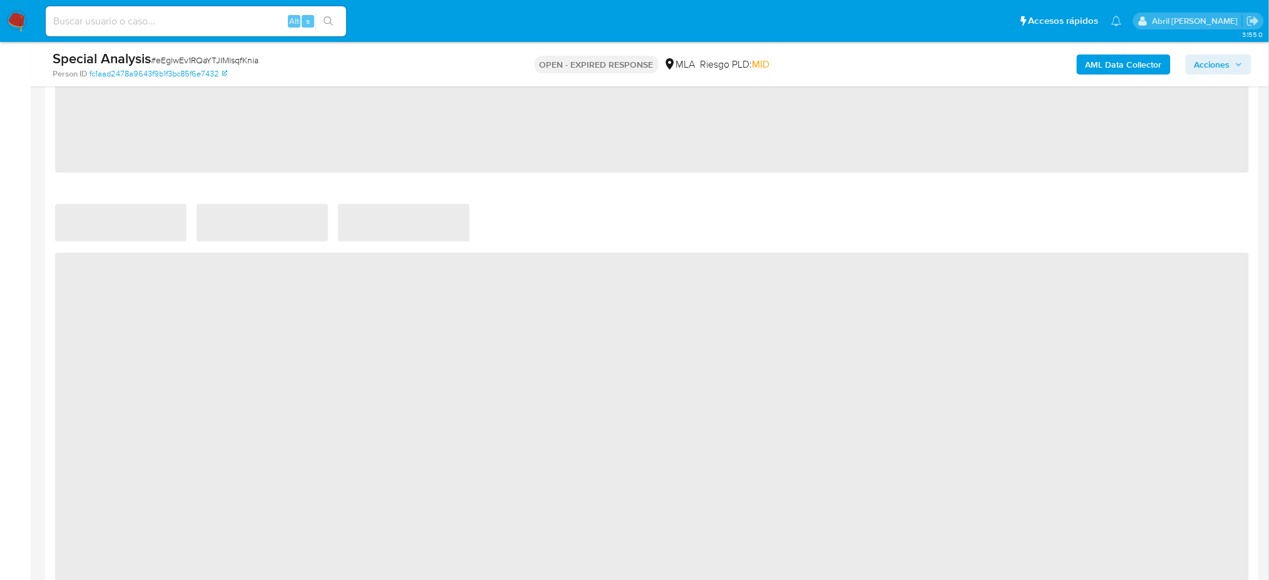
select select "10"
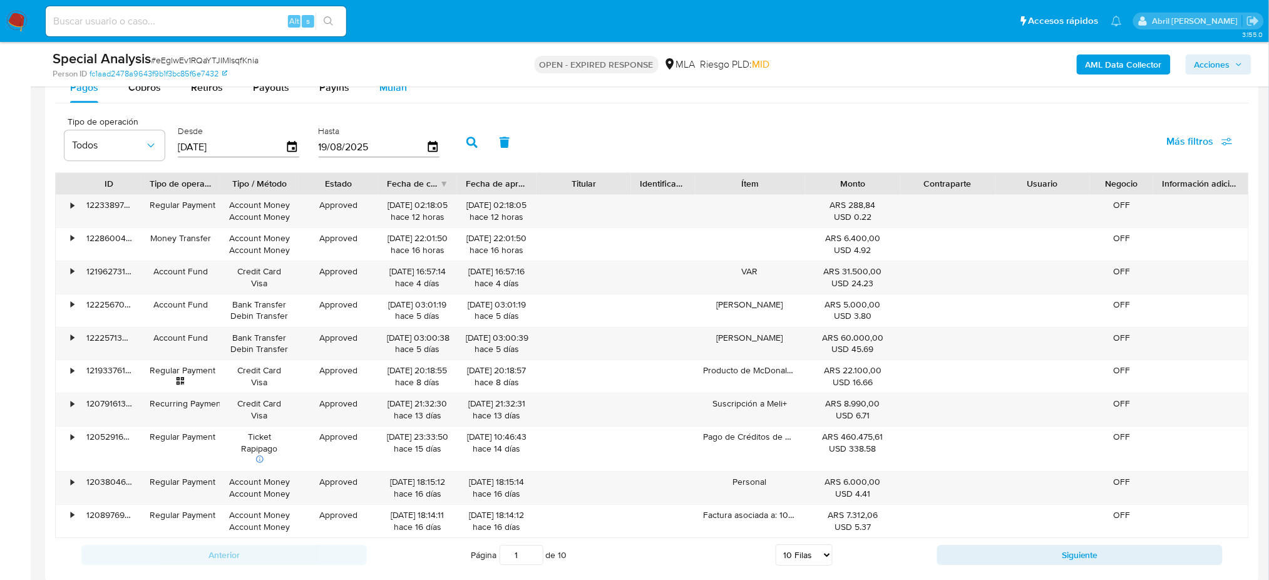
scroll to position [1252, 0]
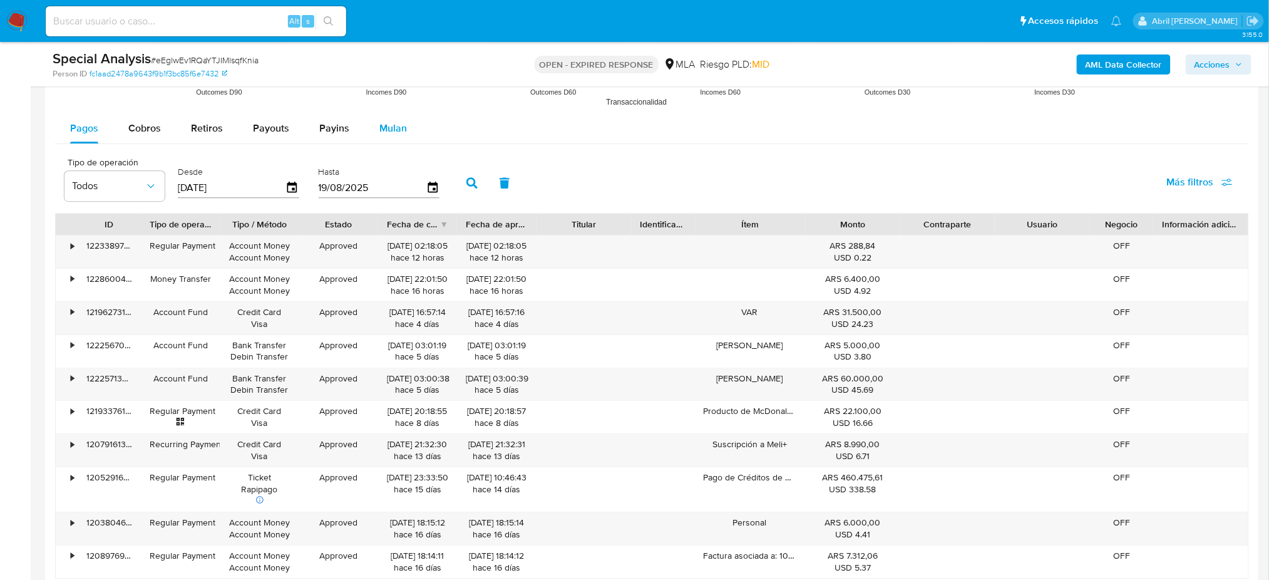
click at [395, 137] on div "Mulan" at bounding box center [393, 128] width 28 height 30
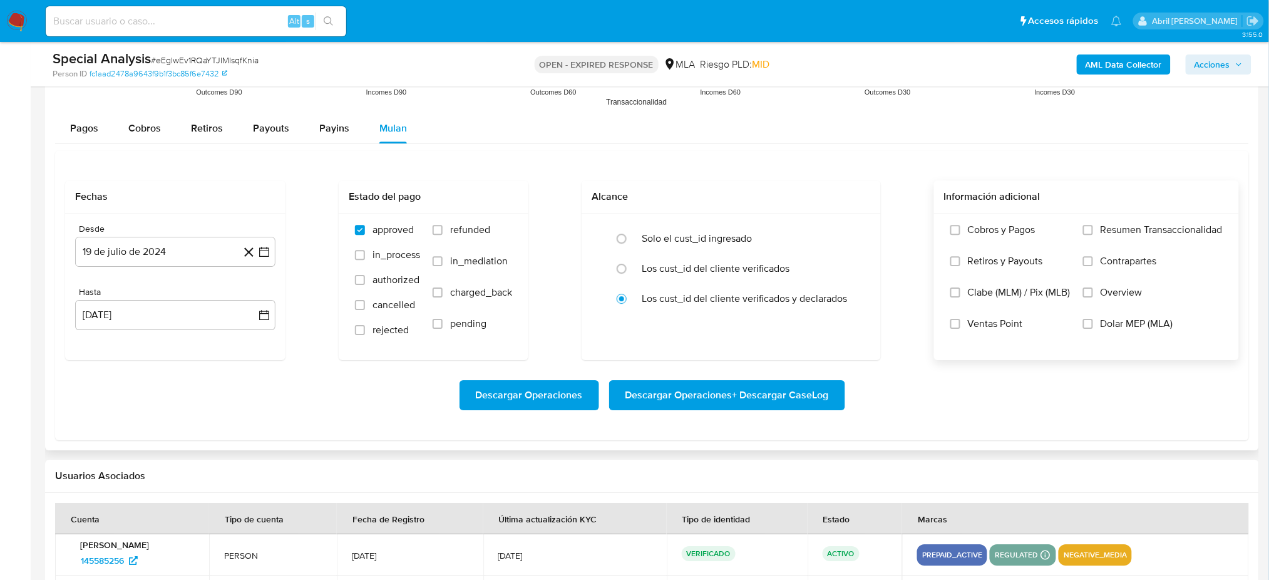
click at [1113, 319] on span "Dolar MEP (MLA)" at bounding box center [1137, 323] width 73 height 13
click at [1093, 319] on input "Dolar MEP (MLA)" at bounding box center [1088, 324] width 10 height 10
click at [143, 251] on button "19 de julio de 2024" at bounding box center [175, 252] width 200 height 30
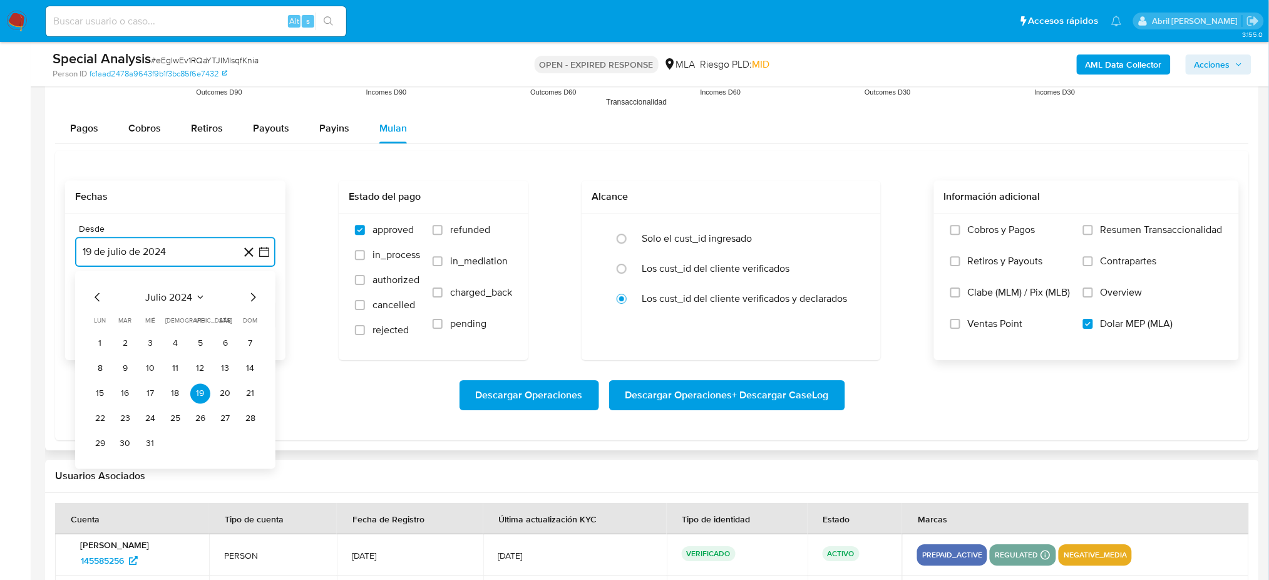
click at [254, 301] on icon "Mes siguiente" at bounding box center [252, 296] width 15 height 15
click at [173, 341] on button "1" at bounding box center [175, 343] width 20 height 20
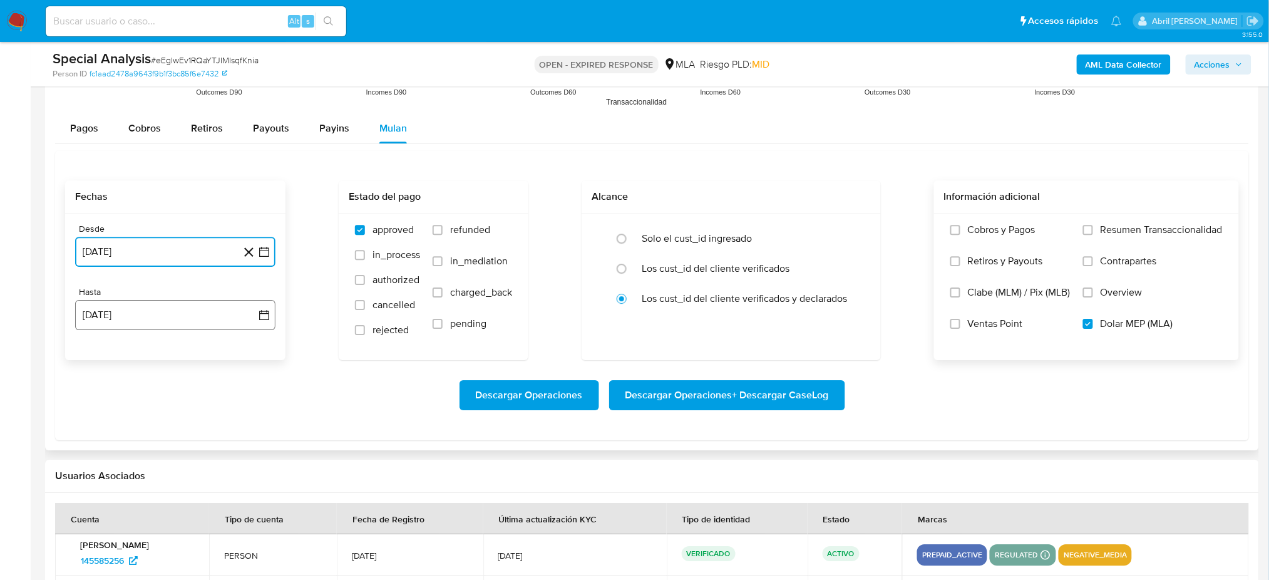
click at [157, 327] on button "[DATE]" at bounding box center [175, 315] width 200 height 30
click at [90, 363] on icon "Mes anterior" at bounding box center [97, 360] width 15 height 15
click at [175, 499] on button "31" at bounding box center [175, 507] width 20 height 20
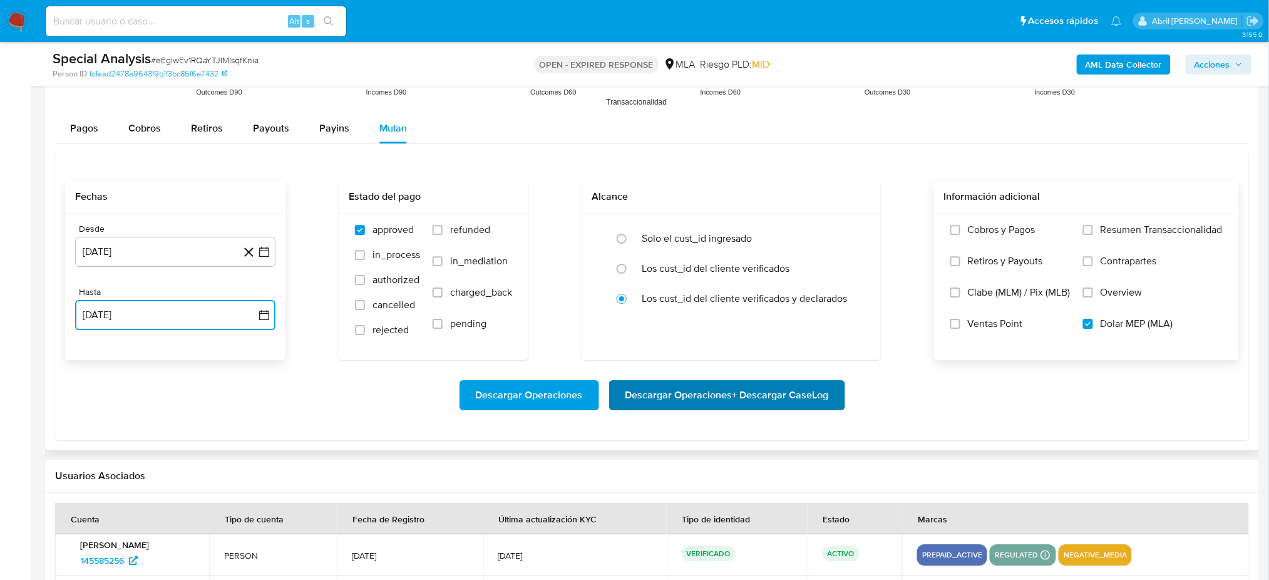
click at [773, 389] on span "Descargar Operaciones + Descargar CaseLog" at bounding box center [727, 395] width 203 height 28
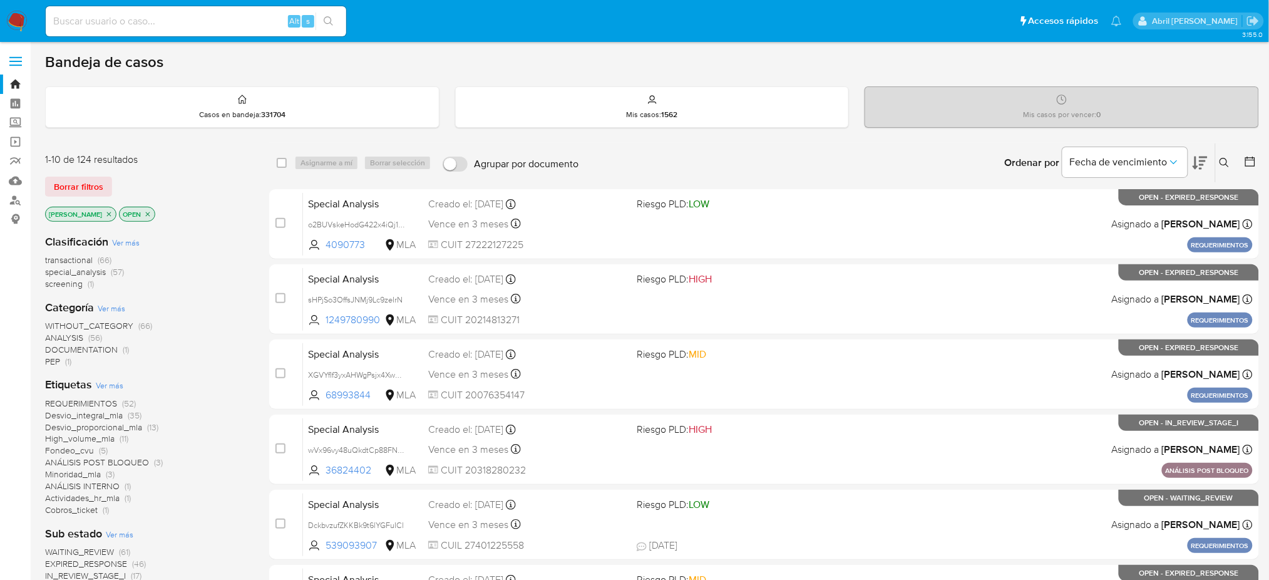
click at [245, 29] on div "Alt s" at bounding box center [196, 21] width 301 height 30
click at [239, 24] on input at bounding box center [196, 21] width 301 height 16
paste input "xfMWnk3qJ6tZN2FxL8JD8YB6"
type input "xfMWnk3qJ6tZN2FxL8JD8YB6"
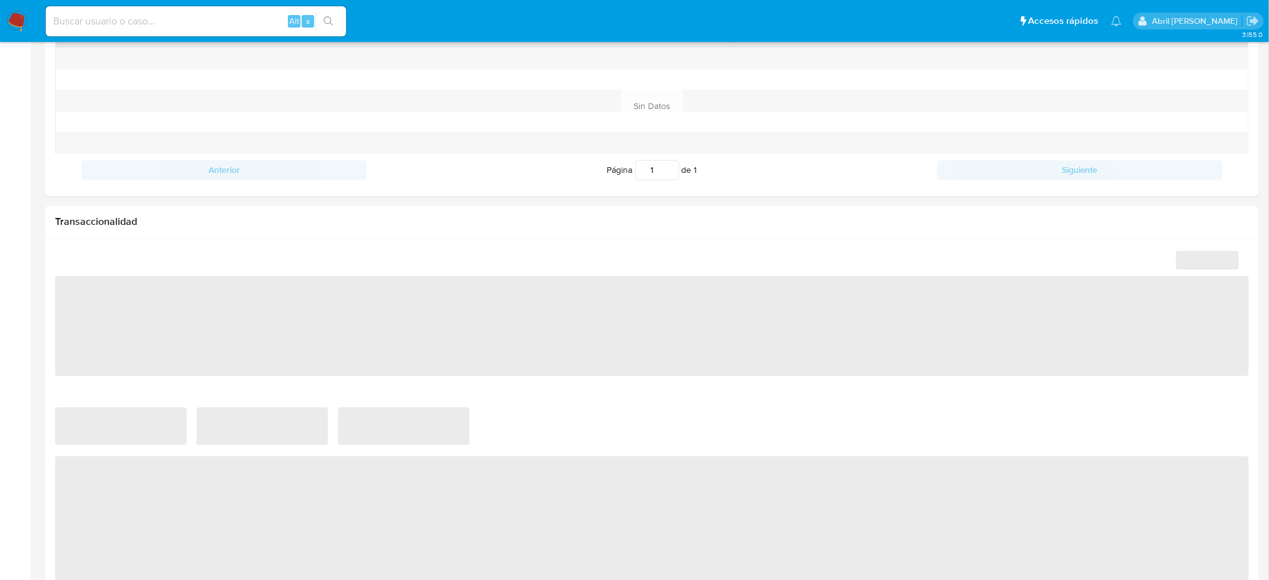
select select "10"
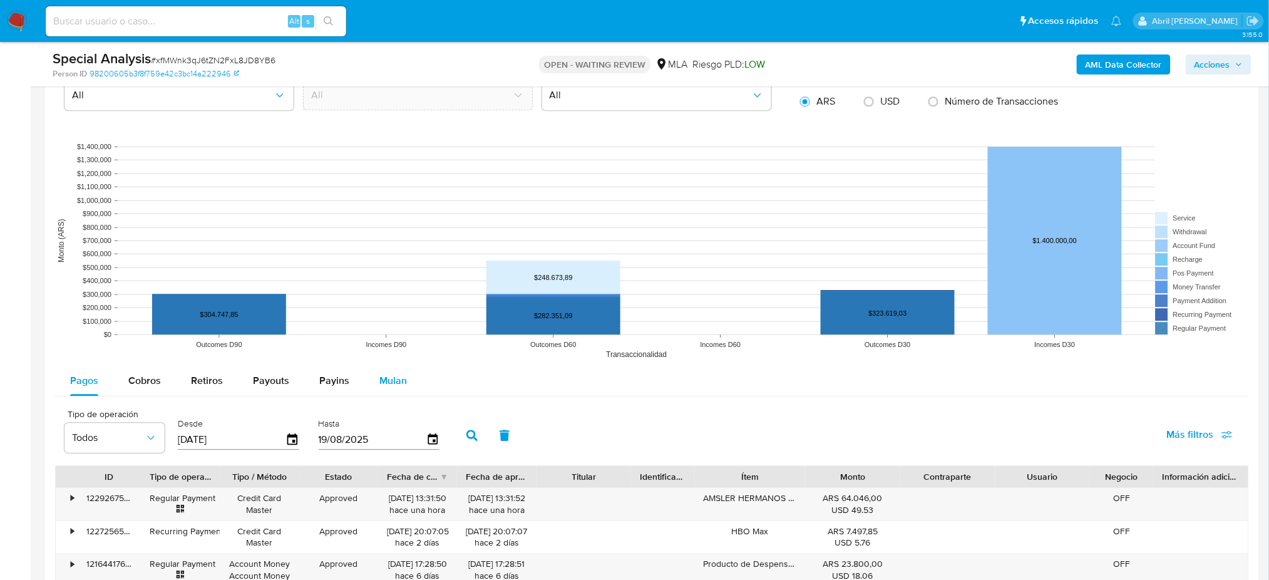
click at [384, 389] on div "Mulan" at bounding box center [393, 381] width 28 height 30
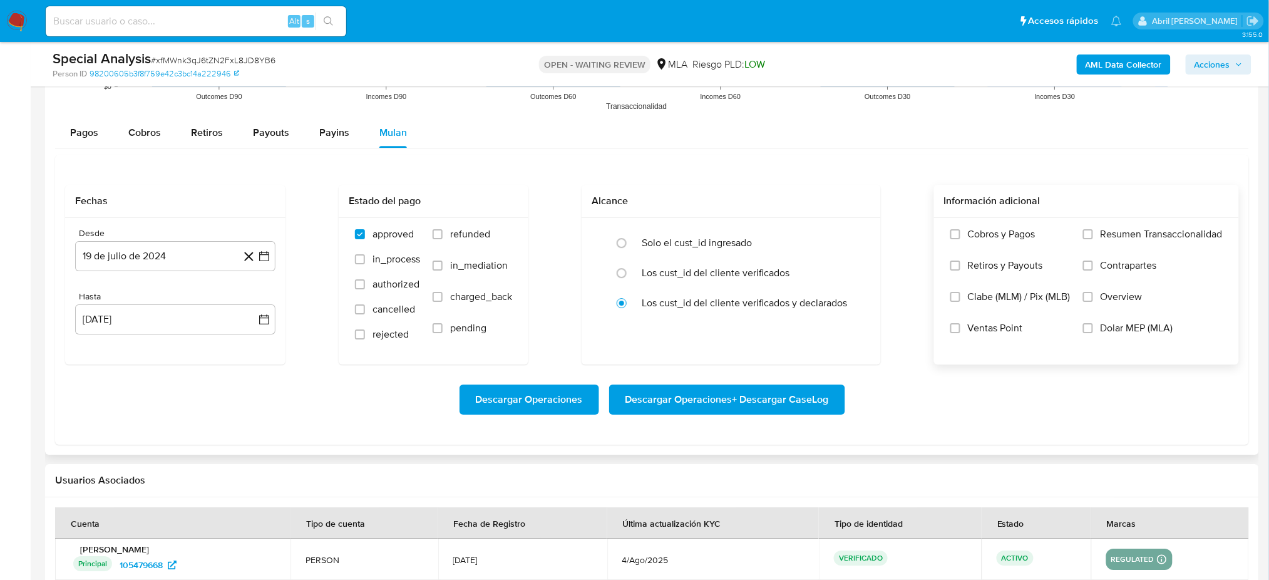
scroll to position [1336, 0]
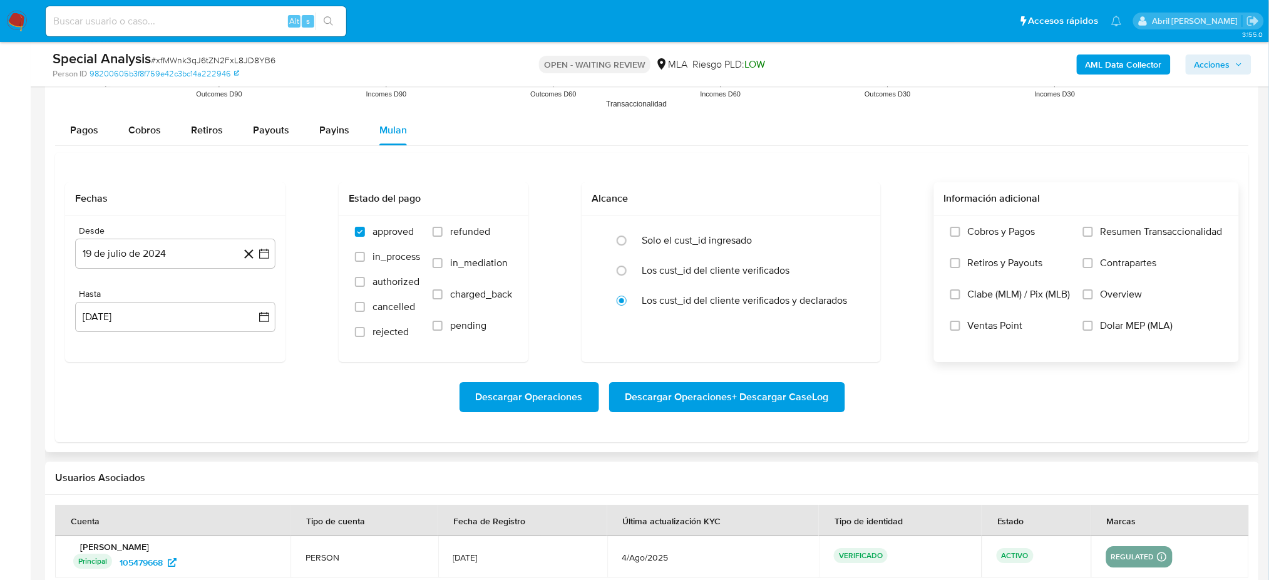
click at [1147, 329] on span "Dolar MEP (MLA)" at bounding box center [1137, 325] width 73 height 13
click at [1093, 329] on input "Dolar MEP (MLA)" at bounding box center [1088, 326] width 10 height 10
click at [182, 253] on button "19 de julio de 2024" at bounding box center [175, 254] width 200 height 30
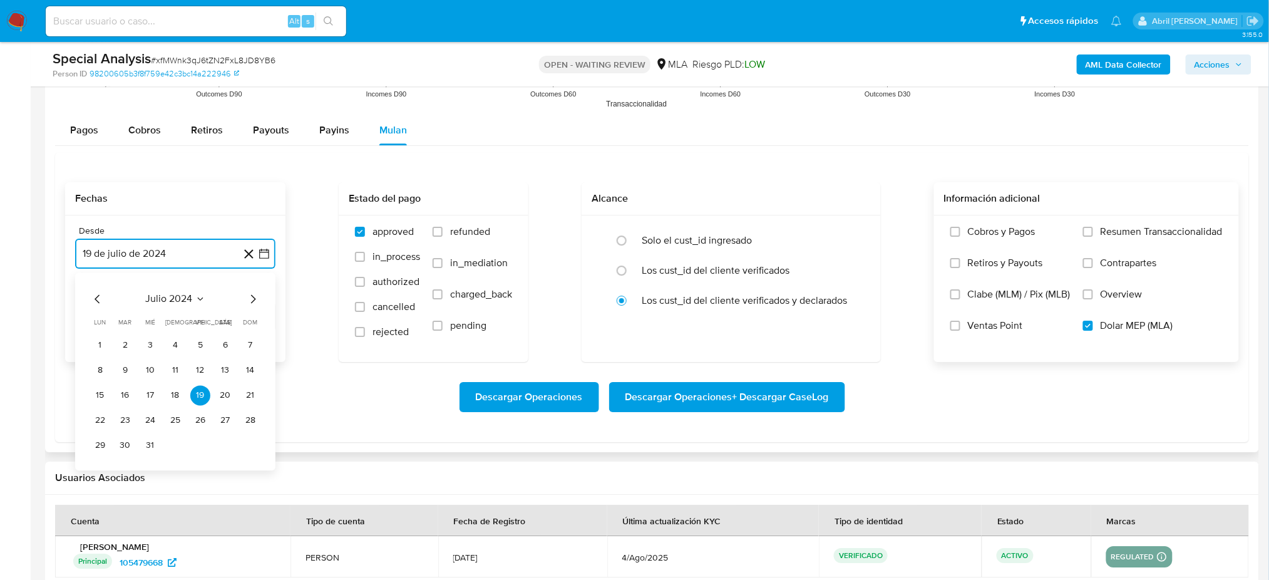
click at [248, 303] on icon "Mes siguiente" at bounding box center [252, 298] width 15 height 15
click at [169, 341] on button "1" at bounding box center [175, 345] width 20 height 20
click at [148, 321] on button "[DATE]" at bounding box center [175, 317] width 200 height 30
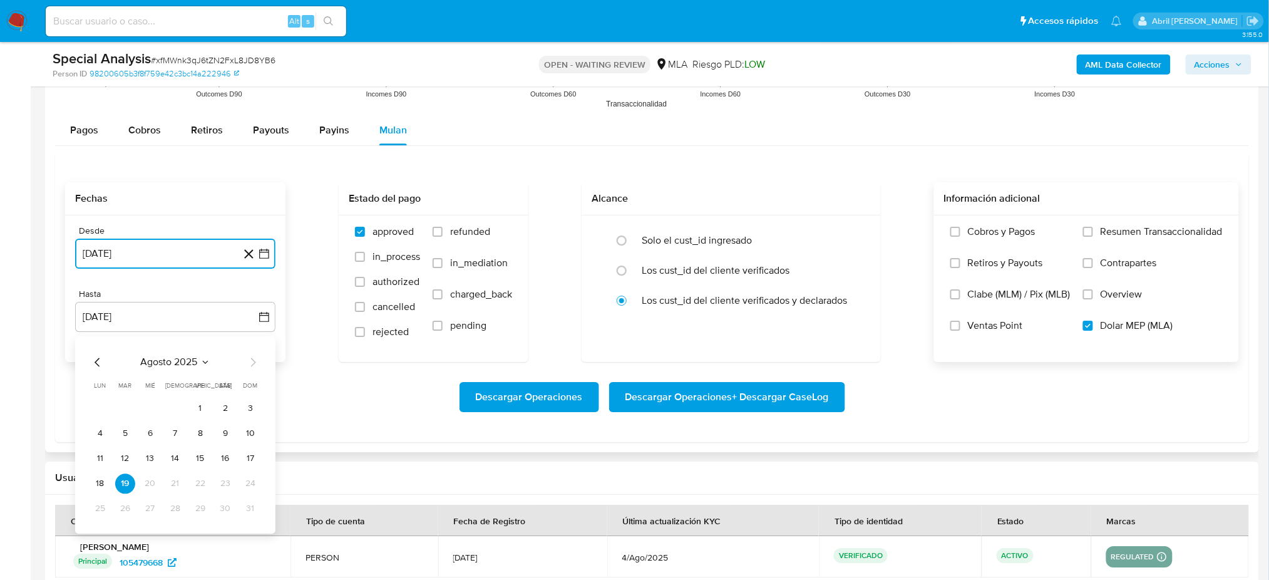
click at [98, 365] on icon "Mes anterior" at bounding box center [97, 362] width 5 height 9
drag, startPoint x: 177, startPoint y: 510, endPoint x: 211, endPoint y: 505, distance: 34.2
click at [178, 510] on button "31" at bounding box center [175, 508] width 20 height 20
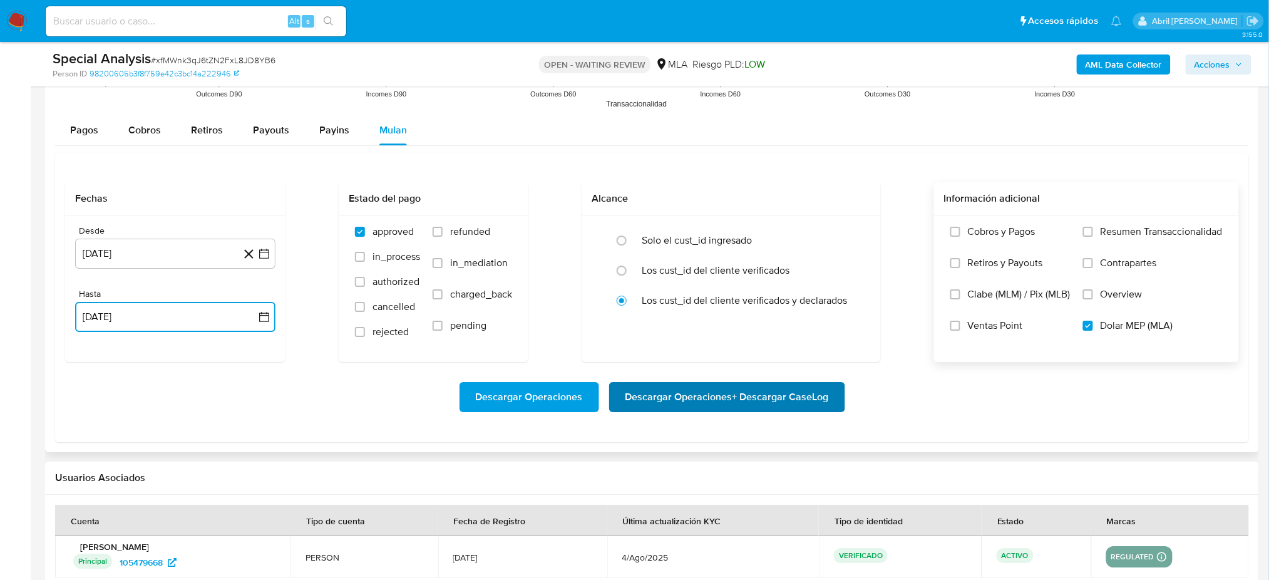
click at [823, 399] on span "Descargar Operaciones + Descargar CaseLog" at bounding box center [727, 397] width 203 height 28
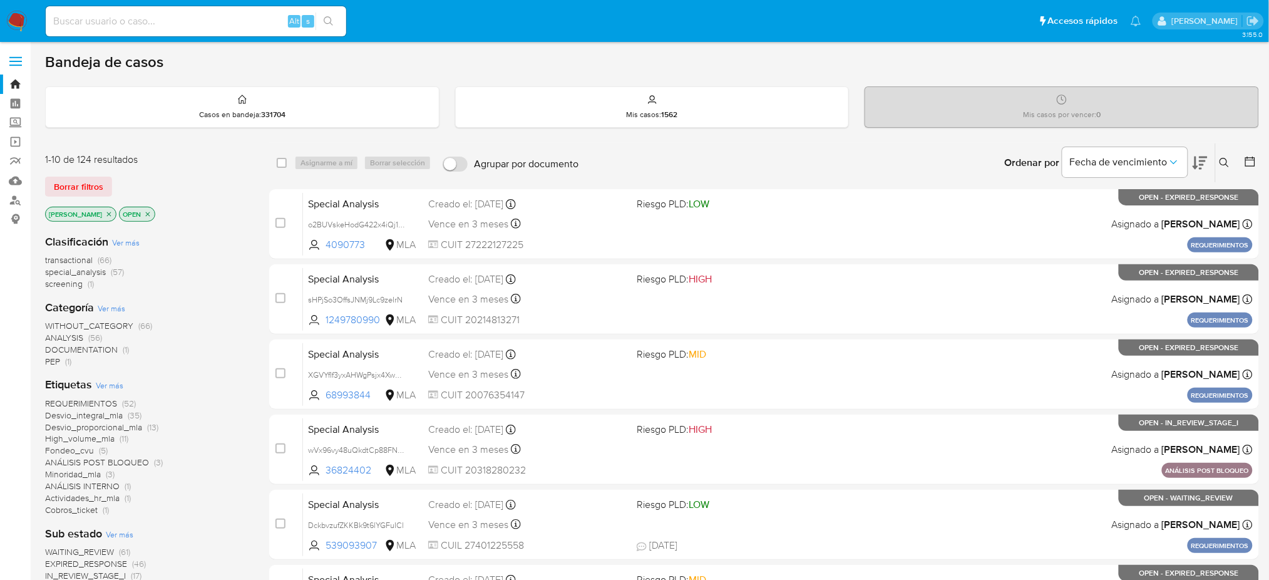
click at [218, 19] on input at bounding box center [196, 21] width 301 height 16
paste input "McsVSa2FUDHYl44SqZShFFGT"
type input "McsVSa2FUDHYl44SqZShFFGT"
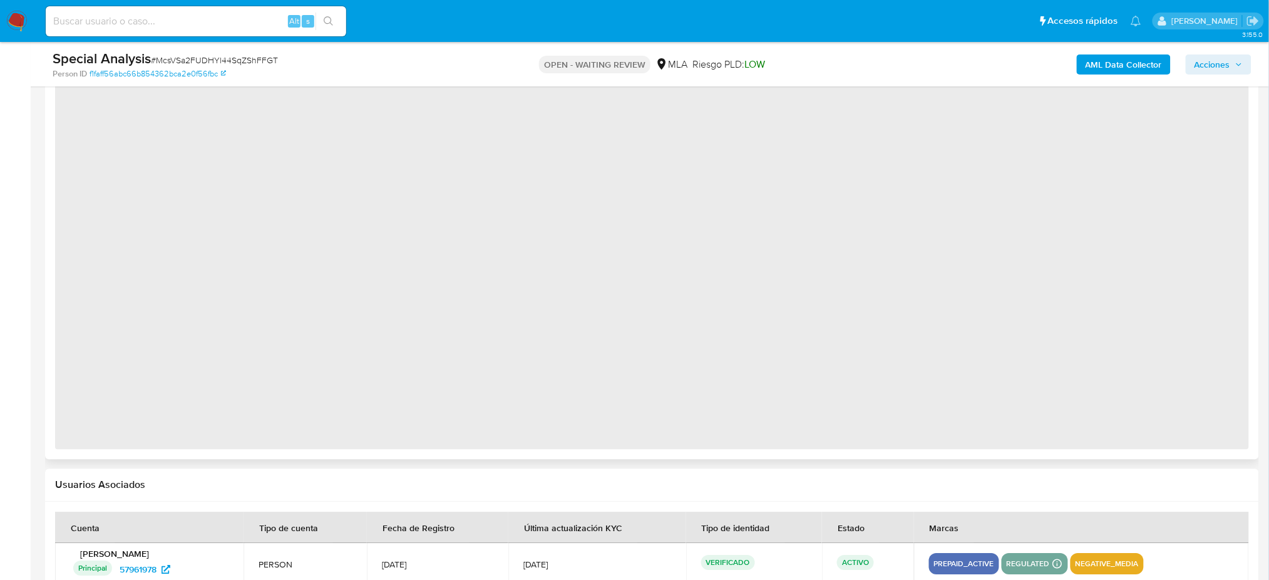
select select "10"
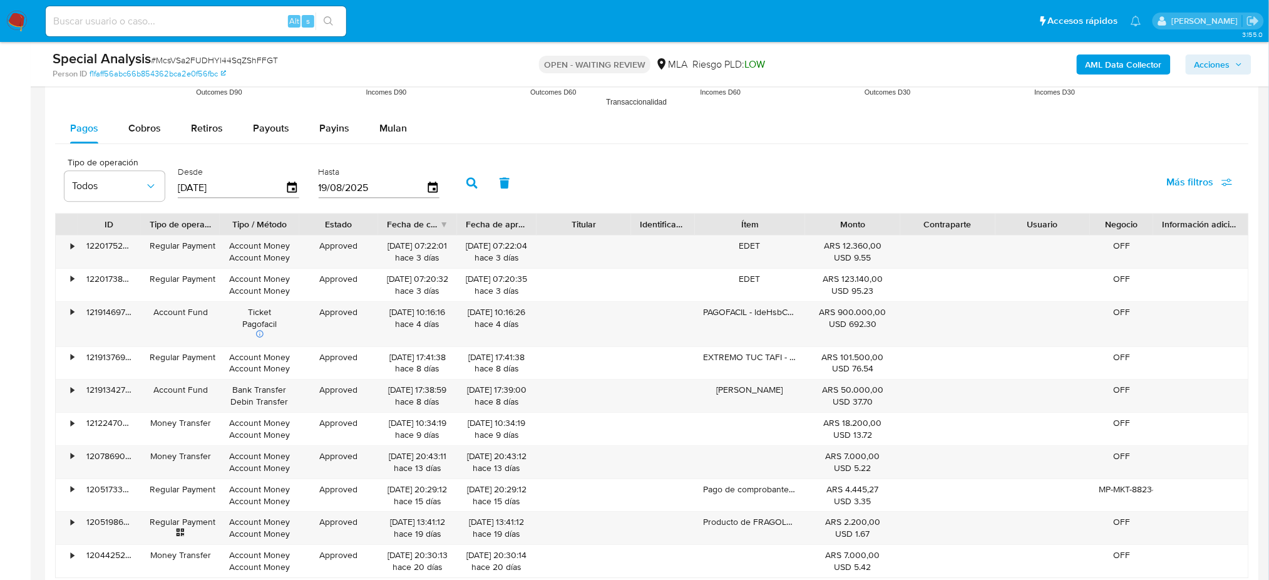
scroll to position [1085, 0]
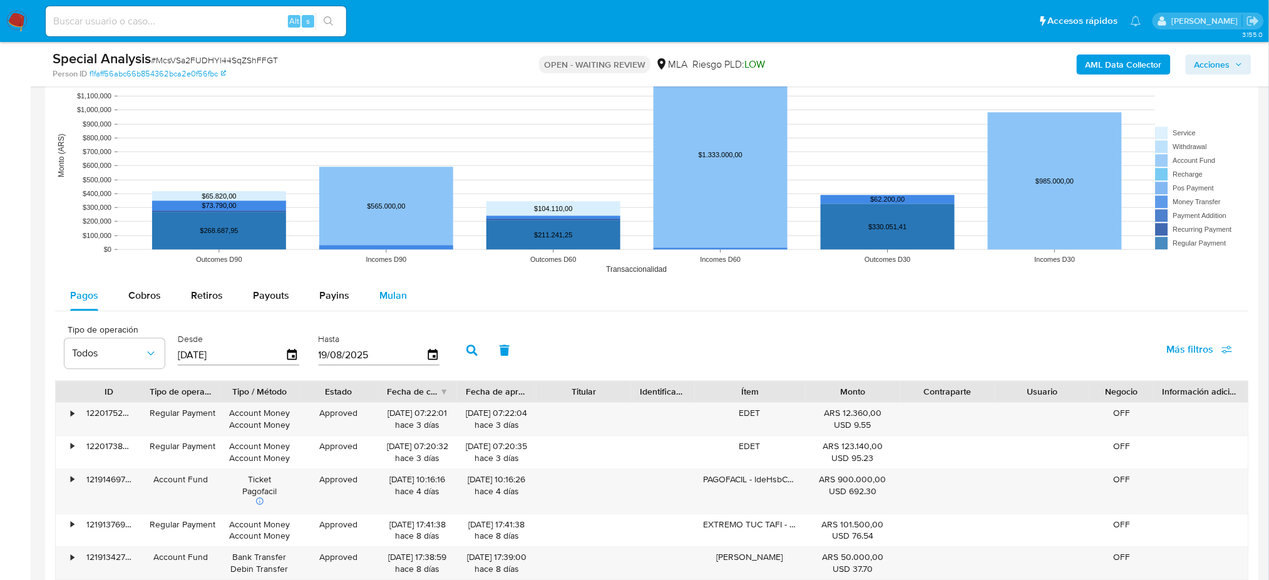
click at [379, 294] on span "Mulan" at bounding box center [393, 295] width 28 height 14
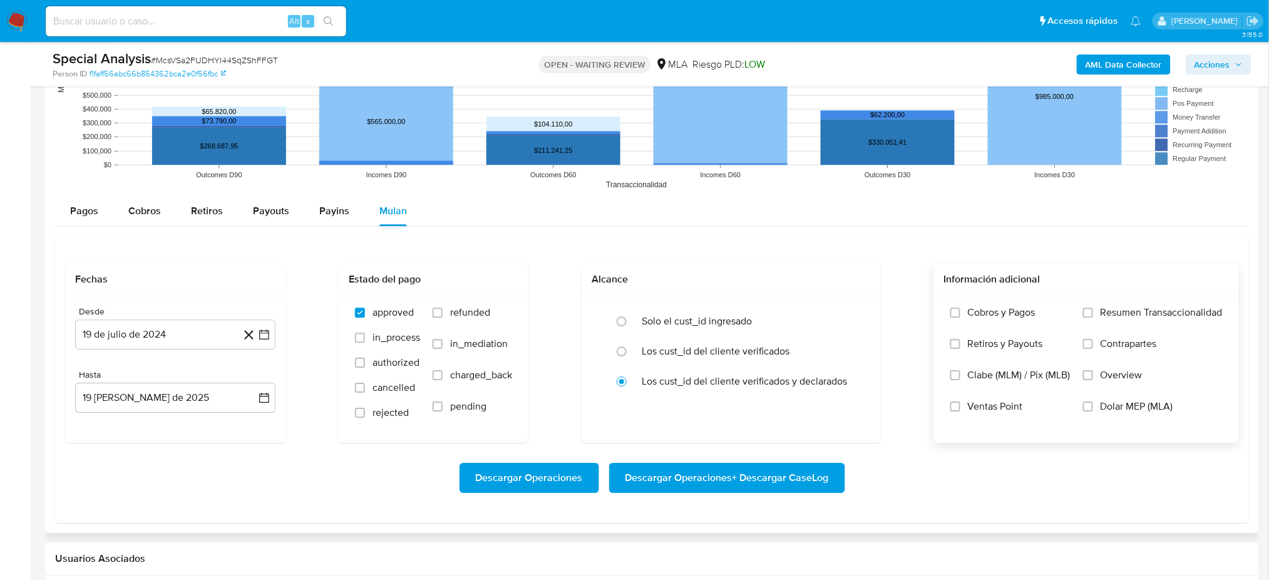
scroll to position [1252, 0]
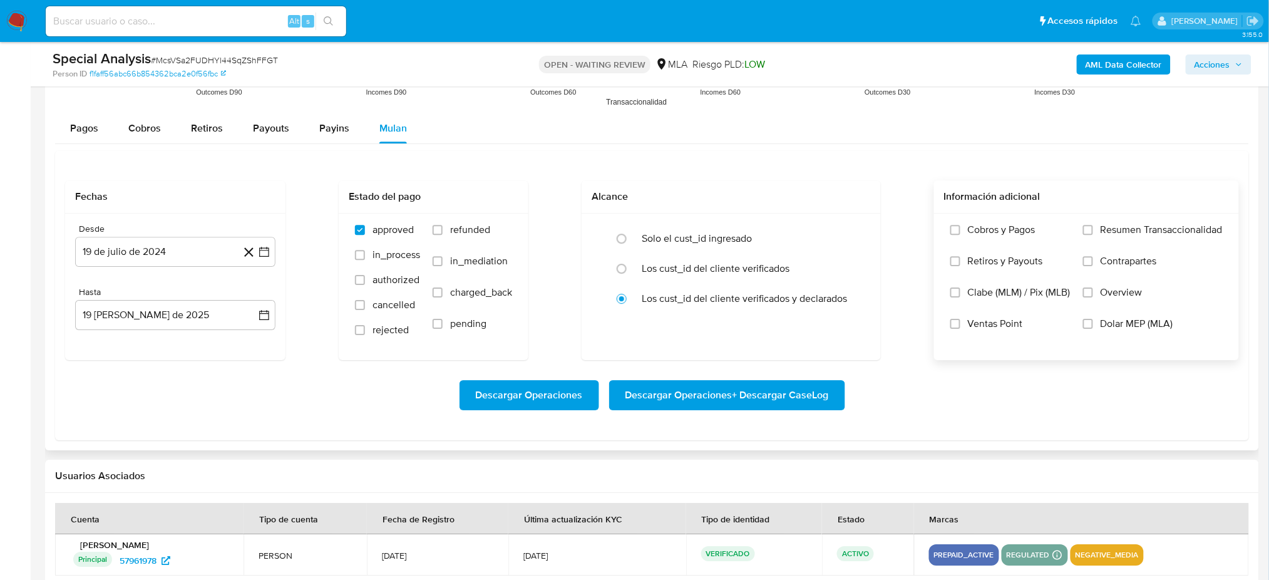
drag, startPoint x: 1133, startPoint y: 324, endPoint x: 615, endPoint y: 347, distance: 517.7
click at [1132, 324] on span "Dolar MEP (MLA)" at bounding box center [1137, 323] width 73 height 13
click at [1093, 324] on input "Dolar MEP (MLA)" at bounding box center [1088, 324] width 10 height 10
click at [160, 260] on button "19 de julio de 2024" at bounding box center [175, 252] width 200 height 30
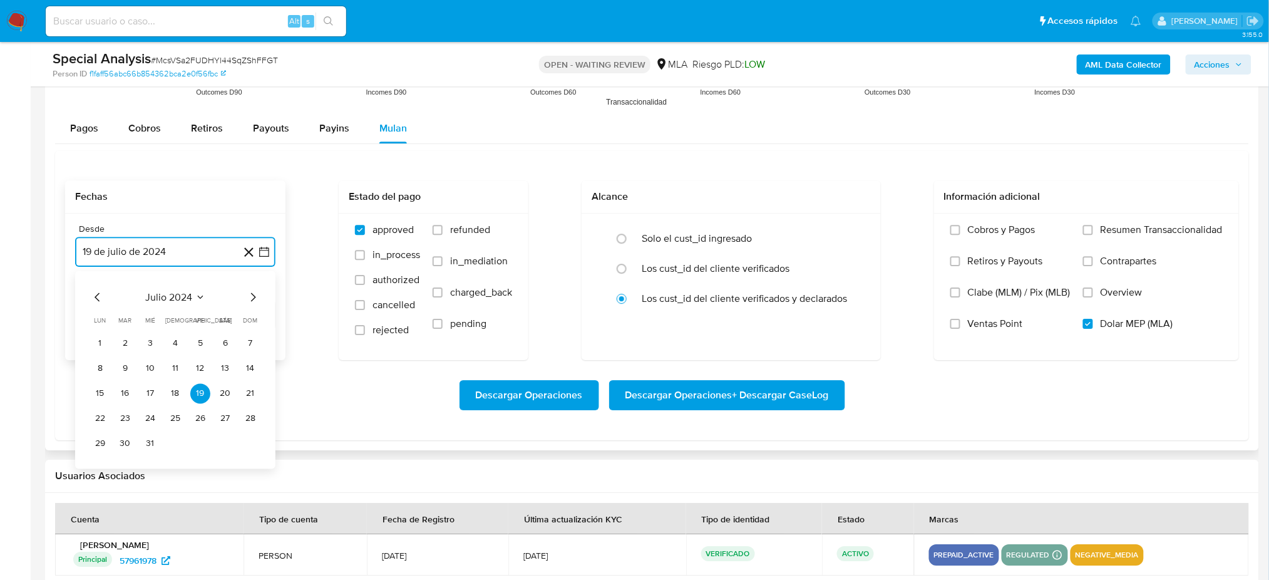
click at [251, 301] on icon "Mes siguiente" at bounding box center [253, 296] width 5 height 9
click at [174, 347] on button "1" at bounding box center [175, 343] width 20 height 20
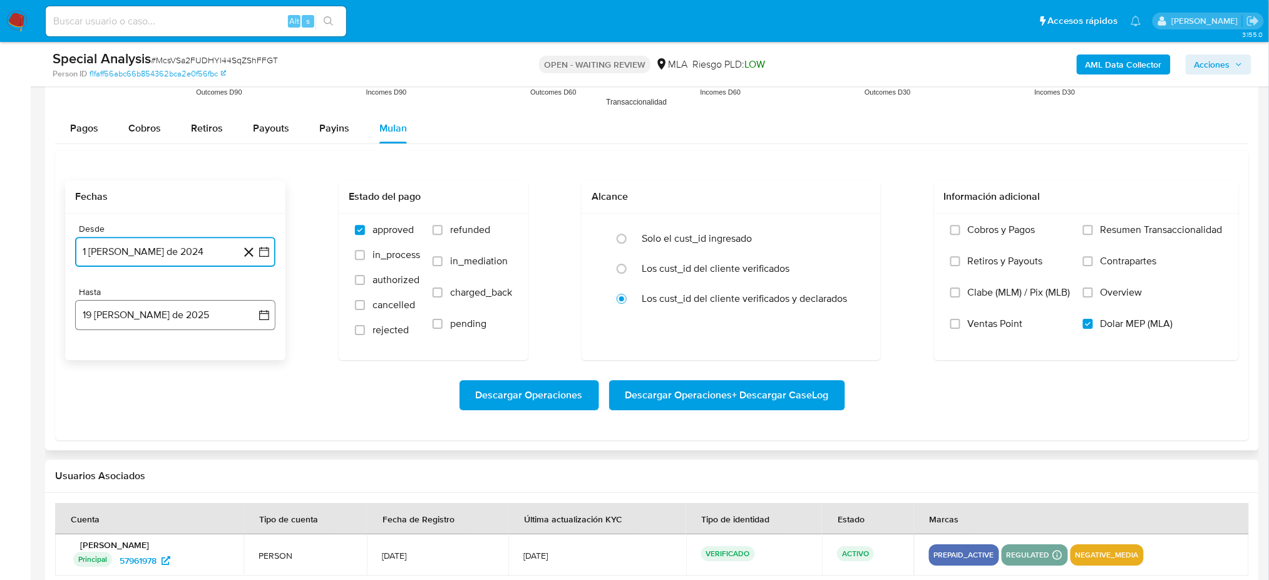
click at [158, 323] on button "19 de agosto de 2025" at bounding box center [175, 315] width 200 height 30
click at [96, 358] on icon "Mes anterior" at bounding box center [97, 360] width 15 height 15
click at [173, 500] on button "31" at bounding box center [175, 507] width 20 height 20
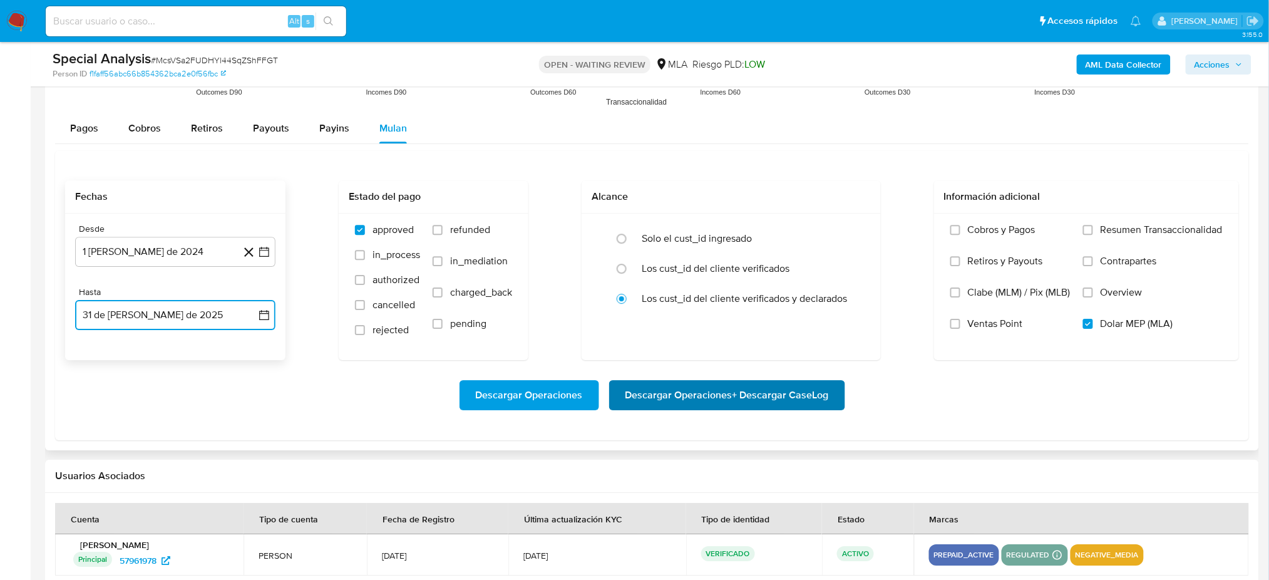
click at [750, 406] on span "Descargar Operaciones + Descargar CaseLog" at bounding box center [727, 395] width 203 height 28
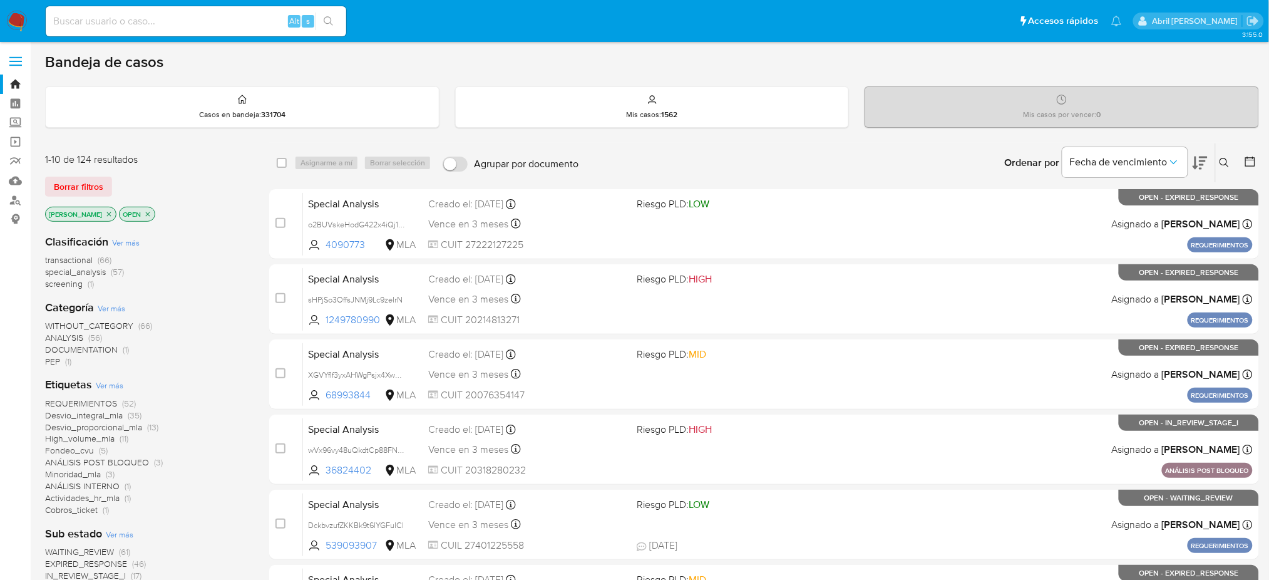
click at [184, 20] on input at bounding box center [196, 21] width 301 height 16
paste input "6BIjwoBKLrdEjWIcCEawanhv"
type input "6BIjwoBKLrdEjWIcCEawanhv"
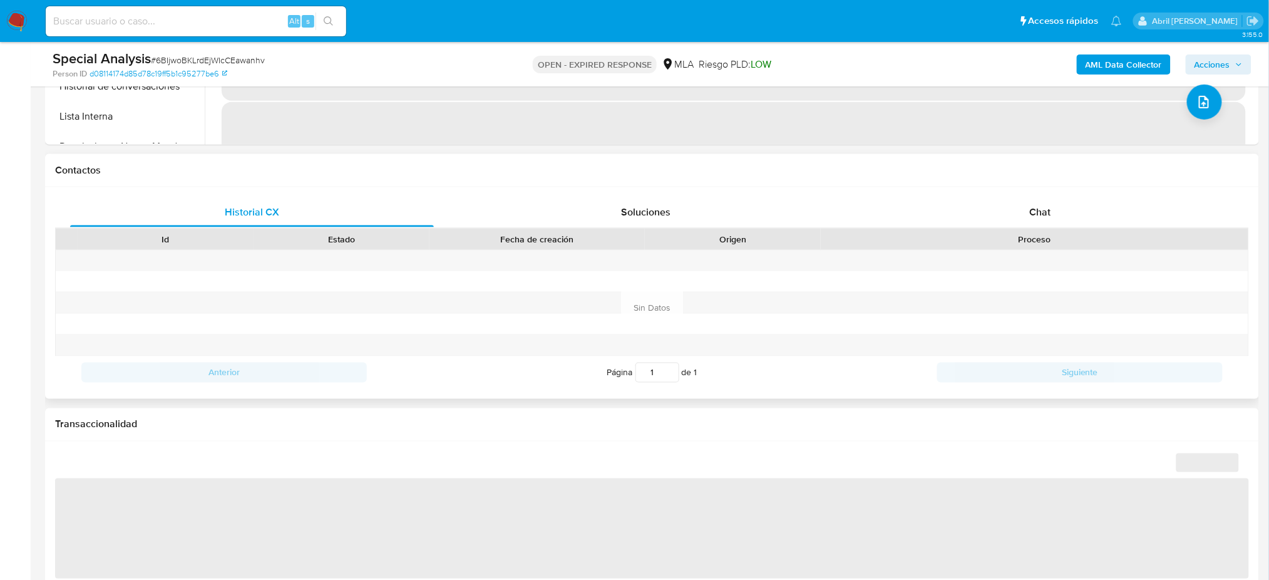
select select "10"
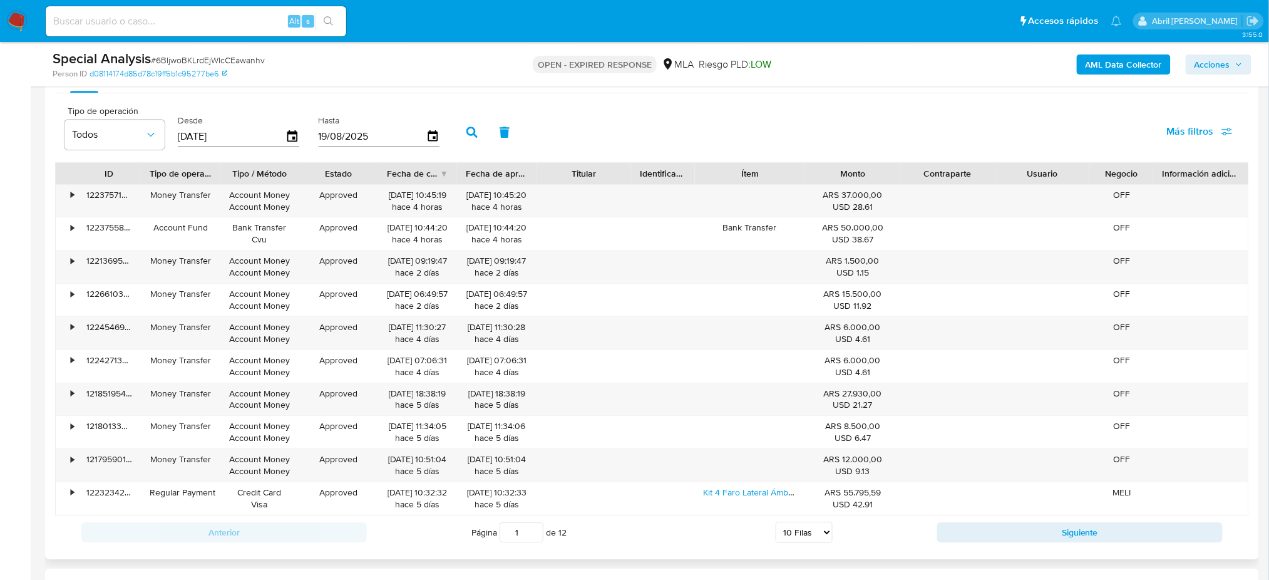
scroll to position [1336, 0]
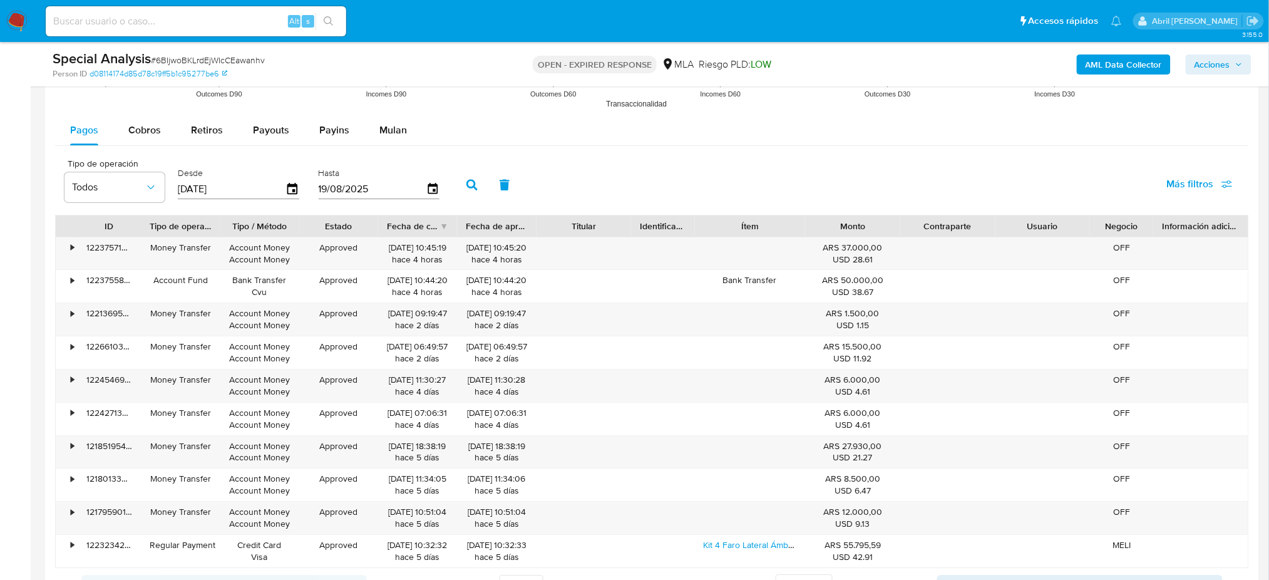
drag, startPoint x: 404, startPoint y: 135, endPoint x: 435, endPoint y: 148, distance: 32.8
click at [403, 135] on button "Mulan" at bounding box center [393, 130] width 58 height 30
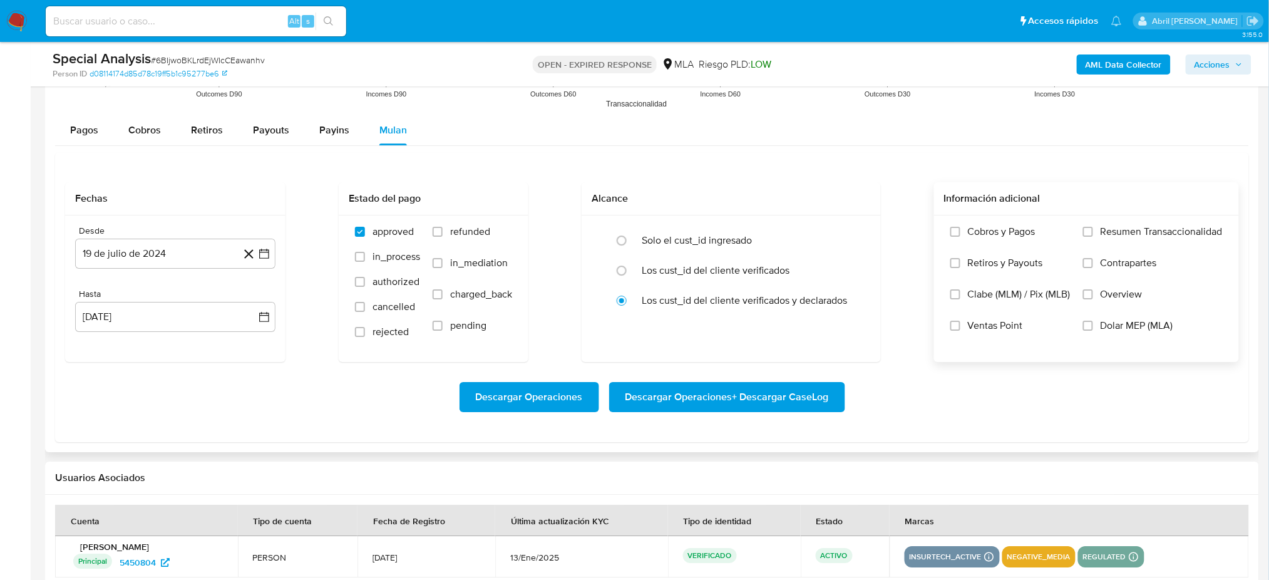
click at [1096, 324] on label "Dolar MEP (MLA)" at bounding box center [1153, 334] width 140 height 31
click at [1093, 324] on input "Dolar MEP (MLA)" at bounding box center [1088, 326] width 10 height 10
click at [145, 245] on button "19 de julio de 2024" at bounding box center [175, 254] width 200 height 30
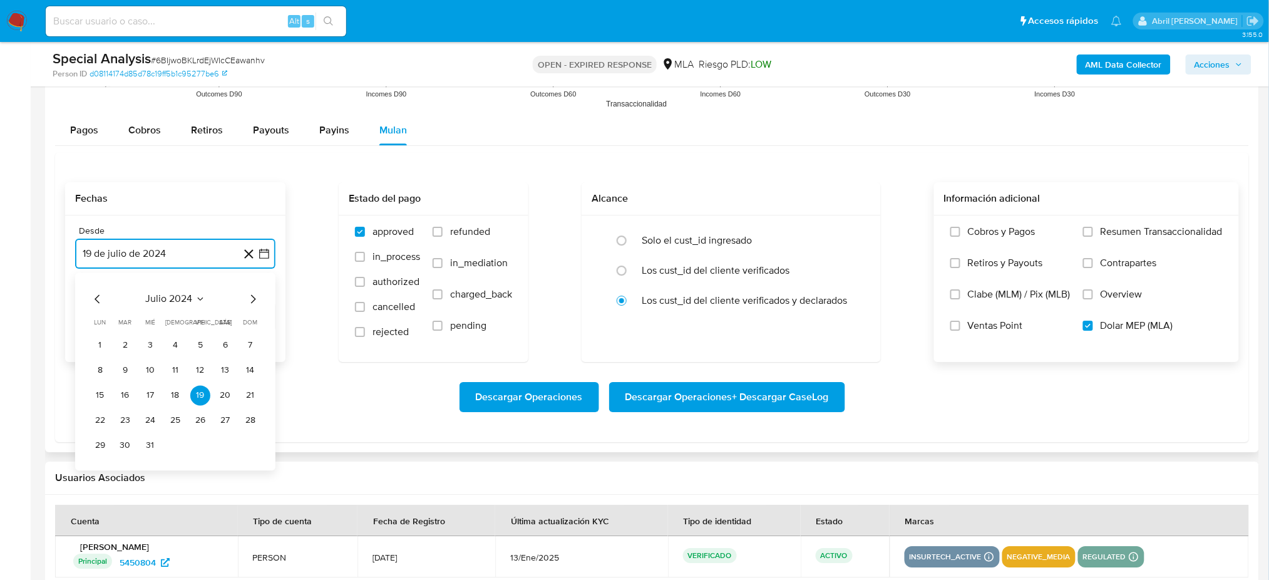
click at [255, 294] on icon "Mes siguiente" at bounding box center [252, 298] width 15 height 15
click at [177, 340] on button "1" at bounding box center [175, 345] width 20 height 20
click at [152, 323] on button "19 de agosto de 2025" at bounding box center [175, 317] width 200 height 30
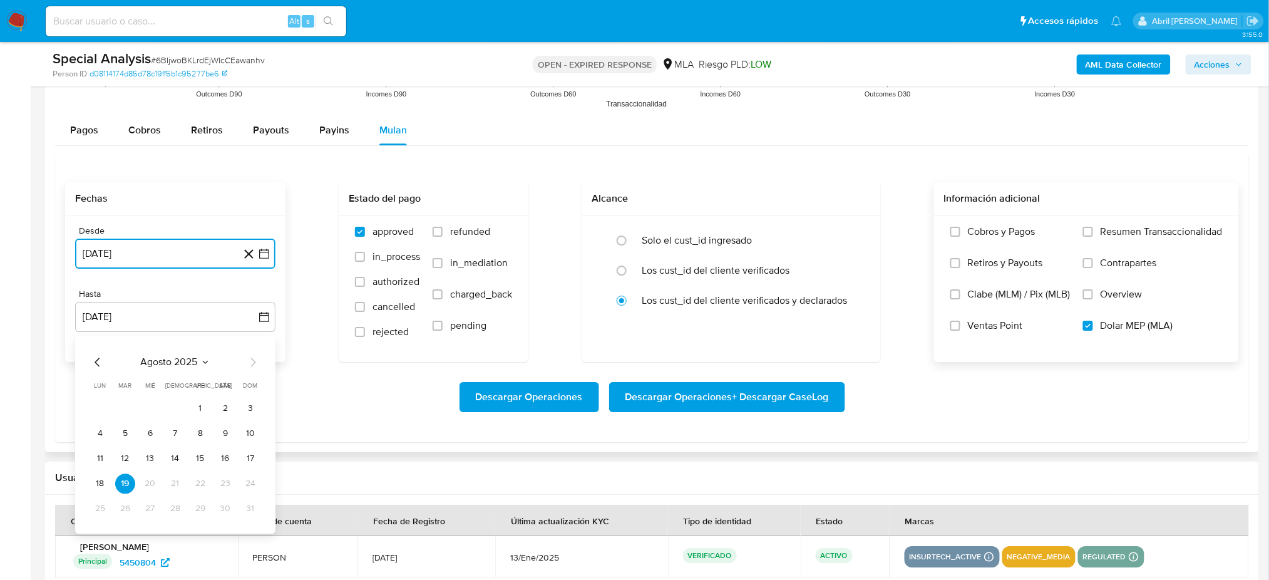
click at [94, 360] on icon "Mes anterior" at bounding box center [97, 361] width 15 height 15
click at [175, 507] on button "31" at bounding box center [175, 508] width 20 height 20
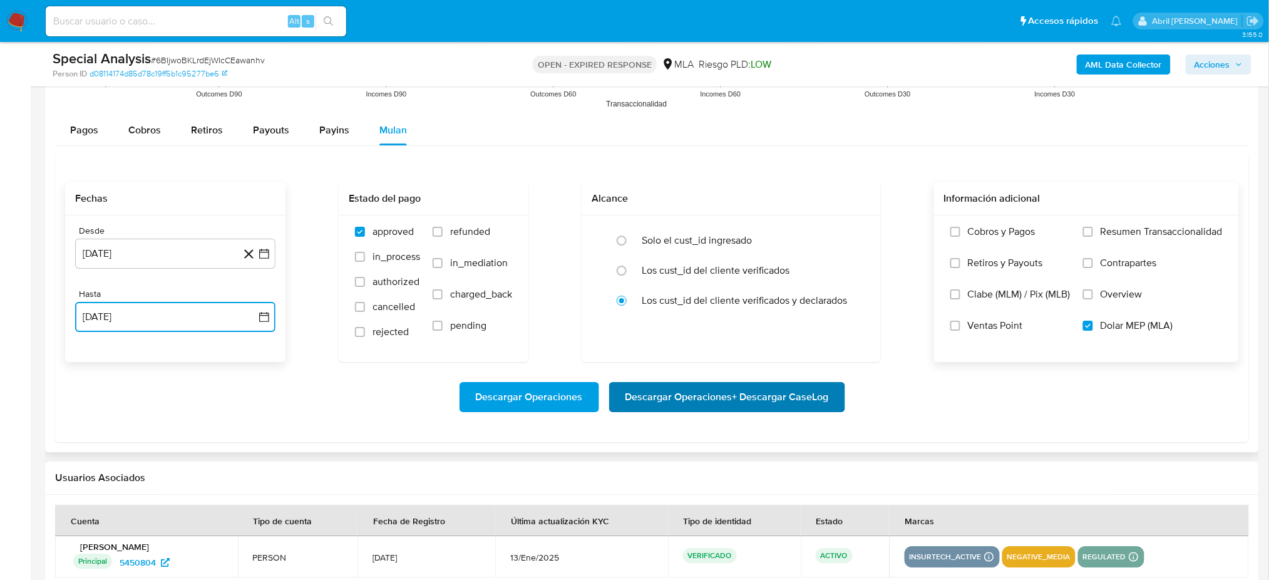
click at [703, 401] on span "Descargar Operaciones + Descargar CaseLog" at bounding box center [727, 397] width 203 height 28
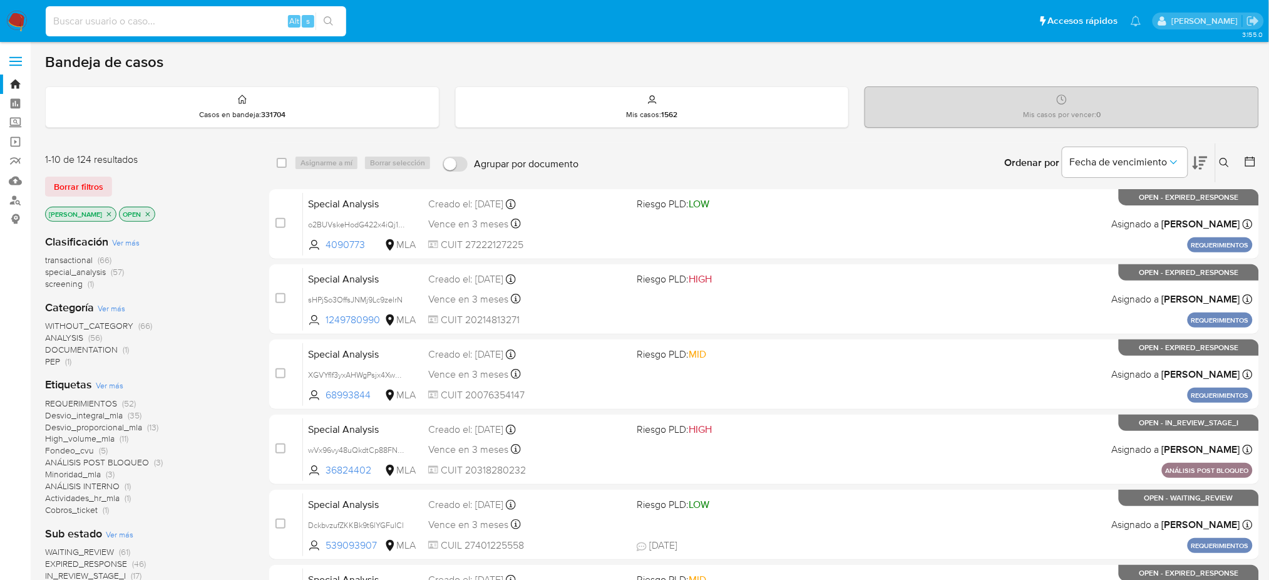
click at [167, 27] on input at bounding box center [196, 21] width 301 height 16
paste input "elkcoEyuRtlkdR8uODFHzHyH"
type input "elkcoEyuRtlkdR8uODFHzHyH"
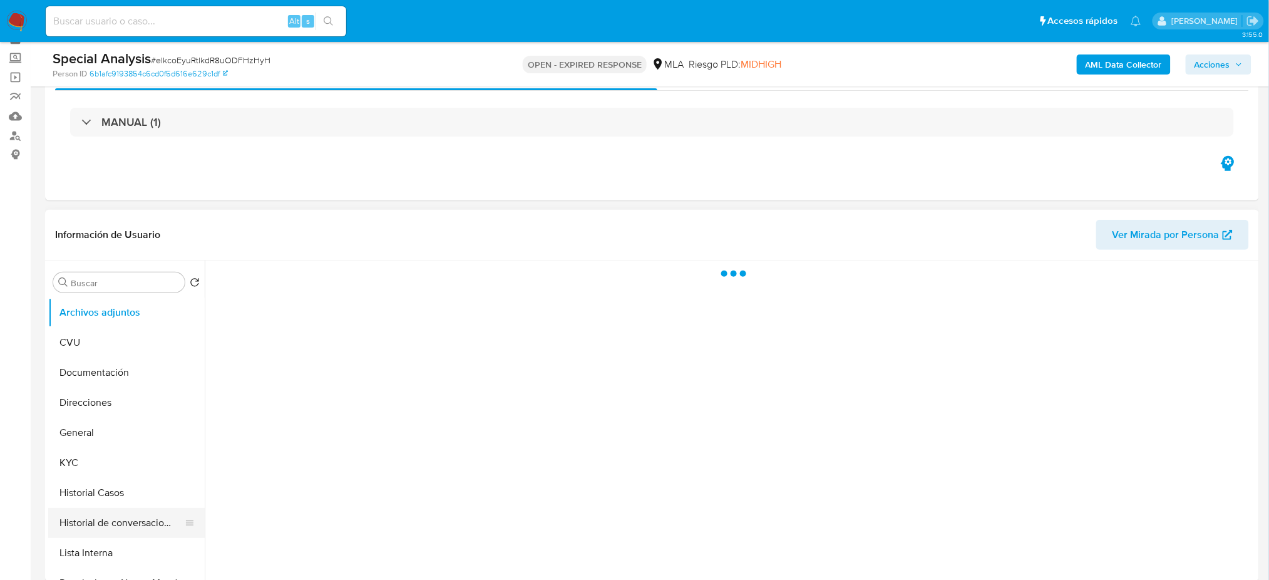
scroll to position [167, 0]
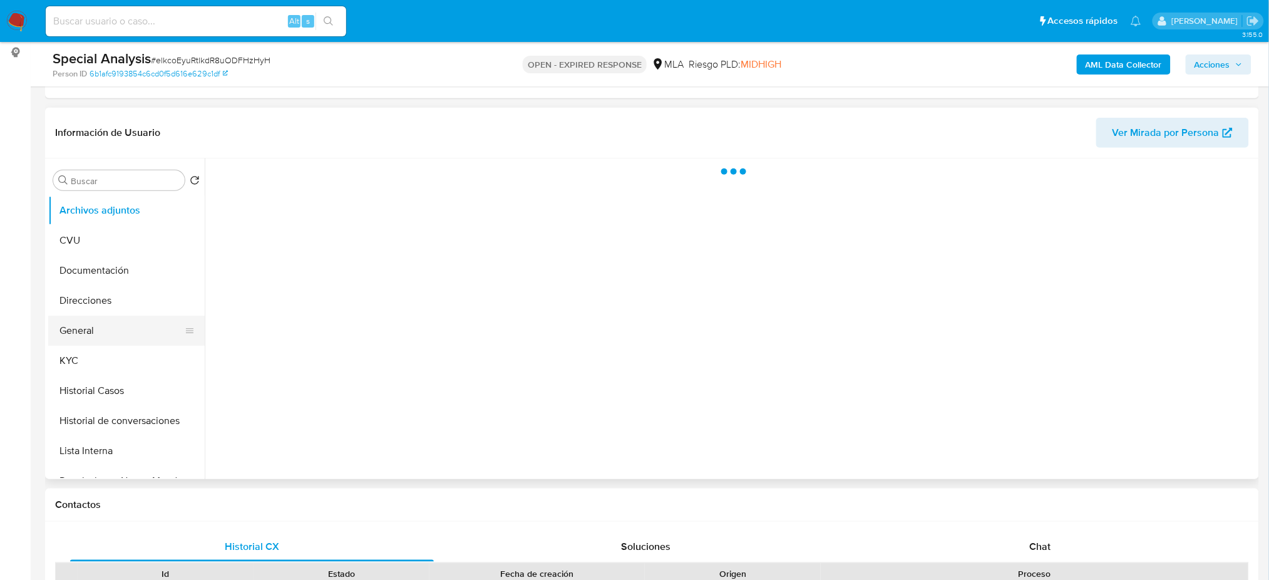
click at [63, 334] on button "General" at bounding box center [121, 331] width 147 height 30
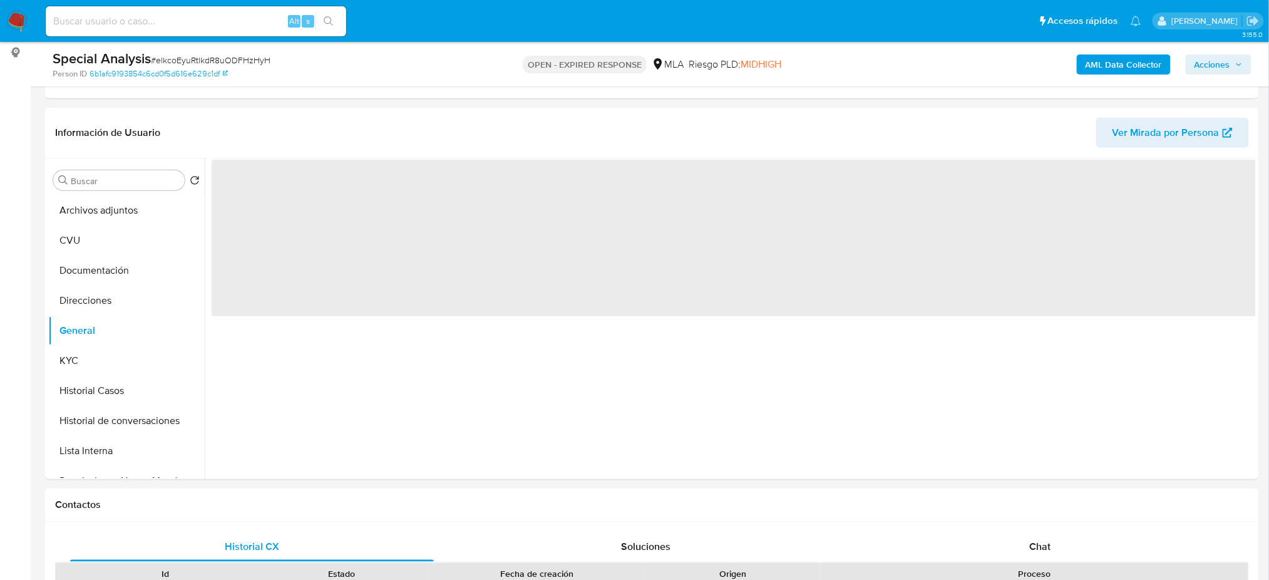
select select "10"
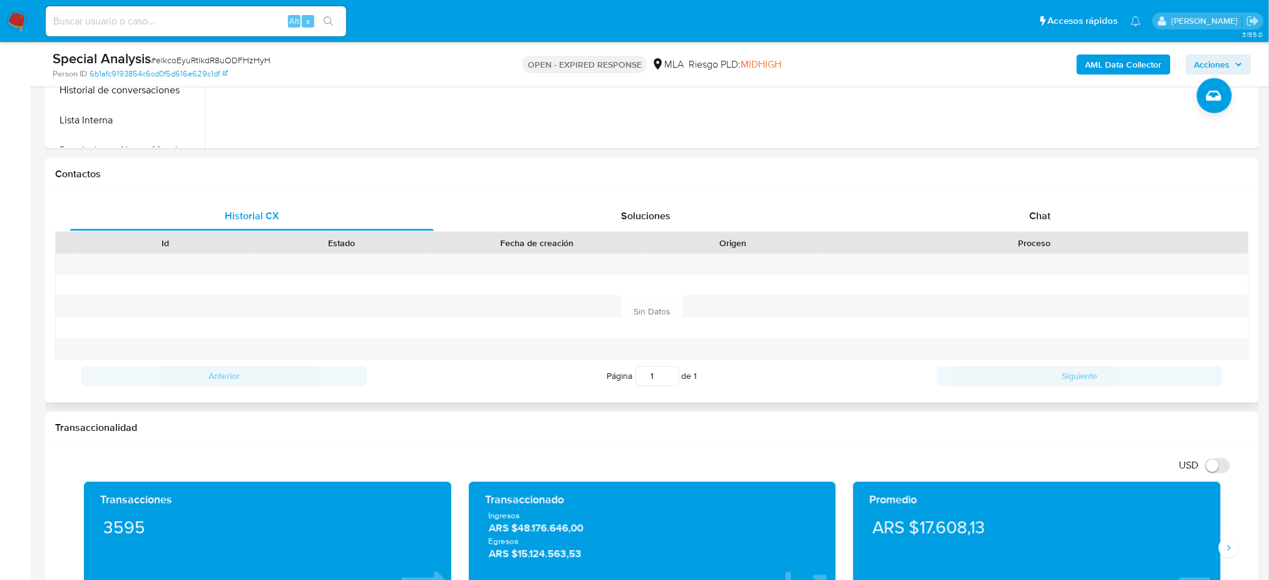
scroll to position [501, 0]
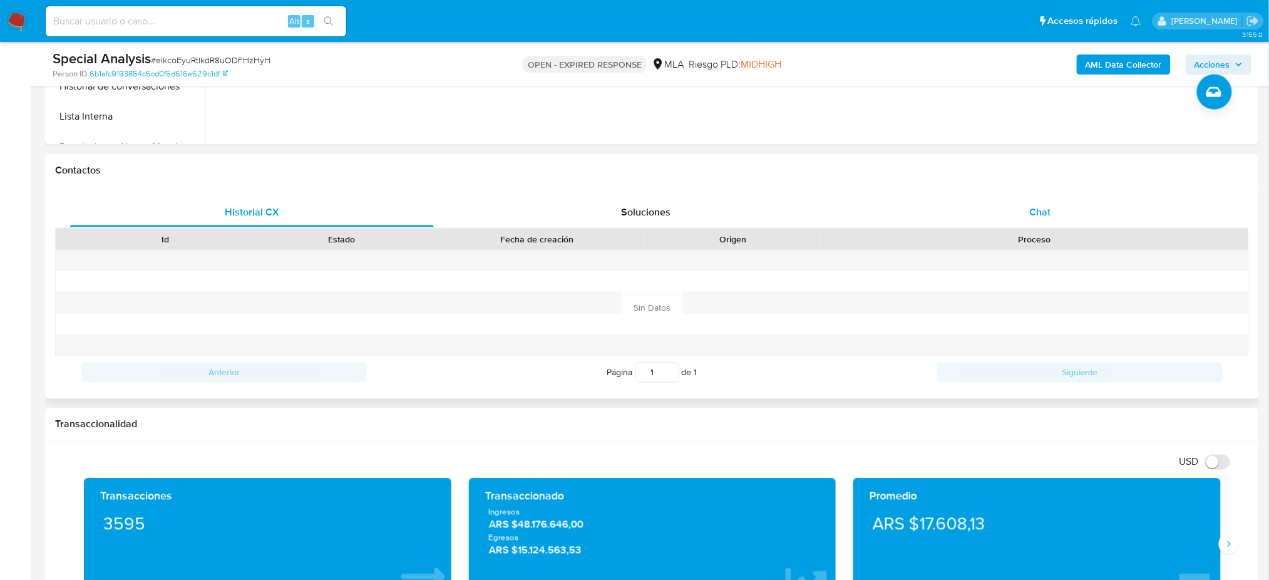
click at [1036, 212] on span "Chat" at bounding box center [1039, 212] width 21 height 14
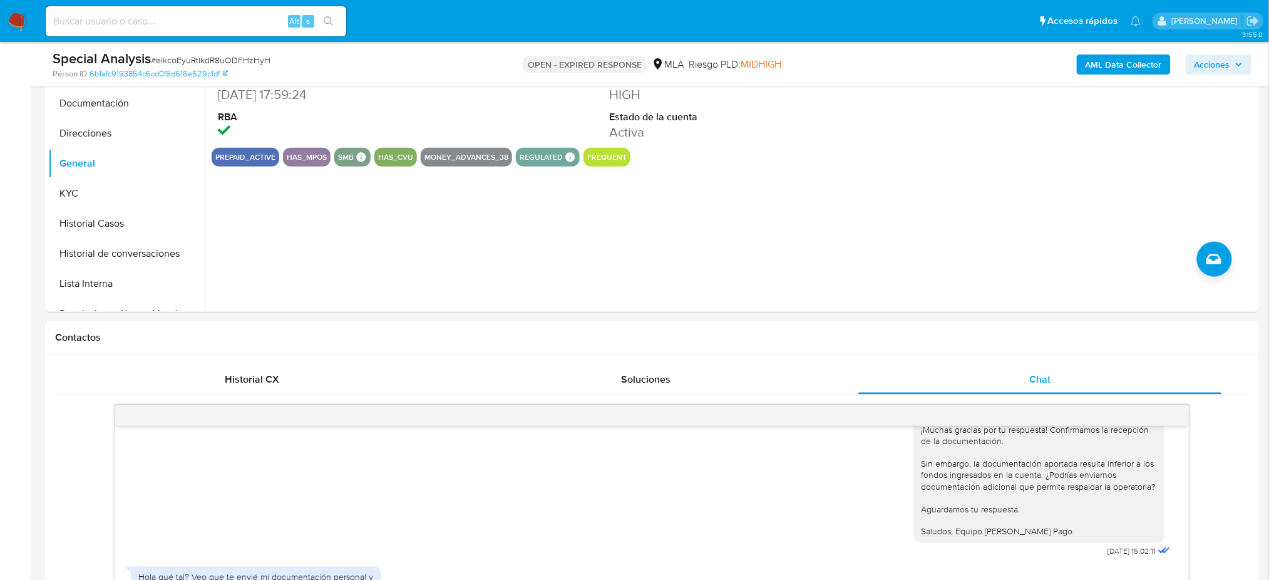
scroll to position [0, 0]
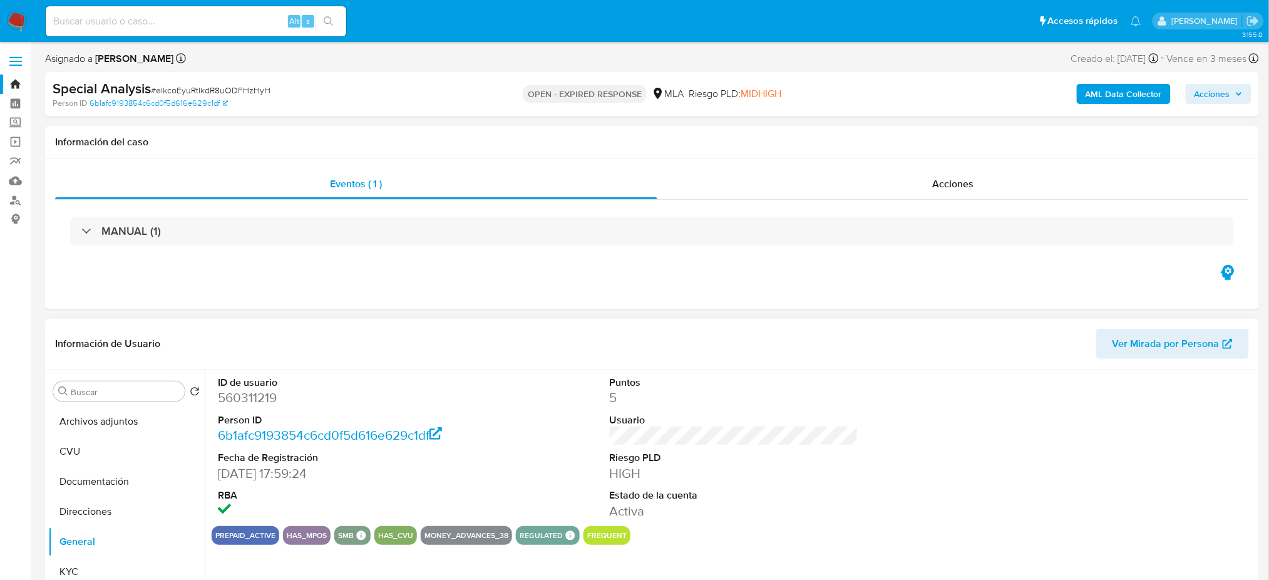
click at [245, 392] on dd "560311219" at bounding box center [342, 398] width 249 height 18
copy dd "560311219"
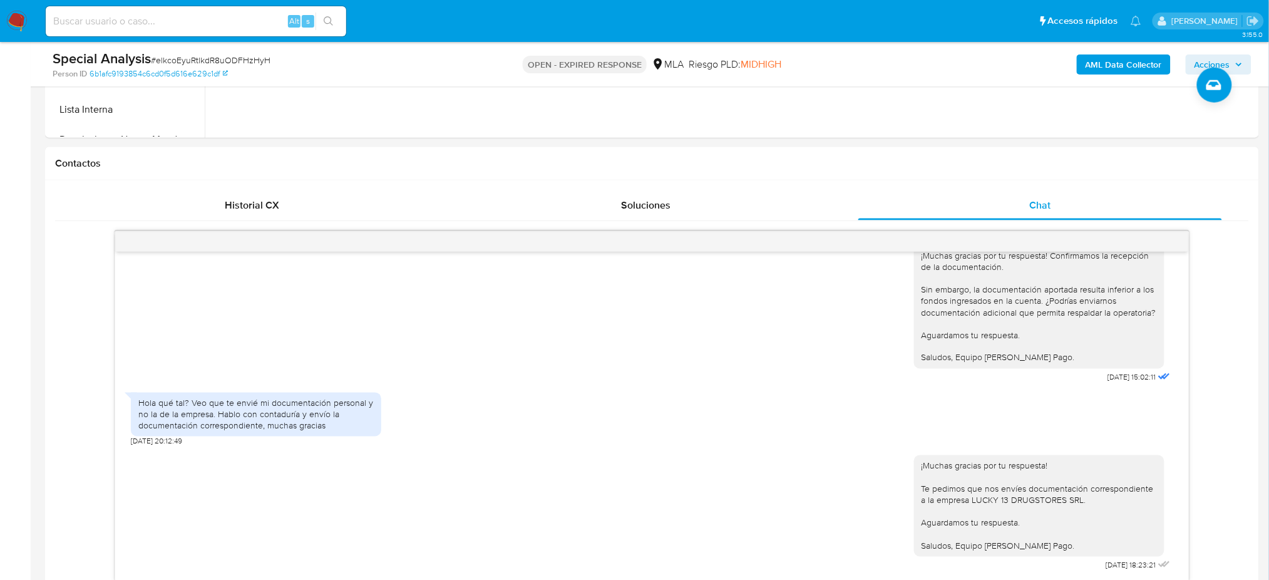
scroll to position [250, 0]
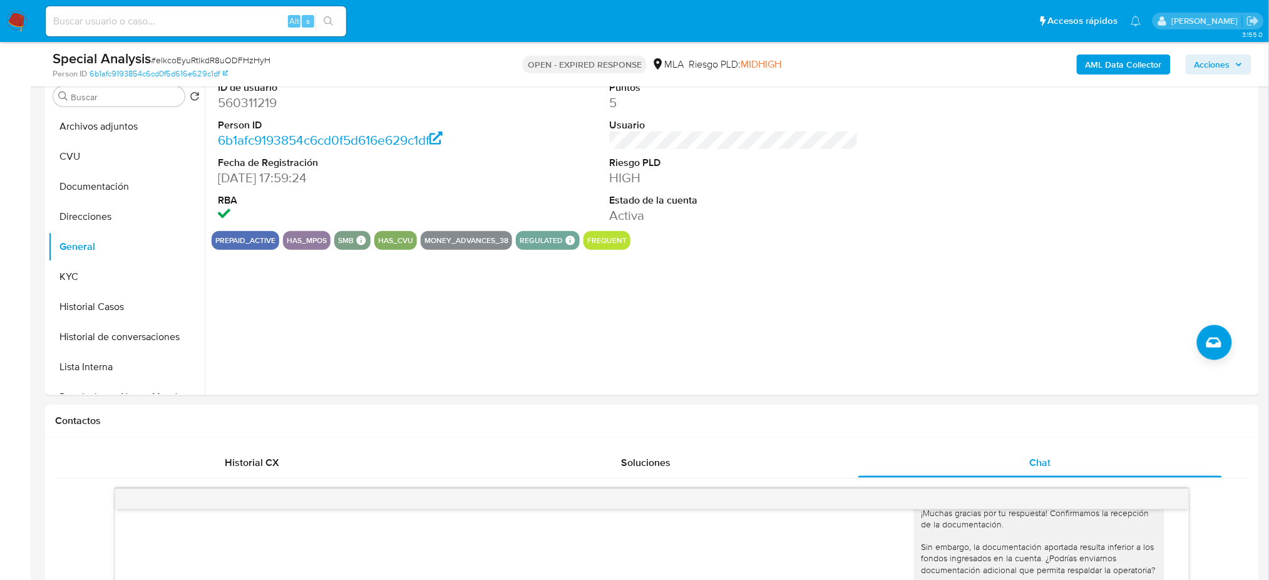
click at [239, 56] on span "# elkcoEyuRtlkdR8uODFHzHyH" at bounding box center [211, 60] width 120 height 13
copy span "elkcoEyuRtlkdR8uODFHzHyH"
click at [18, 26] on img at bounding box center [16, 21] width 21 height 21
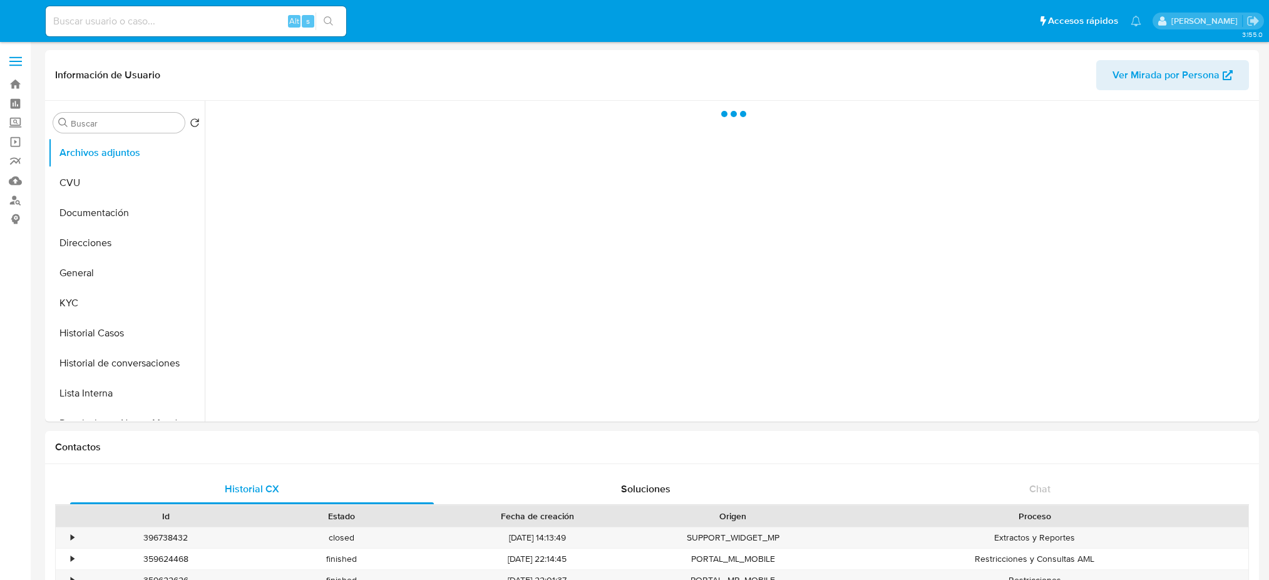
select select "10"
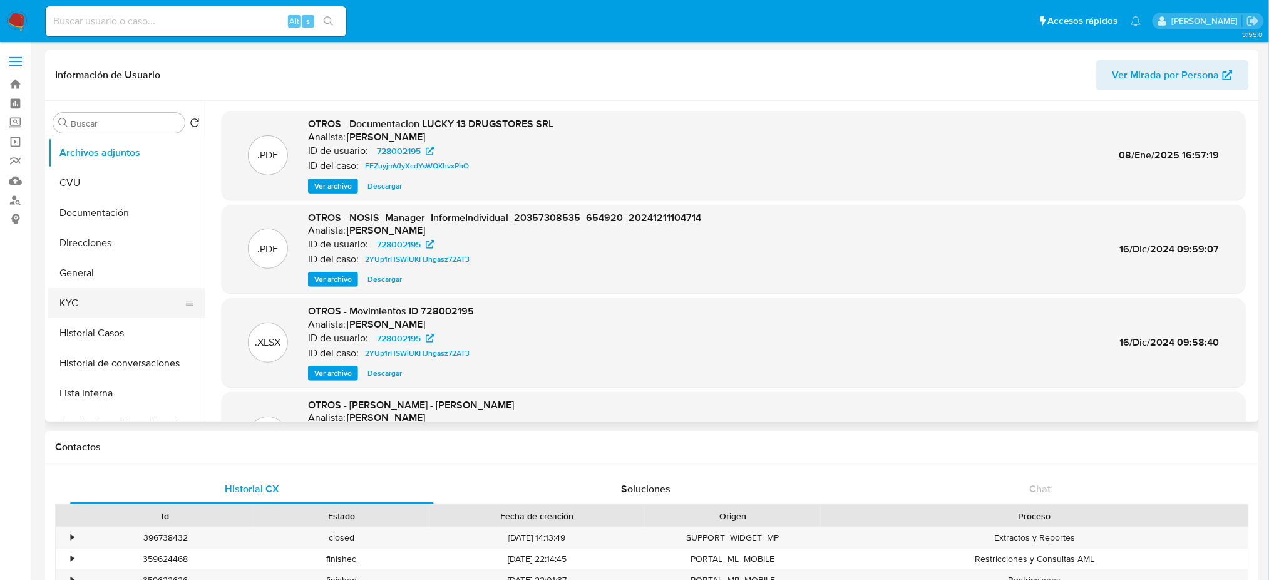
click at [93, 304] on button "KYC" at bounding box center [121, 303] width 147 height 30
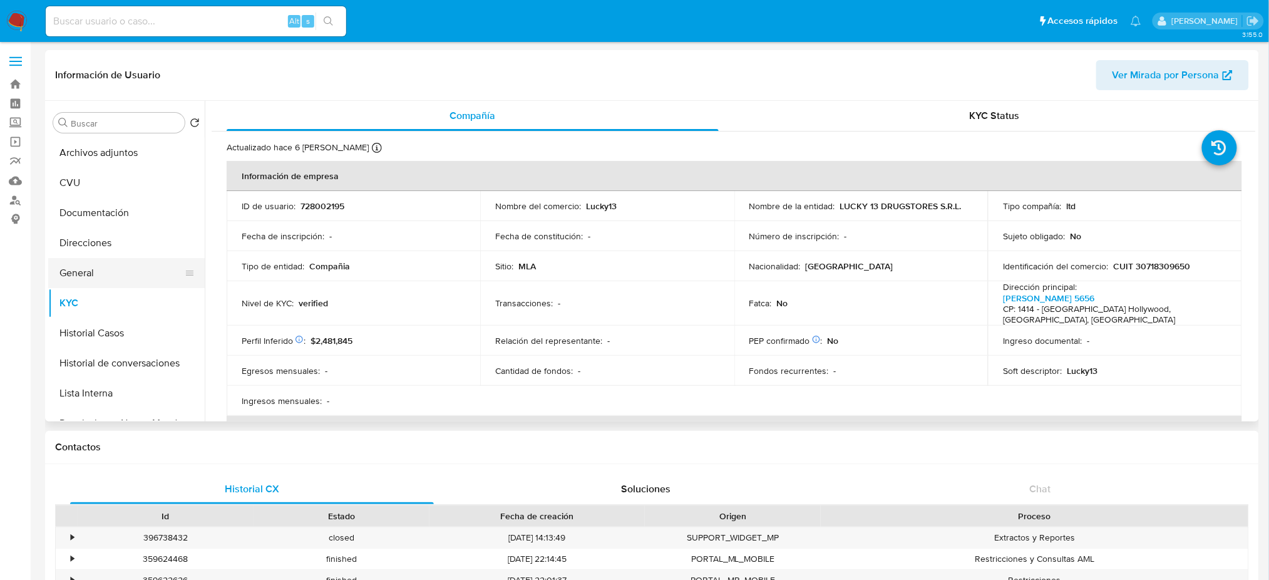
click at [81, 281] on button "General" at bounding box center [121, 273] width 147 height 30
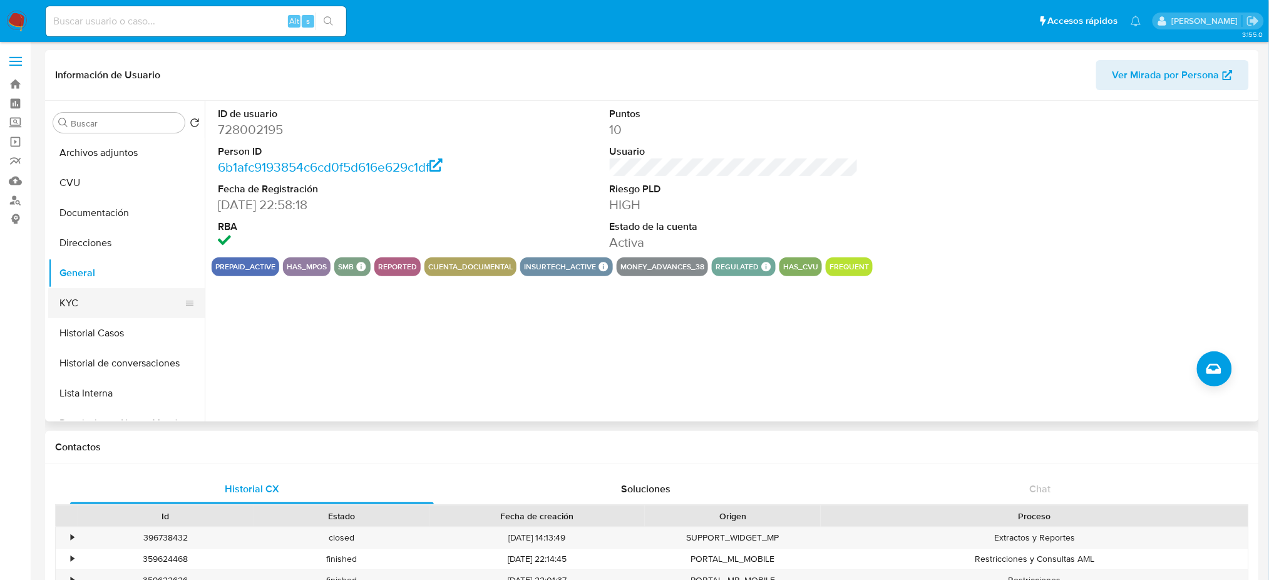
click at [80, 303] on button "KYC" at bounding box center [121, 303] width 147 height 30
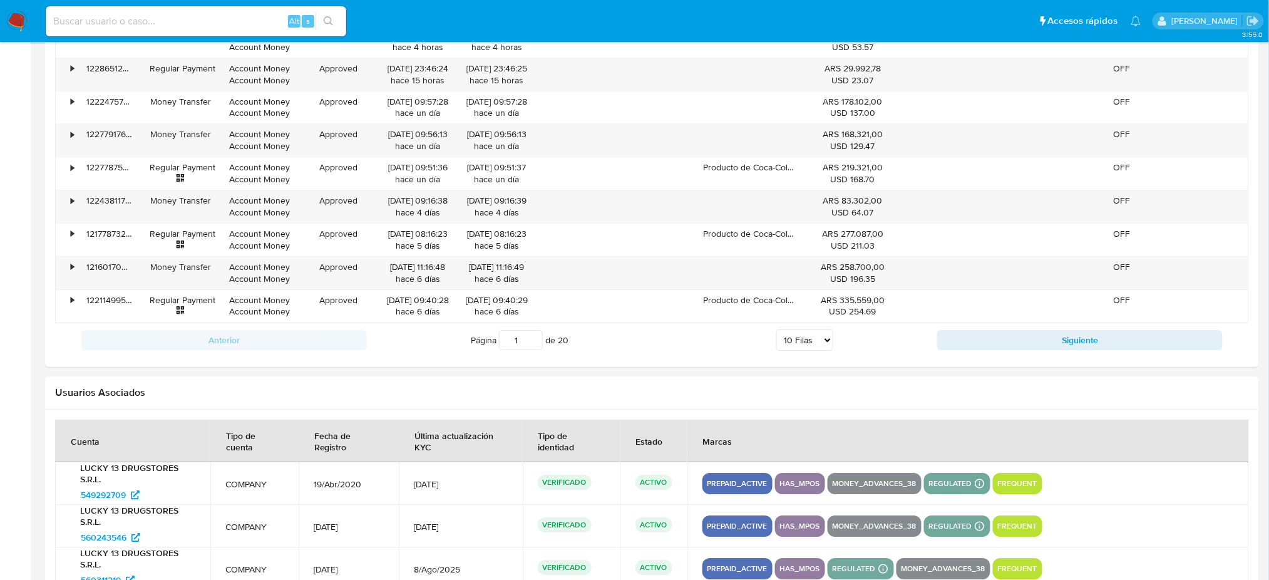
scroll to position [1649, 0]
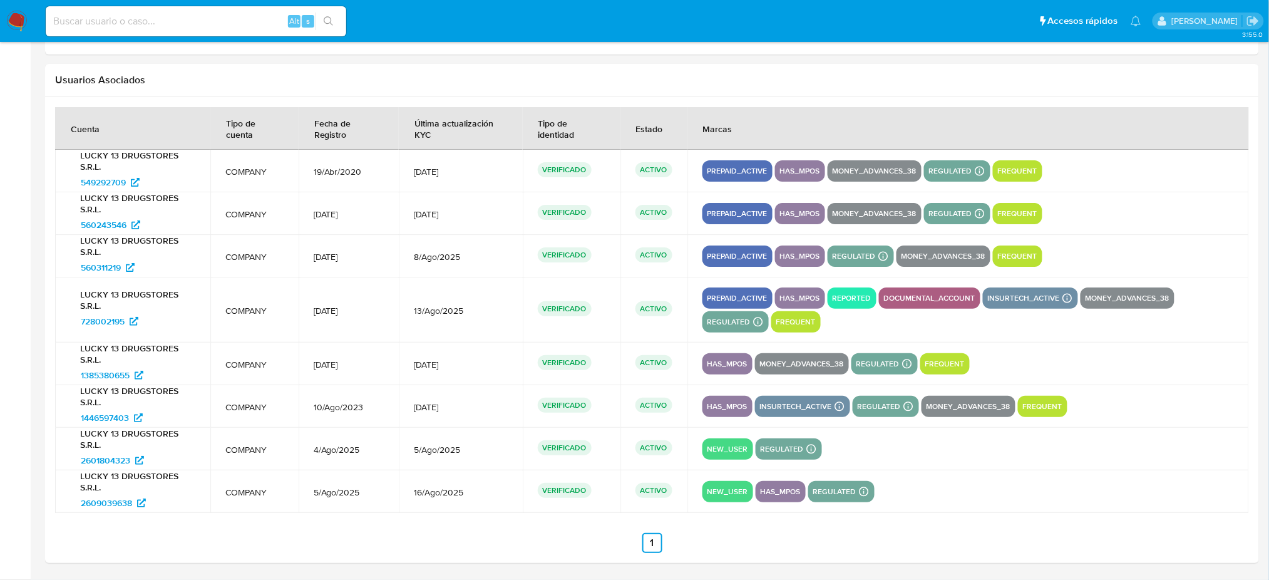
click at [1113, 250] on div "prepaid_active has_mpos regulated Detalle MLA UIF PENDING TYC Mark Id MLA_UIF C…" at bounding box center [969, 255] width 532 height 21
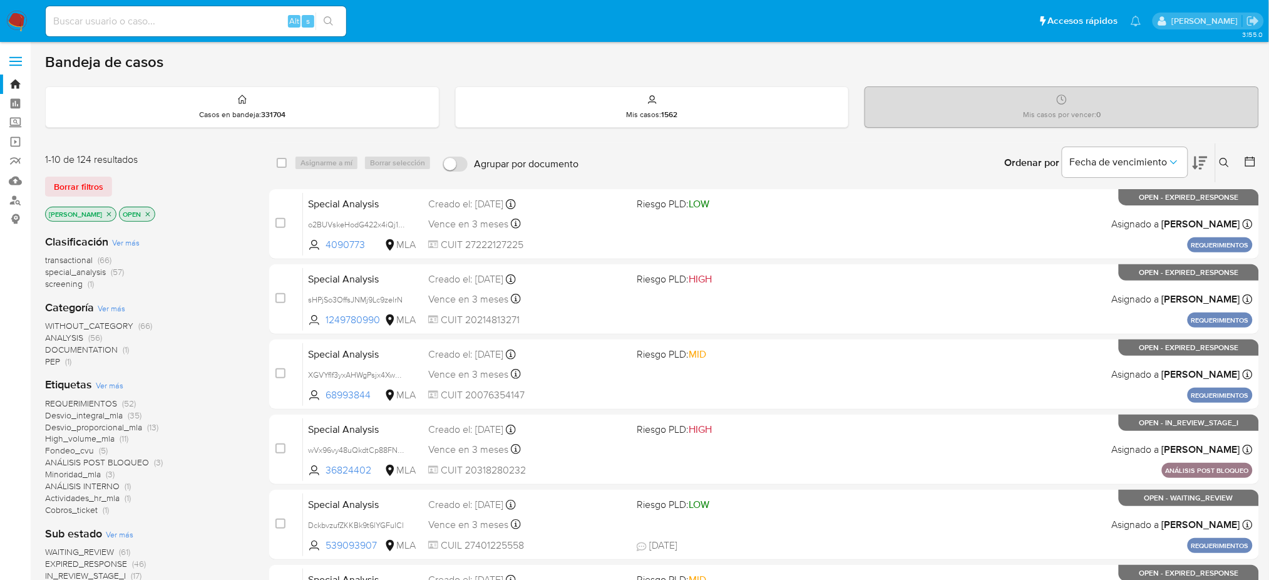
click at [1226, 161] on icon at bounding box center [1225, 163] width 10 height 10
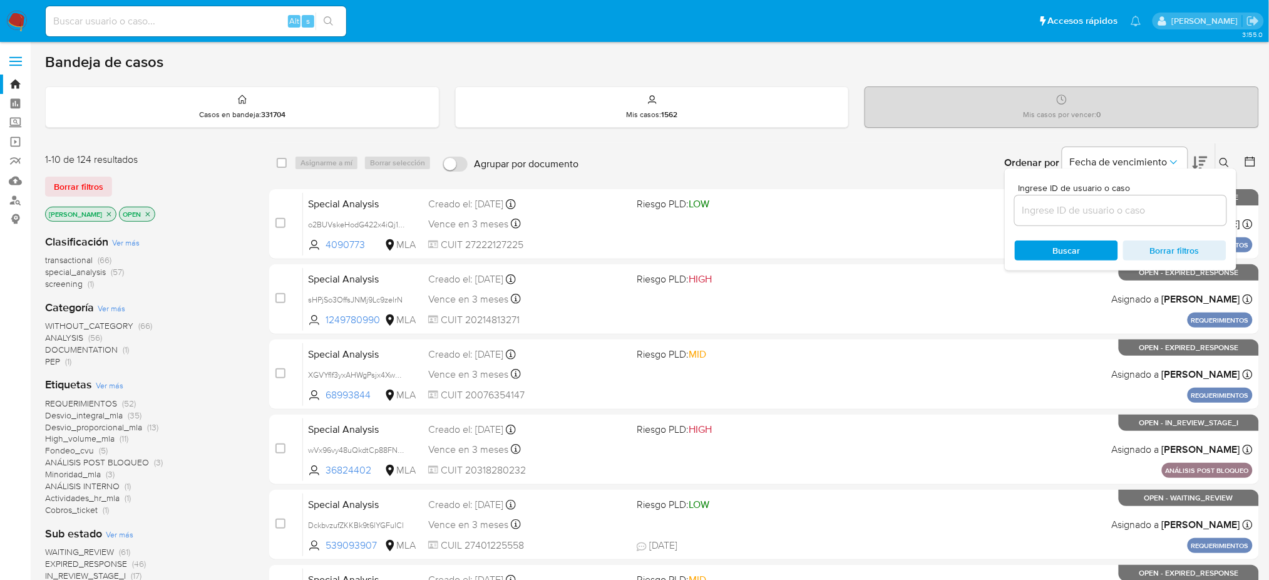
click at [1124, 209] on input at bounding box center [1121, 210] width 212 height 16
type input "elkcoEyuRtlkdR8uODFHzHyH"
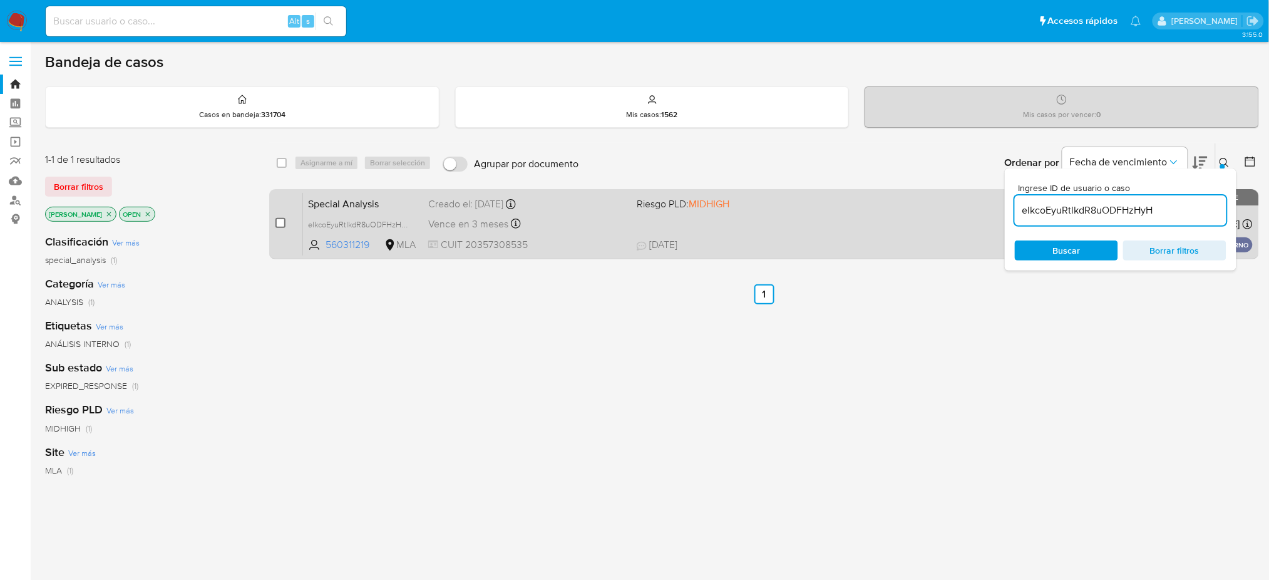
click at [281, 223] on input "checkbox" at bounding box center [281, 223] width 10 height 10
checkbox input "true"
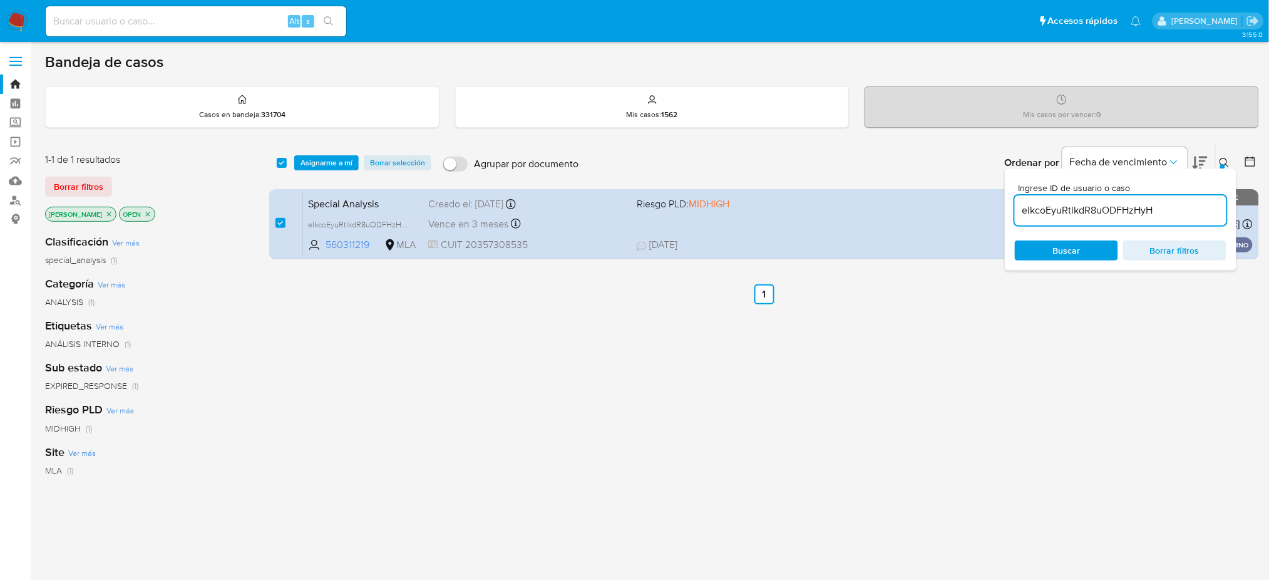
click at [305, 171] on div "select-all-cases-checkbox Asignarme a mí Borrar selección Agrupar por documento…" at bounding box center [764, 162] width 990 height 39
click at [339, 164] on span "Asignarme a mí" at bounding box center [327, 163] width 52 height 13
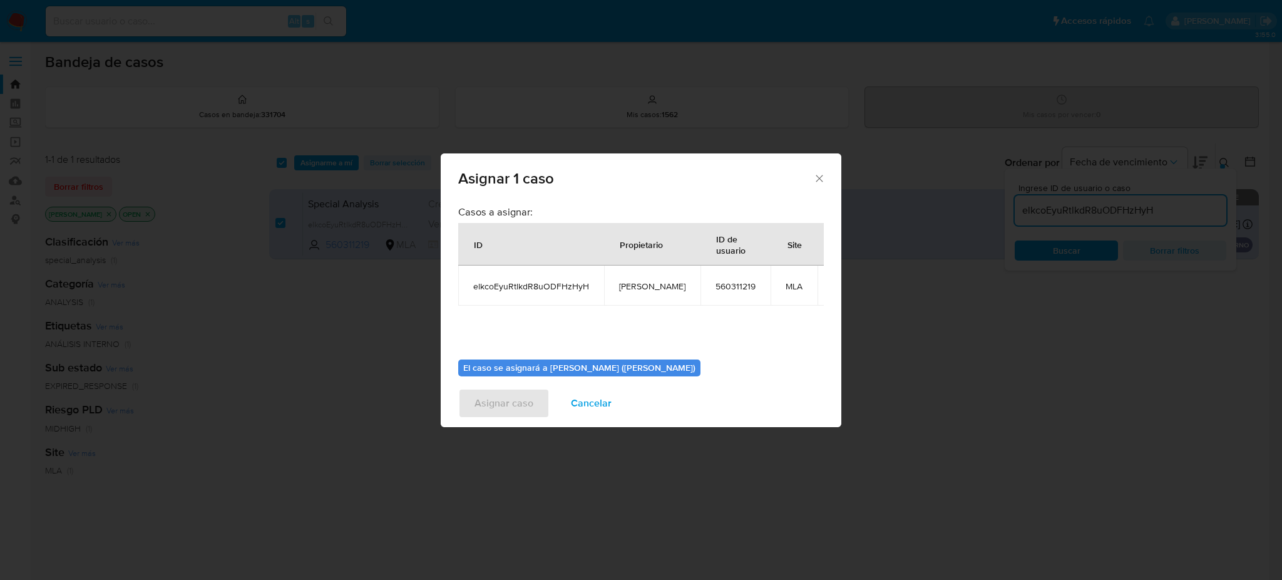
click at [650, 284] on span "[PERSON_NAME]" at bounding box center [652, 286] width 66 height 11
copy span "[PERSON_NAME]"
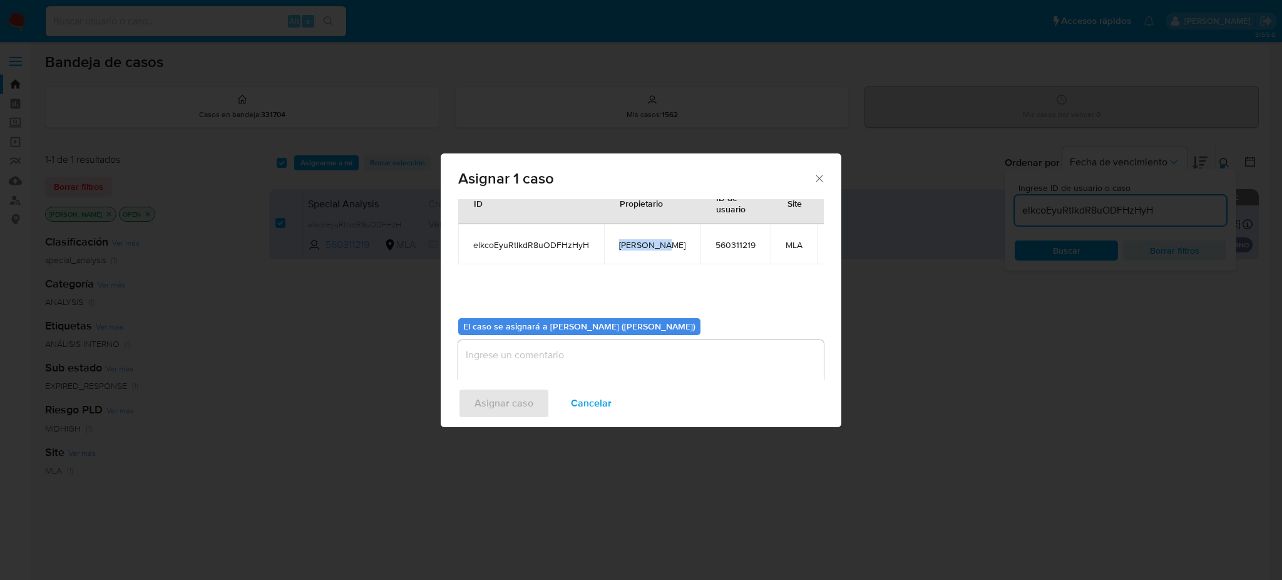
scroll to position [64, 0]
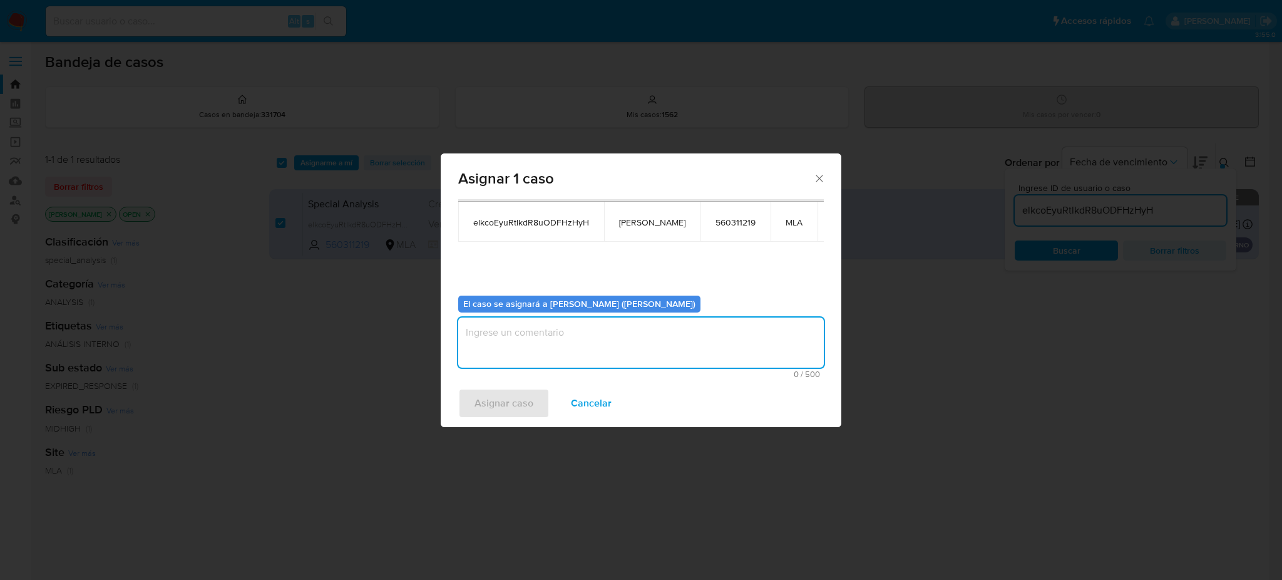
click at [555, 358] on textarea "assign-modal" at bounding box center [641, 342] width 366 height 50
paste textarea "[PERSON_NAME]"
type textarea "[PERSON_NAME]"
click at [515, 405] on span "Asignar caso" at bounding box center [504, 403] width 59 height 28
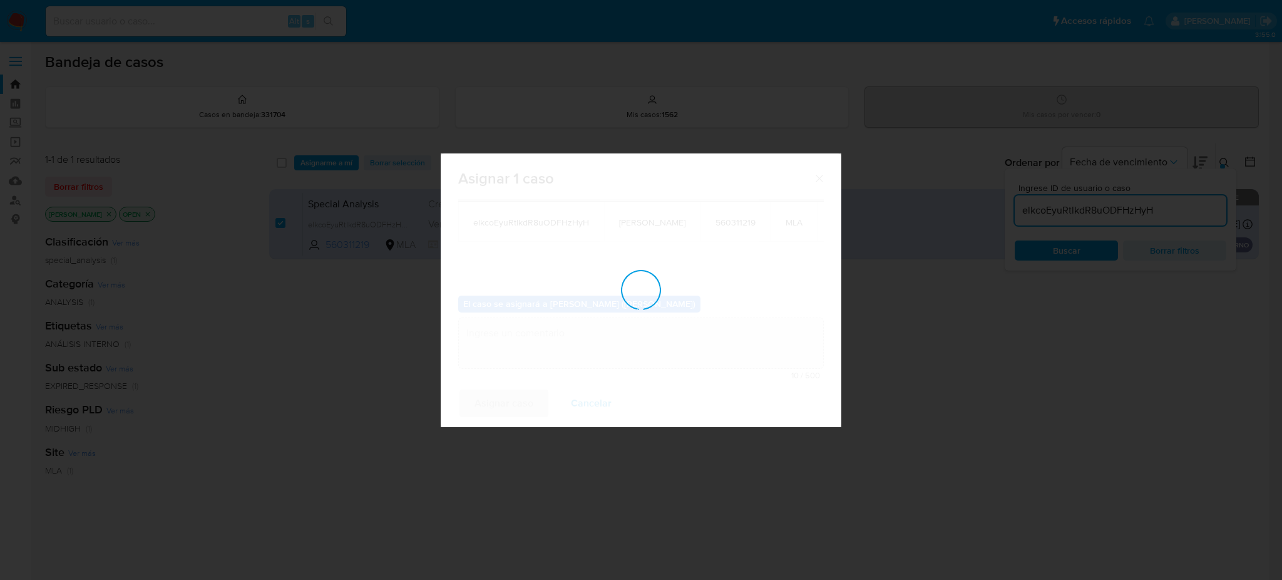
checkbox input "false"
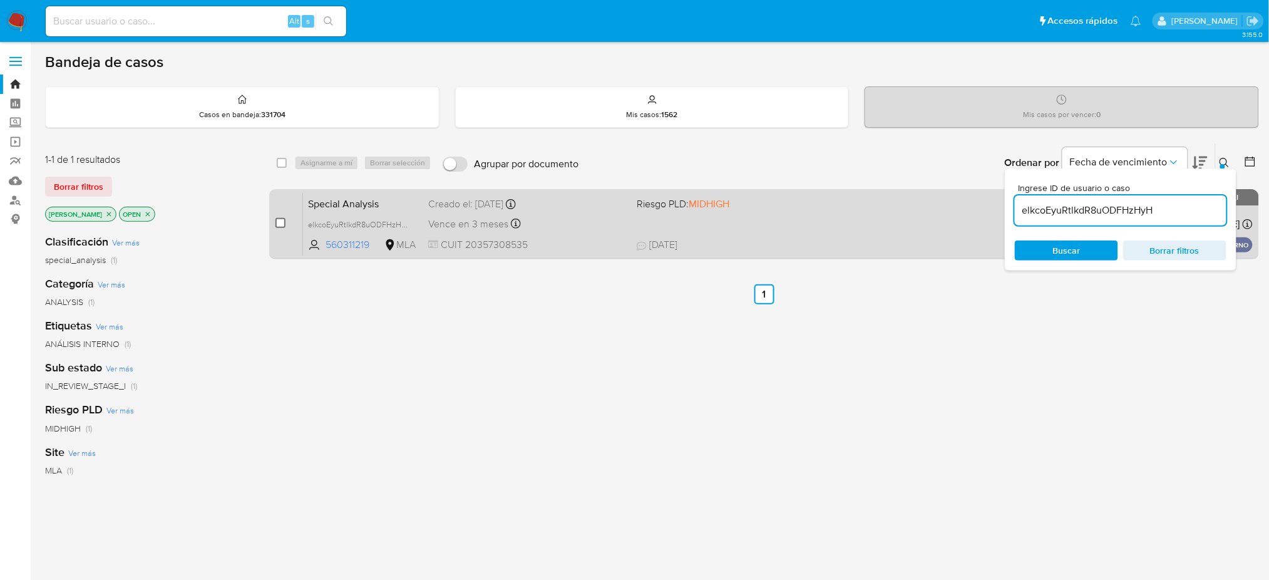
click at [279, 219] on input "checkbox" at bounding box center [281, 223] width 10 height 10
checkbox input "true"
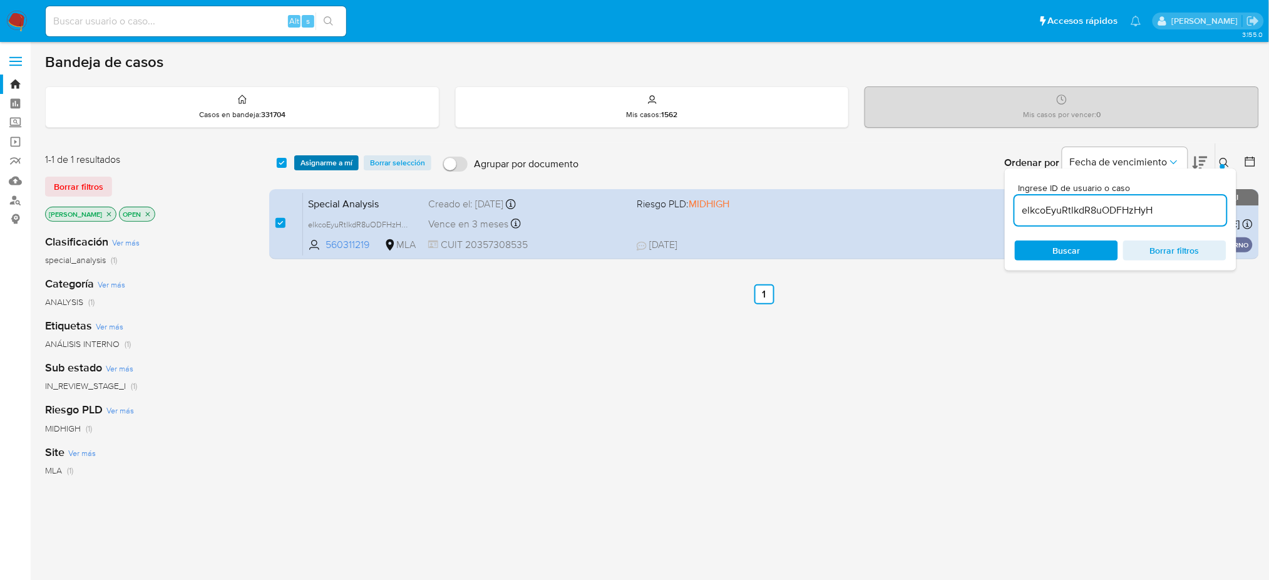
click at [317, 159] on span "Asignarme a mí" at bounding box center [327, 163] width 52 height 13
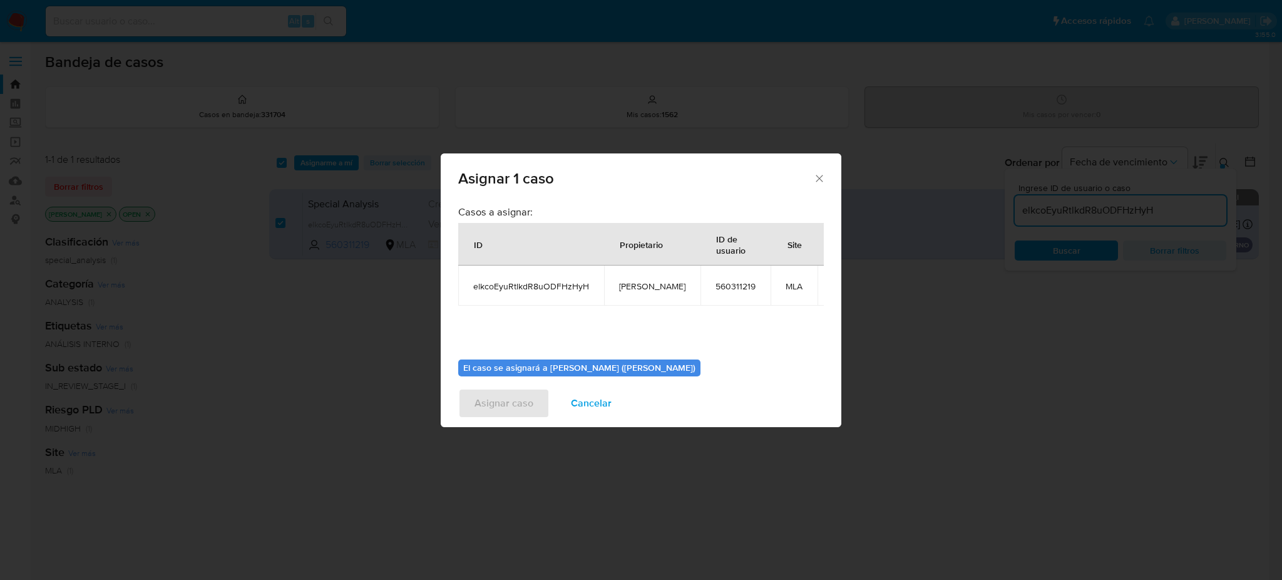
click at [630, 289] on span "[PERSON_NAME]" at bounding box center [652, 286] width 66 height 11
copy span "[PERSON_NAME]"
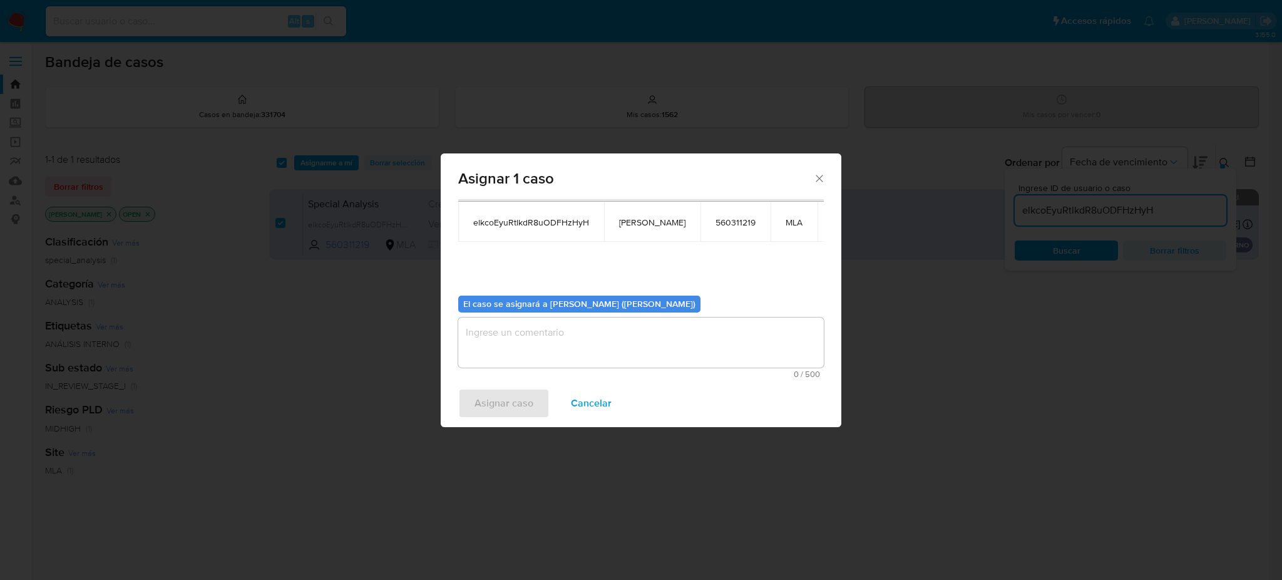
click at [578, 337] on textarea "assign-modal" at bounding box center [641, 342] width 366 height 50
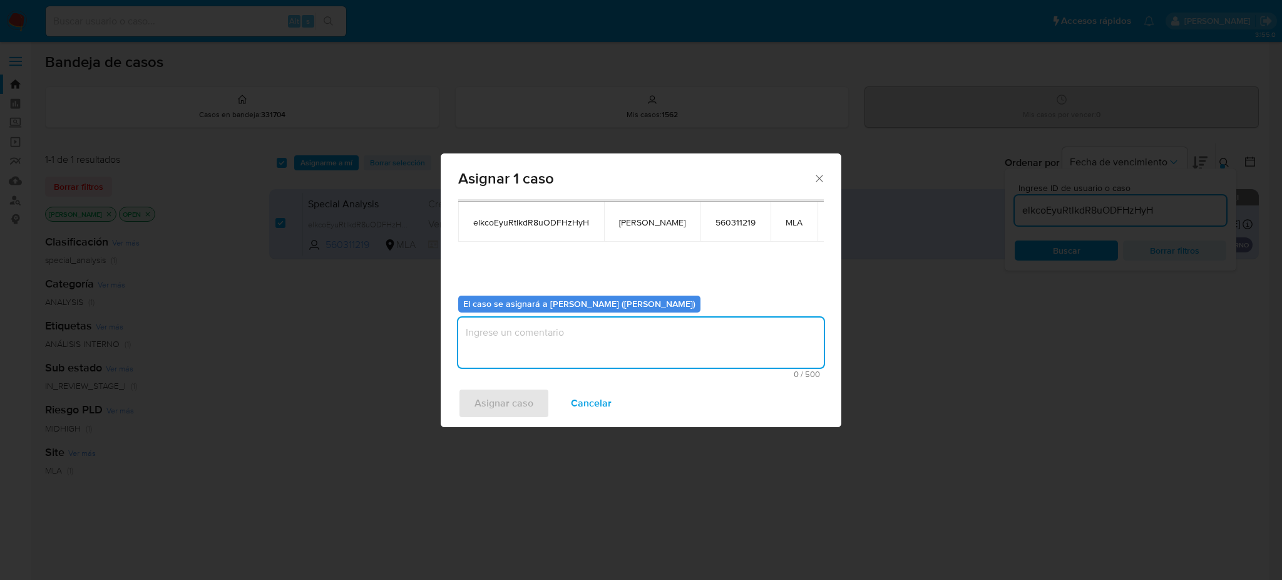
paste textarea "[PERSON_NAME]"
type textarea "[PERSON_NAME]"
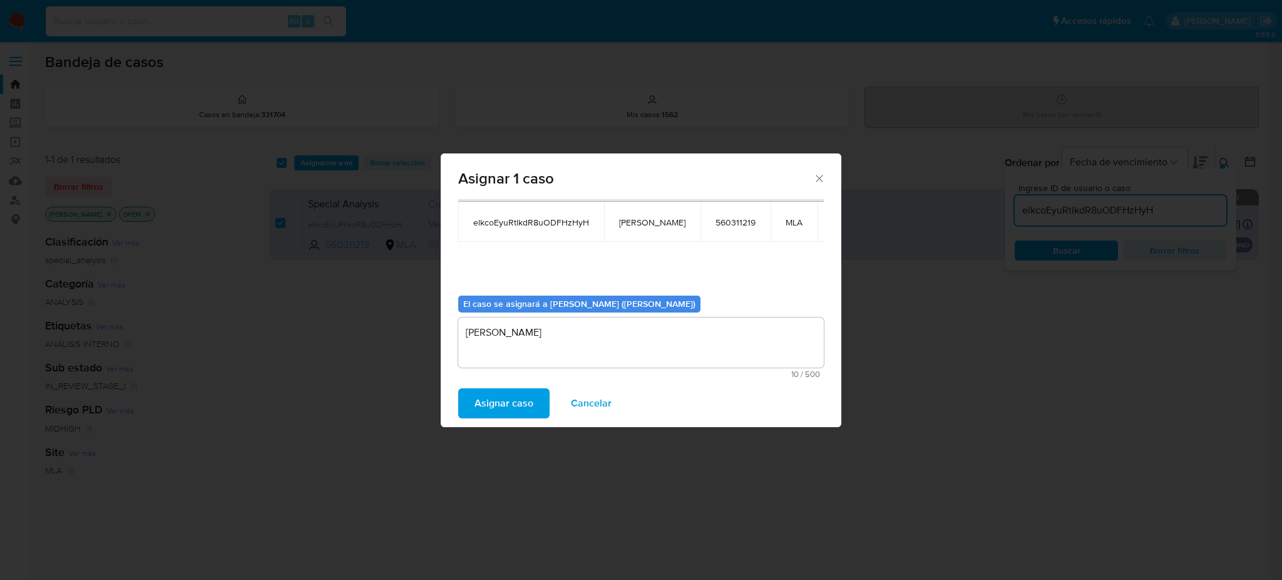
click at [507, 399] on span "Asignar caso" at bounding box center [504, 403] width 59 height 28
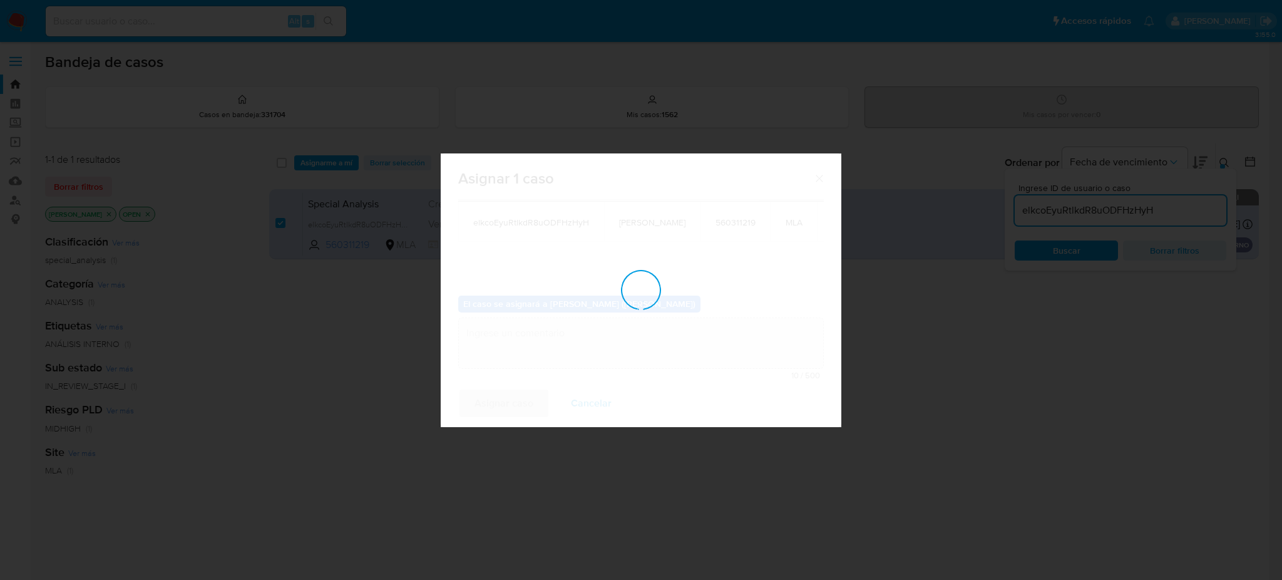
checkbox input "false"
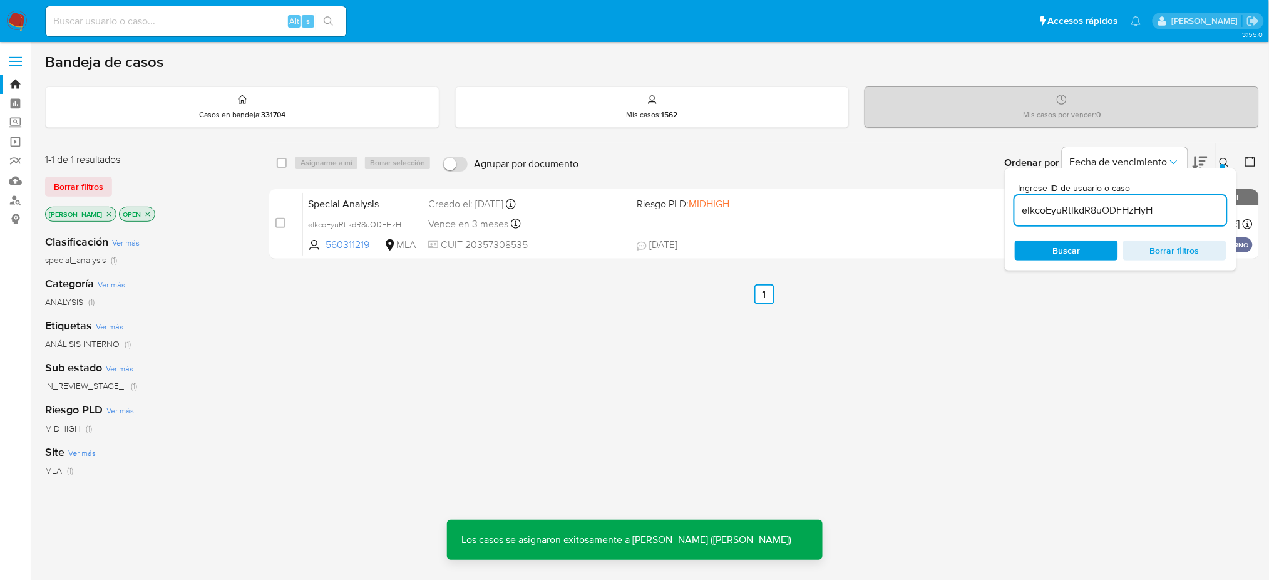
click at [408, 201] on span "Special Analysis" at bounding box center [363, 203] width 110 height 16
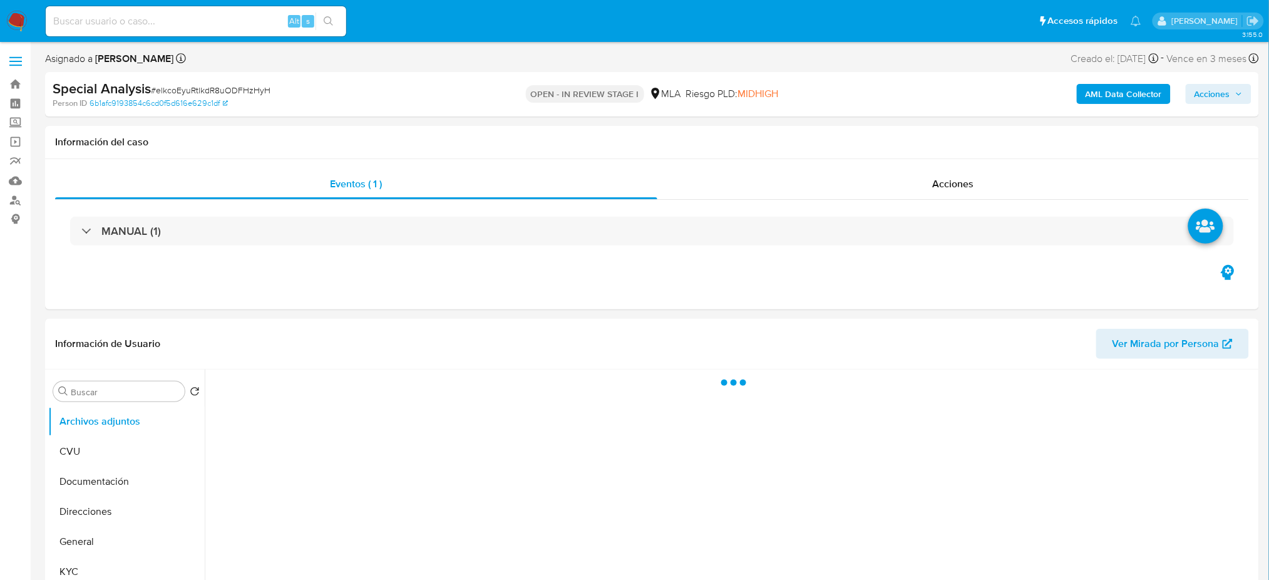
select select "10"
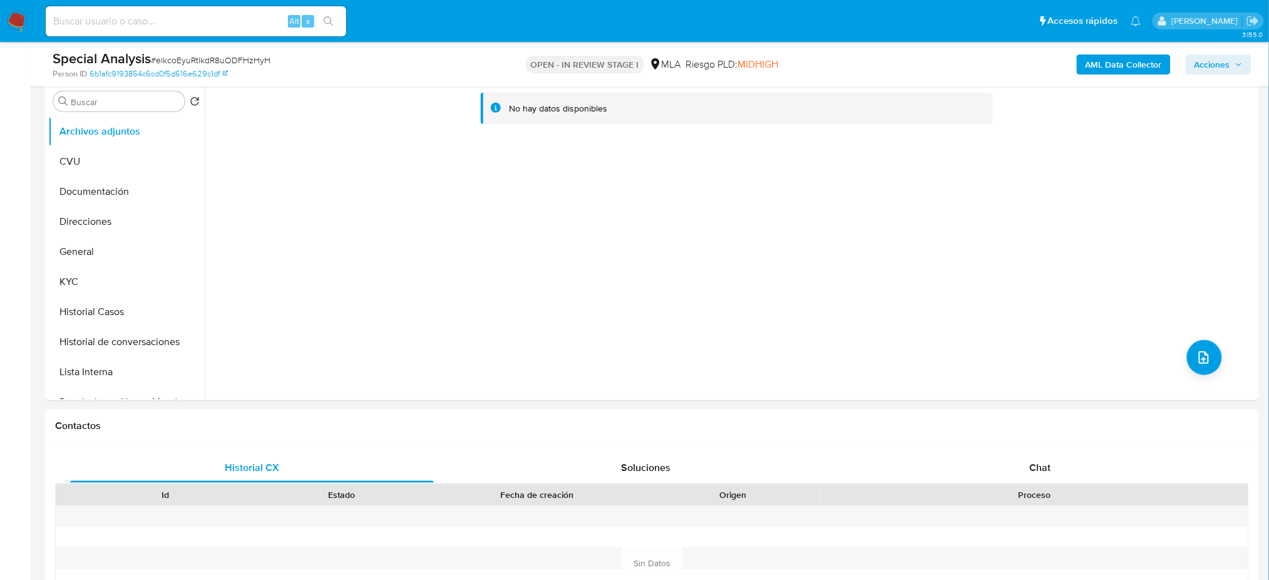
scroll to position [501, 0]
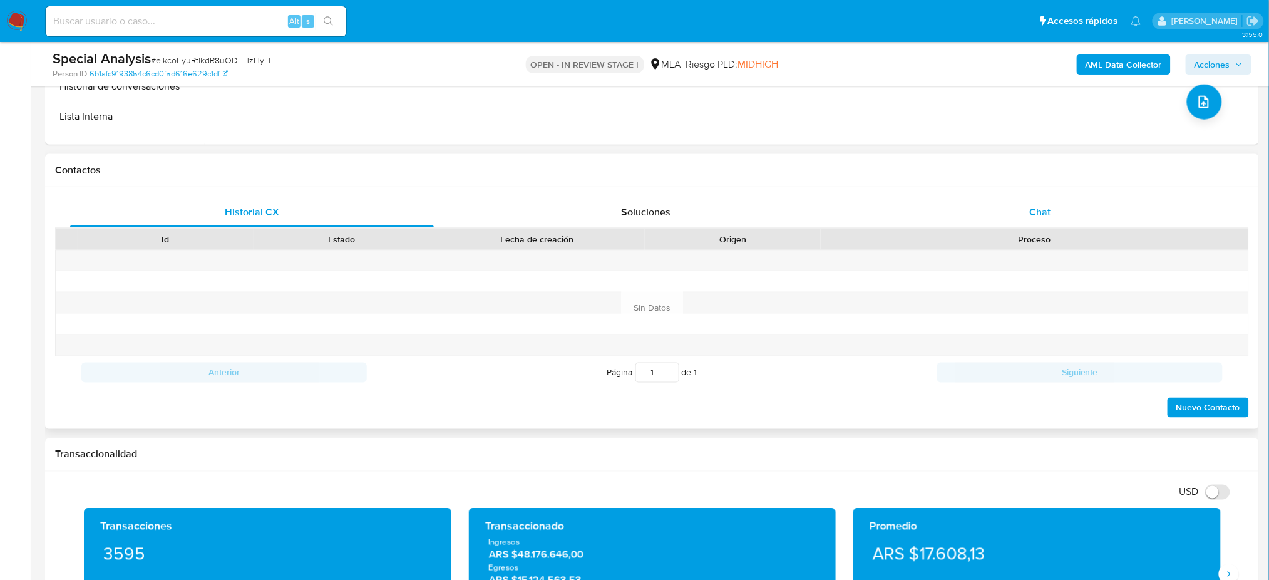
click at [1069, 213] on div "Chat" at bounding box center [1040, 212] width 364 height 30
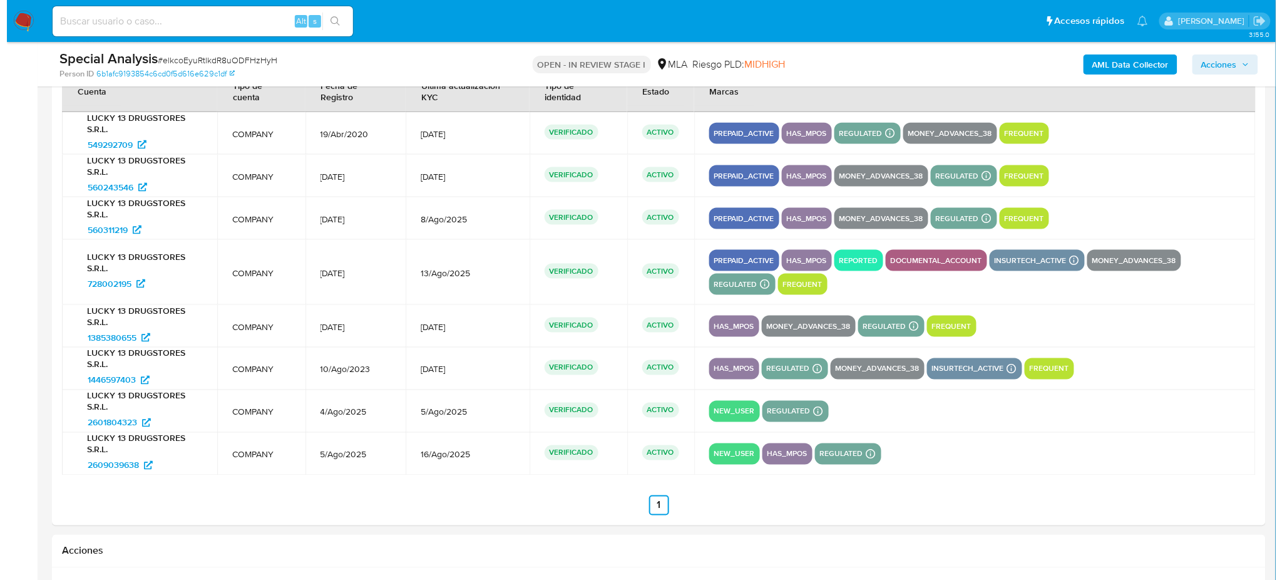
scroll to position [2505, 0]
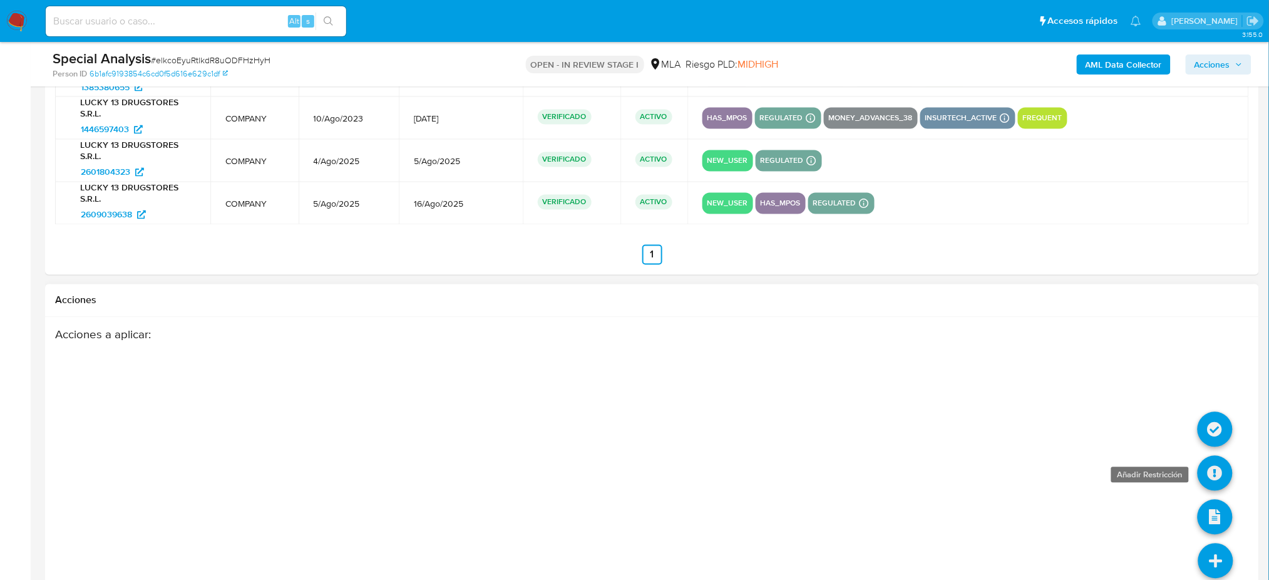
click at [1215, 486] on icon at bounding box center [1215, 473] width 35 height 35
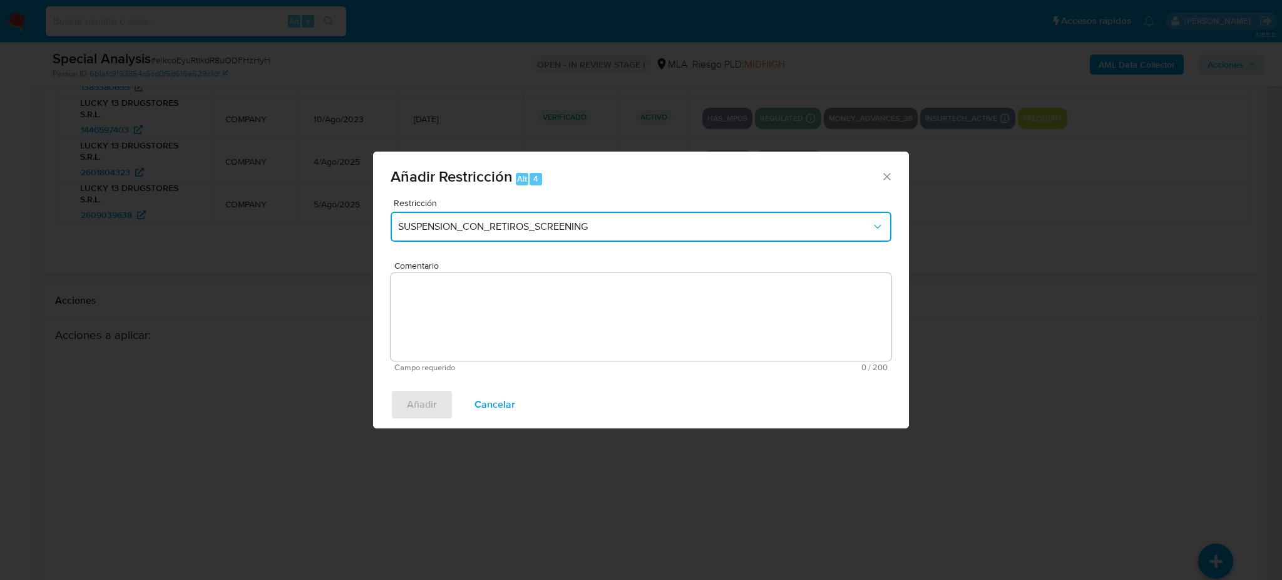
click at [478, 226] on span "SUSPENSION_CON_RETIROS_SCREENING" at bounding box center [634, 226] width 473 height 13
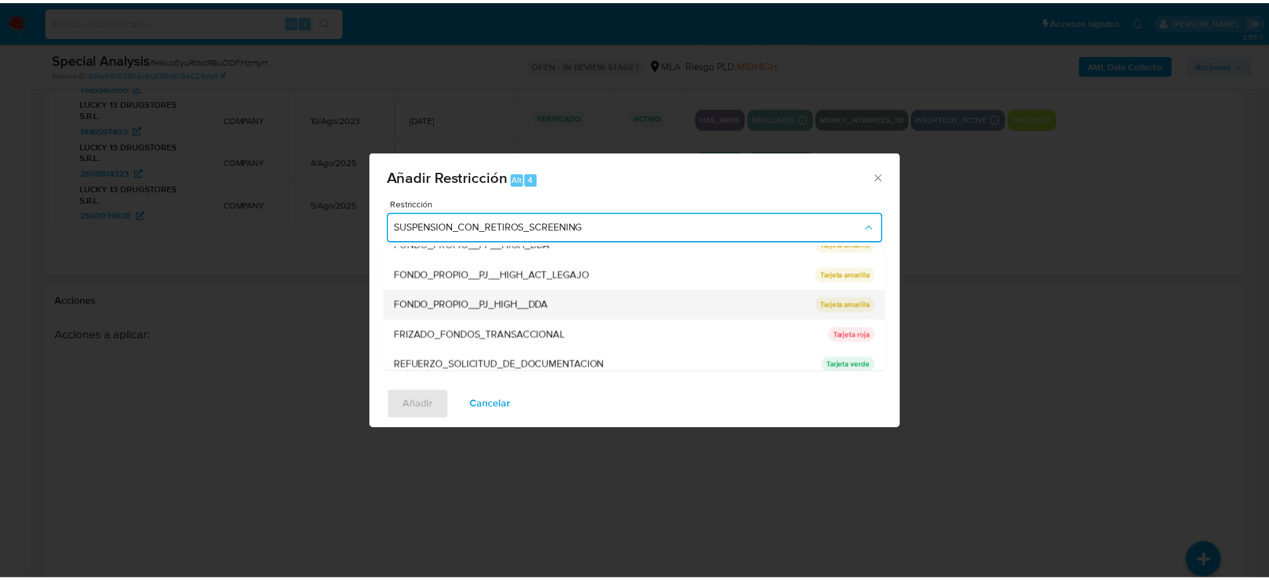
scroll to position [265, 0]
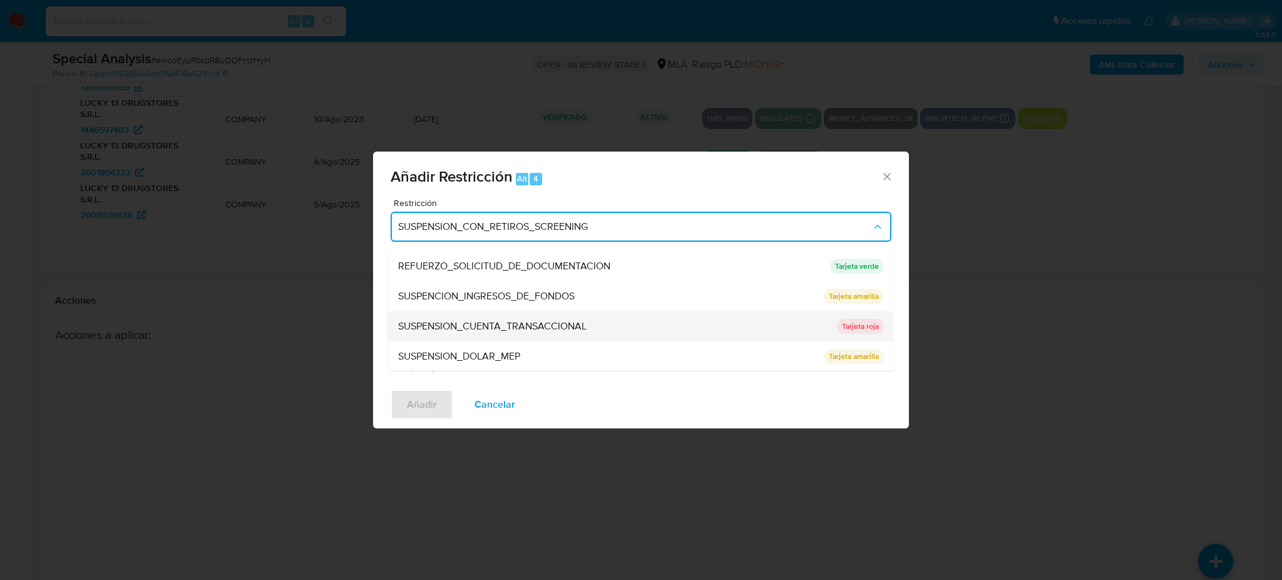
click at [466, 329] on span "SUSPENSION_CUENTA_TRANSACCIONAL" at bounding box center [492, 326] width 188 height 13
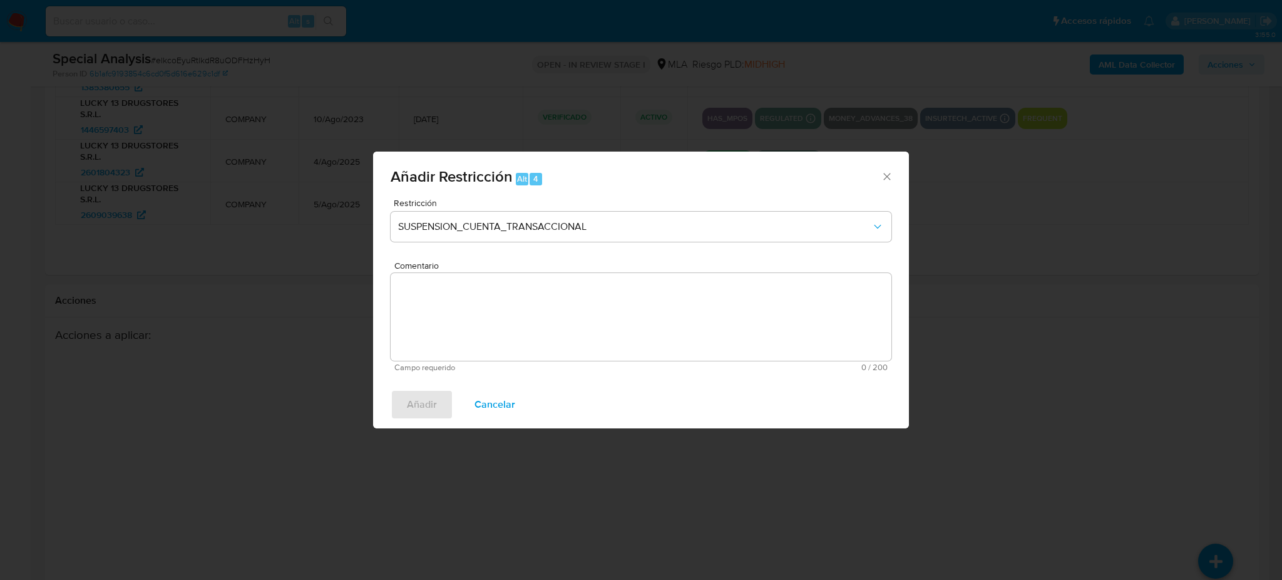
click at [466, 329] on textarea "Comentario" at bounding box center [641, 317] width 501 height 88
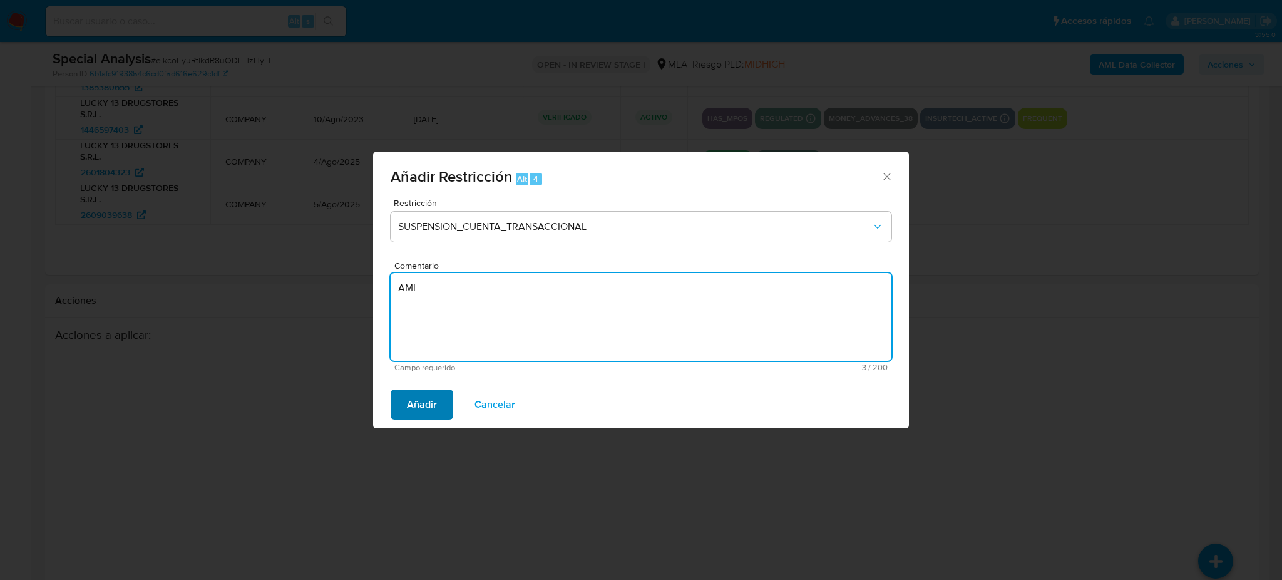
type textarea "AML"
click at [430, 408] on span "Añadir" at bounding box center [422, 405] width 30 height 28
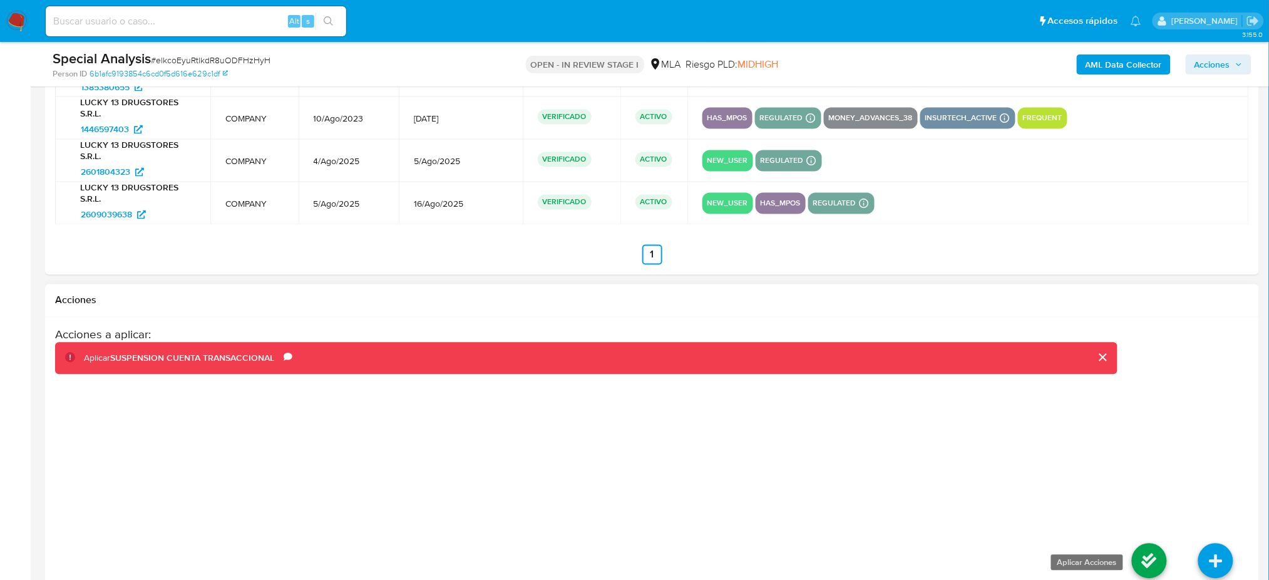
click at [1150, 557] on icon at bounding box center [1149, 560] width 35 height 35
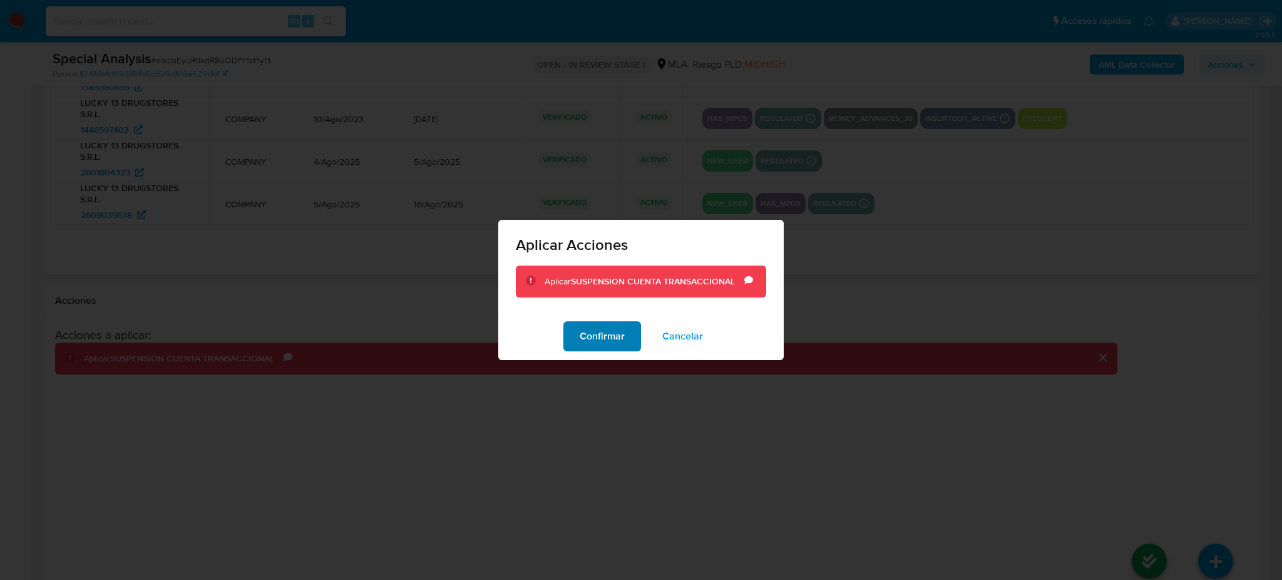
click at [615, 344] on span "Confirmar" at bounding box center [602, 336] width 45 height 28
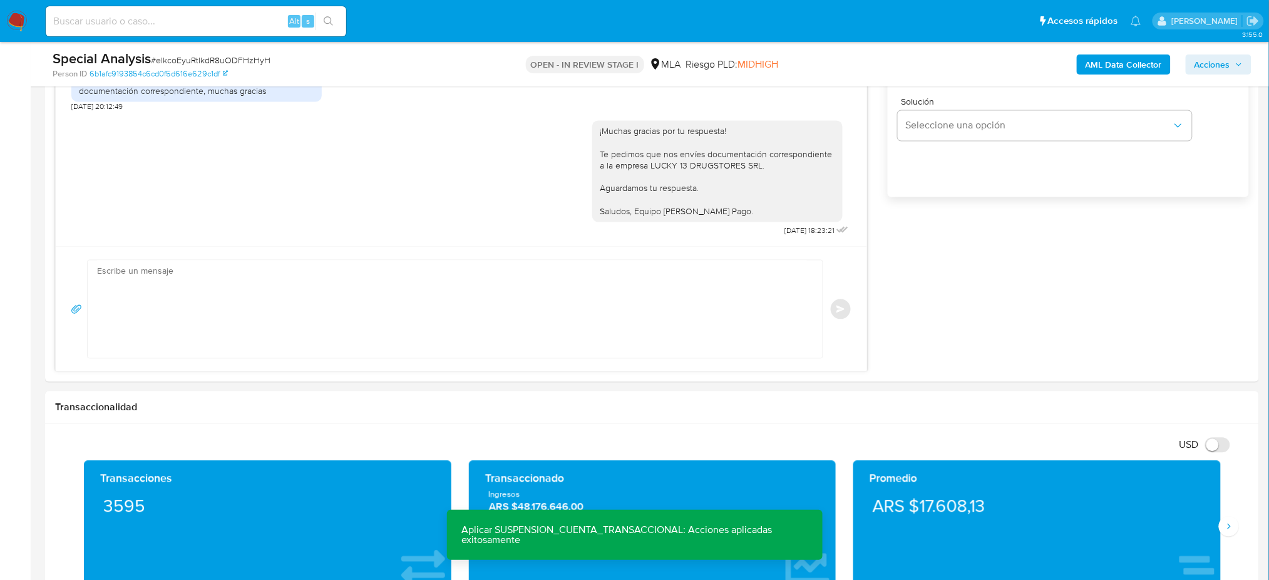
scroll to position [667, 0]
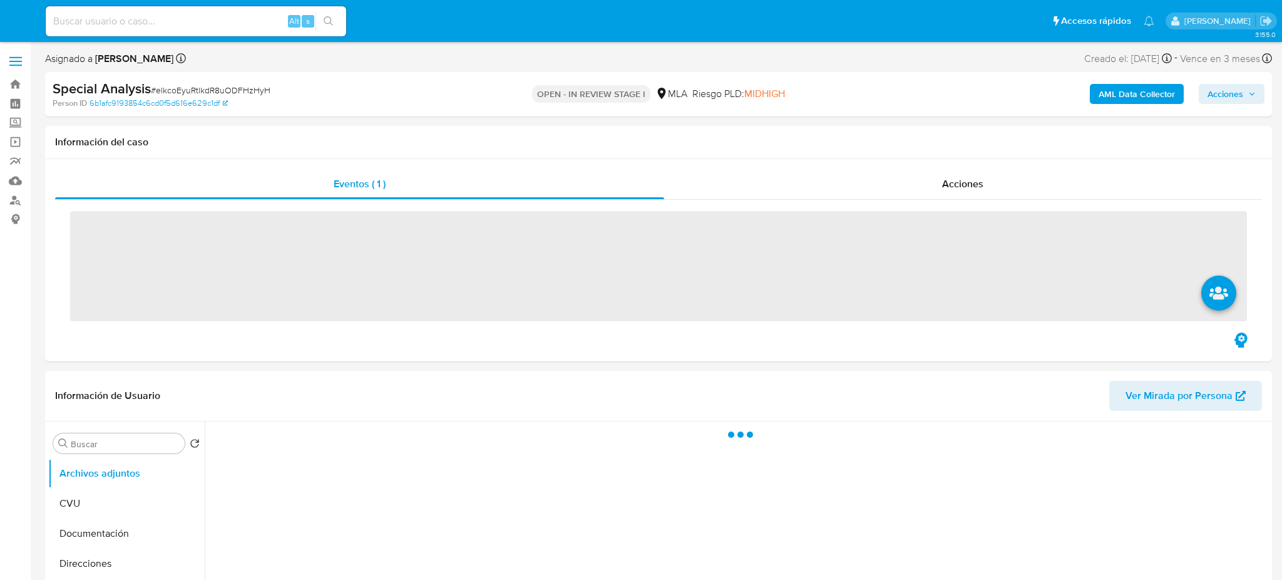
select select "10"
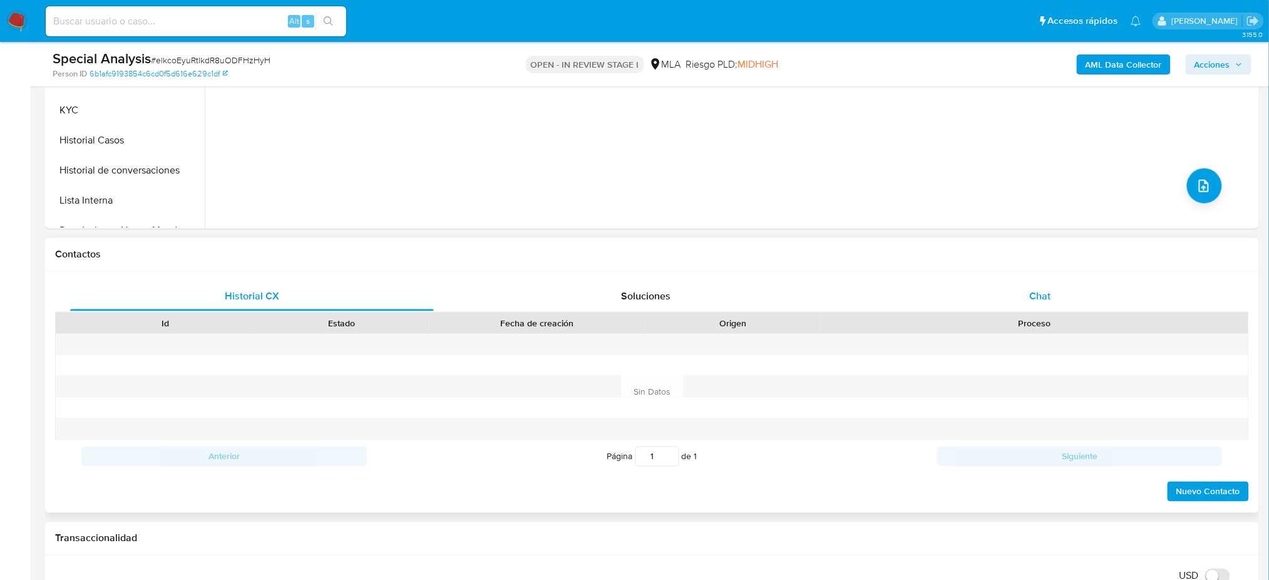
click at [1055, 306] on div "Chat" at bounding box center [1040, 296] width 364 height 30
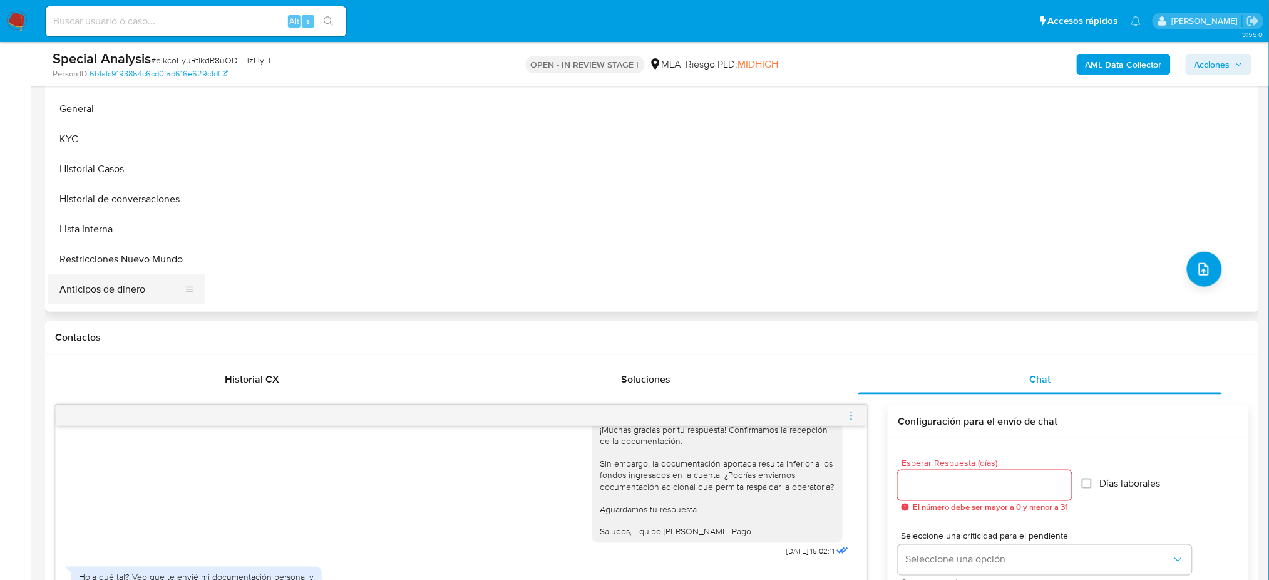
scroll to position [83, 0]
click at [118, 234] on button "Restricciones Nuevo Mundo" at bounding box center [121, 230] width 147 height 30
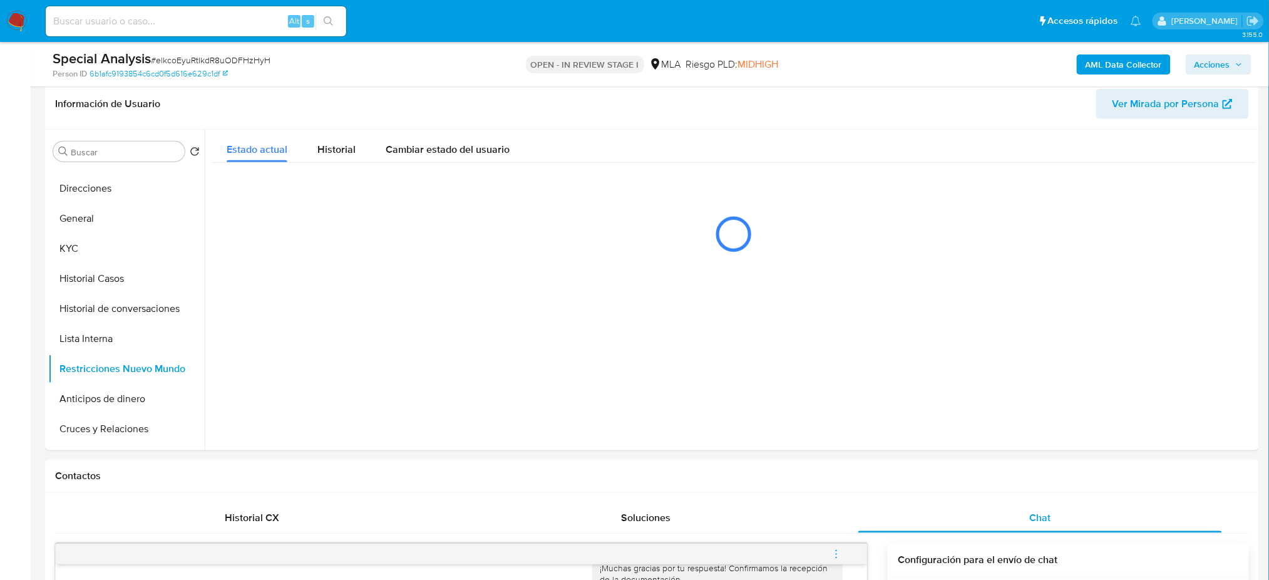
scroll to position [167, 0]
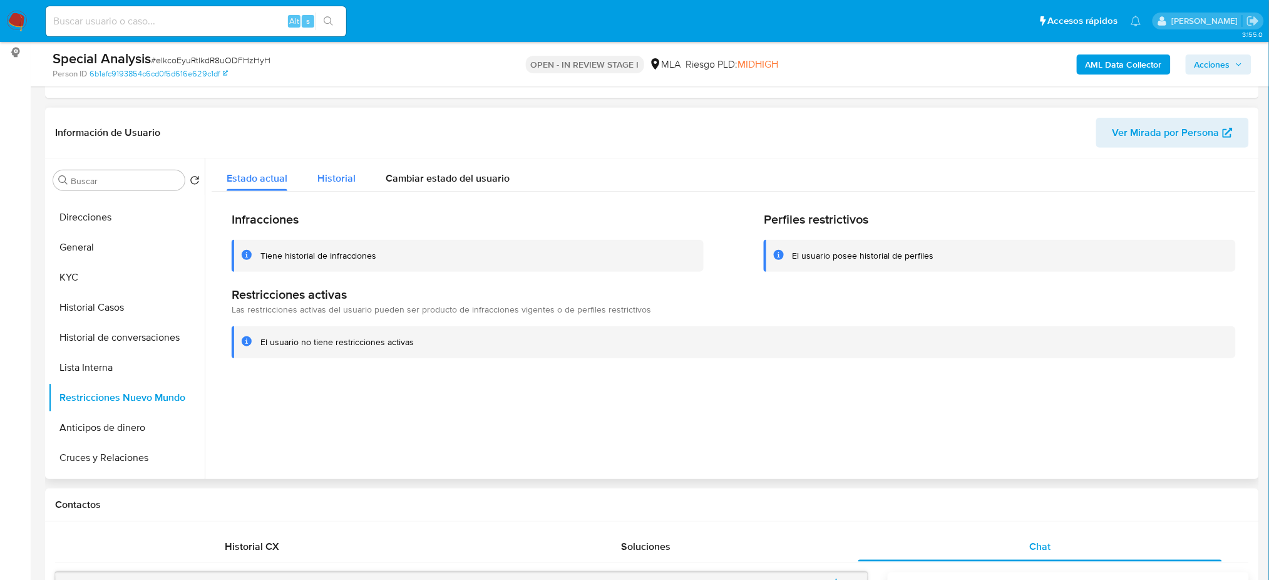
click at [342, 177] on span "Historial" at bounding box center [336, 178] width 38 height 14
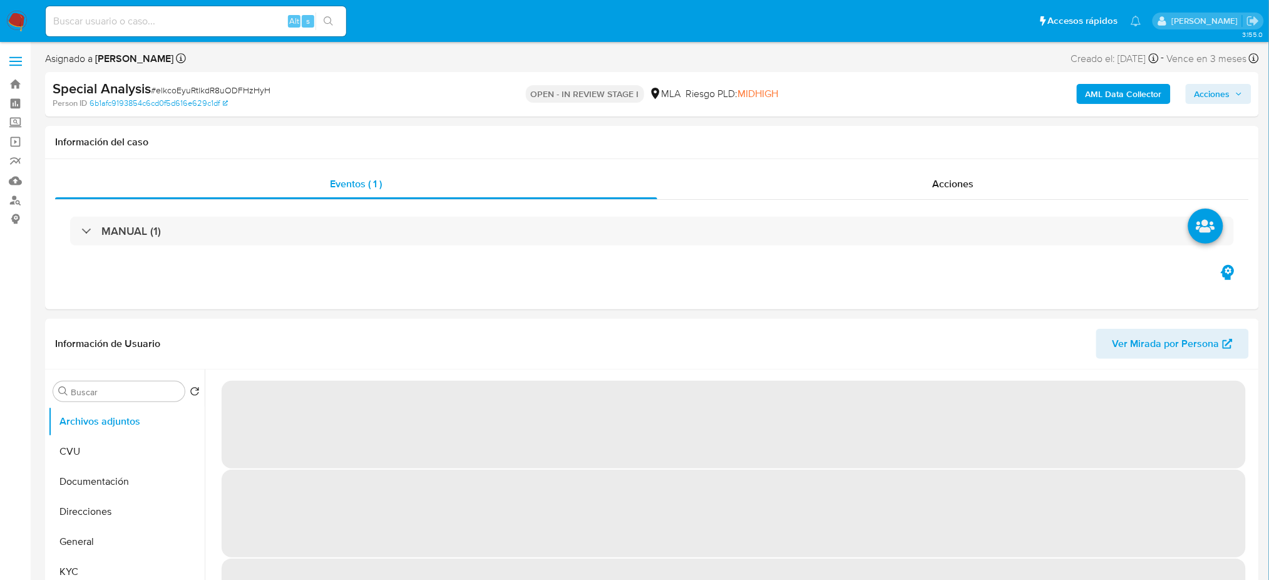
select select "10"
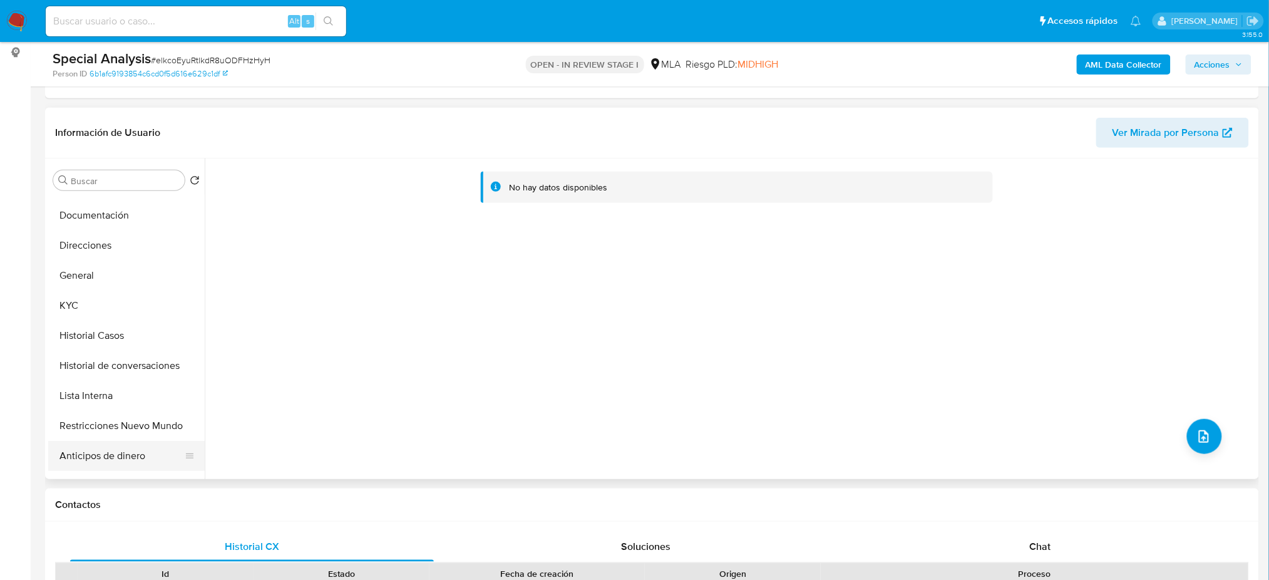
scroll to position [83, 0]
click at [97, 402] on button "Restricciones Nuevo Mundo" at bounding box center [121, 398] width 147 height 30
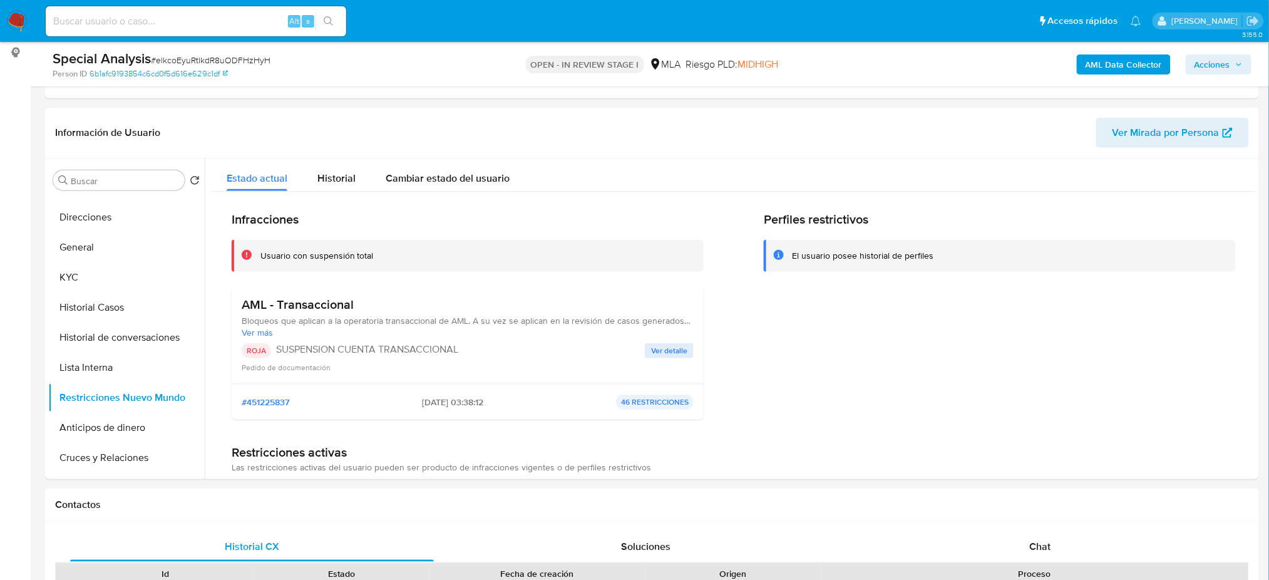
scroll to position [334, 0]
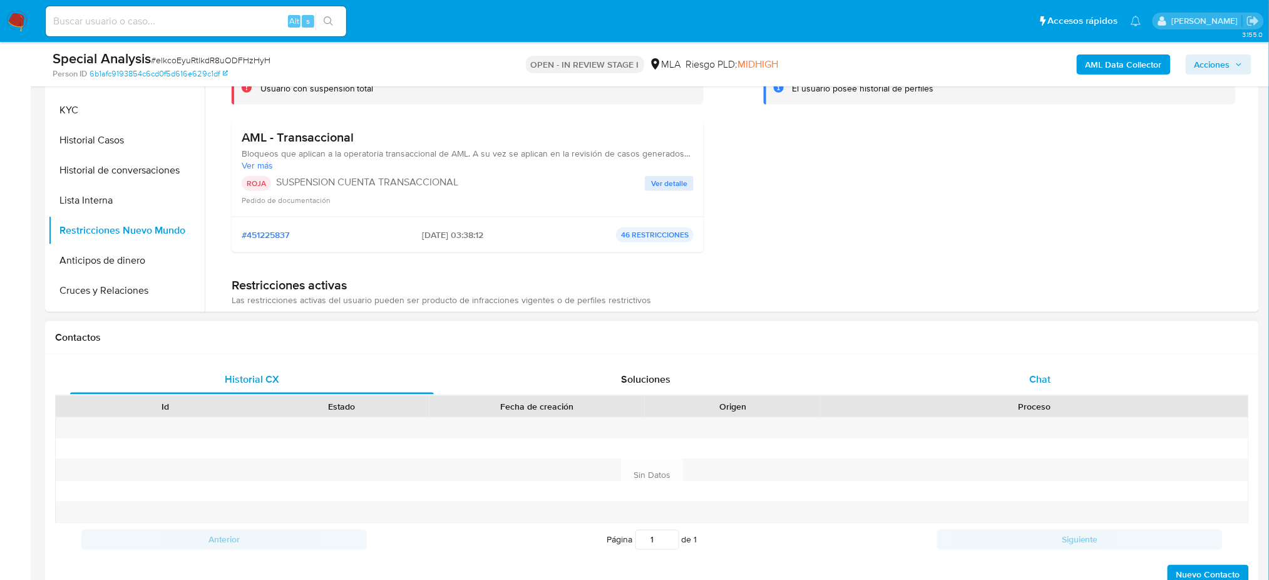
click at [1058, 370] on div "Chat" at bounding box center [1040, 379] width 364 height 30
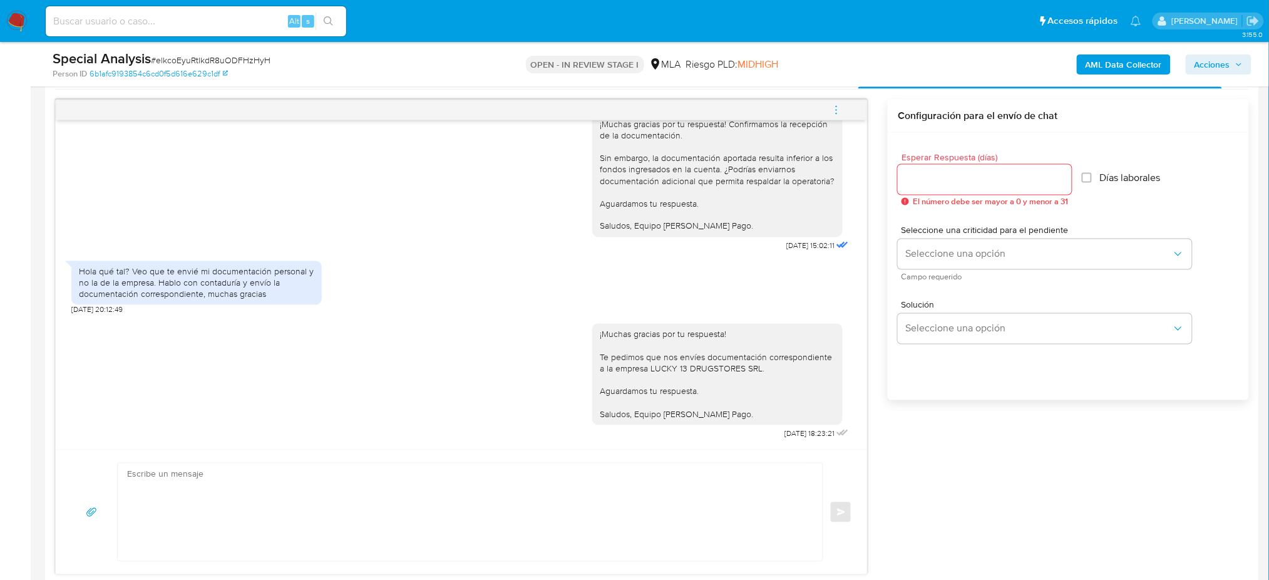
scroll to position [667, 0]
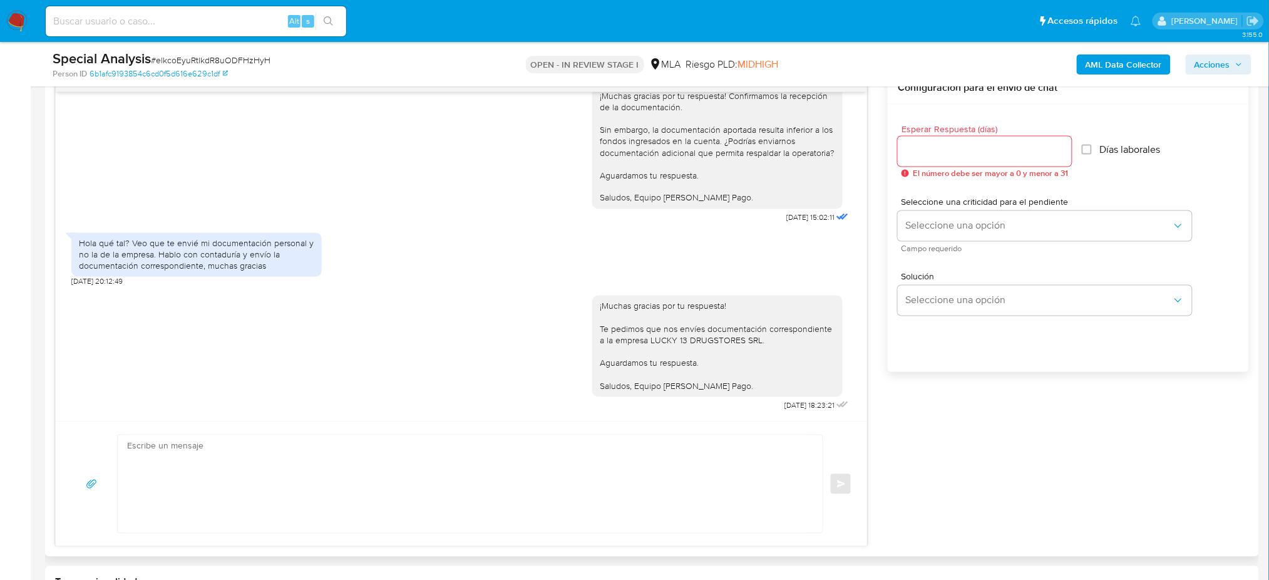
click at [242, 472] on textarea at bounding box center [467, 484] width 680 height 98
paste textarea "Hola, Esperamos que te encuentres muy bien. Te consultamos si tuviste oportunid…"
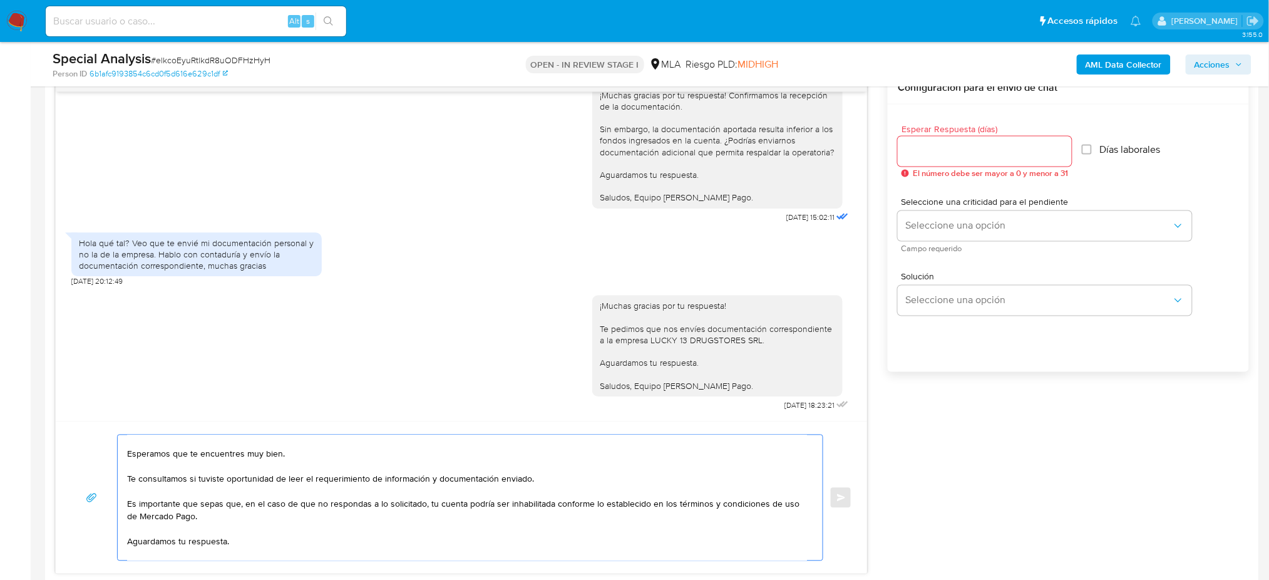
scroll to position [0, 0]
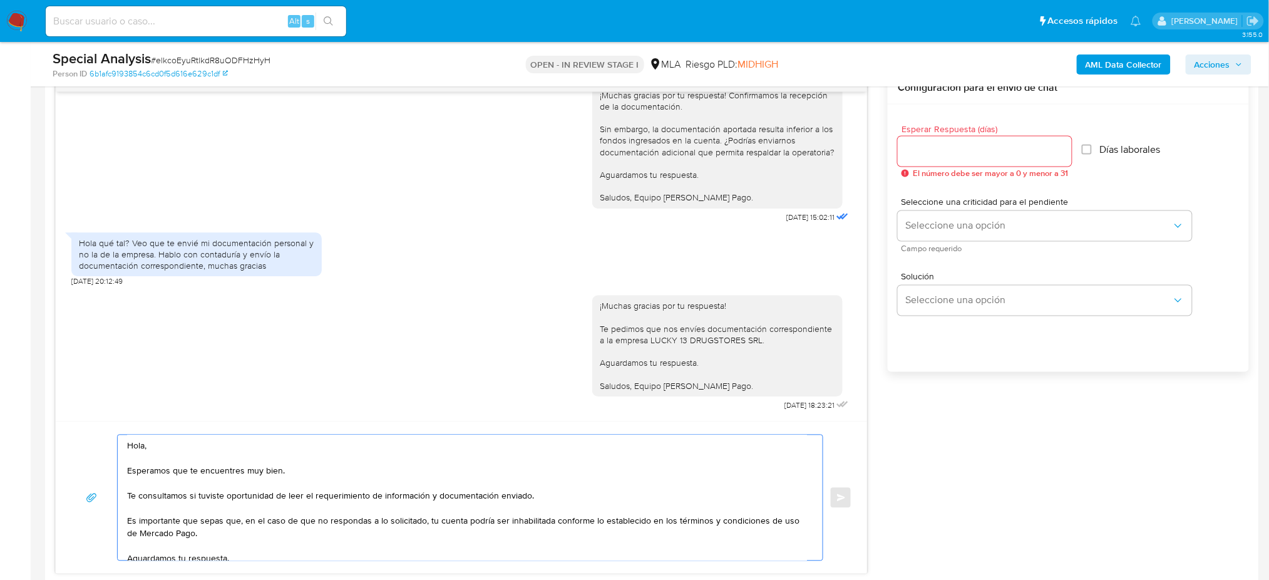
type textarea "Hola, Esperamos que te encuentres muy bien. Te consultamos si tuviste oportunid…"
click at [917, 154] on input "Esperar Respuesta (días)" at bounding box center [985, 151] width 174 height 16
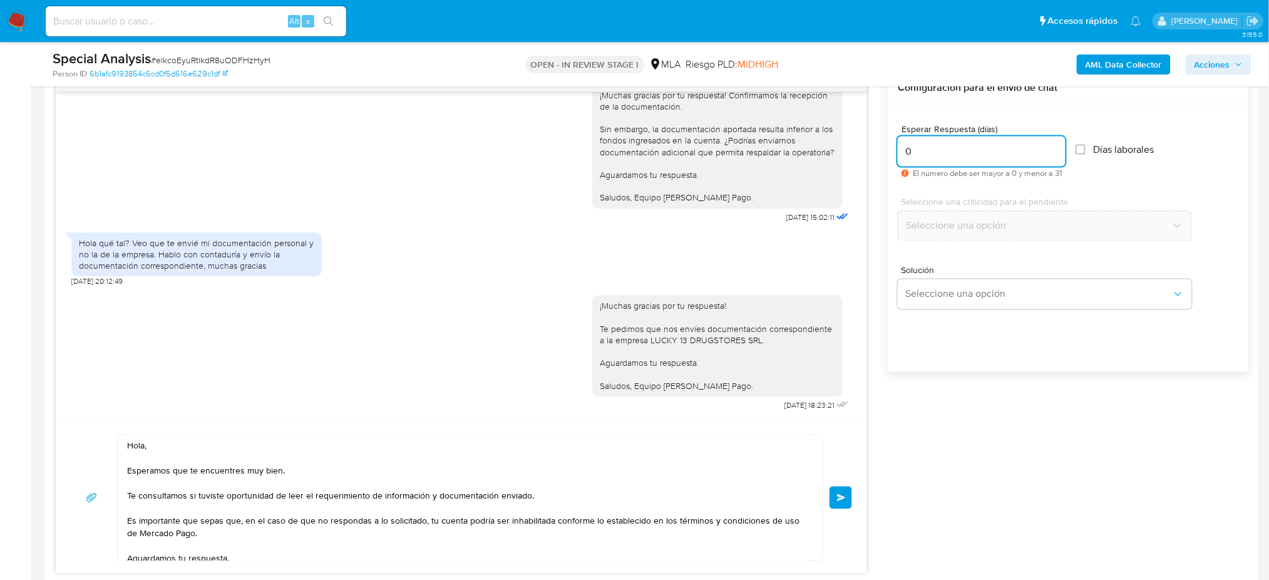
drag, startPoint x: 912, startPoint y: 153, endPoint x: 895, endPoint y: 153, distance: 17.5
click at [895, 153] on div "Esperar Respuesta (días) 0 El número debe ser mayor a 0 y menor a 31 Días labor…" at bounding box center [1068, 255] width 361 height 301
type input "0"
click at [839, 498] on span "Enviar" at bounding box center [841, 498] width 9 height 8
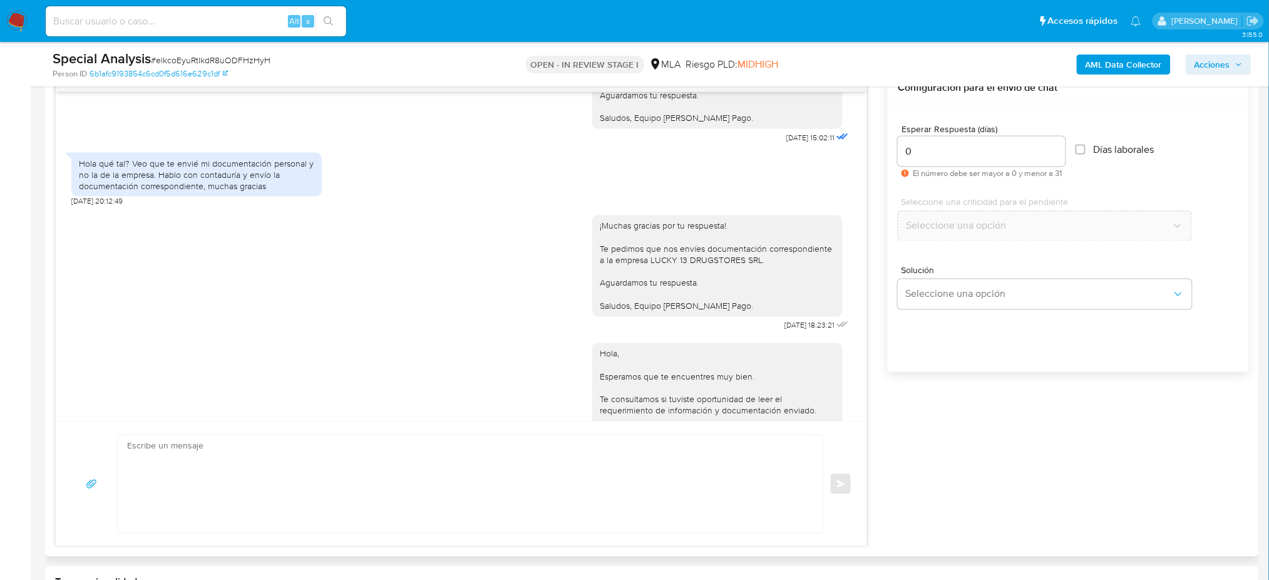
scroll to position [1524, 0]
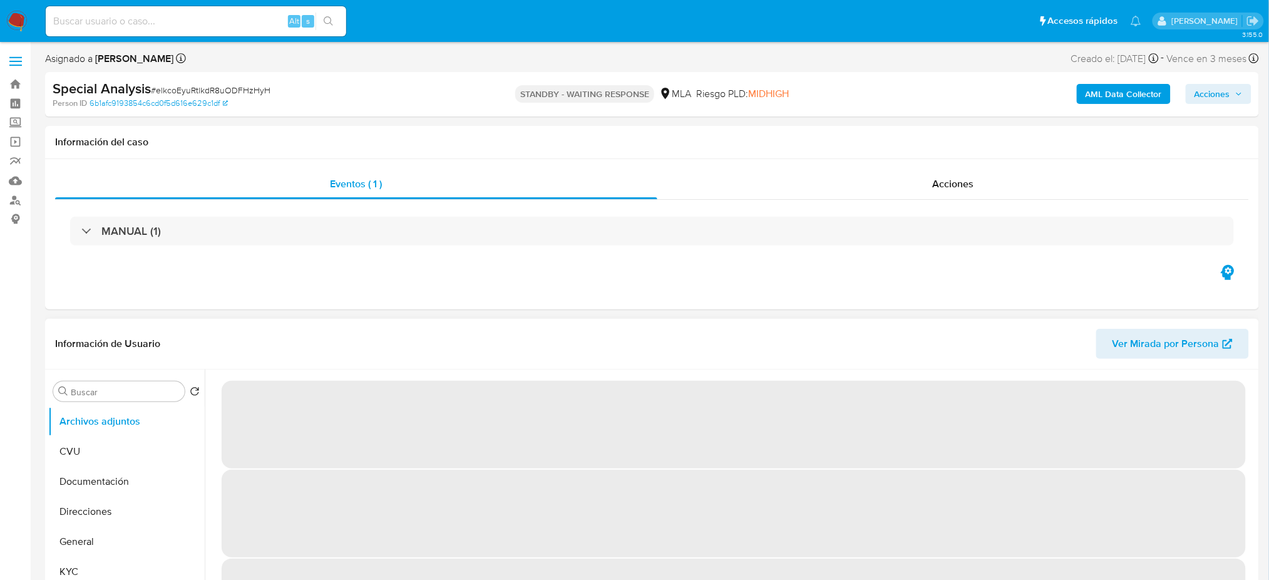
select select "10"
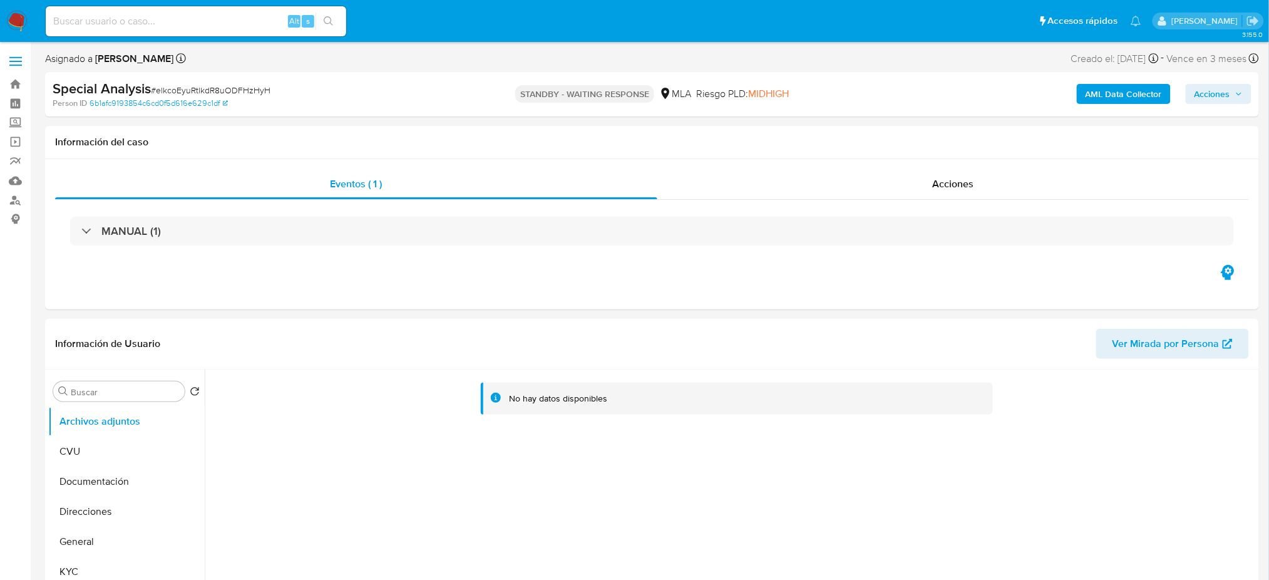
drag, startPoint x: 18, startPoint y: 23, endPoint x: 26, endPoint y: 1, distance: 23.8
click at [18, 23] on img at bounding box center [16, 21] width 21 height 21
